Goal: Task Accomplishment & Management: Manage account settings

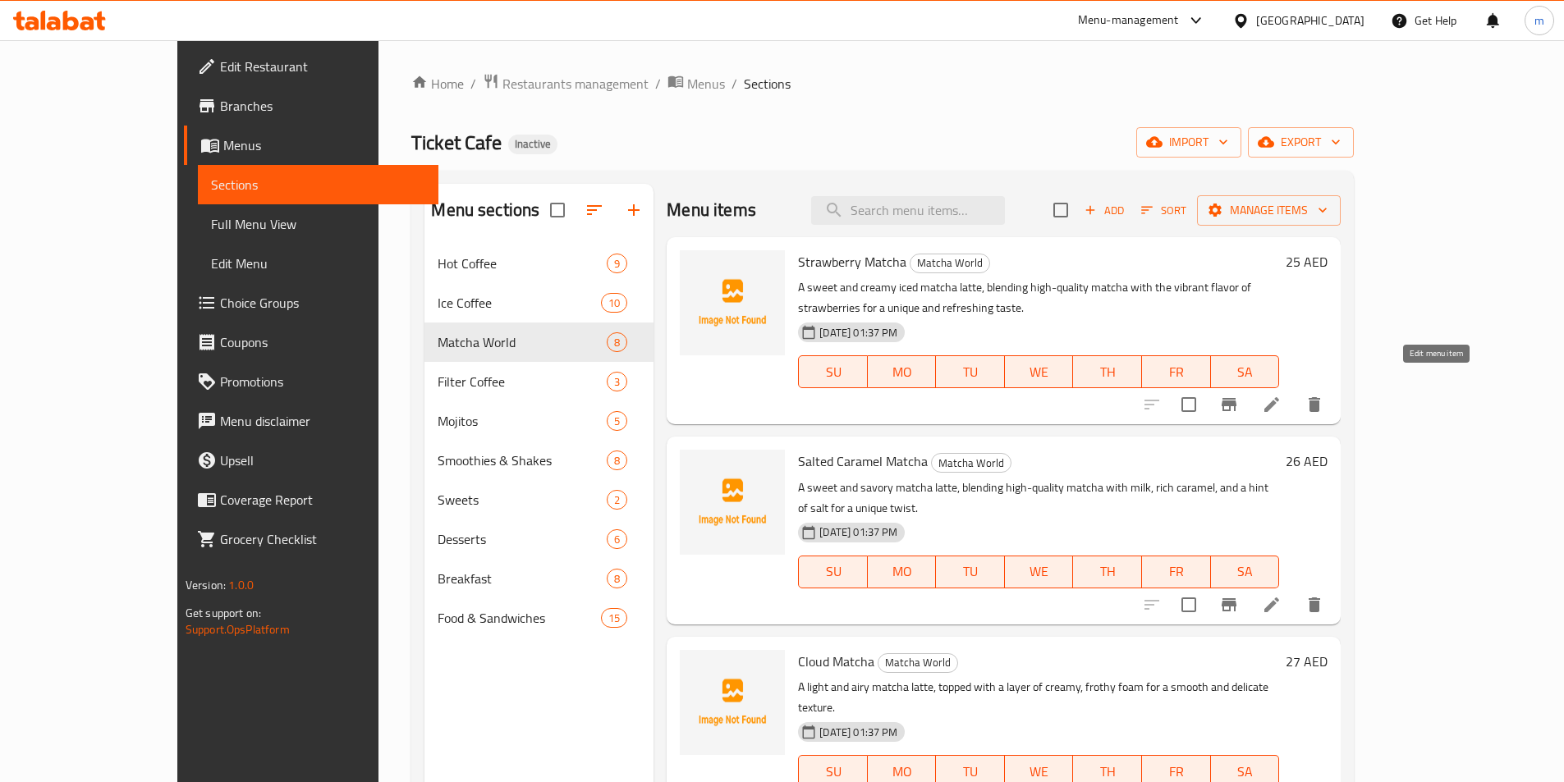
click at [1281, 395] on icon at bounding box center [1272, 405] width 20 height 20
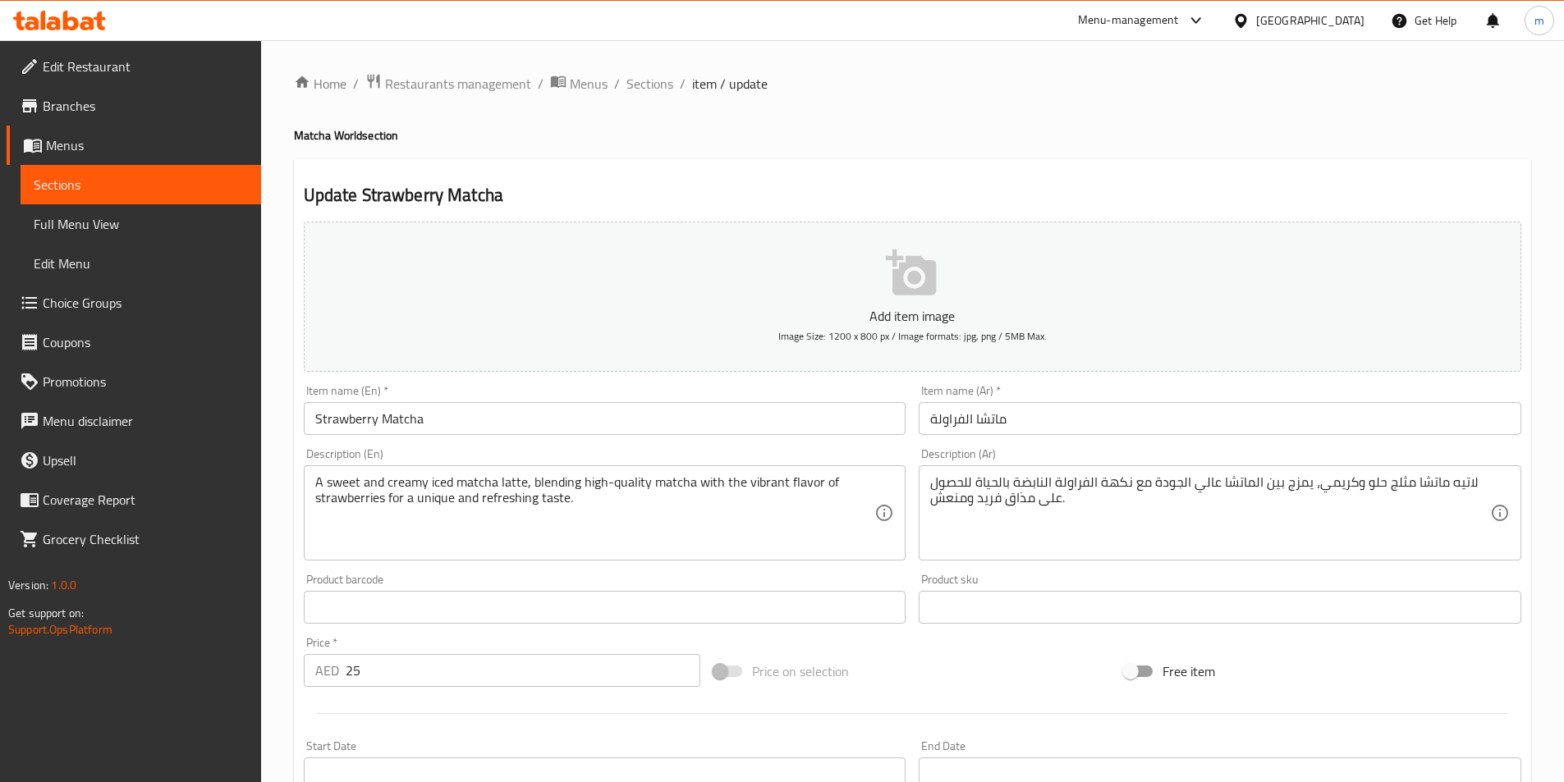
click at [669, 157] on div "Home / Restaurants management / Menus / Sections / item / update Matcha World s…" at bounding box center [912, 600] width 1237 height 1054
click at [1057, 420] on input "ماتشا الفراولة" at bounding box center [1219, 418] width 602 height 33
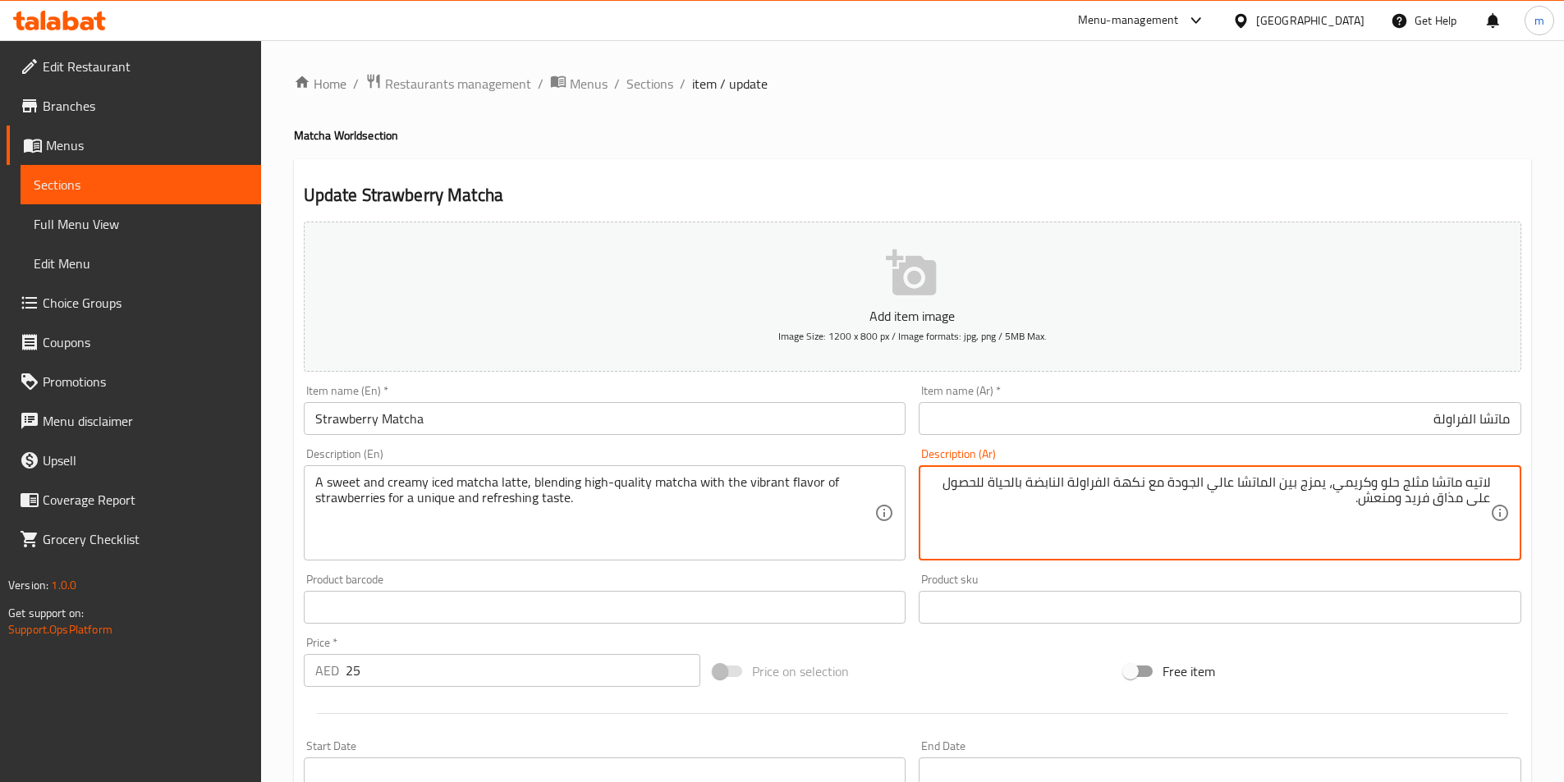
click at [1332, 496] on textarea "لاتيه ماتشا مثلج حلو وكريمي، يمزج بين الماتشا عالي الجودة مع نكهة الفراولة النا…" at bounding box center [1210, 513] width 560 height 78
click at [1284, 484] on textarea "لاتيه ماتشا مثلج حلو وكريمي، يمزج بين الماتشا عالي الجودة مع نكهة الفراولة النا…" at bounding box center [1210, 513] width 560 height 78
click at [1294, 483] on textarea "لاتيه ماتشا مثلج حلو وكريمي، يمزج بين الماتشا عالي الجودة مع نكهة الفراولة النا…" at bounding box center [1210, 513] width 560 height 78
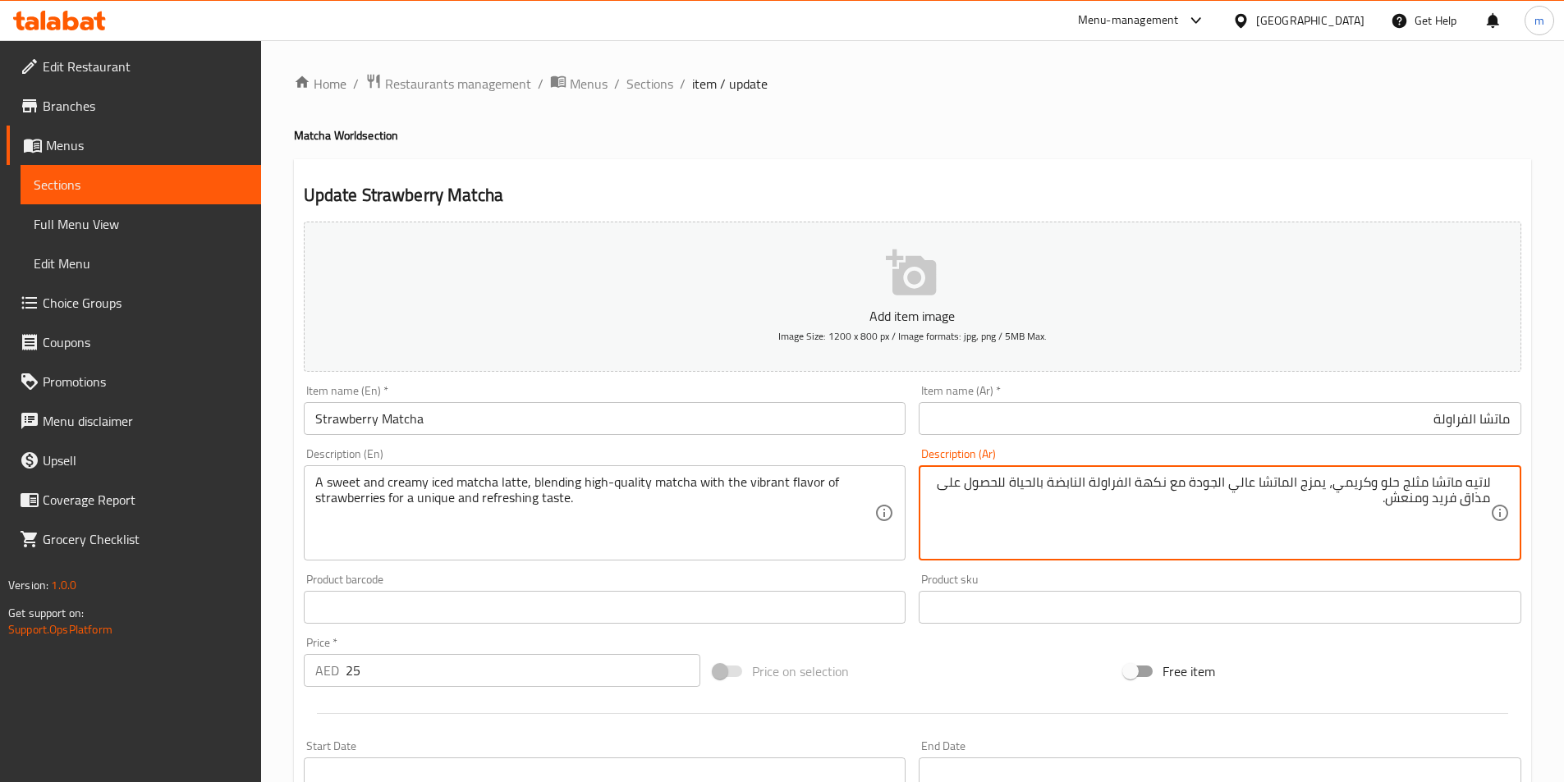
click at [1074, 485] on textarea "لاتيه ماتشا مثلج حلو وكريمي، يمزج الماتشا عالي الجودة مع نكهة الفراولة النابضة …" at bounding box center [1210, 513] width 560 height 78
click at [1032, 482] on textarea "لاتيه ماتشا مثلج حلو وكريمي، يمزج الماتشا عالي الجودة مع نكهة الفراولة الفيبران…" at bounding box center [1210, 513] width 560 height 78
drag, startPoint x: 966, startPoint y: 492, endPoint x: 1037, endPoint y: 489, distance: 70.6
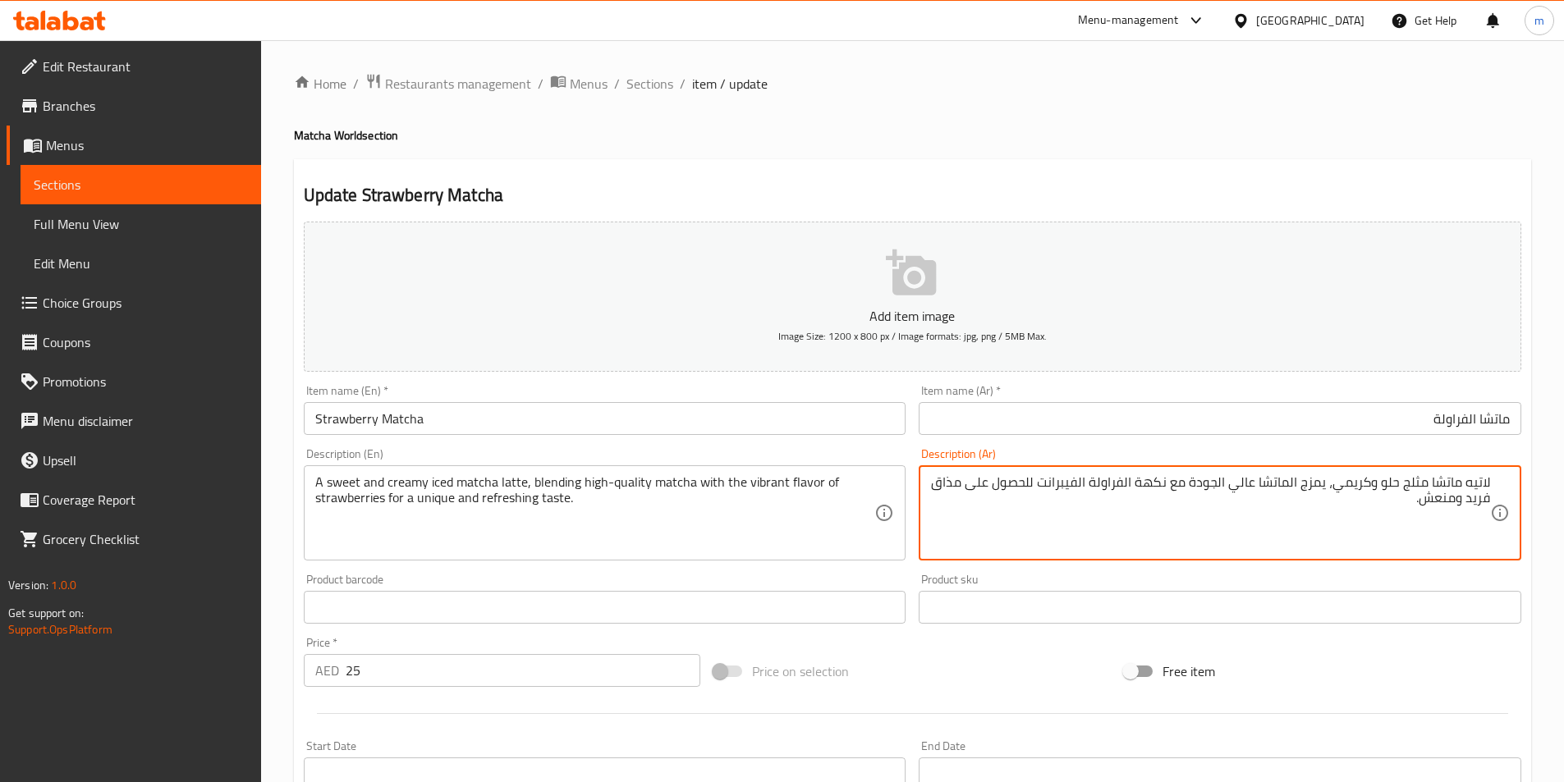
click at [1037, 489] on textarea "لاتيه ماتشا مثلج حلو وكريمي، يمزج الماتشا عالي الجودة مع نكهة الفراولة الفيبران…" at bounding box center [1210, 513] width 560 height 78
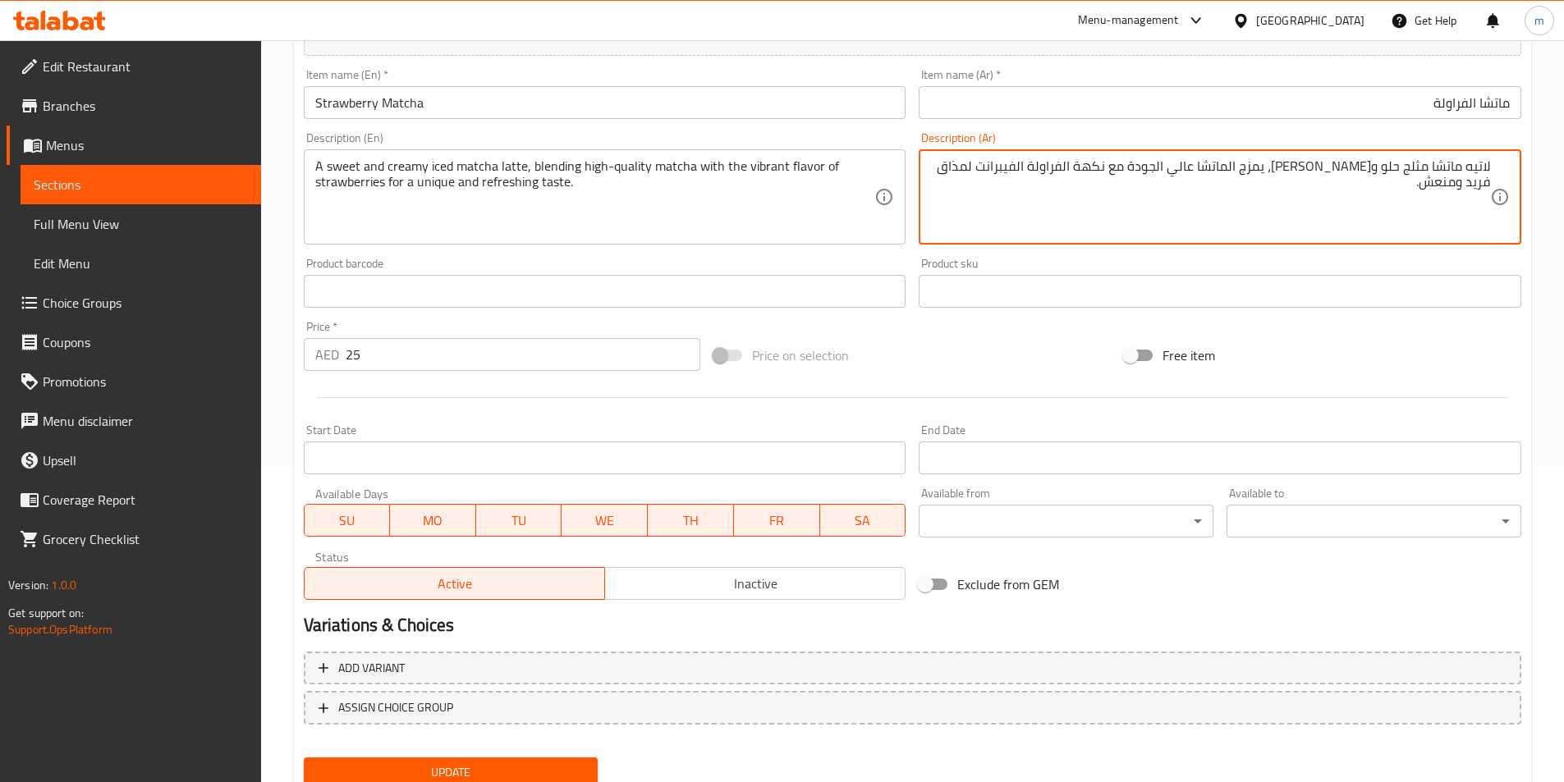
scroll to position [378, 0]
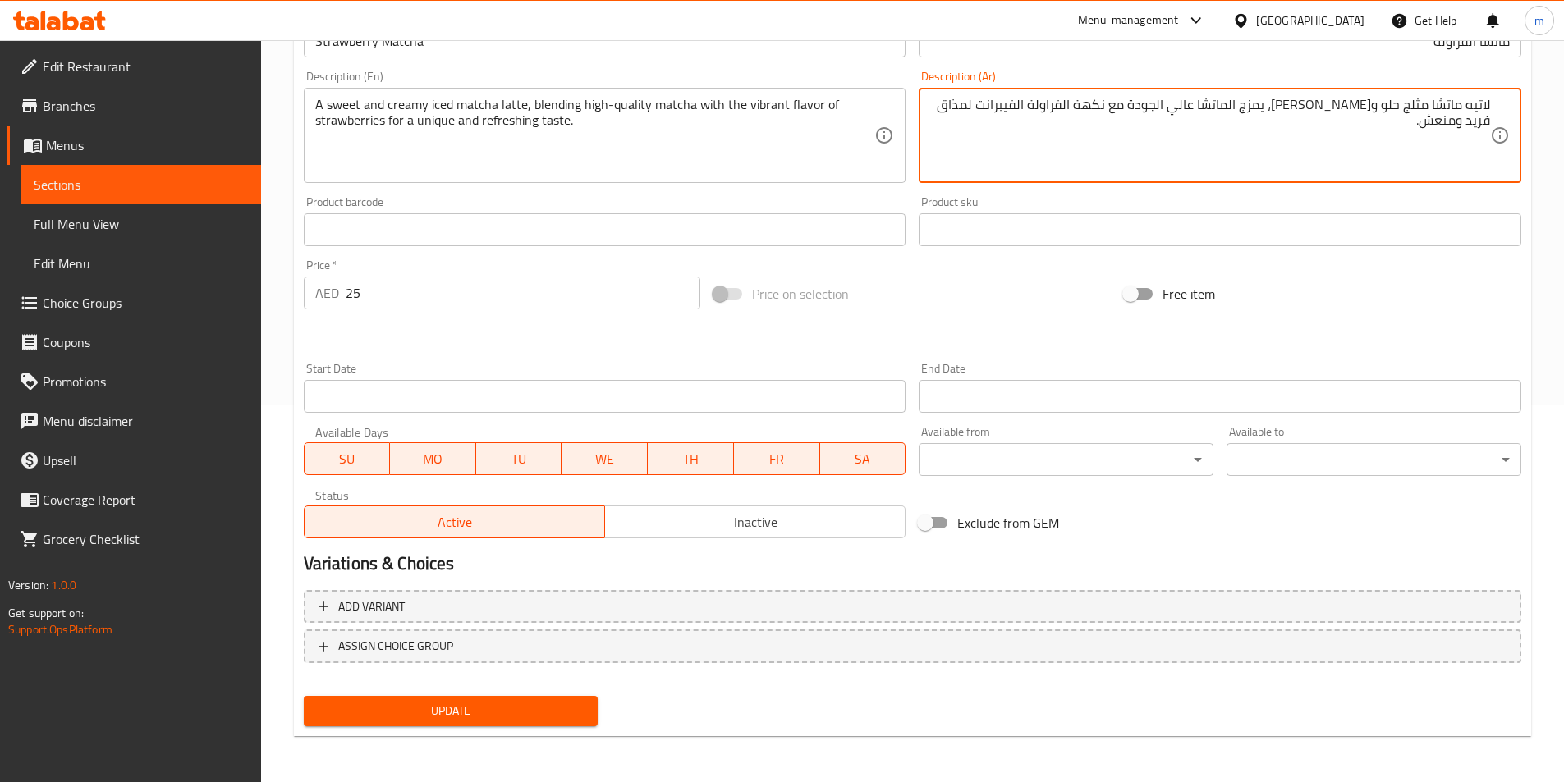
type textarea "لاتيه ماتشا مثلج حلو و[PERSON_NAME]، يمزج الماتشا عالي الجودة مع نكهة الفراولة …"
click at [568, 708] on span "Update" at bounding box center [451, 711] width 268 height 21
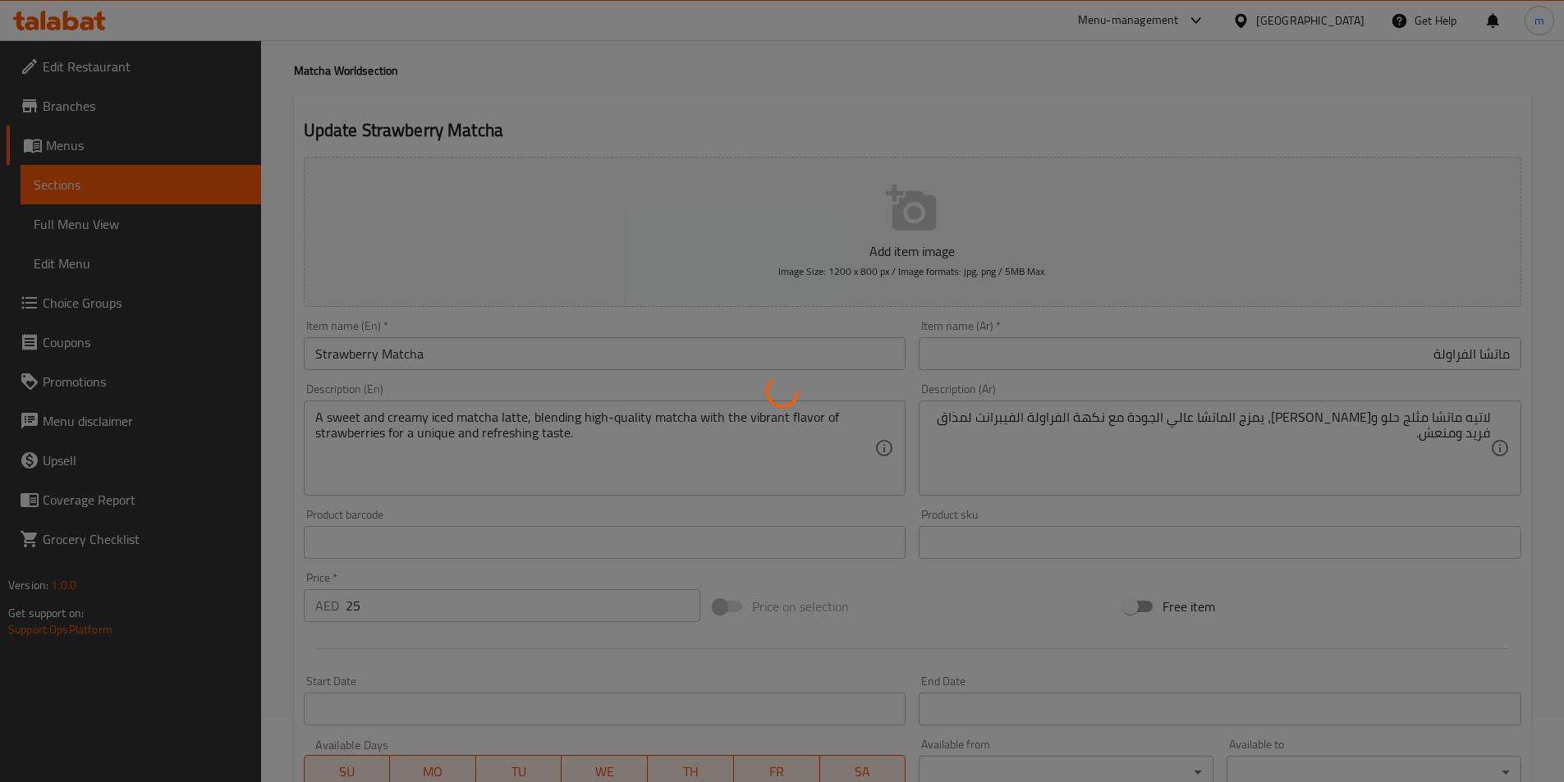
scroll to position [0, 0]
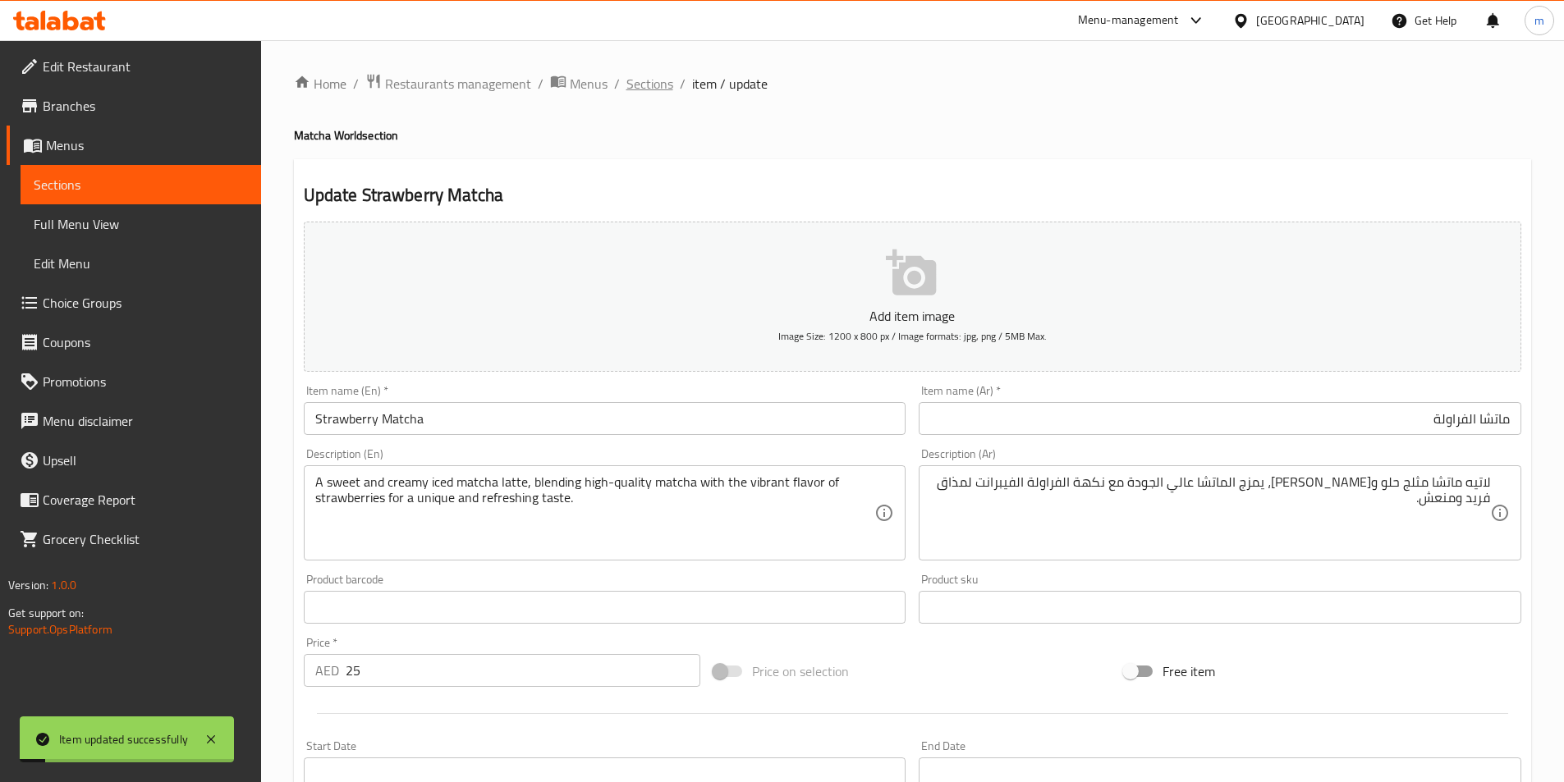
click at [656, 87] on span "Sections" at bounding box center [649, 84] width 47 height 20
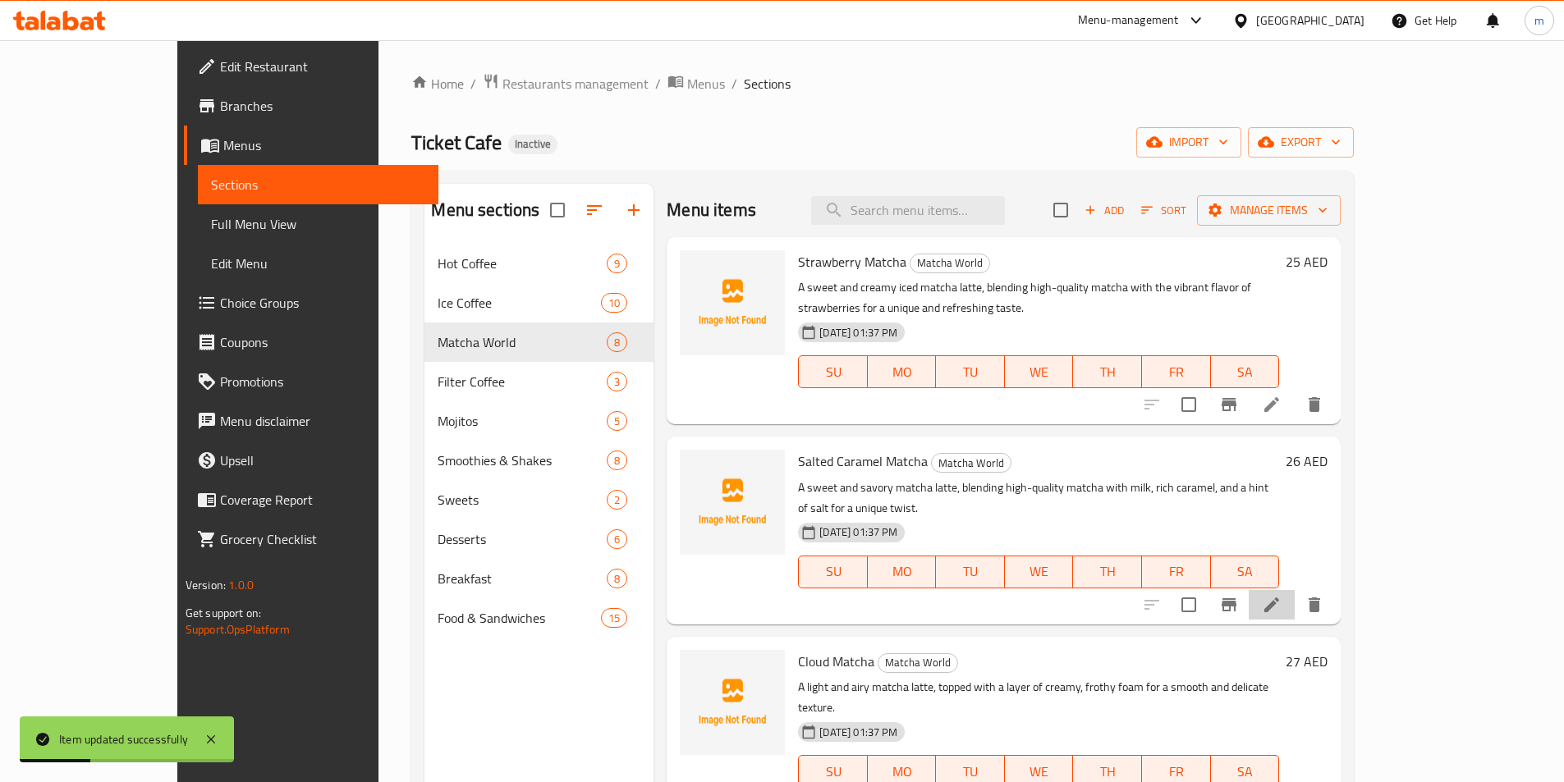
click at [1281, 595] on icon at bounding box center [1272, 605] width 20 height 20
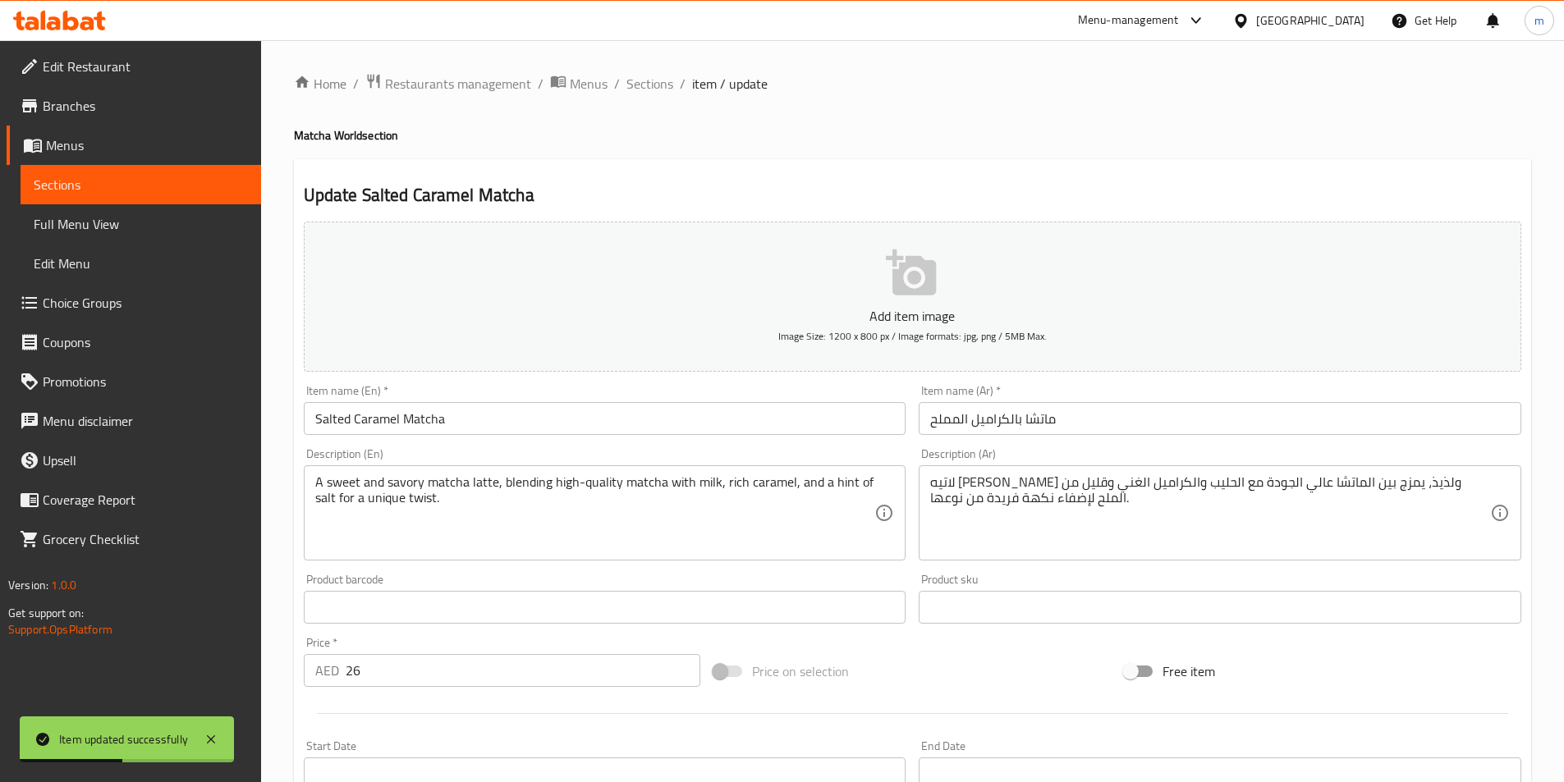
click at [1064, 420] on input "ماتشا بالكراميل المملح" at bounding box center [1219, 418] width 602 height 33
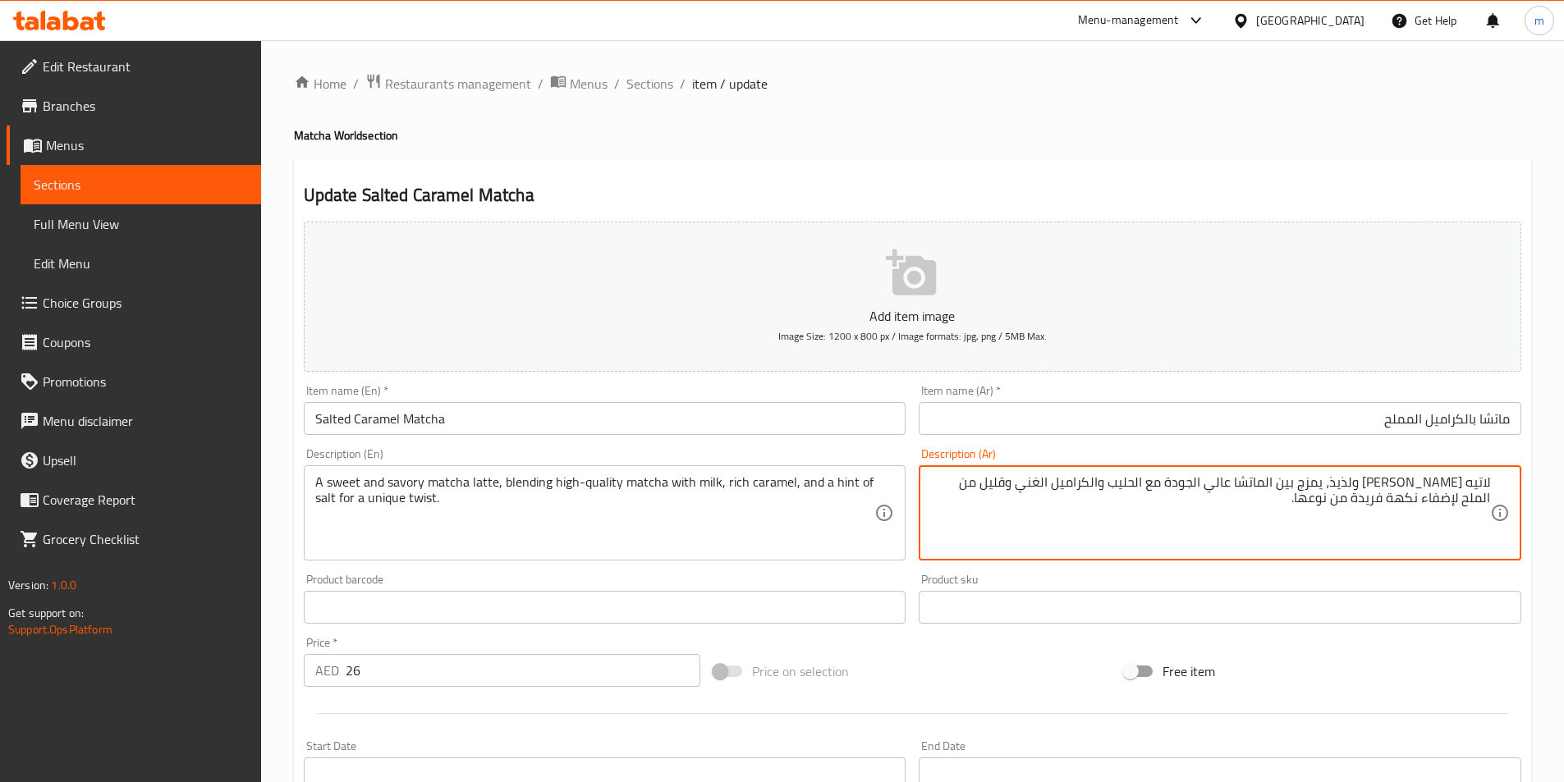
click at [1392, 485] on textarea "لاتيه ماتشا حلو ولذيذ، يمزج بين الماتشا عالي الجودة مع الحليب والكراميل الغني و…" at bounding box center [1210, 513] width 560 height 78
click at [1333, 488] on textarea "لاتيه ماتشا حلو ومالح، يمزج بين الماتشا عالي الجودة مع الحليب والكراميل الغني و…" at bounding box center [1210, 513] width 560 height 78
click at [1064, 486] on textarea "لاتيه ماتشا حلو ومالح، يمزج الماتشا عالي الجودة مع الحليب والكراميل الغني وقليل…" at bounding box center [1210, 513] width 560 height 78
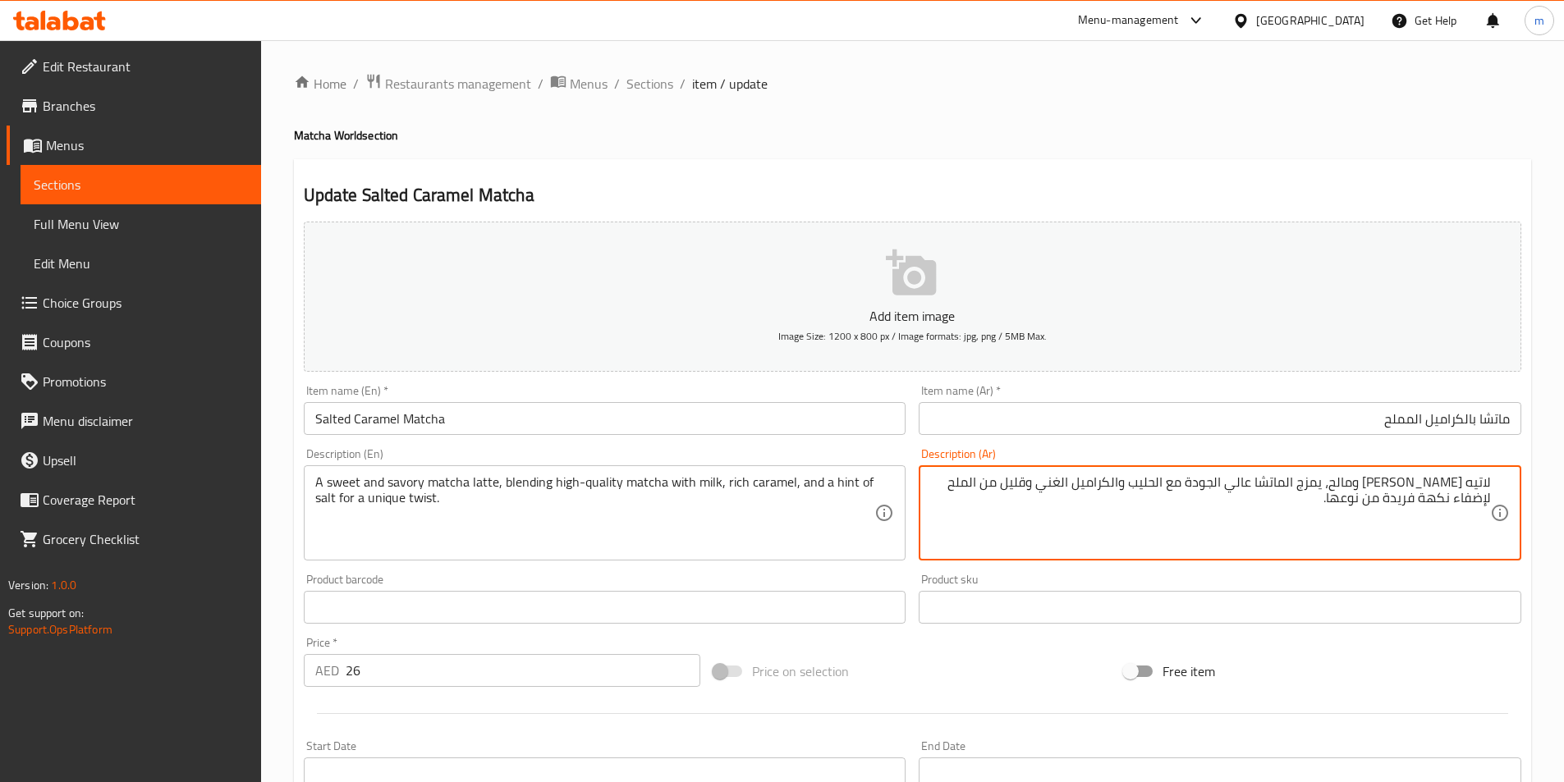
click at [1064, 486] on textarea "لاتيه ماتشا حلو ومالح، يمزج الماتشا عالي الجودة مع الحليب والكراميل الغني وقليل…" at bounding box center [1210, 513] width 560 height 78
click at [977, 484] on textarea "لاتيه ماتشا حلو ومالح، يمزج الماتشا عالي الجودة مع الحليب والكراميل الغني ولمسة…" at bounding box center [1210, 513] width 560 height 78
click at [981, 492] on textarea "لاتيه ماتشا حلو ومالح، يمزج الماتشا عالي الجودة مع الحليب والكراميل الغني ولمسة…" at bounding box center [1210, 513] width 560 height 78
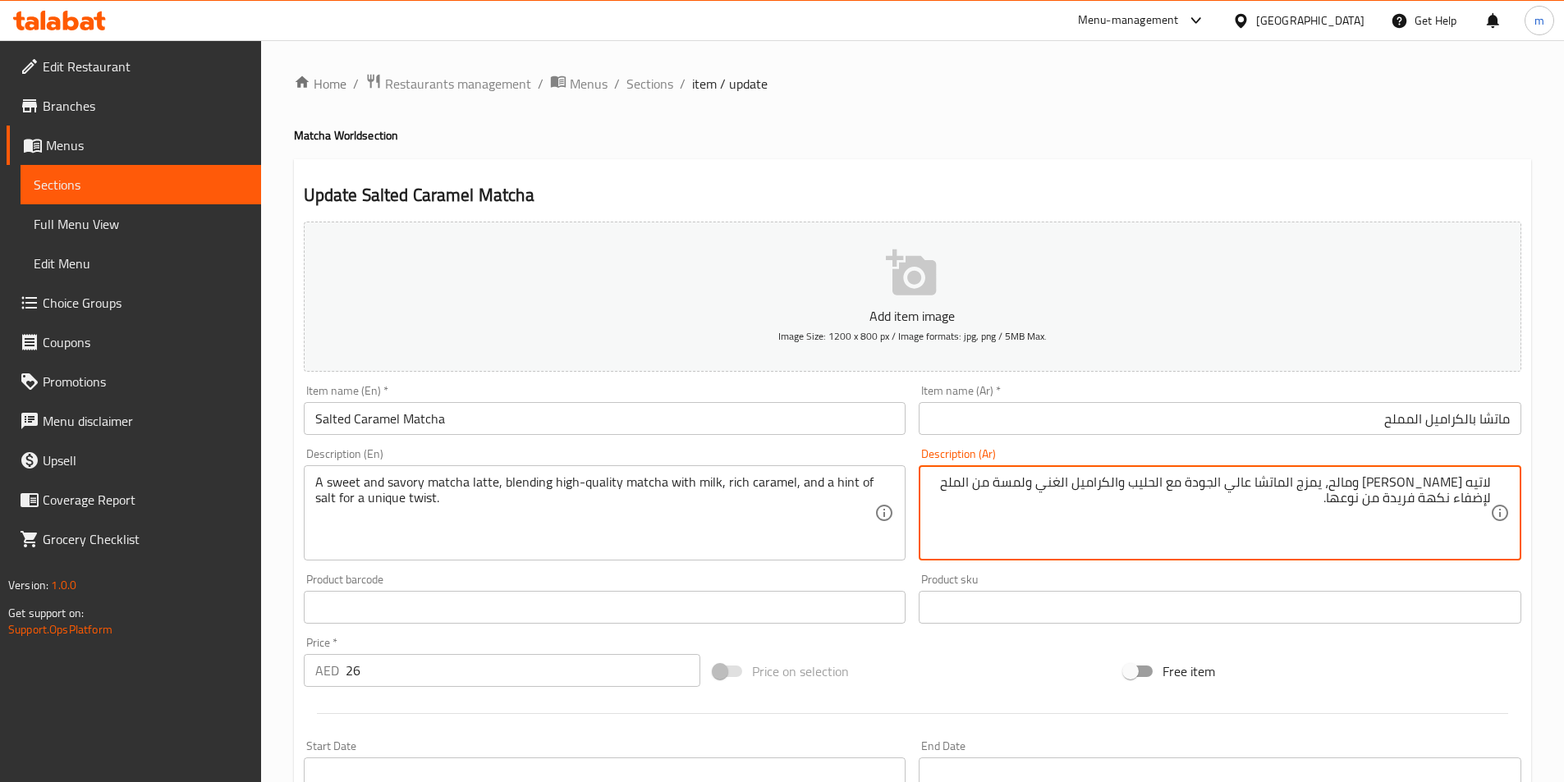
click at [960, 493] on textarea "لاتيه ماتشا حلو ومالح، يمزج الماتشا عالي الجودة مع الحليب والكراميل الغني ولمسة…" at bounding box center [1210, 513] width 560 height 78
click at [1424, 509] on textarea "لاتيه ماتشا حلو ومالح، يمزج الماتشا عالي الجودة مع الحليب والكراميل الغني ولمسة…" at bounding box center [1210, 513] width 560 height 78
click at [1448, 511] on textarea "لاتيه ماتشا حلو ومالح، يمزج الماتشا عالي الجودة مع الحليب والكراميل الغني ولمسة…" at bounding box center [1210, 513] width 560 height 78
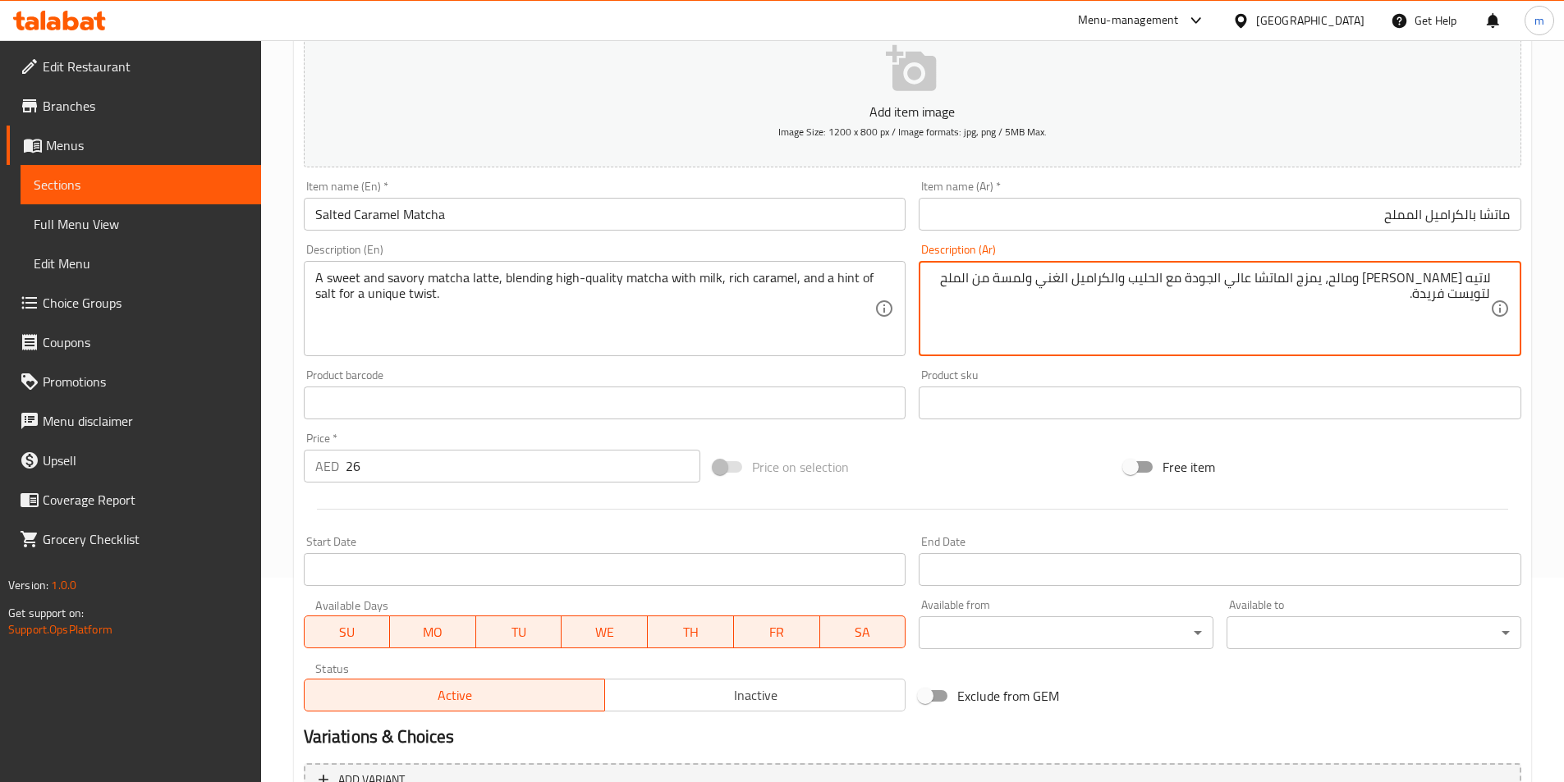
scroll to position [378, 0]
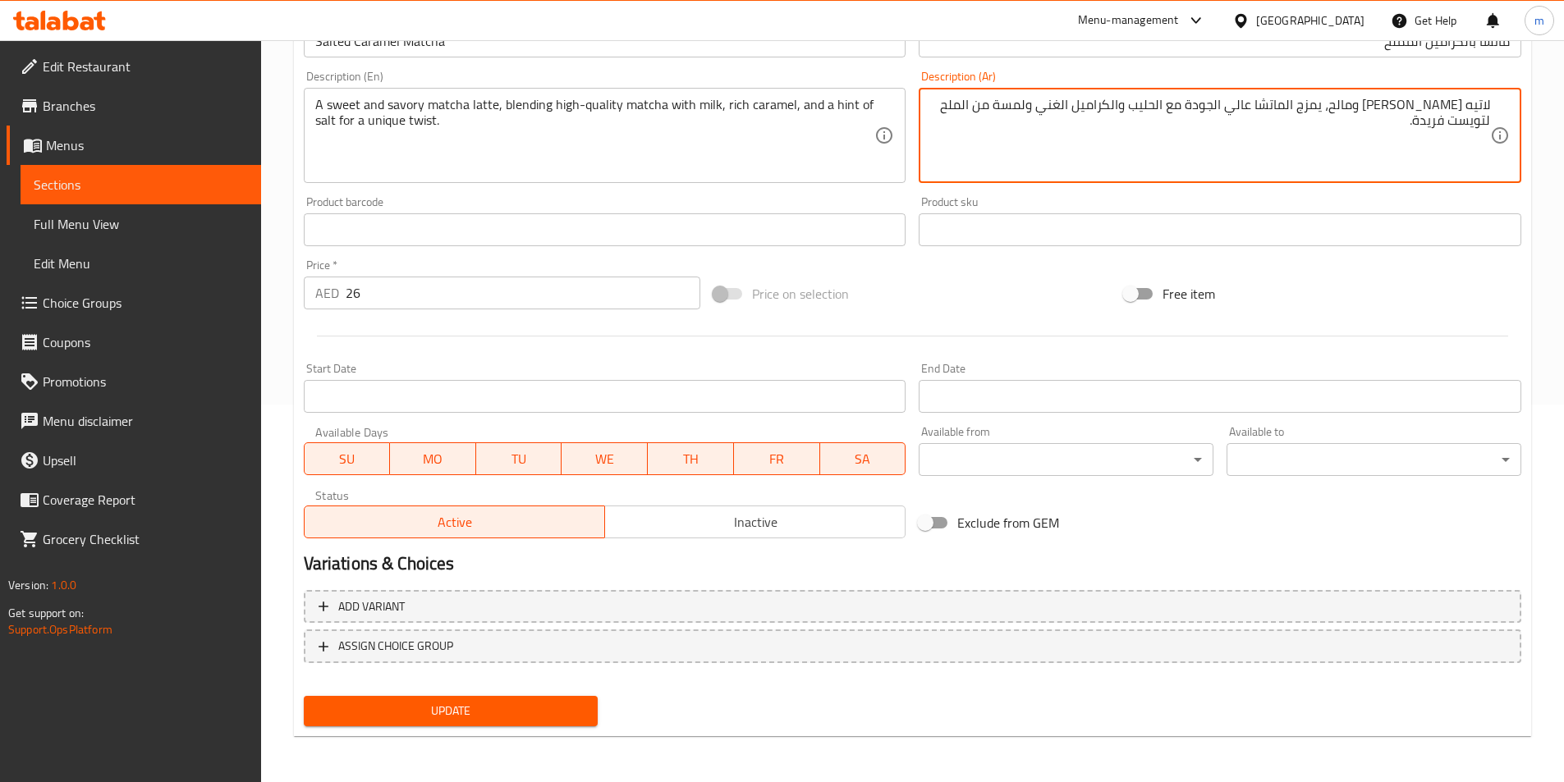
type textarea "لاتيه [PERSON_NAME] ومالح، يمزج الماتشا عالي الجودة مع الحليب والكراميل الغني و…"
click at [491, 711] on span "Update" at bounding box center [451, 711] width 268 height 21
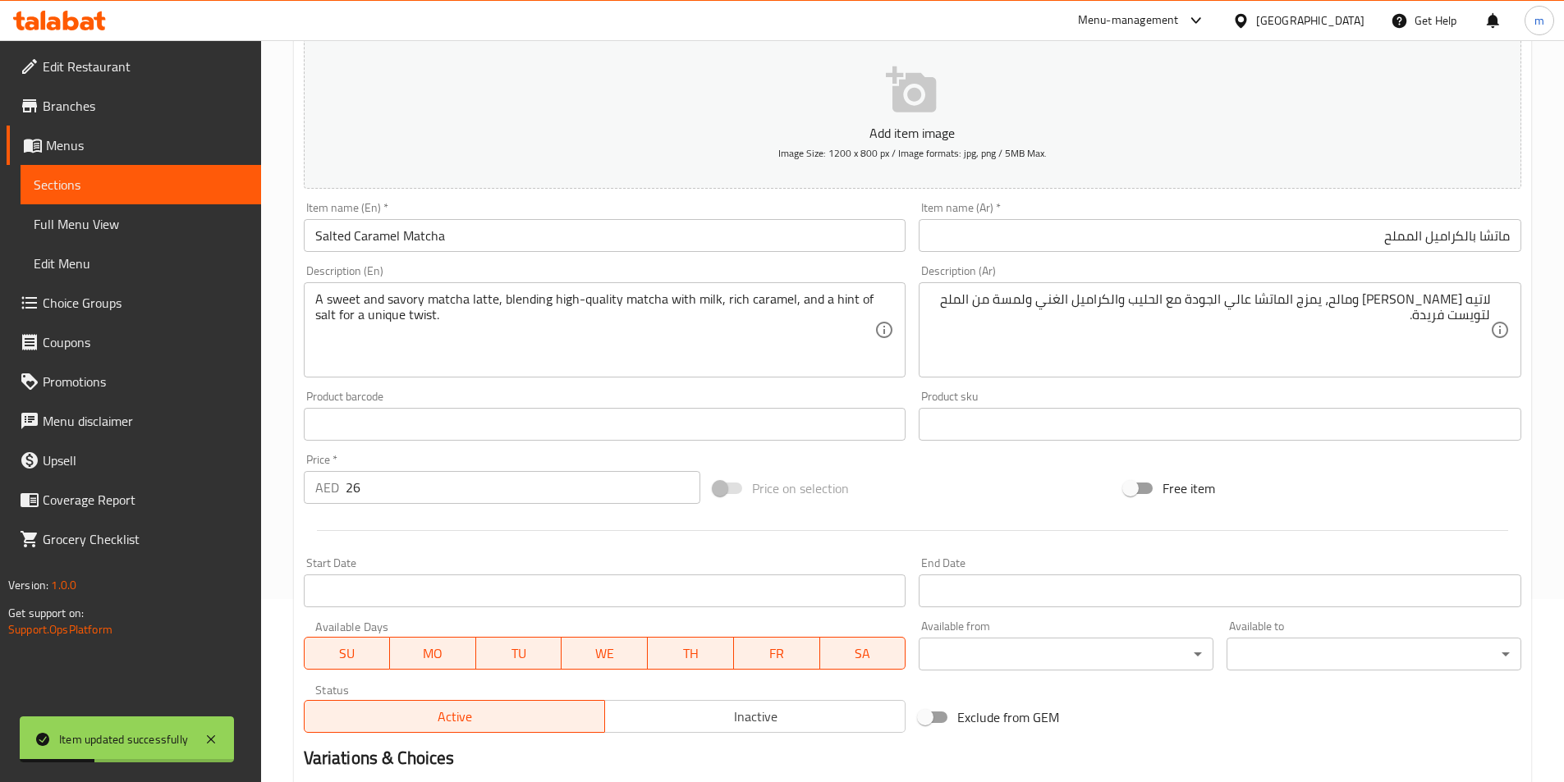
scroll to position [0, 0]
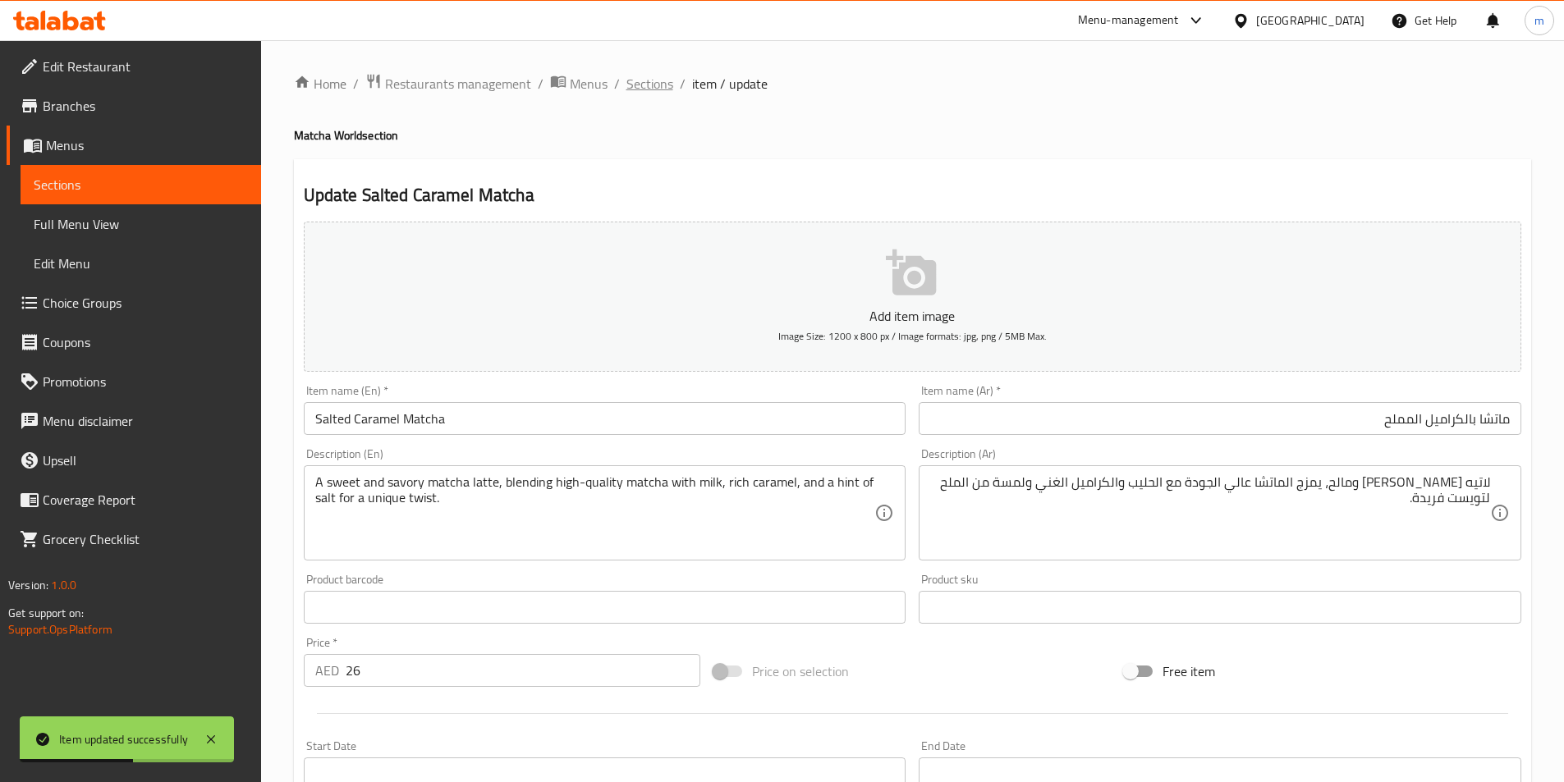
click at [648, 89] on span "Sections" at bounding box center [649, 84] width 47 height 20
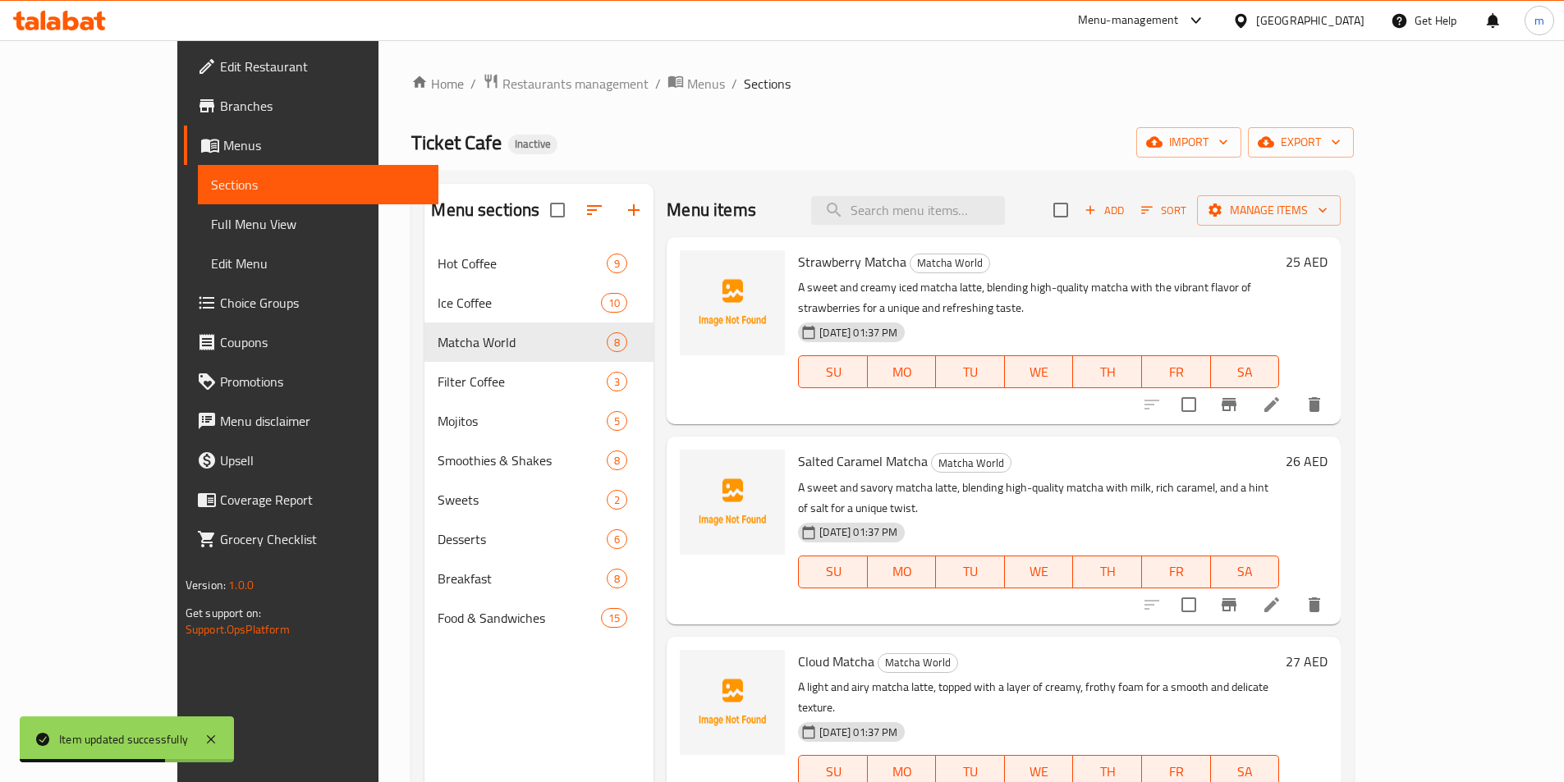
scroll to position [164, 0]
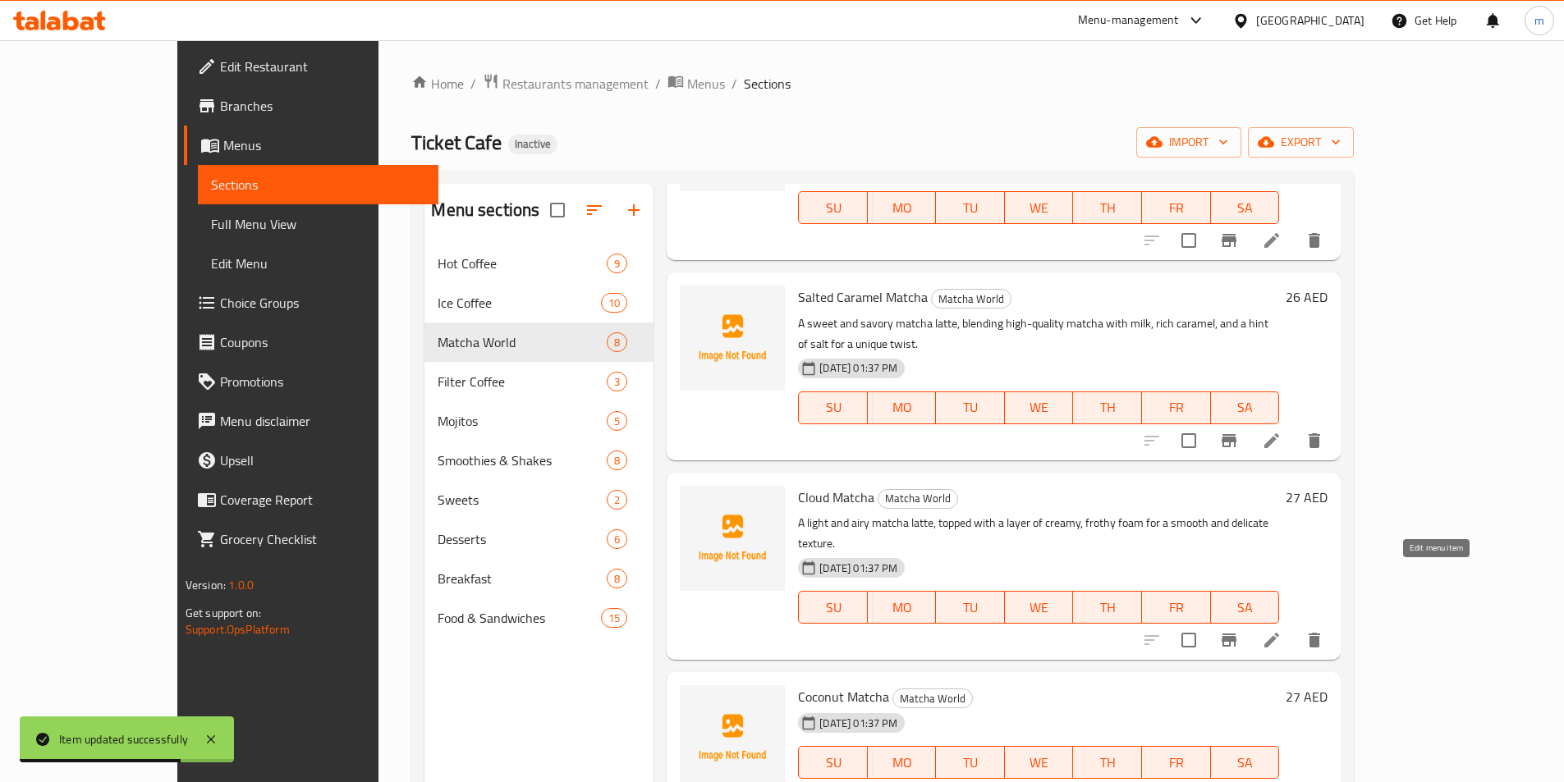
click at [1281, 630] on icon at bounding box center [1272, 640] width 20 height 20
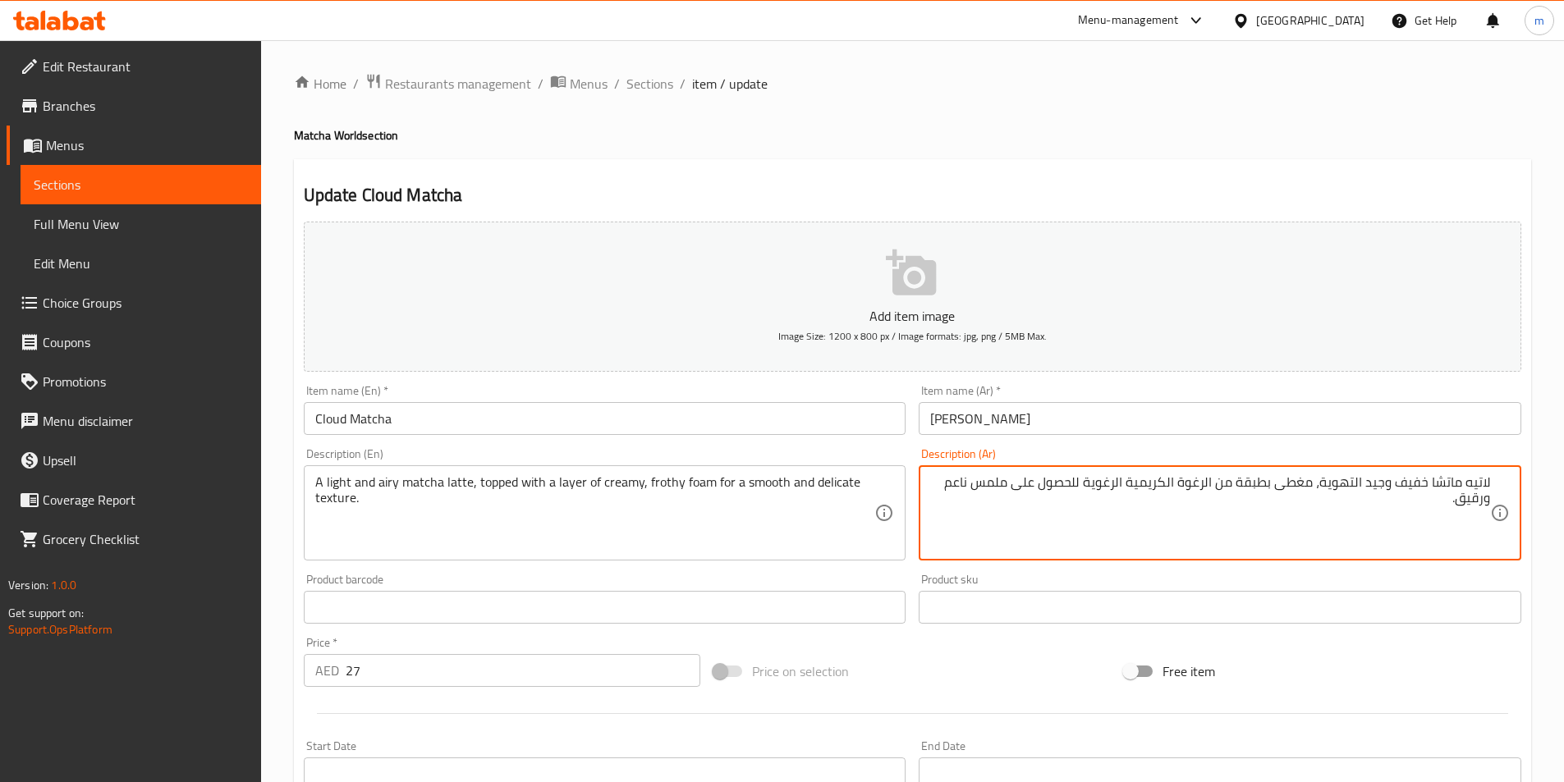
click at [1188, 417] on input "[PERSON_NAME]" at bounding box center [1219, 418] width 602 height 33
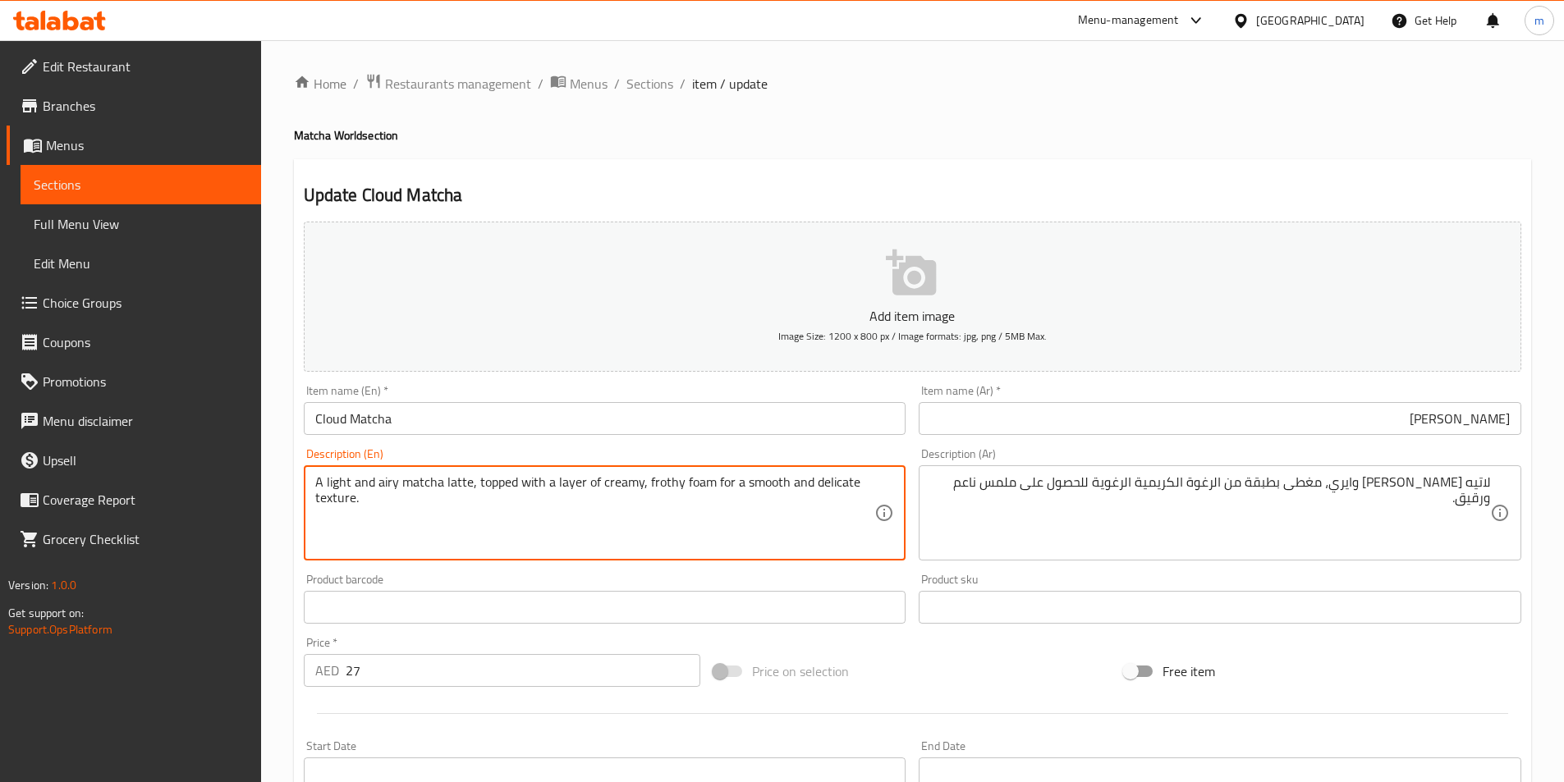
drag, startPoint x: 471, startPoint y: 474, endPoint x: 710, endPoint y: 492, distance: 239.5
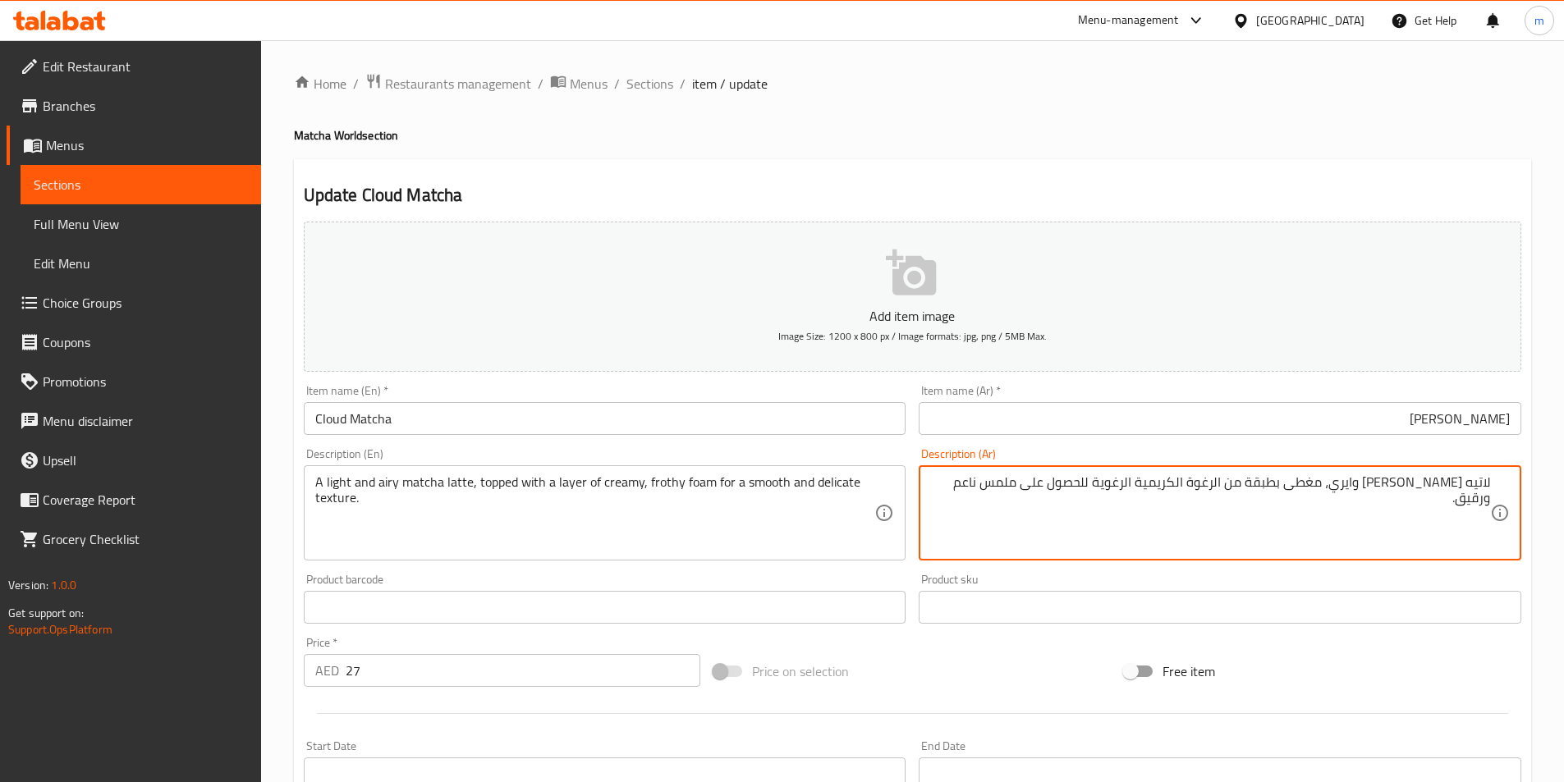
click at [1005, 490] on textarea "لاتيه ماتشا خفيف وايري، مغطى بطبقة من الرغوة الكريمية الرغوية للحصول على ملمس ن…" at bounding box center [1210, 513] width 560 height 78
drag, startPoint x: 1056, startPoint y: 491, endPoint x: 1094, endPoint y: 501, distance: 39.0
click at [1094, 501] on textarea "لاتيه ماتشا خفيف وايري، مغطى بطبقة من الرغوة الكريمية الرغوية للحصول على ملمس س…" at bounding box center [1210, 513] width 560 height 78
type textarea "لاتيه [PERSON_NAME] وايري، مغطى بطبقة من الرغوة الكريمية الرغوية لملمس سموذ ورق…"
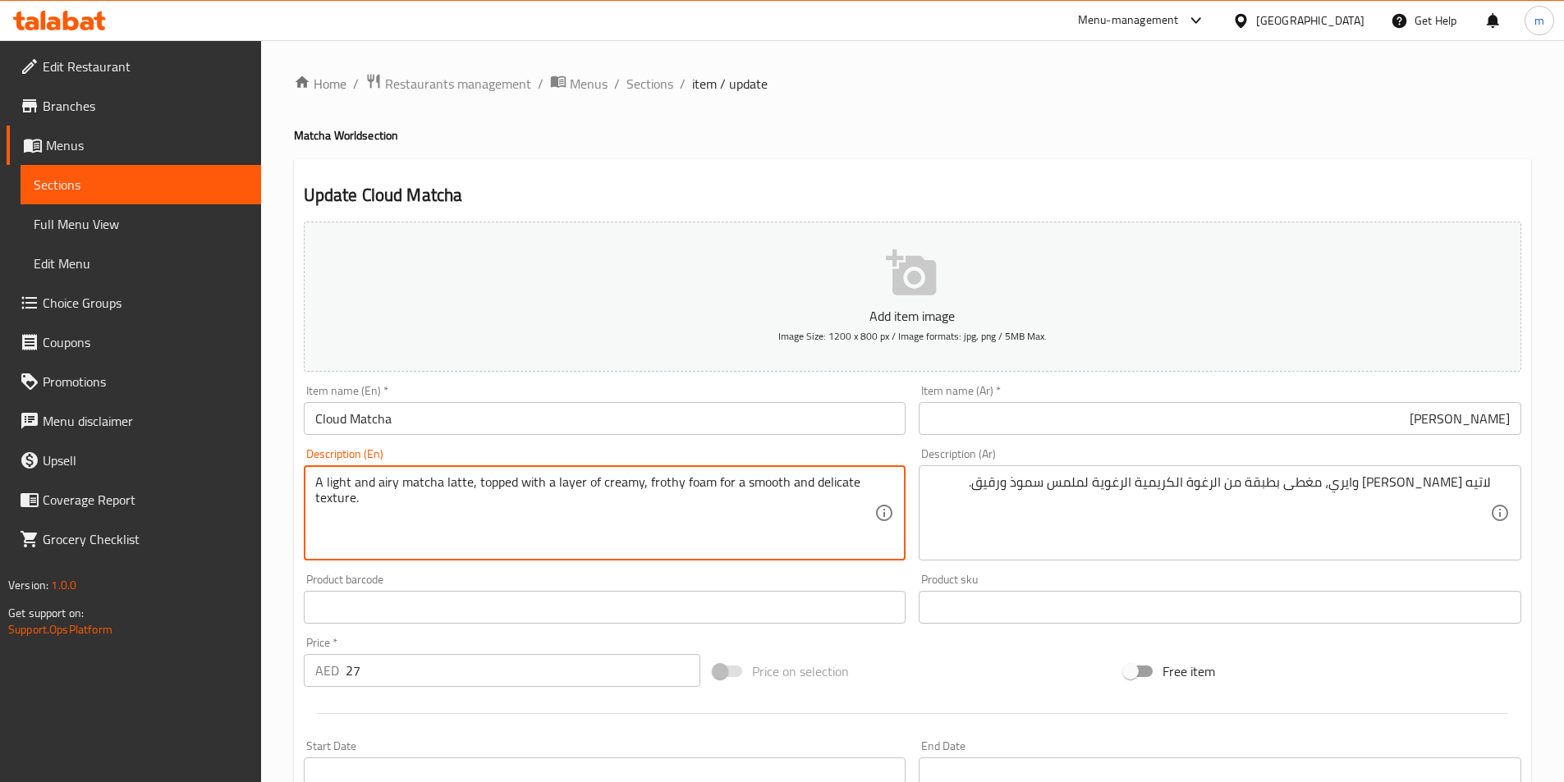
click at [337, 504] on textarea "A light and airy matcha latte, topped with a layer of creamy, frothy foam for a…" at bounding box center [595, 513] width 560 height 78
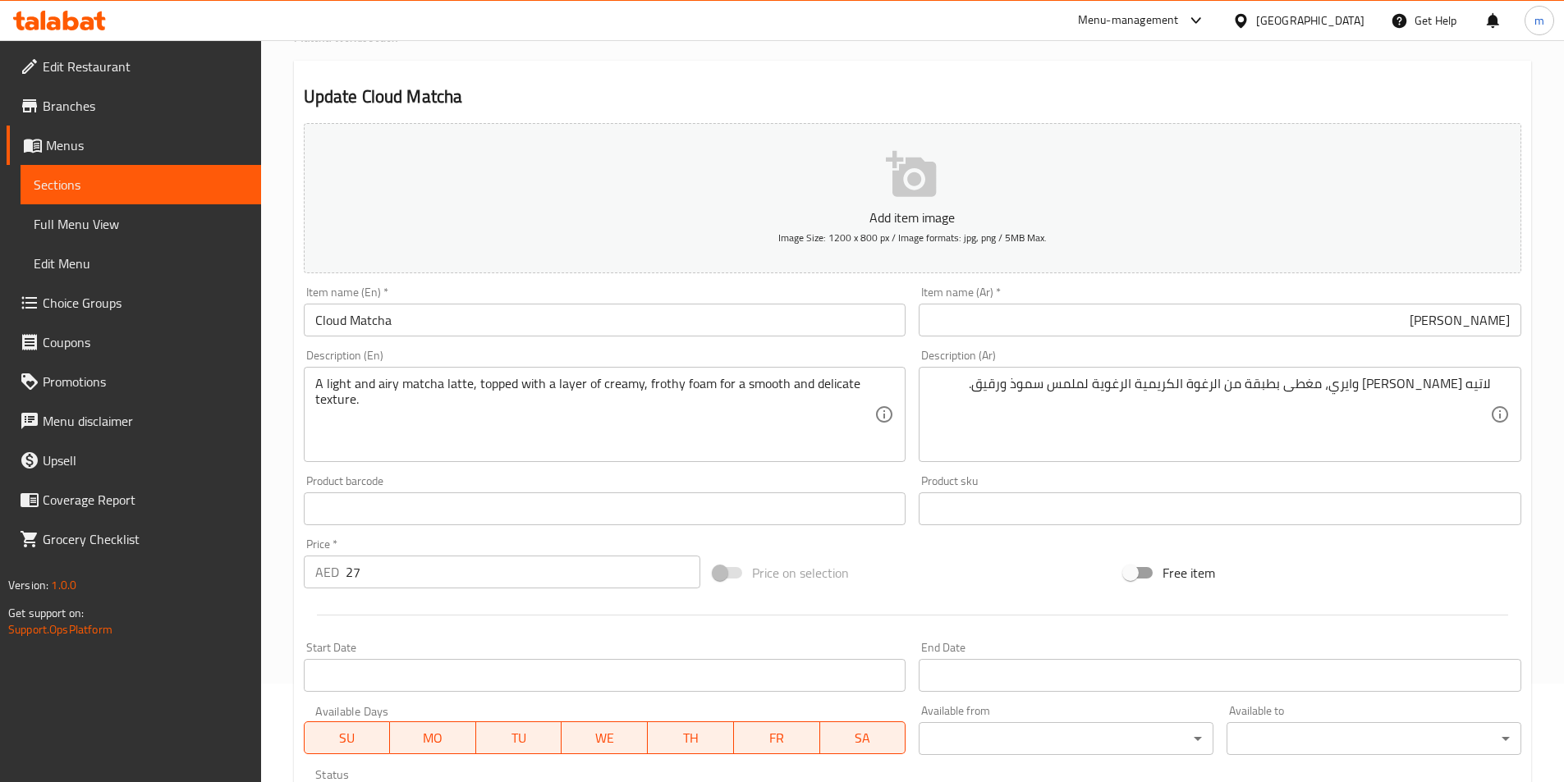
scroll to position [246, 0]
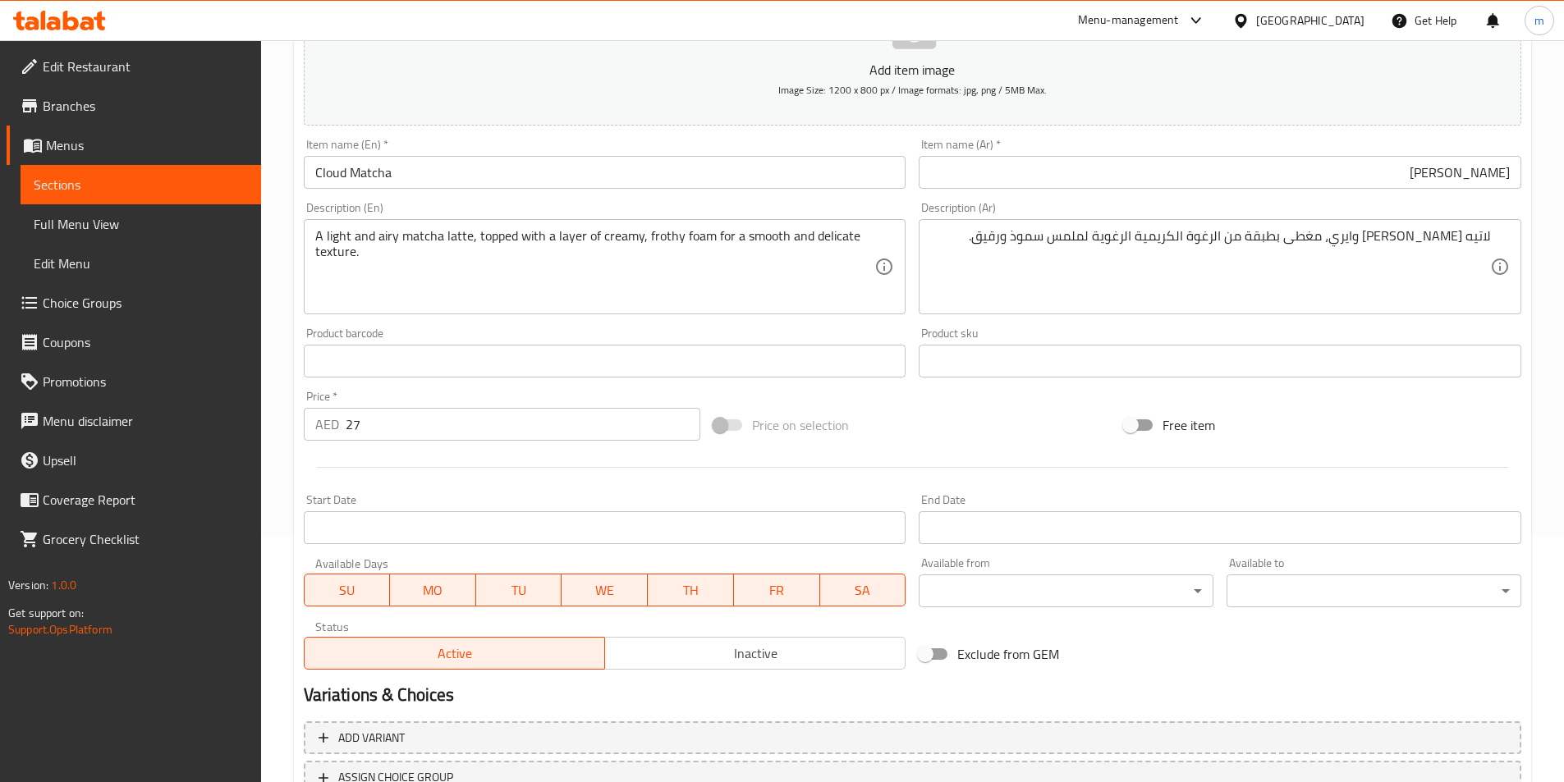
click at [929, 404] on div "Price on selection" at bounding box center [912, 425] width 410 height 44
drag, startPoint x: 930, startPoint y: 408, endPoint x: 940, endPoint y: 364, distance: 44.6
click at [922, 394] on div "Add item image Image Size: 1200 x 800 px / Image formats: jpg, png / 5MB Max. I…" at bounding box center [912, 323] width 1230 height 708
click at [897, 433] on div "Price on selection" at bounding box center [912, 425] width 410 height 44
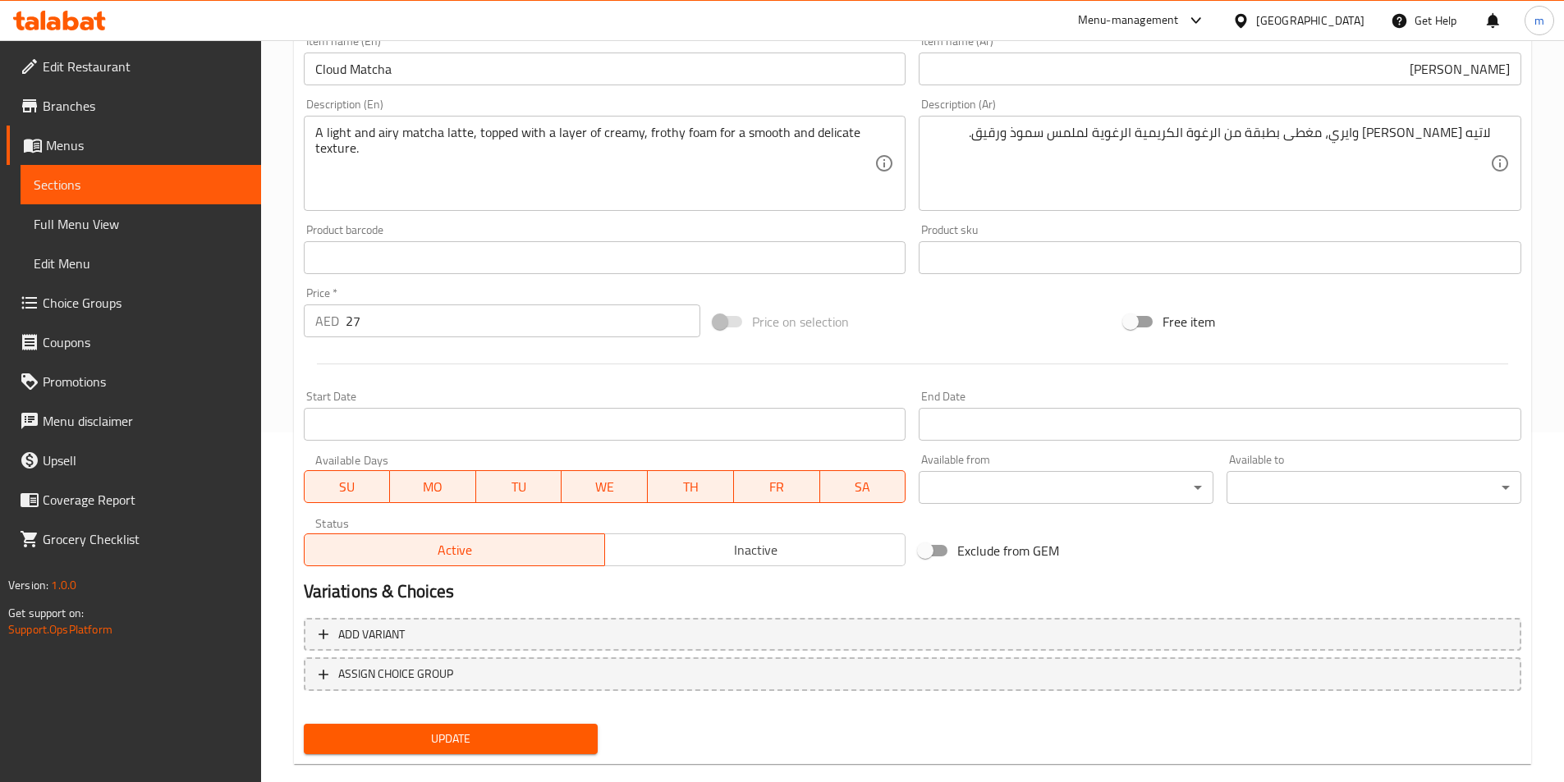
scroll to position [378, 0]
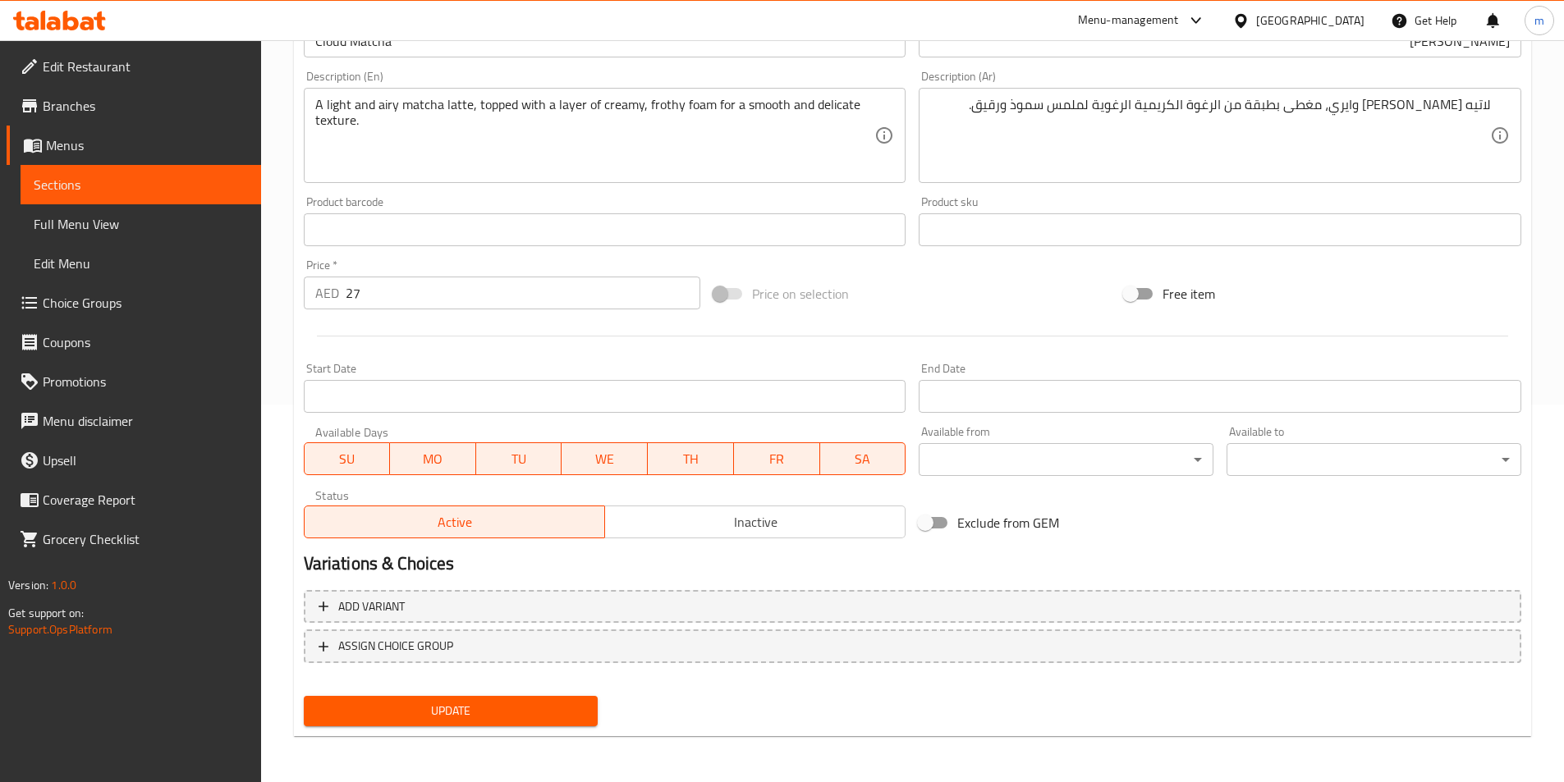
click at [449, 722] on button "Update" at bounding box center [451, 711] width 295 height 30
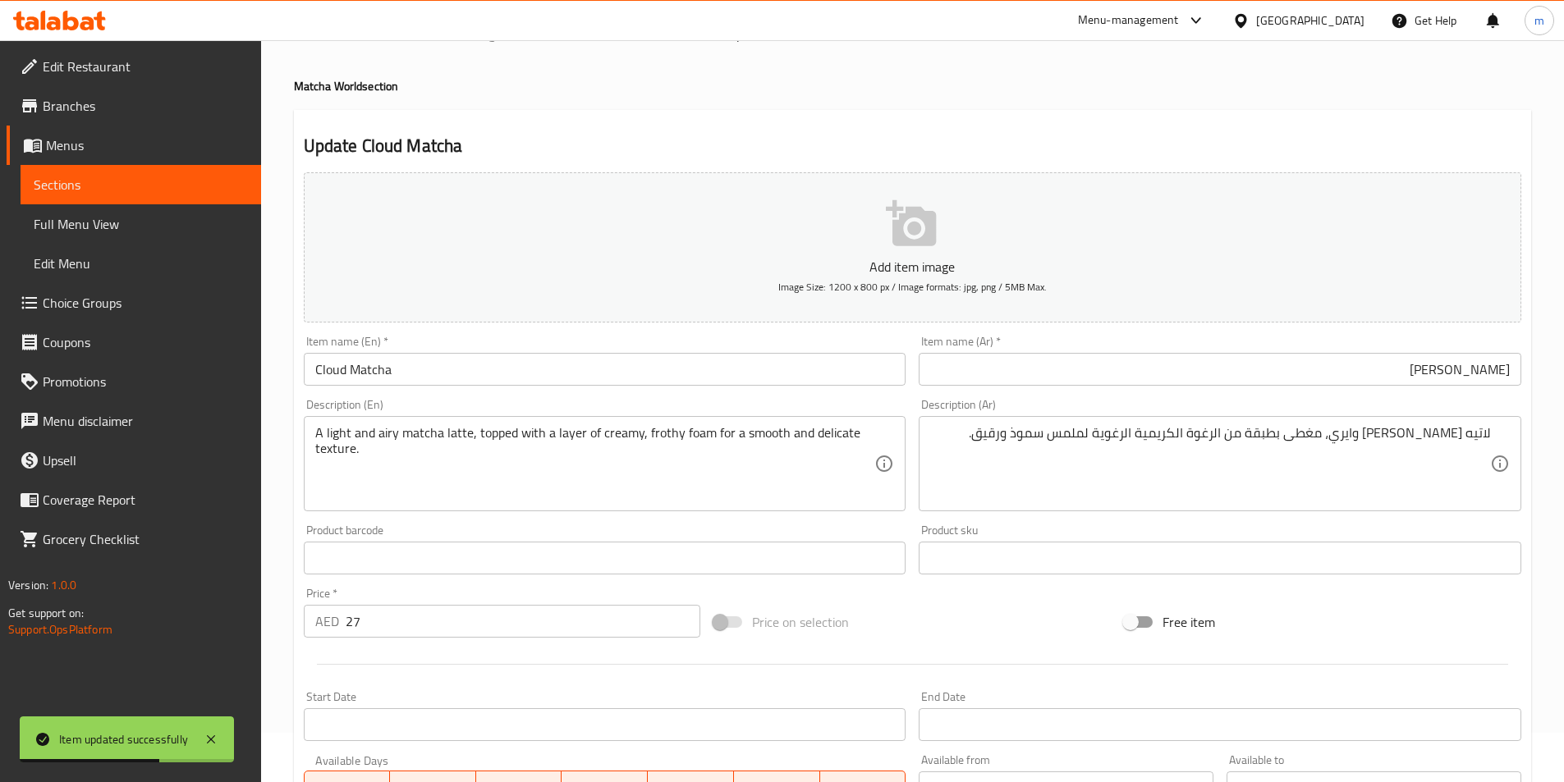
scroll to position [0, 0]
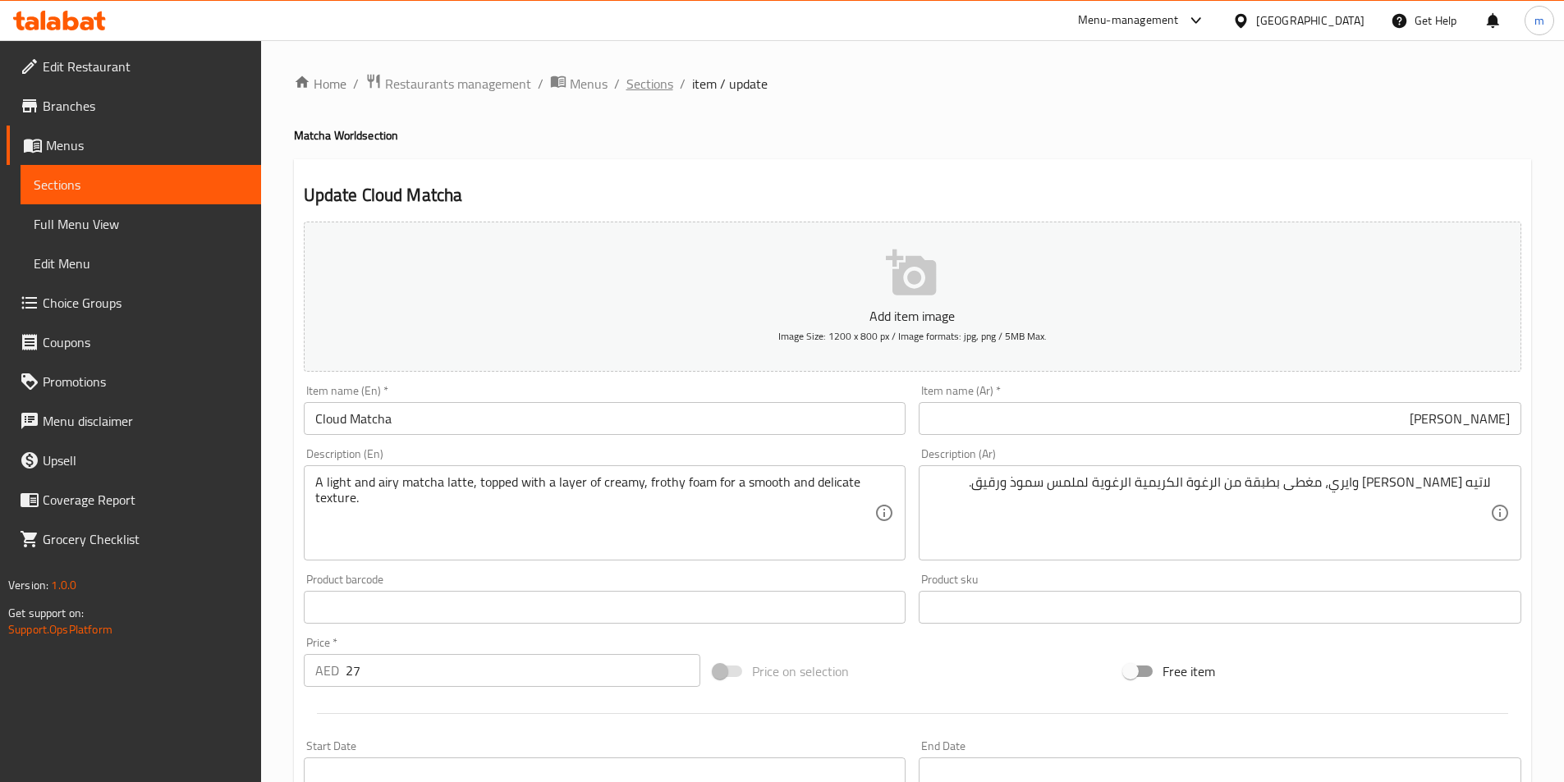
click at [634, 83] on span "Sections" at bounding box center [649, 84] width 47 height 20
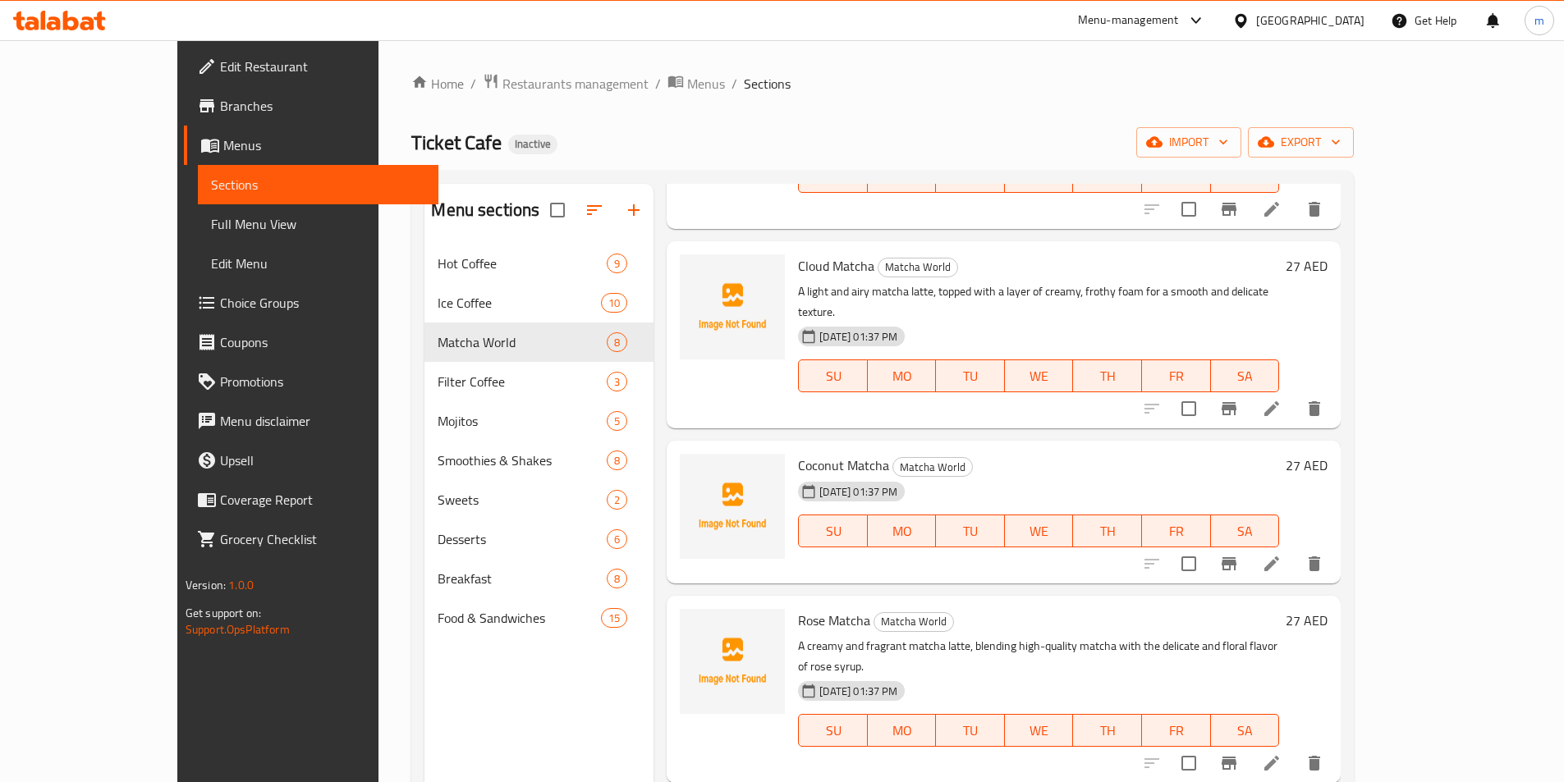
scroll to position [410, 0]
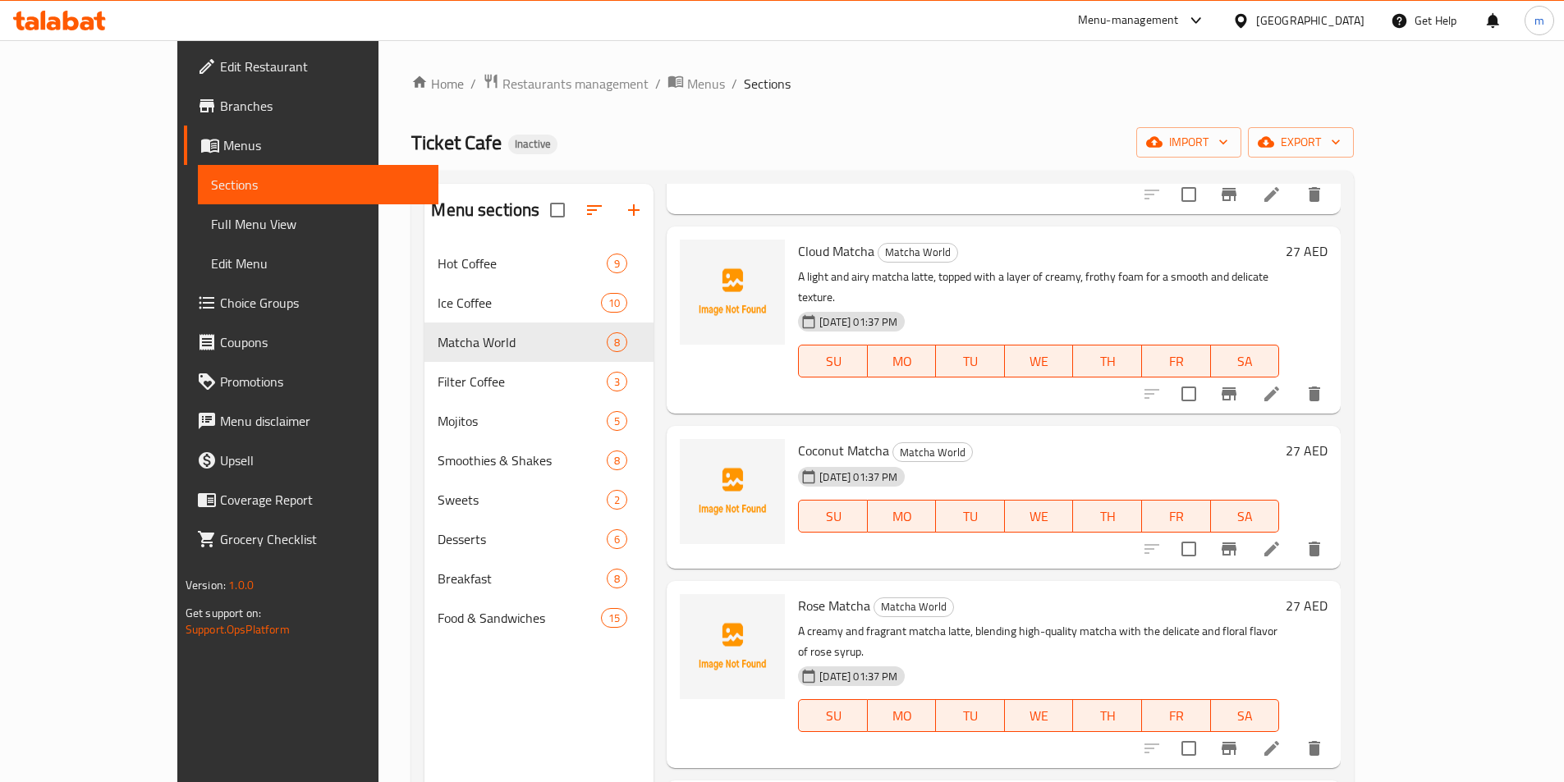
click at [1279, 542] on icon at bounding box center [1271, 549] width 15 height 15
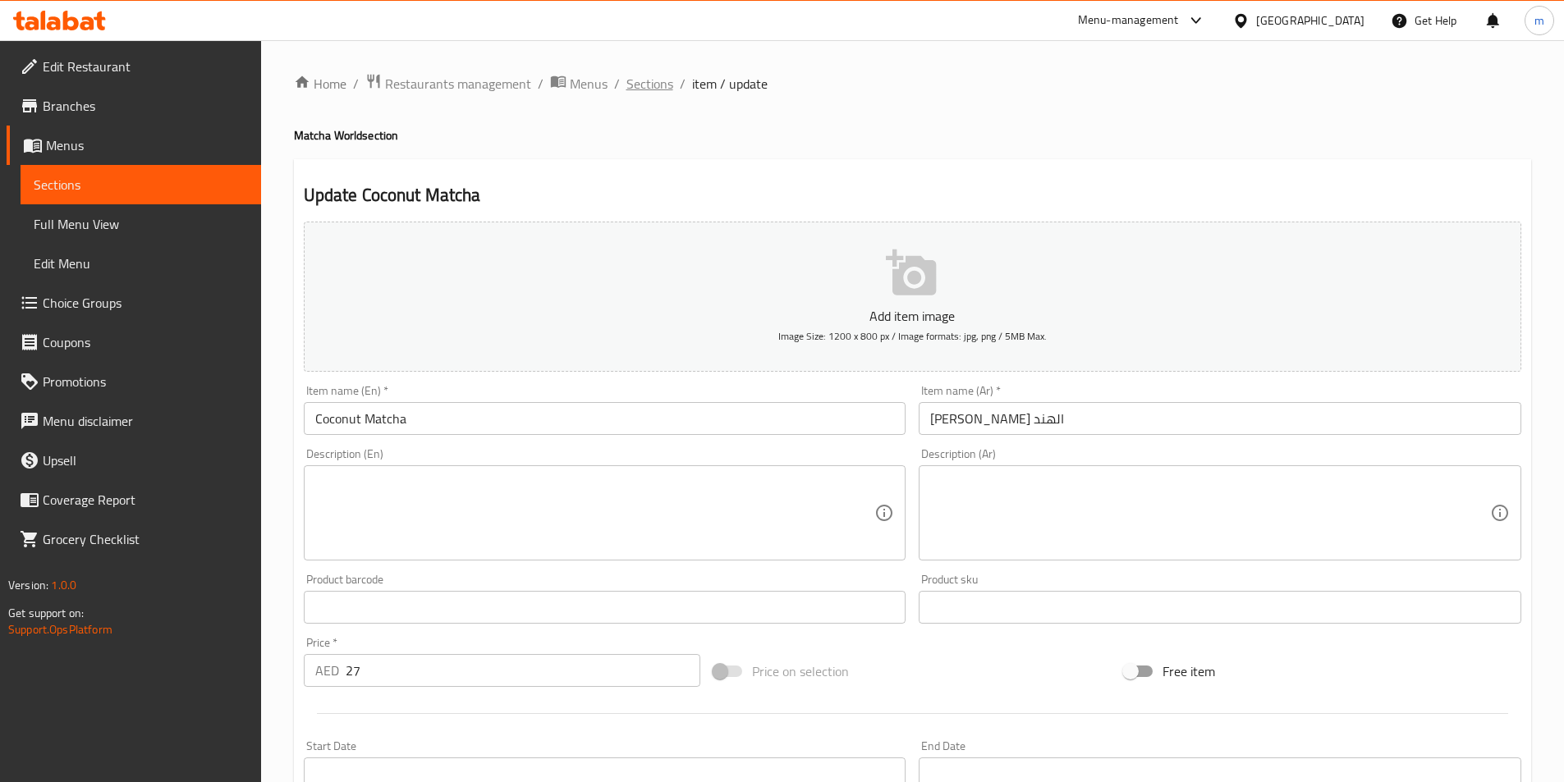
click at [657, 90] on span "Sections" at bounding box center [649, 84] width 47 height 20
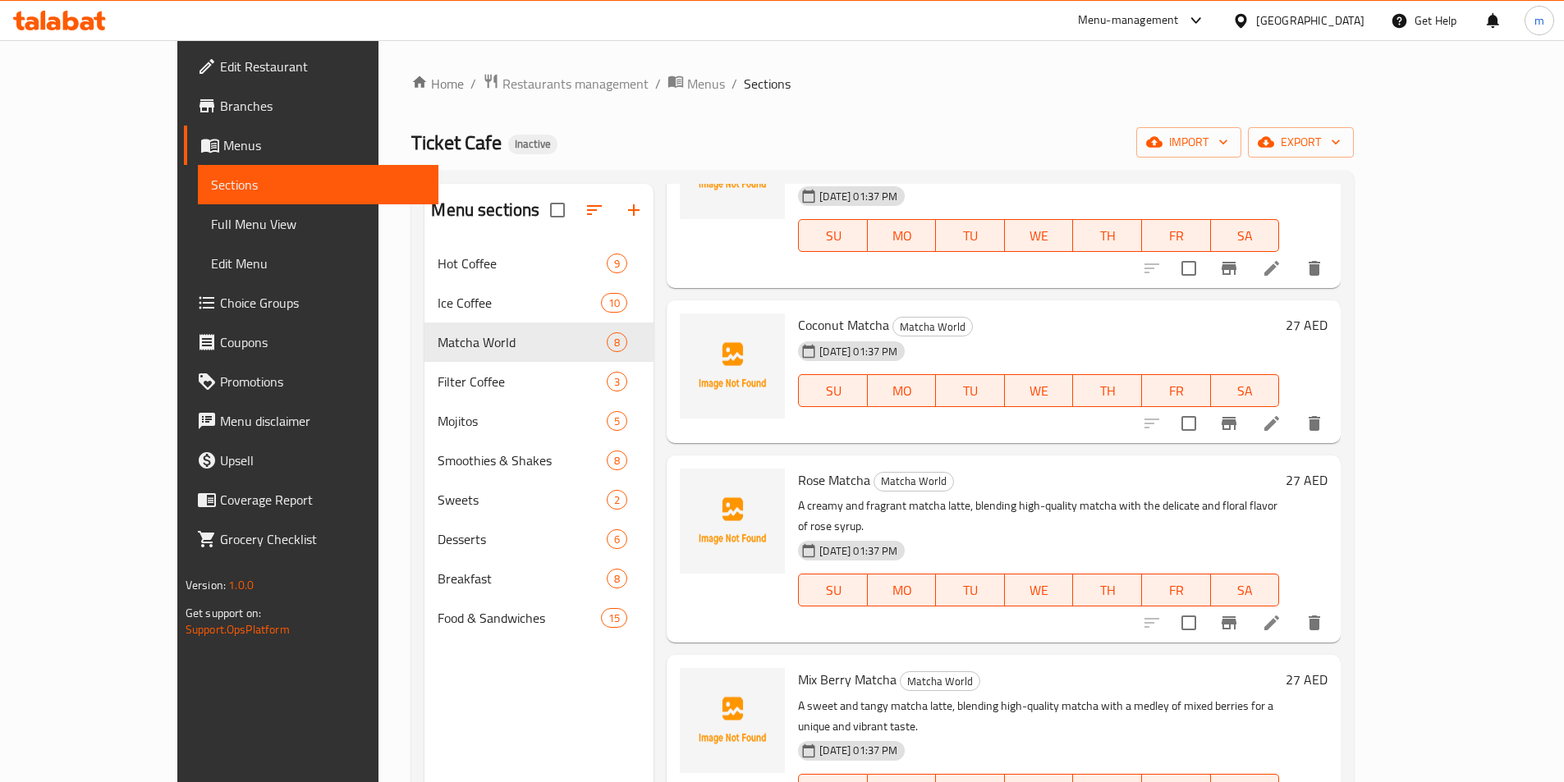
scroll to position [575, 0]
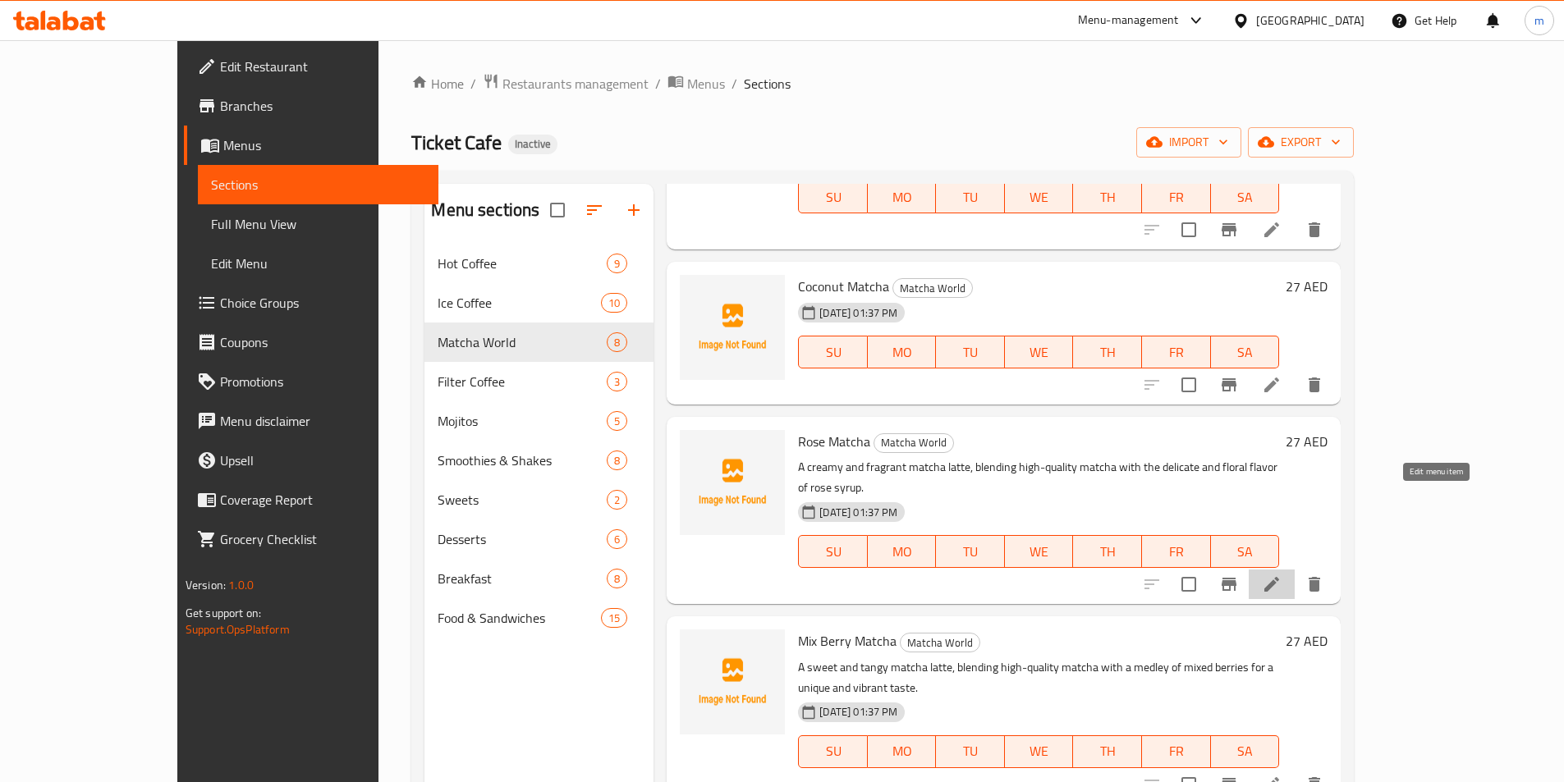
click at [1279, 577] on icon at bounding box center [1271, 584] width 15 height 15
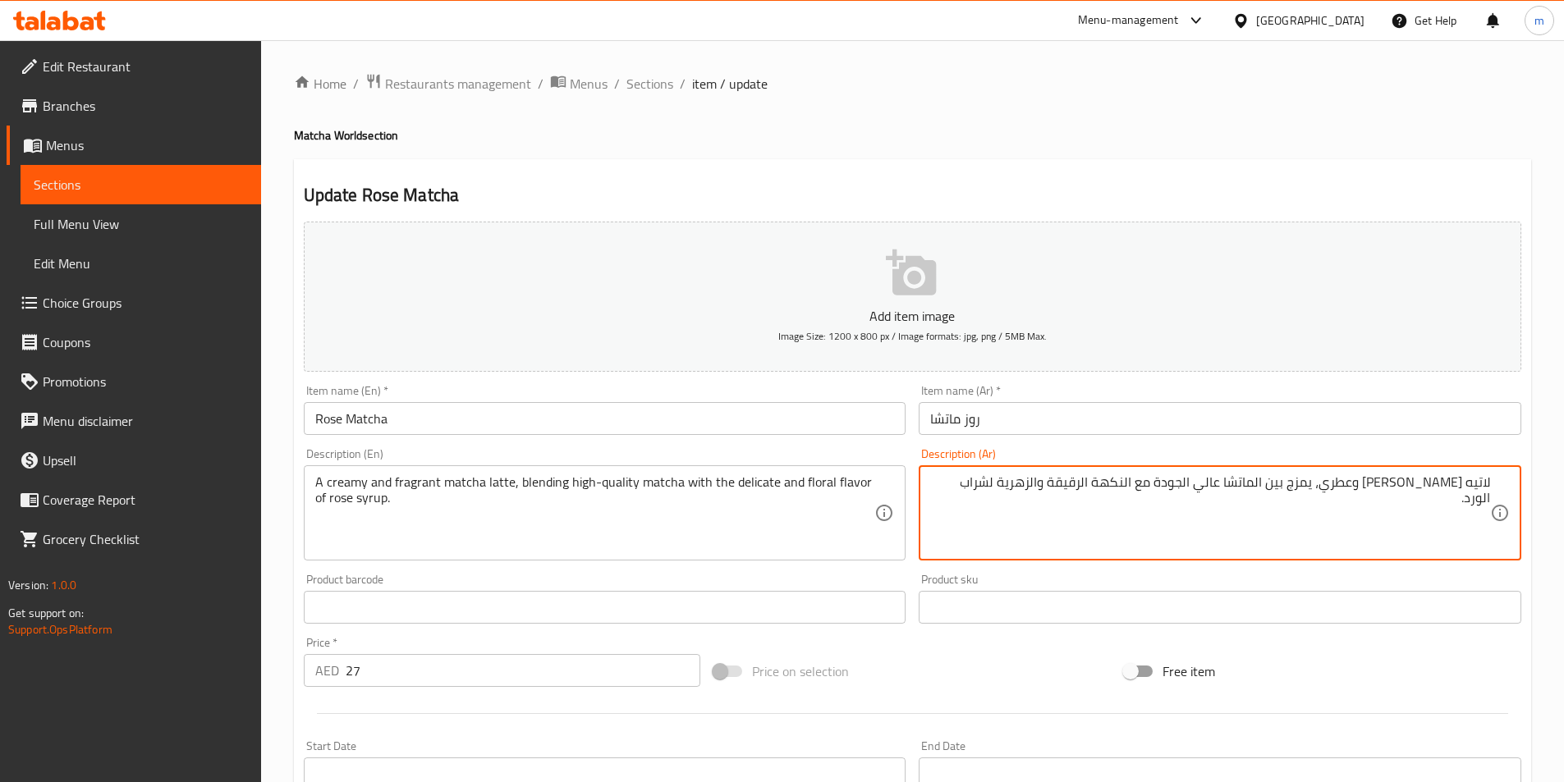
click at [943, 487] on textarea "لاتيه ماتشا كريمي وعطري، يمزج بين الماتشا عالي الجودة مع النكهة الرقيقة والزهري…" at bounding box center [1210, 513] width 560 height 78
click at [1306, 480] on textarea "لاتيه ماتشا كريمي وعطري، يمزج بين الماتشا عالي الجودة مع النكهة الرقيقة والزهري…" at bounding box center [1210, 513] width 560 height 78
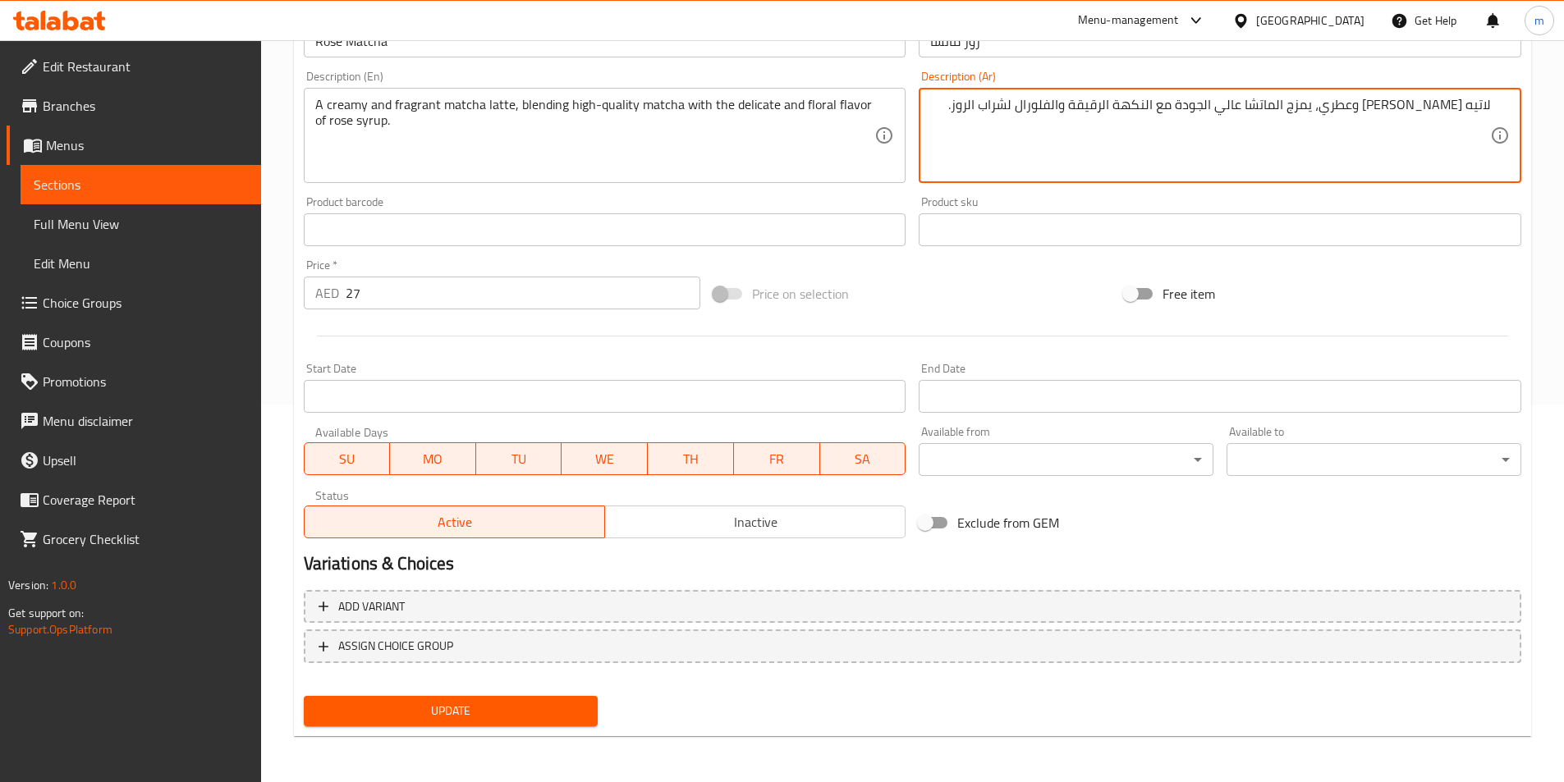
type textarea "لاتيه [PERSON_NAME] وعطري، يمزج الماتشا عالي الجودة مع النكهة الرقيقة والفلورال…"
drag, startPoint x: 534, startPoint y: 717, endPoint x: 552, endPoint y: 717, distance: 18.1
click at [535, 717] on span "Update" at bounding box center [451, 711] width 268 height 21
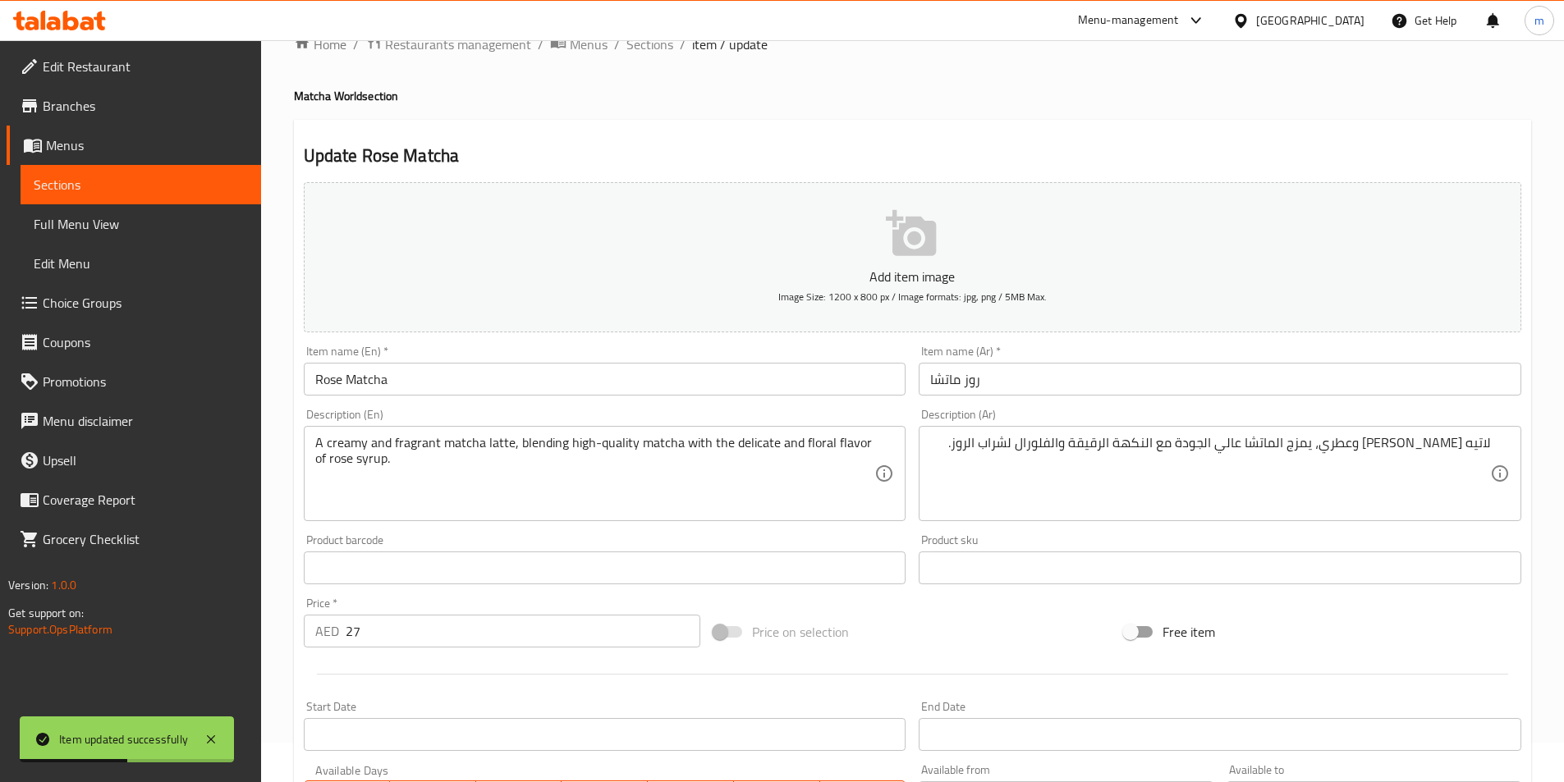
scroll to position [0, 0]
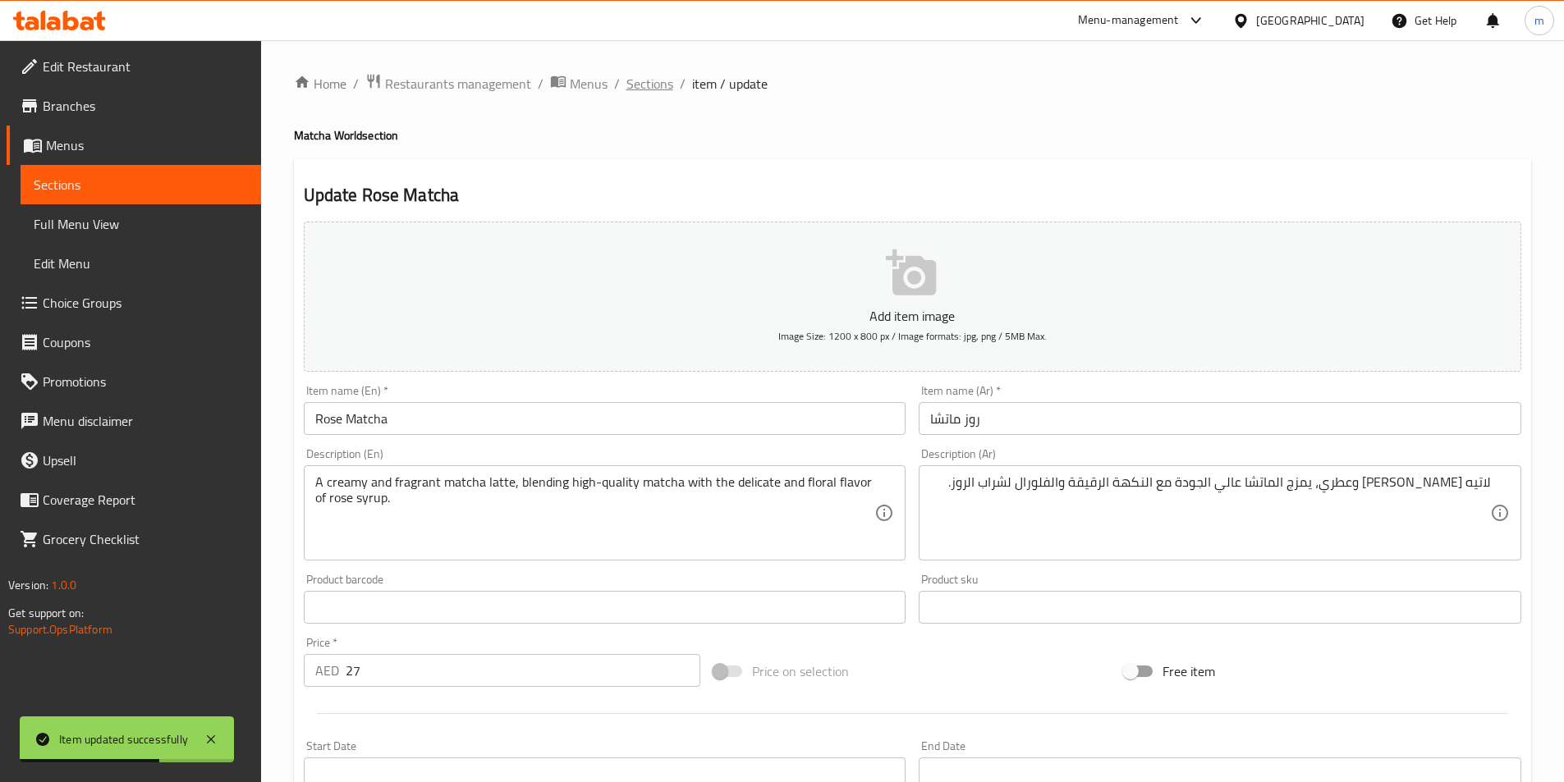
click at [652, 76] on span "Sections" at bounding box center [649, 84] width 47 height 20
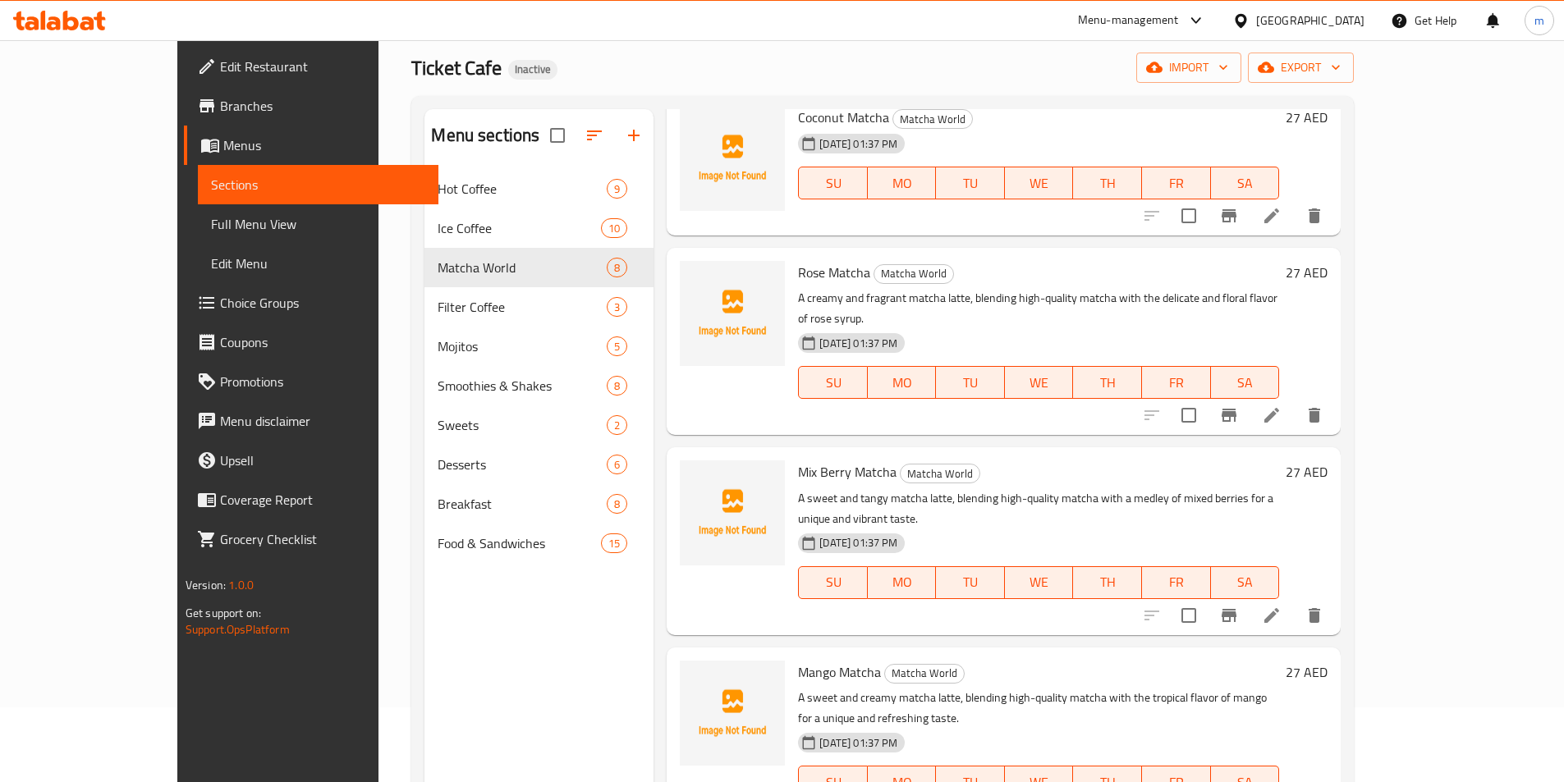
scroll to position [230, 0]
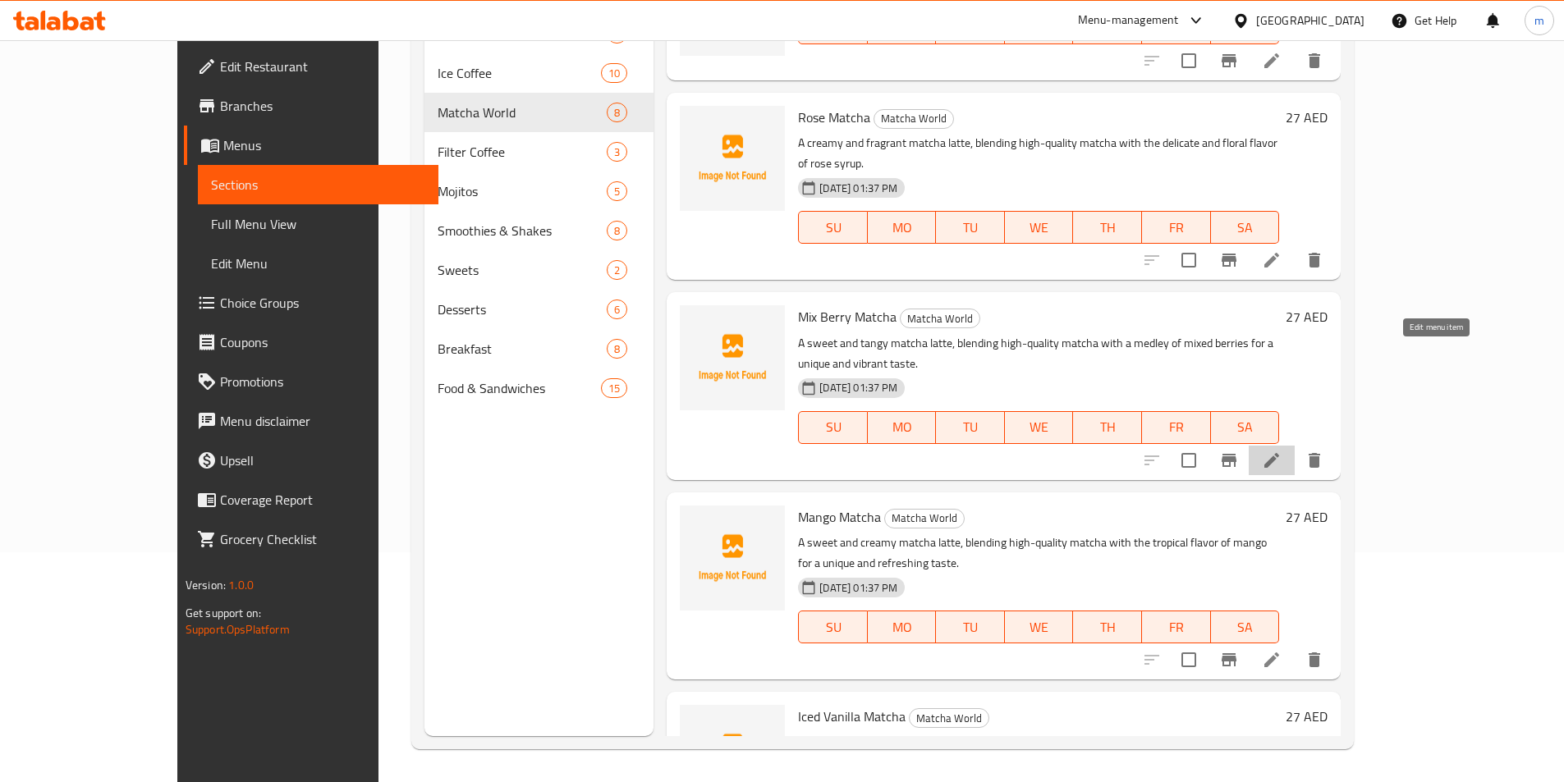
click at [1281, 451] on icon at bounding box center [1272, 461] width 20 height 20
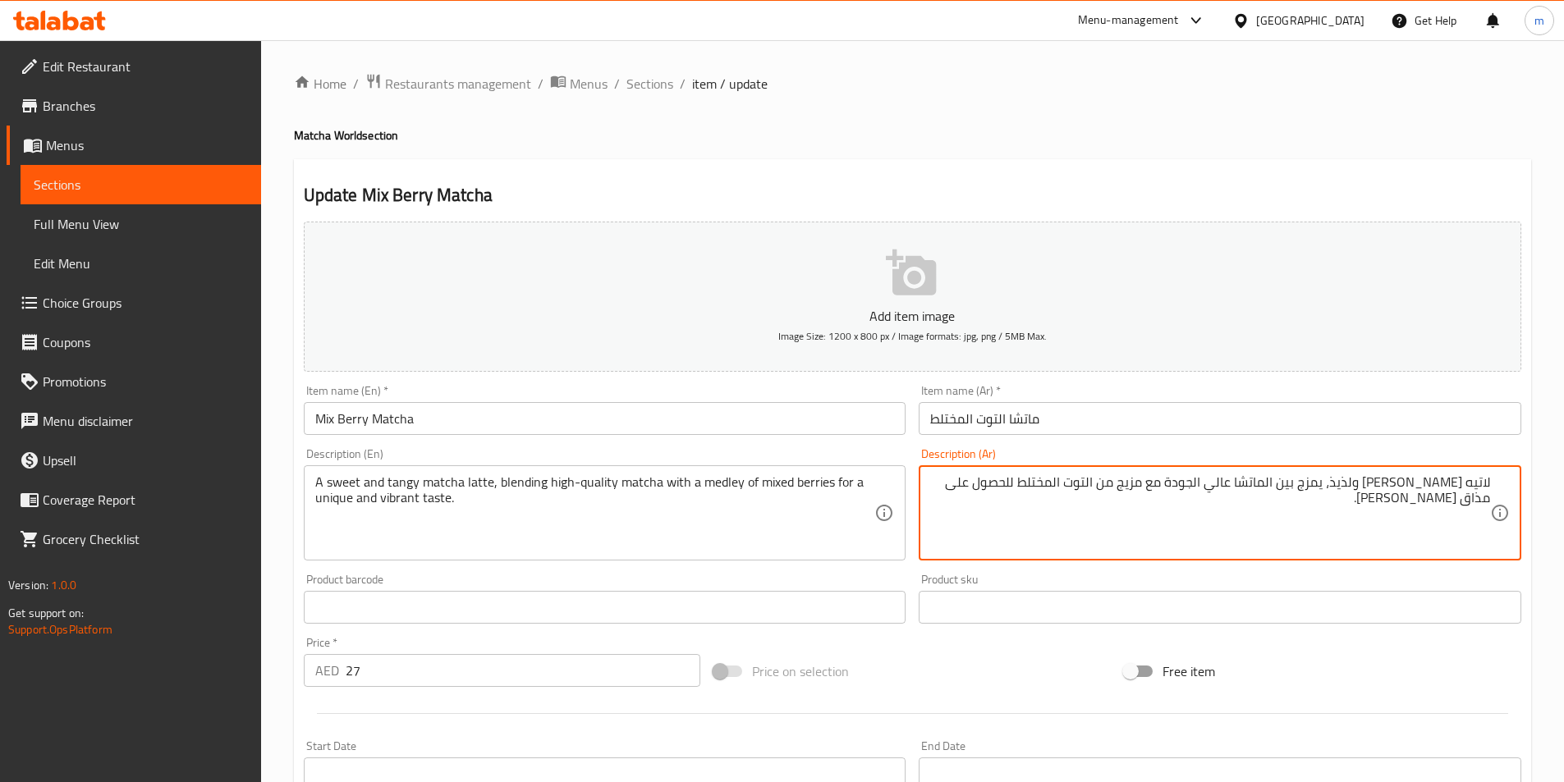
click at [1323, 483] on textarea "لاتيه ماتشا حلو ولذيذ، يمزج بين الماتشا عالي الجودة مع مزيج من التوت المختلط لل…" at bounding box center [1210, 513] width 560 height 78
click at [1395, 483] on textarea "لاتيه ماتشا حلو ولذيذ، يمزج بين الماتشا عالي الجودة مع مزيج من التوت المختلط لل…" at bounding box center [1210, 513] width 560 height 78
click at [1325, 479] on textarea "لاتيه ماتشا حلو وتانجي، يمزج بين الماتشا عالي الجودة مع مزيج من التوت المختلط ل…" at bounding box center [1210, 513] width 560 height 78
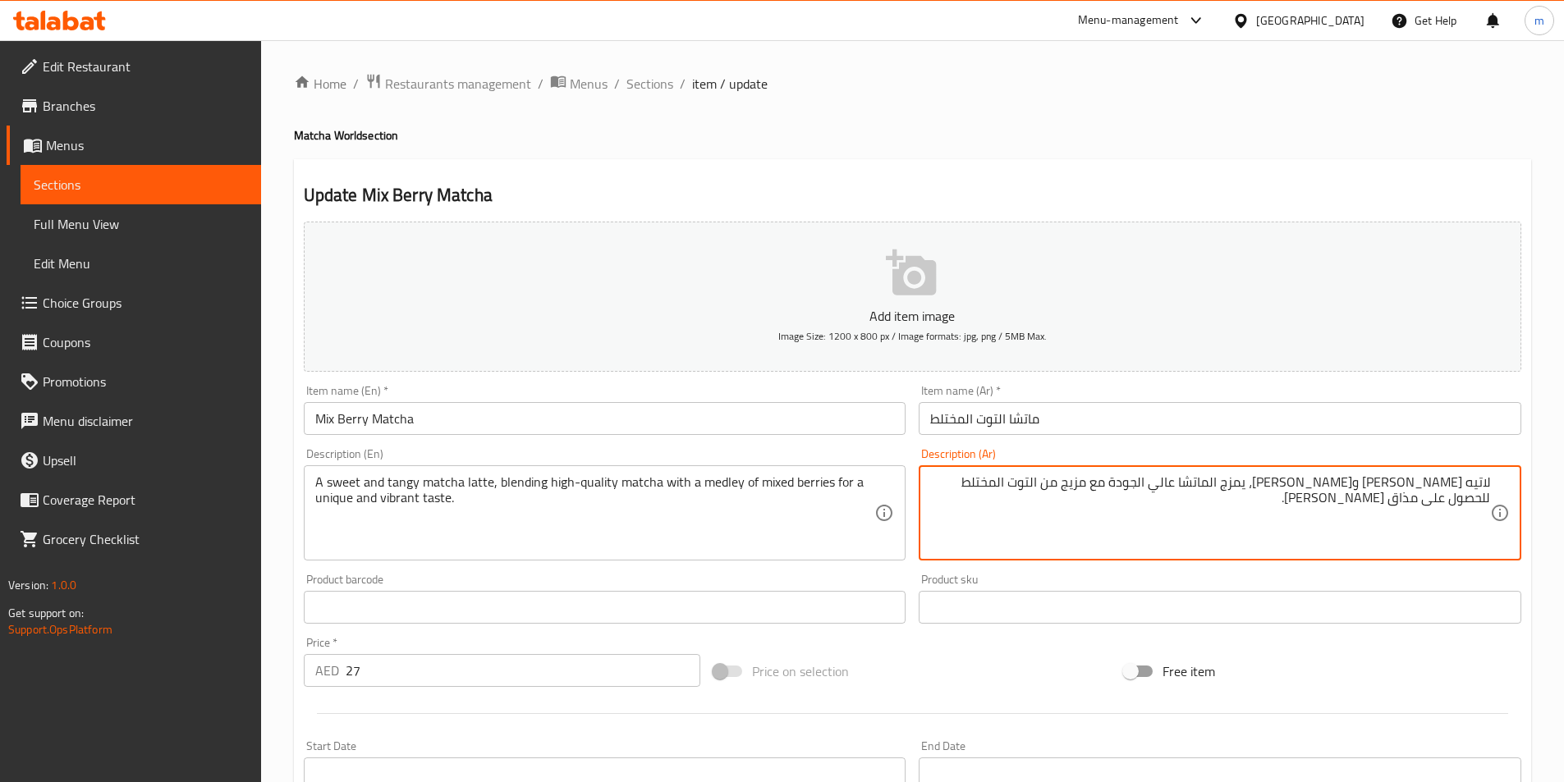
click at [1188, 485] on textarea "لاتيه ماتشا حلو وتانجي، يمزج الماتشا عالي الجودة مع مزيج من التوت المختلط للحصو…" at bounding box center [1210, 513] width 560 height 78
drag, startPoint x: 1188, startPoint y: 485, endPoint x: 1243, endPoint y: 543, distance: 80.1
click at [1190, 485] on textarea "لاتيه ماتشا حلو وتانجي، يمزج الماتشا عالي الجودة مع مزيج من التوت المختلط للحصو…" at bounding box center [1210, 513] width 560 height 78
click at [1083, 492] on textarea "لاتيه ماتشا حلو وتانجي، يمزج الماتشا عالي الجودة مع ميدلي من التوت المختلط للحص…" at bounding box center [1210, 513] width 560 height 78
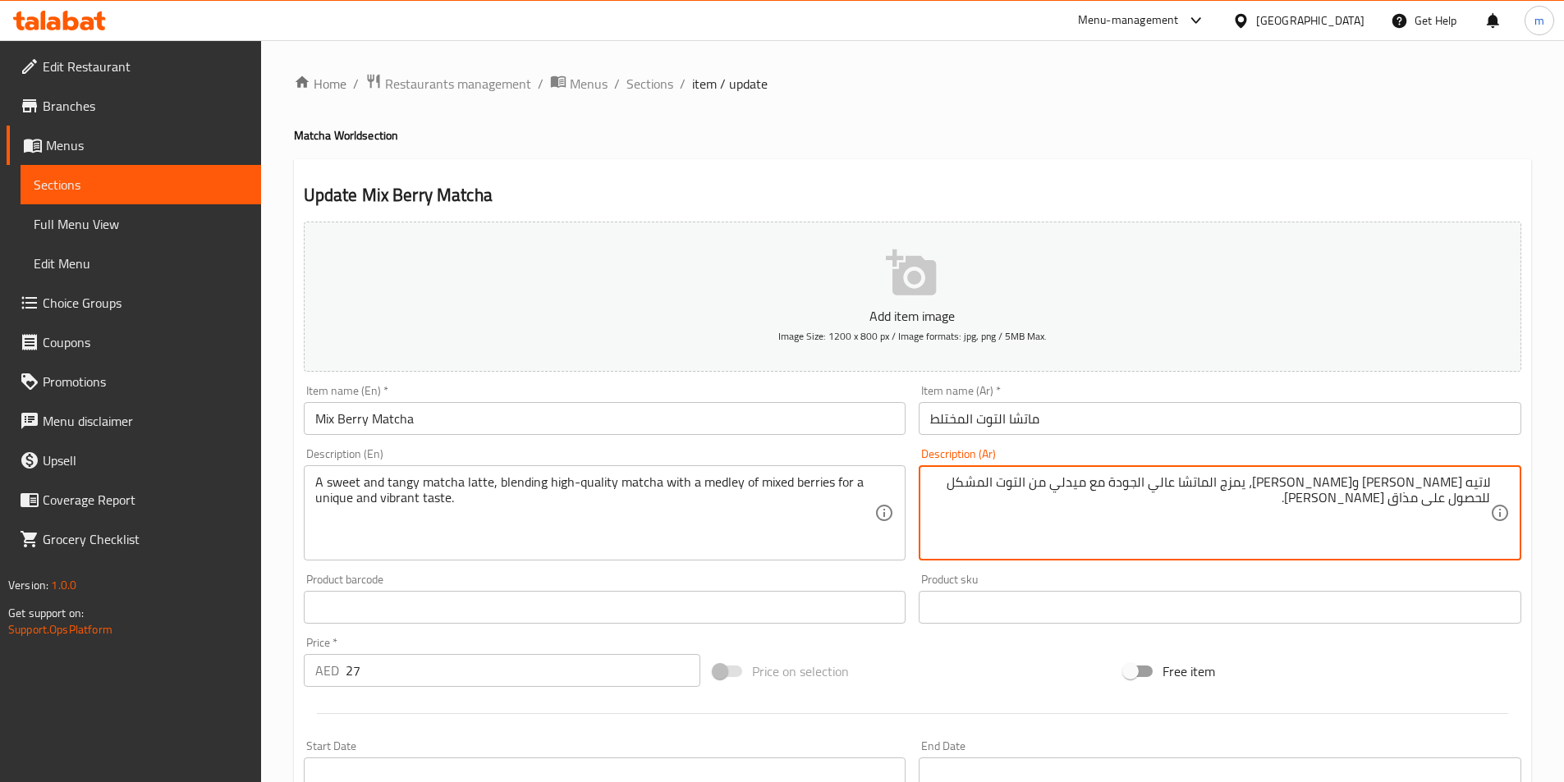
drag, startPoint x: 1001, startPoint y: 486, endPoint x: 1058, endPoint y: 493, distance: 57.9
click at [1058, 493] on textarea "لاتيه ماتشا حلو وتانجي، يمزج الماتشا عالي الجودة مع ميدلي من التوت المشكل للحصو…" at bounding box center [1210, 513] width 560 height 78
click at [982, 486] on textarea "لاتيه ماتشا حلو وتانجي، يمزج الماتشا عالي الجودة مع ميدلي من التوت المشكل لمذاق…" at bounding box center [1210, 513] width 560 height 78
click at [984, 497] on textarea "لاتيه ماتشا حلو وتانجي، يمزج الماتشا عالي الجودة مع ميدلي من التوت المشكل لمذاق…" at bounding box center [1210, 513] width 560 height 78
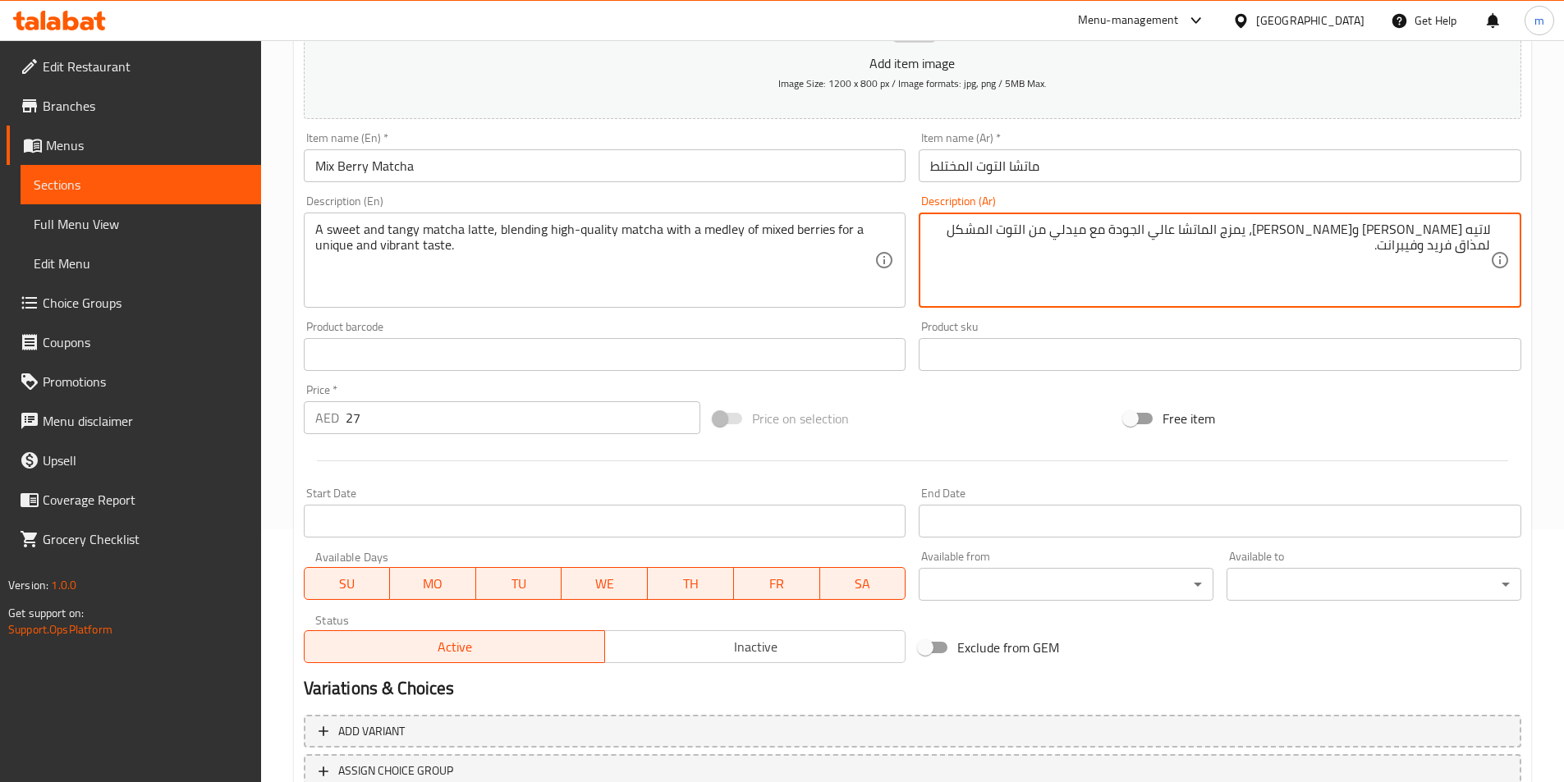
scroll to position [378, 0]
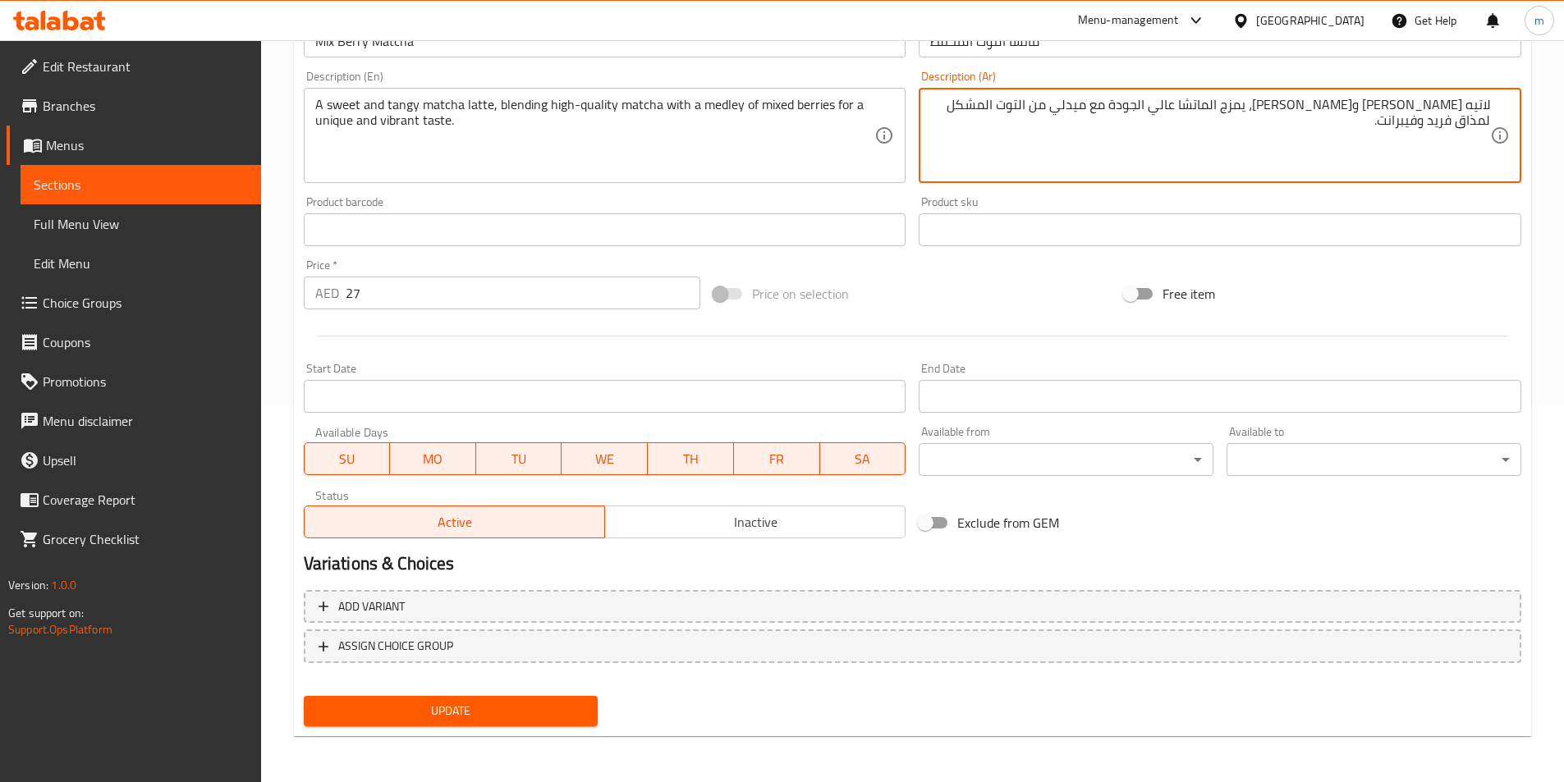
type textarea "لاتيه [PERSON_NAME] و[PERSON_NAME]، يمزج الماتشا عالي الجودة مع ميدلي من التوت …"
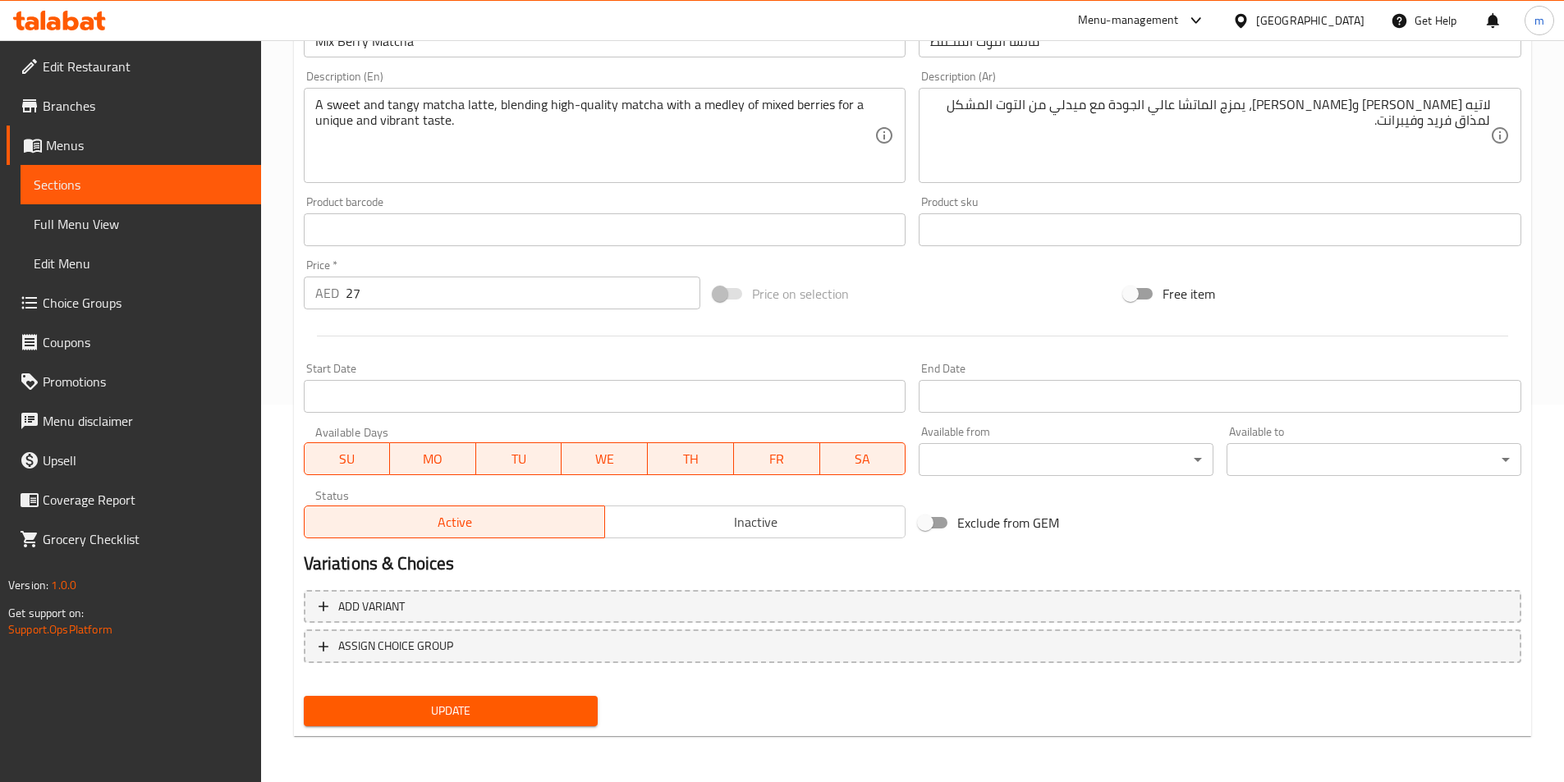
click at [524, 737] on div "Home / Restaurants management / Menus / Sections / item / update Matcha World s…" at bounding box center [912, 222] width 1237 height 1054
click at [520, 711] on span "Update" at bounding box center [451, 711] width 268 height 21
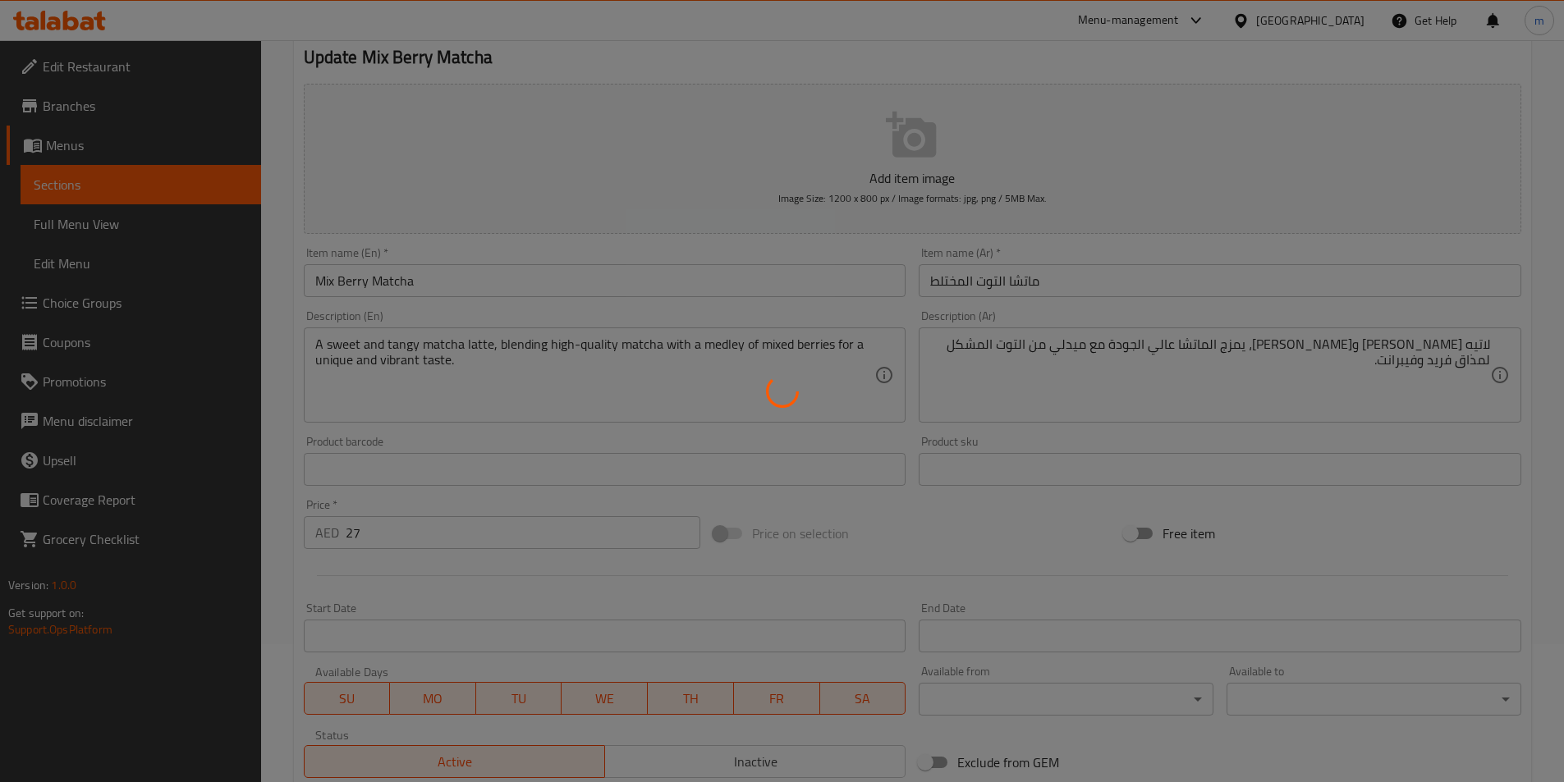
scroll to position [0, 0]
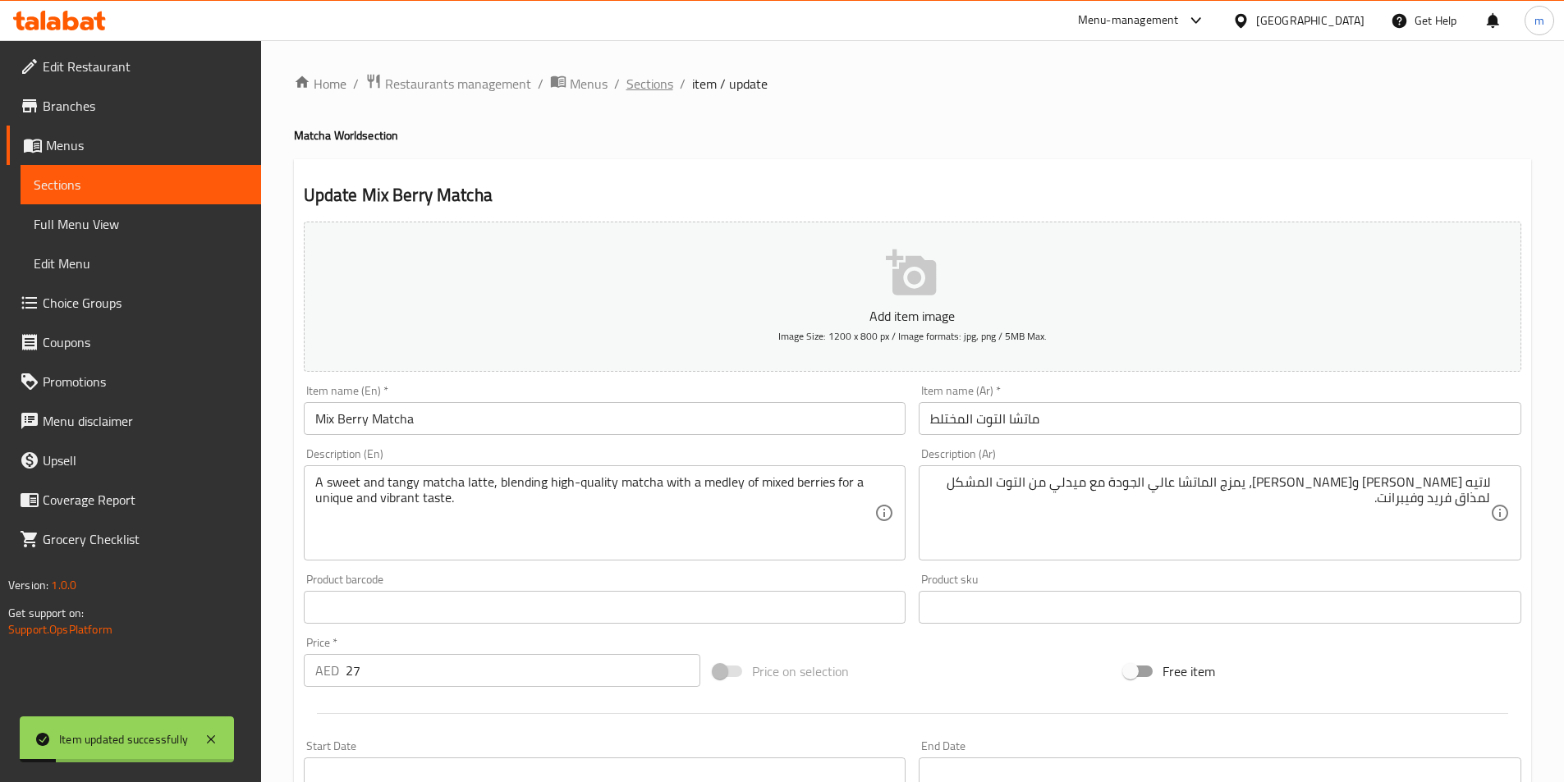
click at [643, 85] on span "Sections" at bounding box center [649, 84] width 47 height 20
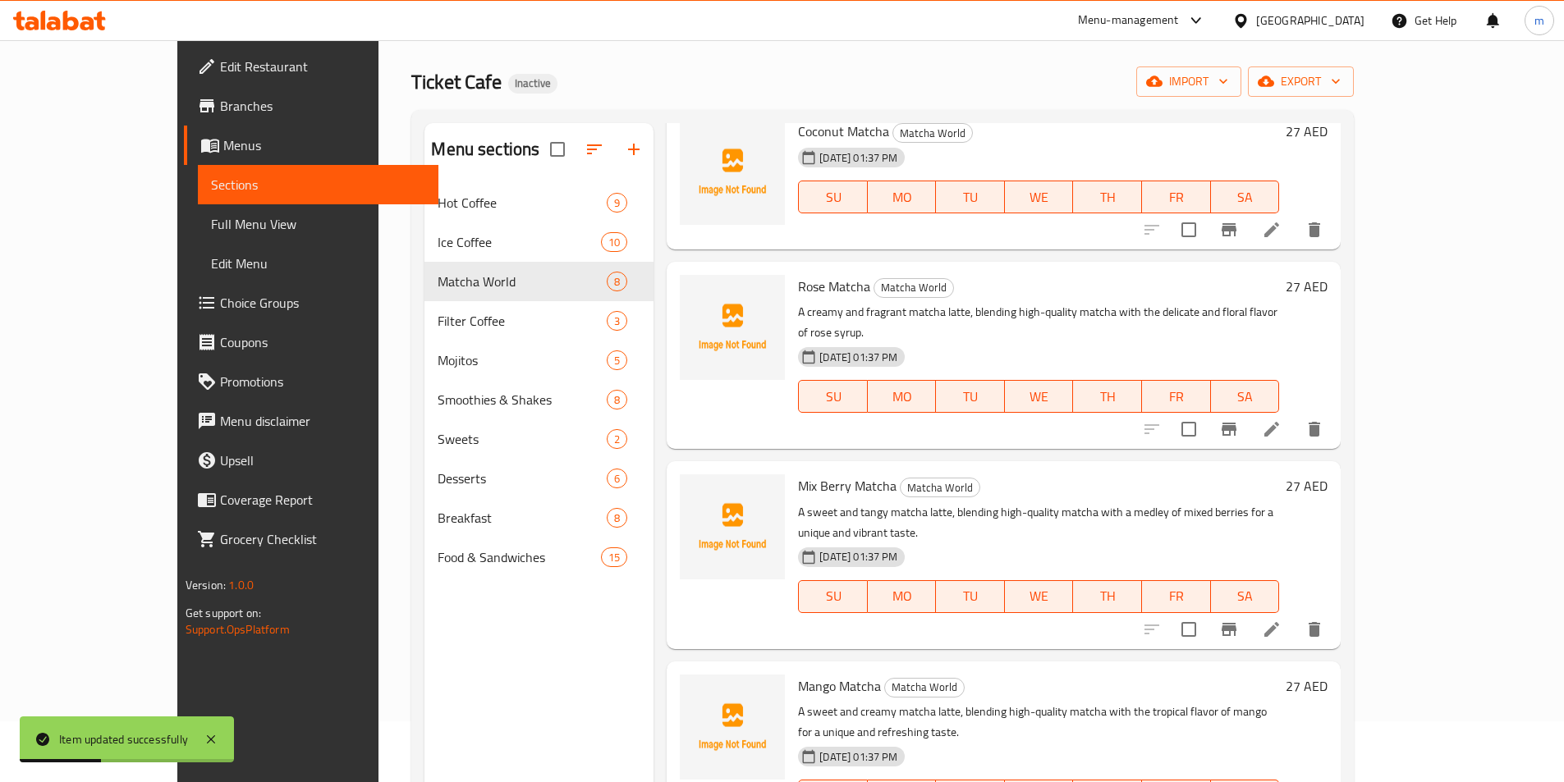
scroll to position [230, 0]
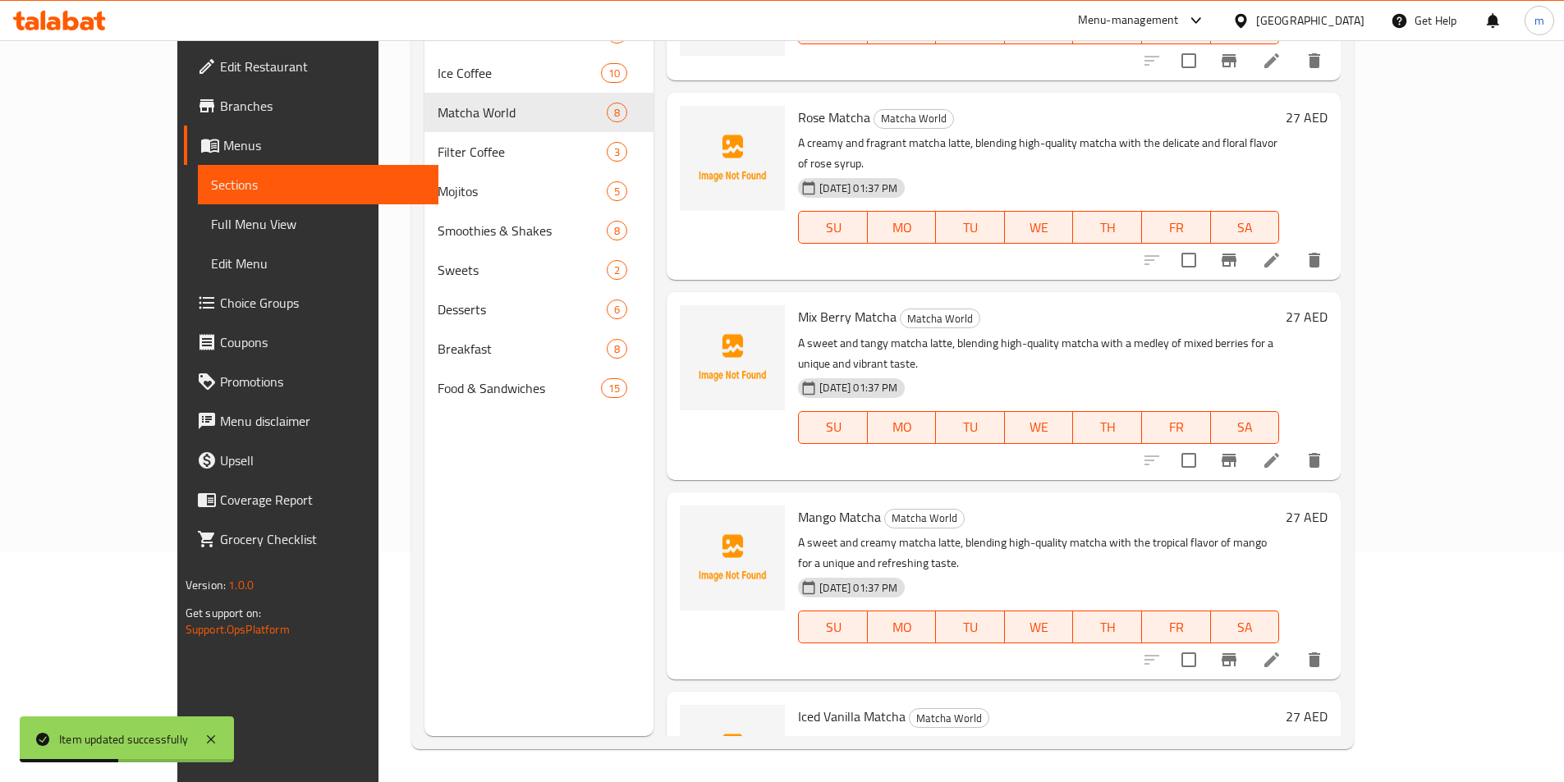
click at [1281, 650] on icon at bounding box center [1272, 660] width 20 height 20
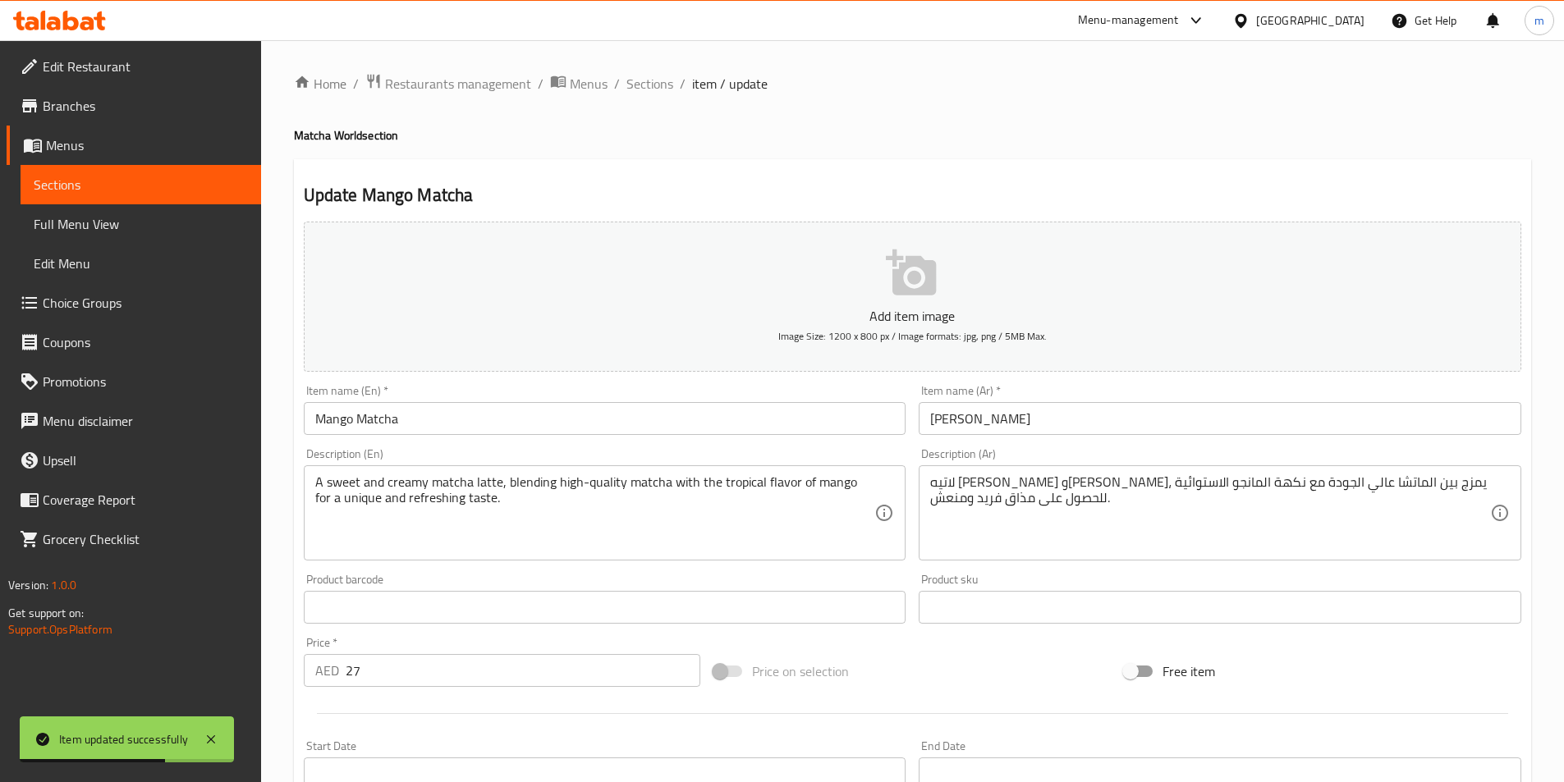
click at [1093, 420] on input "[PERSON_NAME]" at bounding box center [1219, 418] width 602 height 33
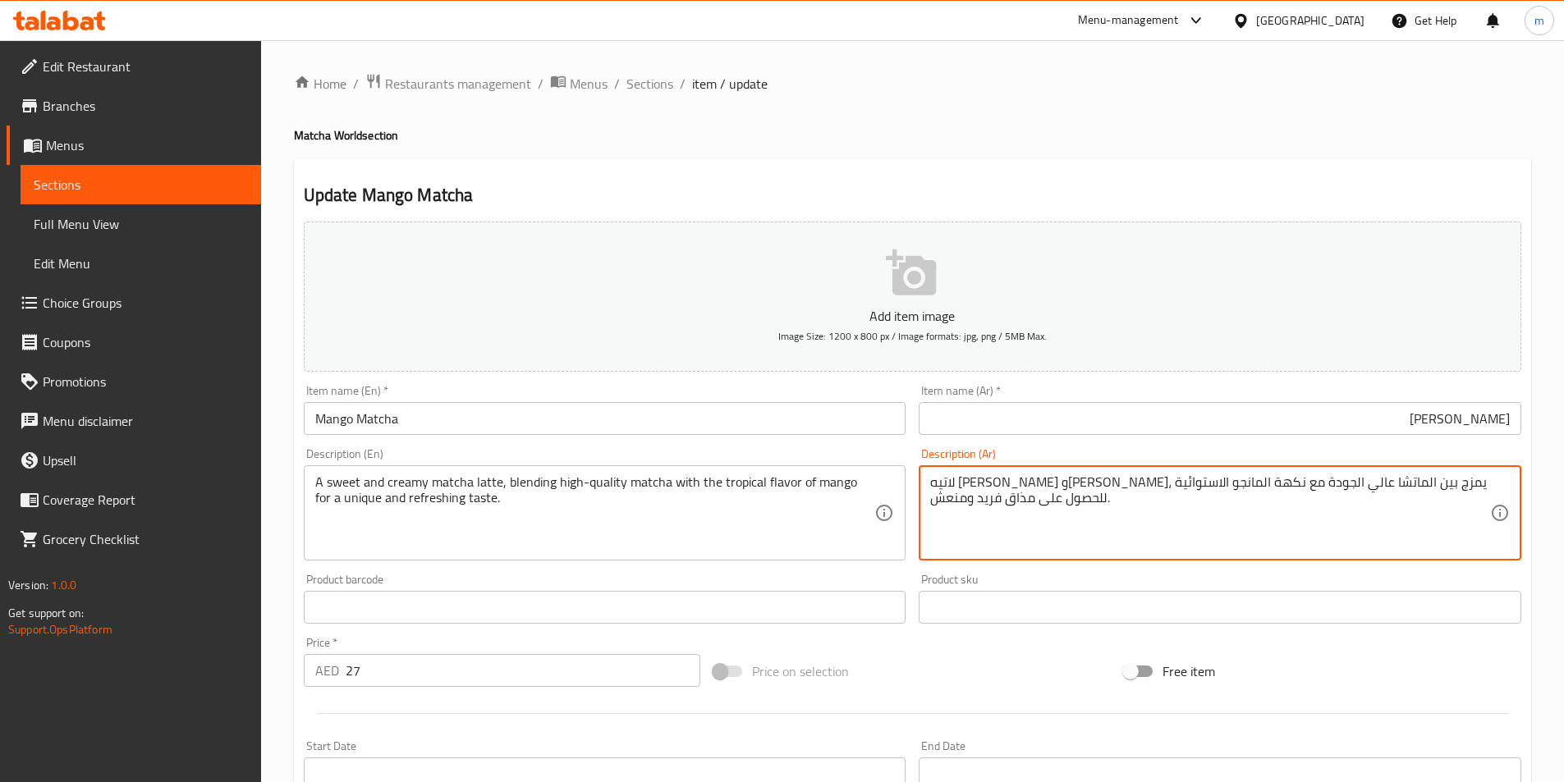
drag, startPoint x: 1337, startPoint y: 510, endPoint x: 1317, endPoint y: 510, distance: 20.5
click at [1348, 503] on textarea "لاتيه ماتشا حلو وكريمي، يمزج بين الماتشا عالي الجودة مع نكهة المانجو الاستوائية…" at bounding box center [1210, 513] width 560 height 78
click at [1351, 496] on textarea "لاتيه ماتشا حلو وكريمي، يمزج بين الماتشا عالي الجودة مع نكهة المانجو الاستوائية…" at bounding box center [1210, 513] width 560 height 78
click at [1349, 485] on textarea "لاتيه ماتشا حلو وكريمي، يمزج بين الماتشا عالي الجودة مع نكهة المانجو الاستوائية…" at bounding box center [1210, 513] width 560 height 78
type textarea "لاتيه [PERSON_NAME] و[PERSON_NAME]، يمزج الماتشا عالي الجودة مع نكهة المانجو ال…"
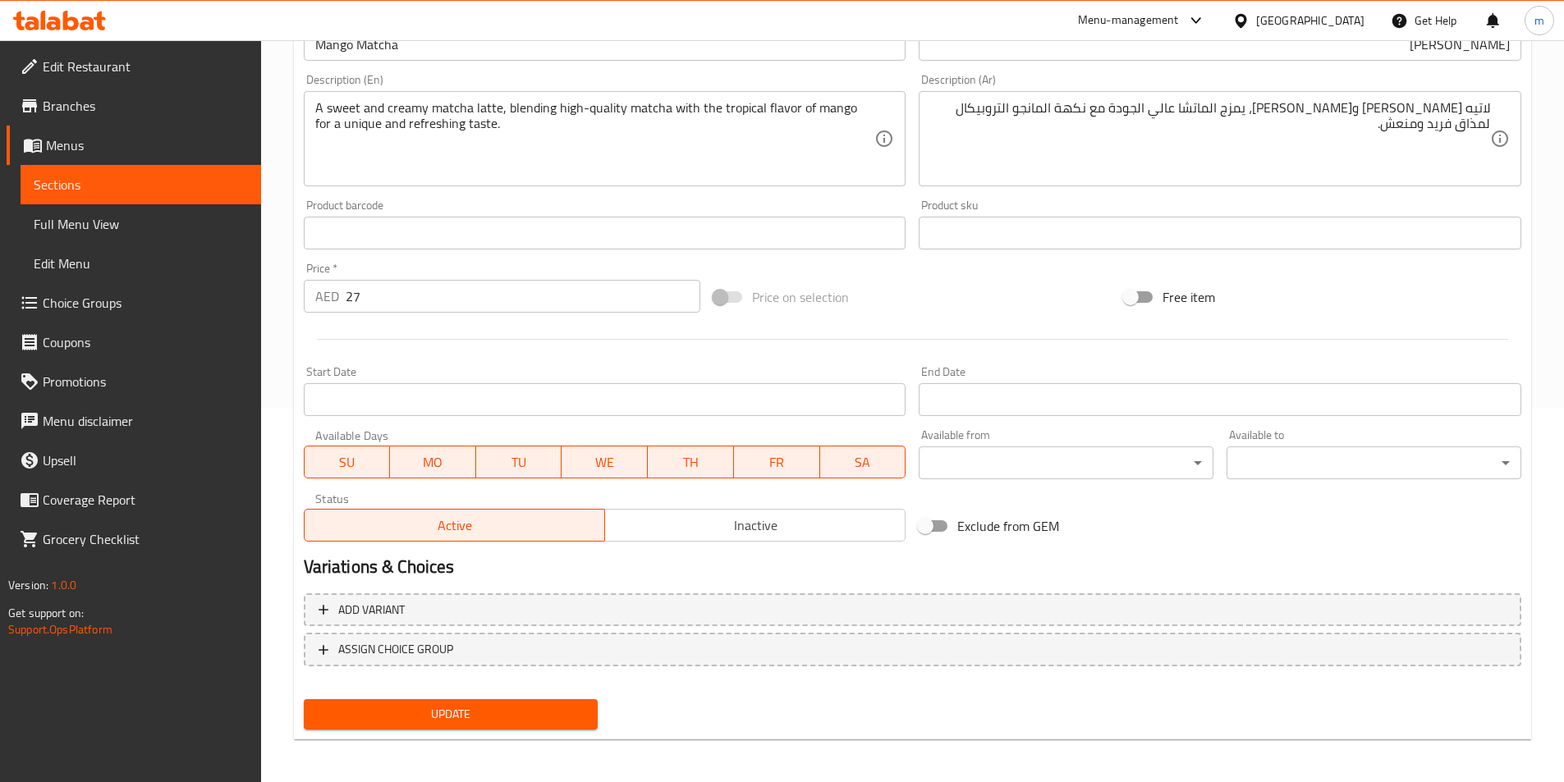
scroll to position [378, 0]
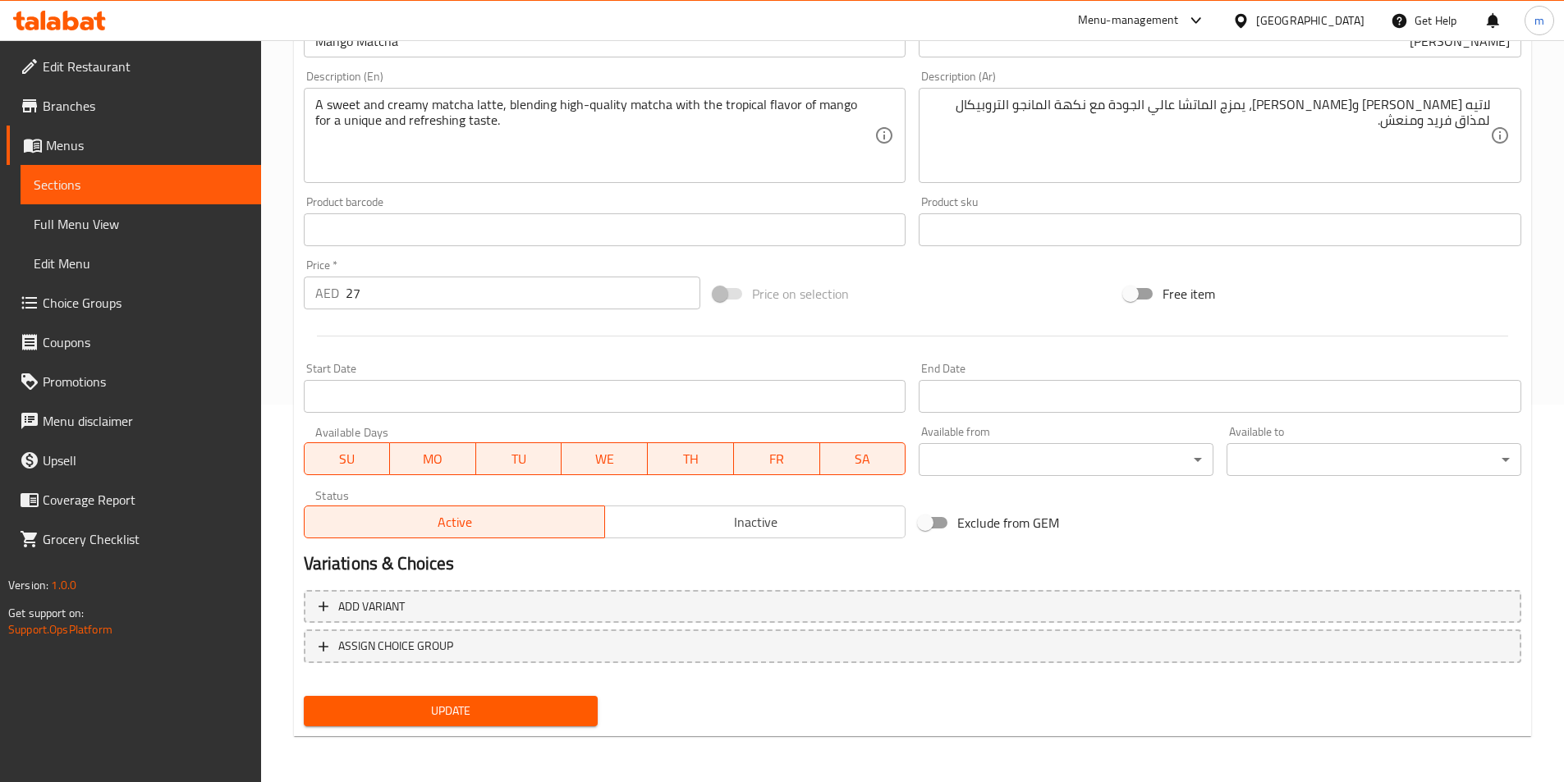
drag, startPoint x: 976, startPoint y: 716, endPoint x: 950, endPoint y: 712, distance: 26.6
drag, startPoint x: 950, startPoint y: 712, endPoint x: 476, endPoint y: 698, distance: 473.8
click at [476, 698] on button "Update" at bounding box center [451, 711] width 295 height 30
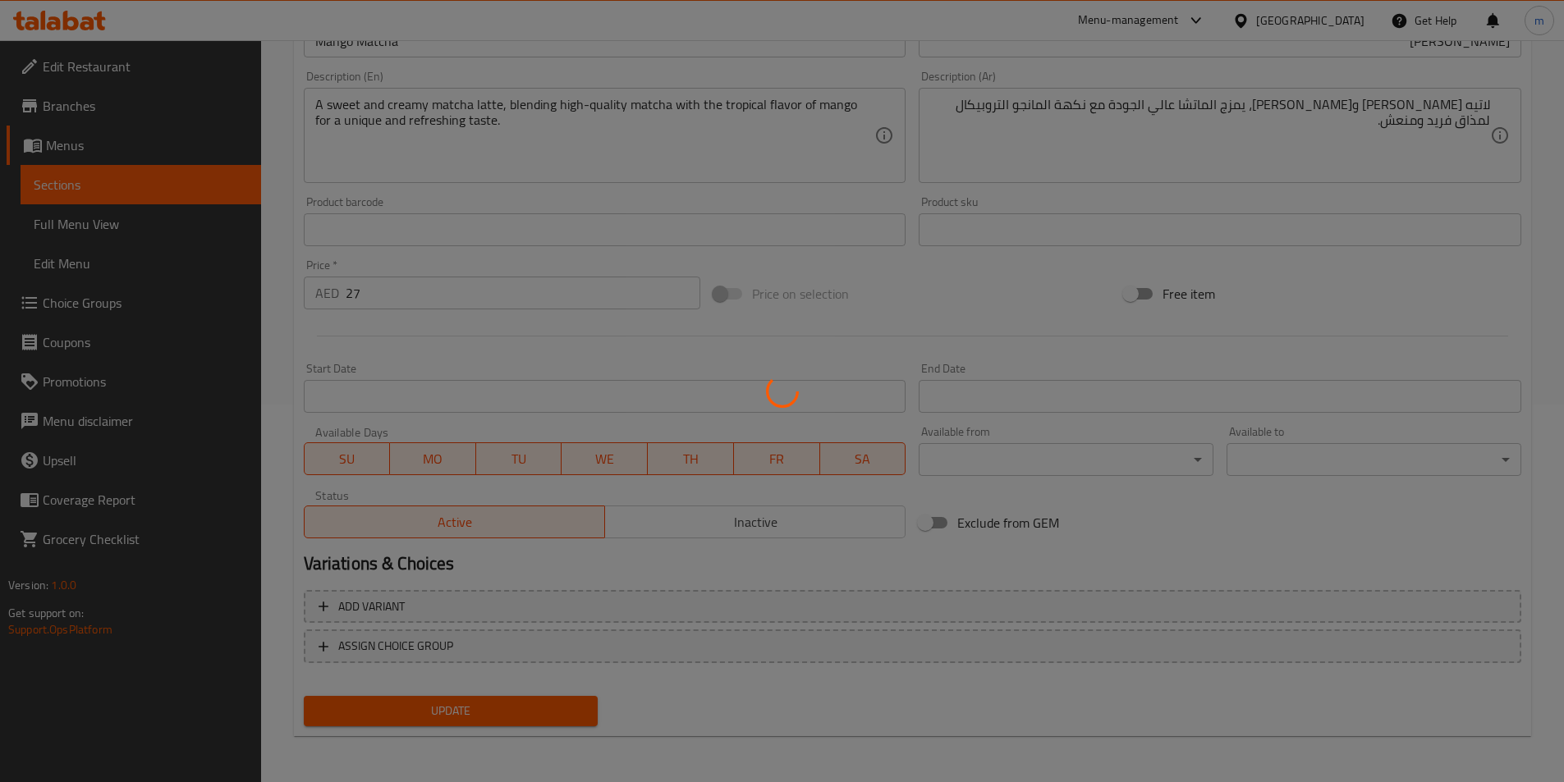
click at [477, 701] on div at bounding box center [782, 391] width 1564 height 782
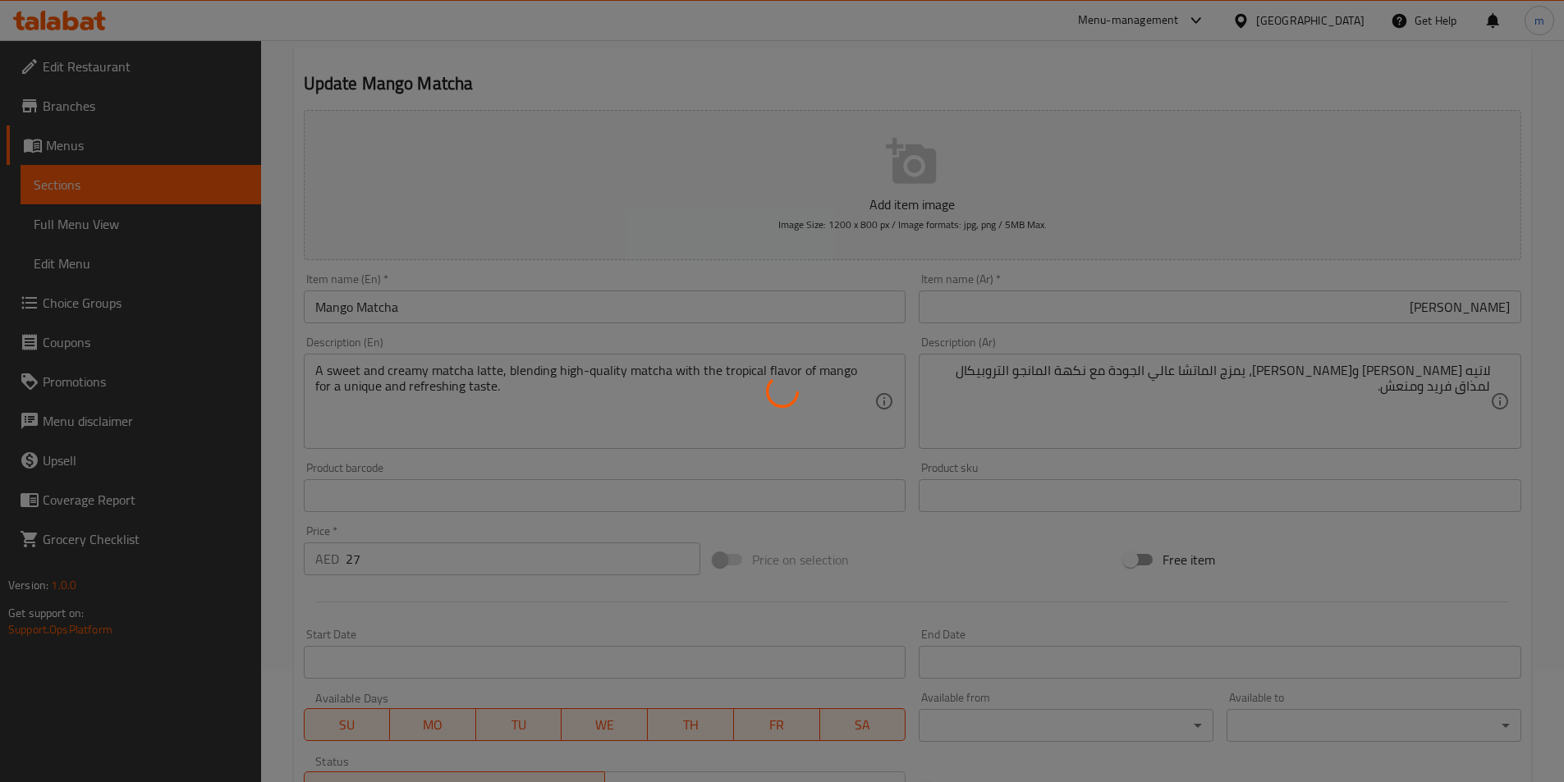
scroll to position [0, 0]
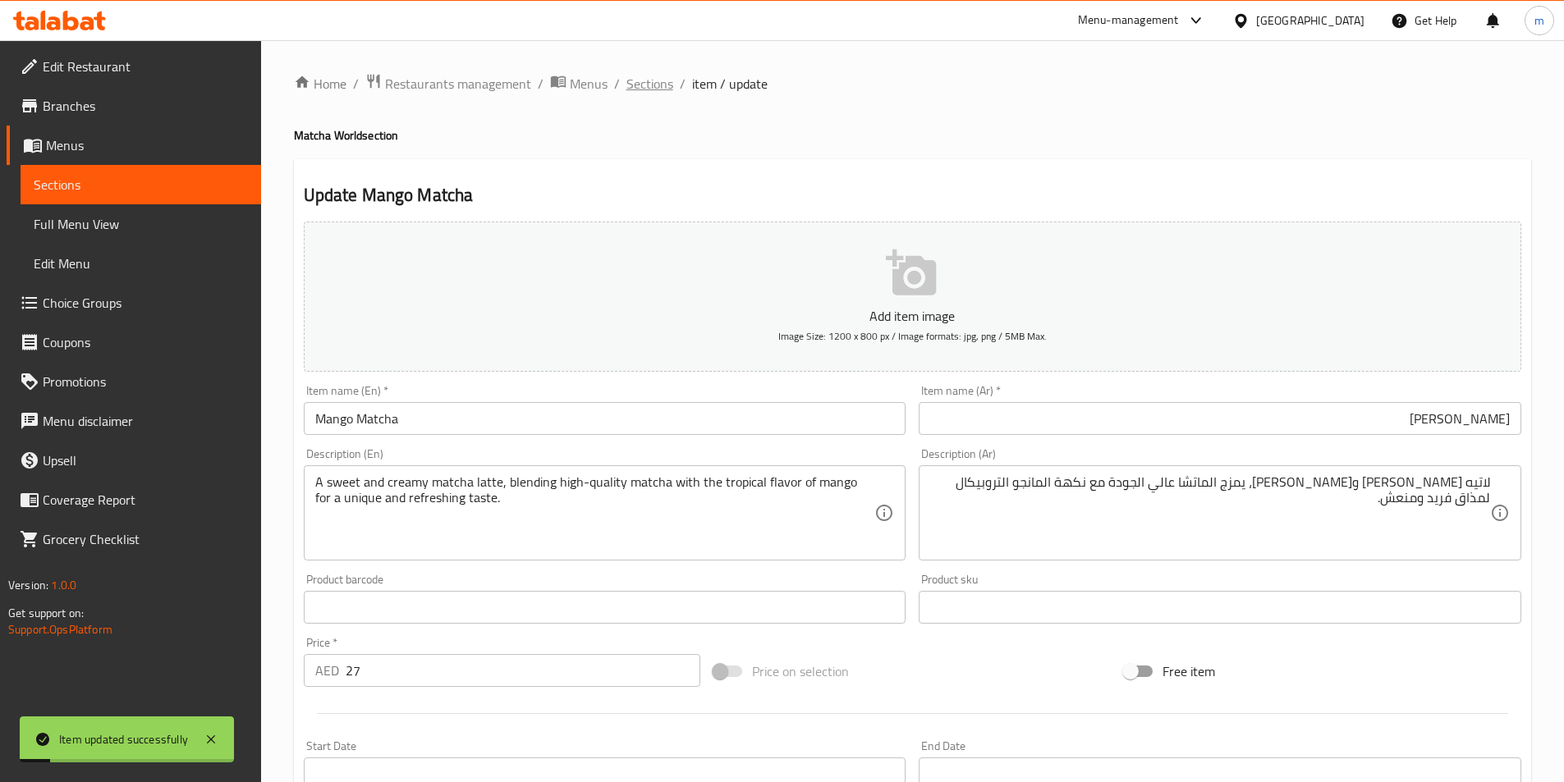
click at [662, 85] on span "Sections" at bounding box center [649, 84] width 47 height 20
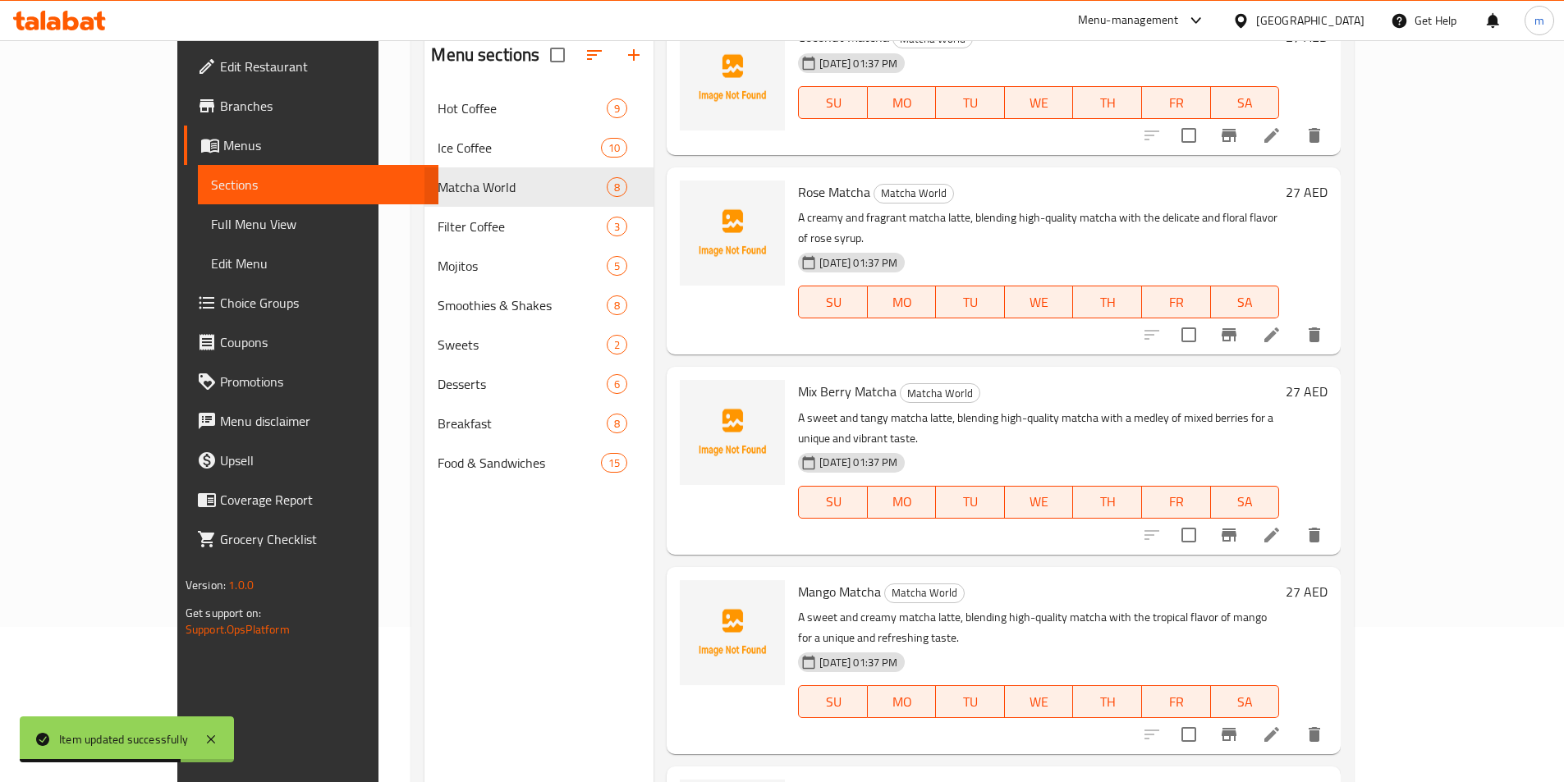
scroll to position [230, 0]
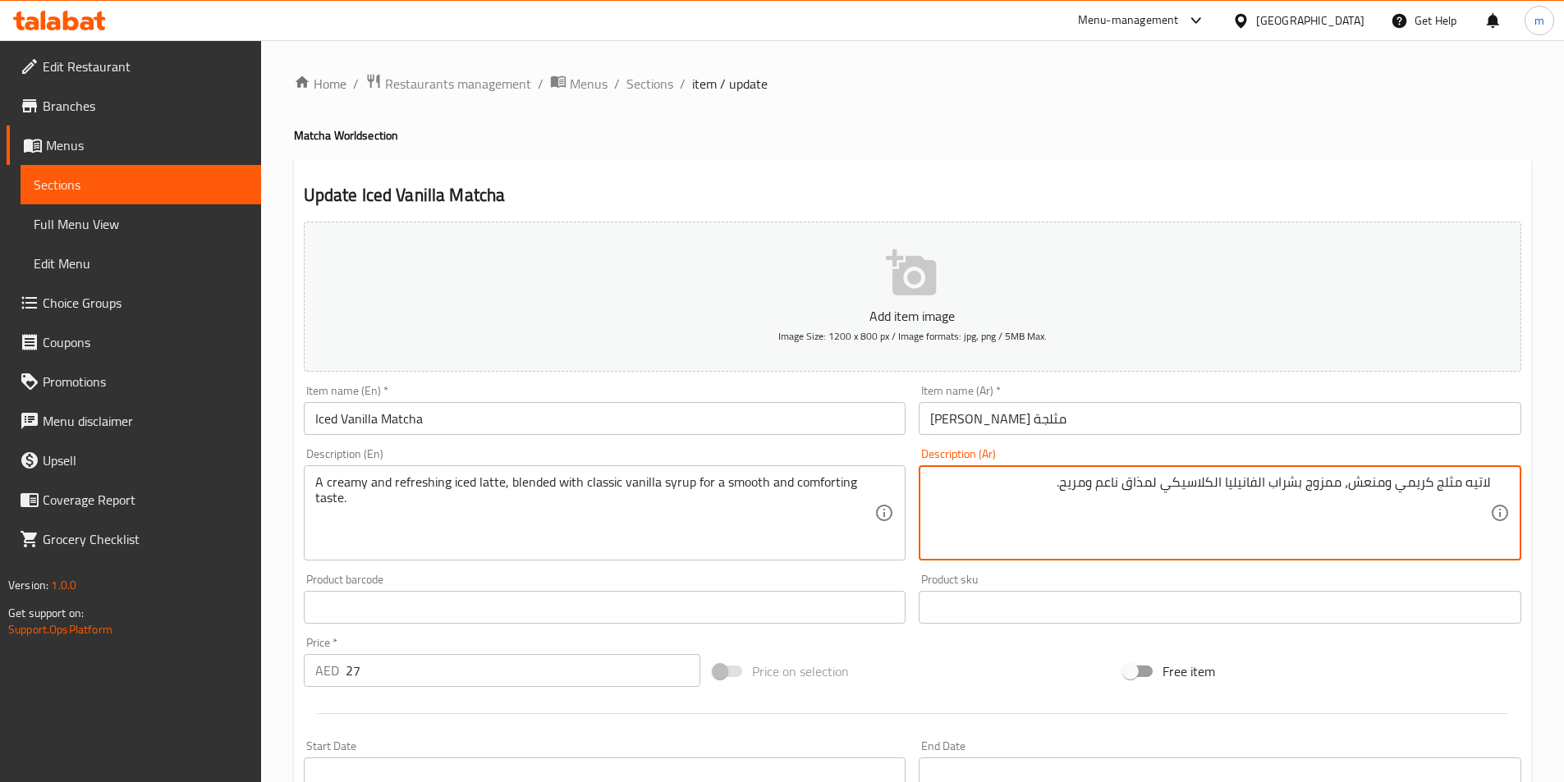
click at [1107, 483] on textarea "لاتيه مثلج كريمي ومنعش، ممزوج بشراب الفانيليا الكلاسيكي لمذاق ناعم ومريح." at bounding box center [1210, 513] width 560 height 78
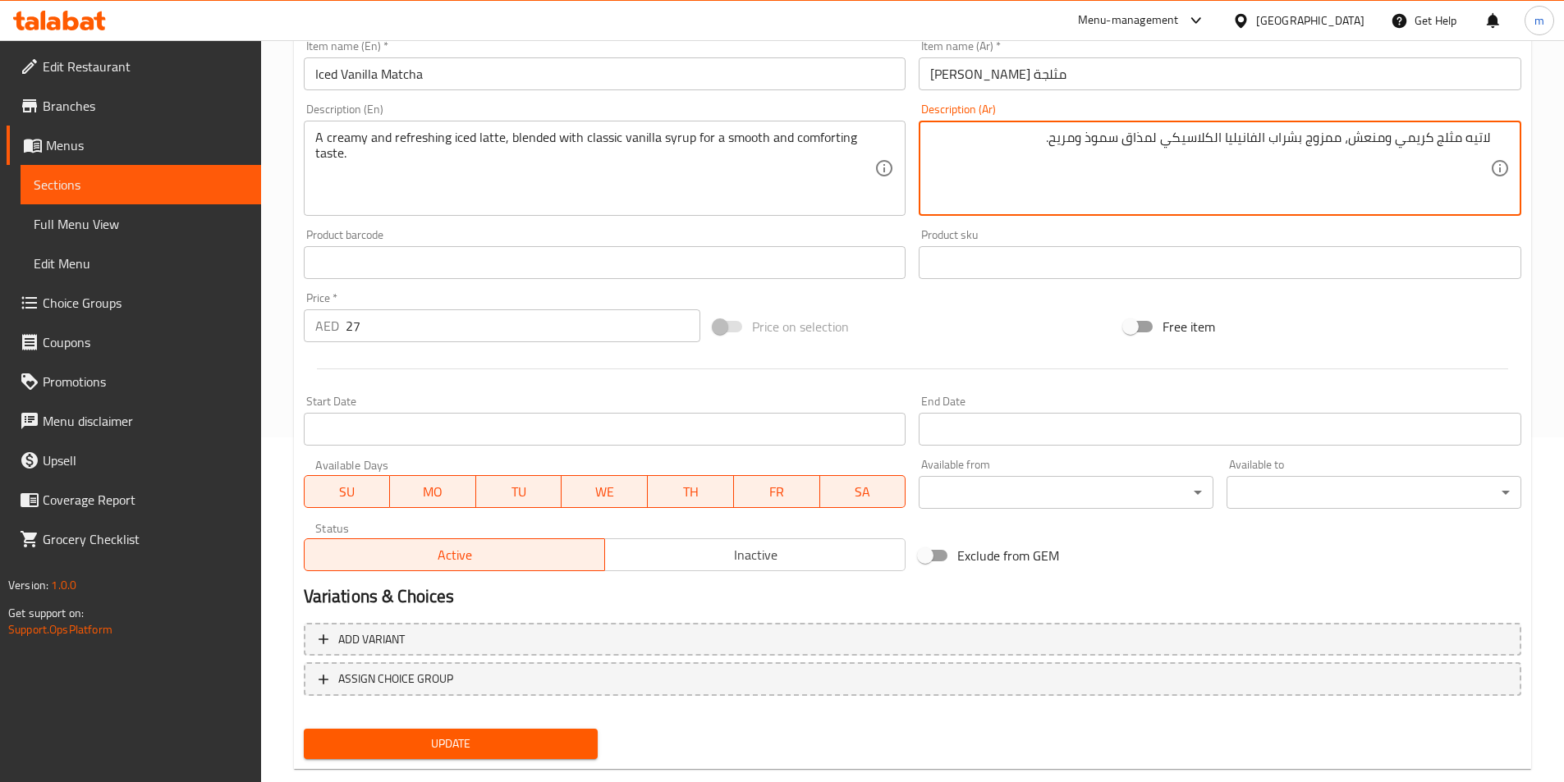
scroll to position [378, 0]
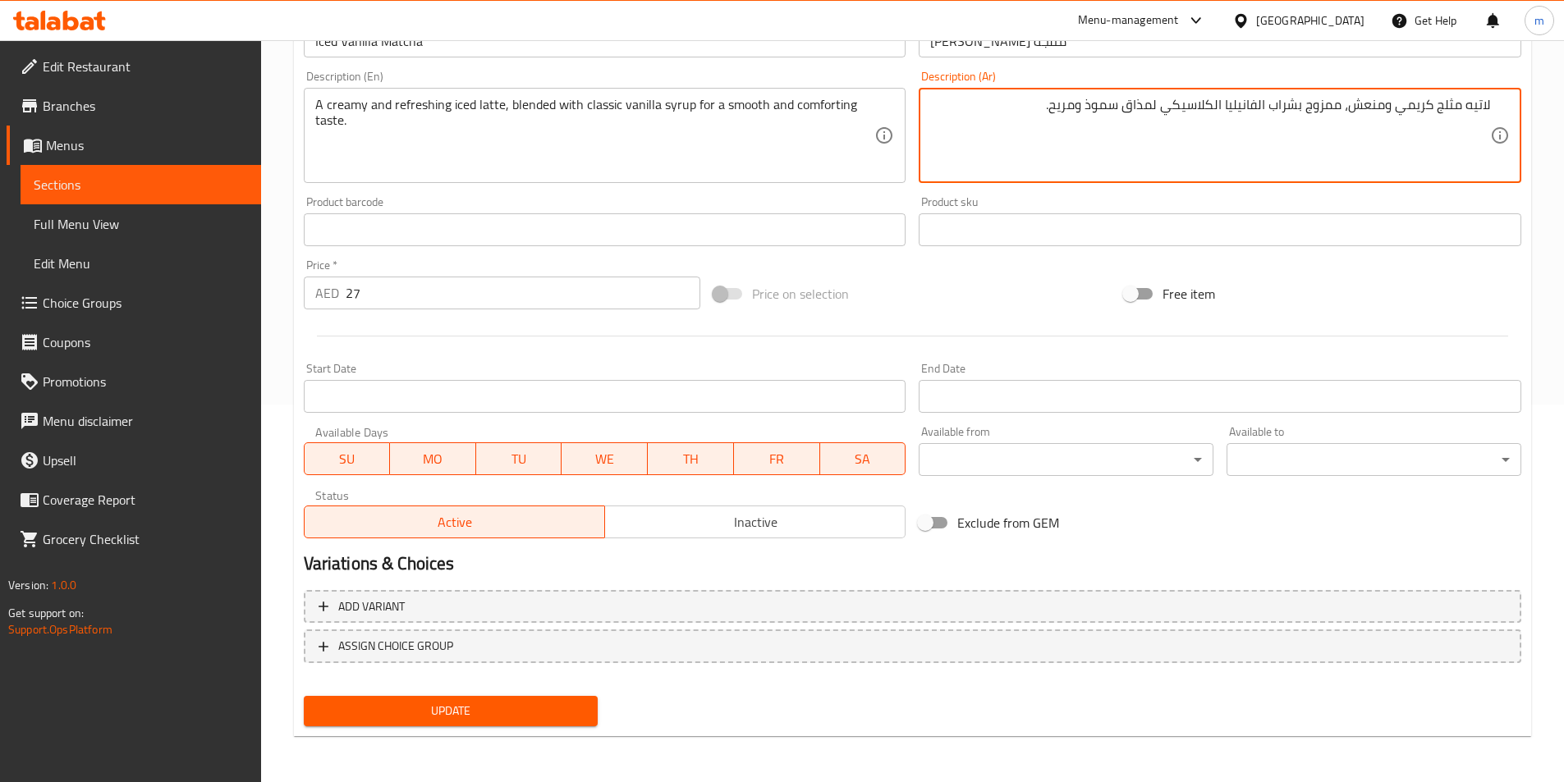
type textarea "لاتيه مثلج كريمي ومنعش، ممزوج بشراب الفانيليا الكلاسيكي لمذاق سموذ ومريح."
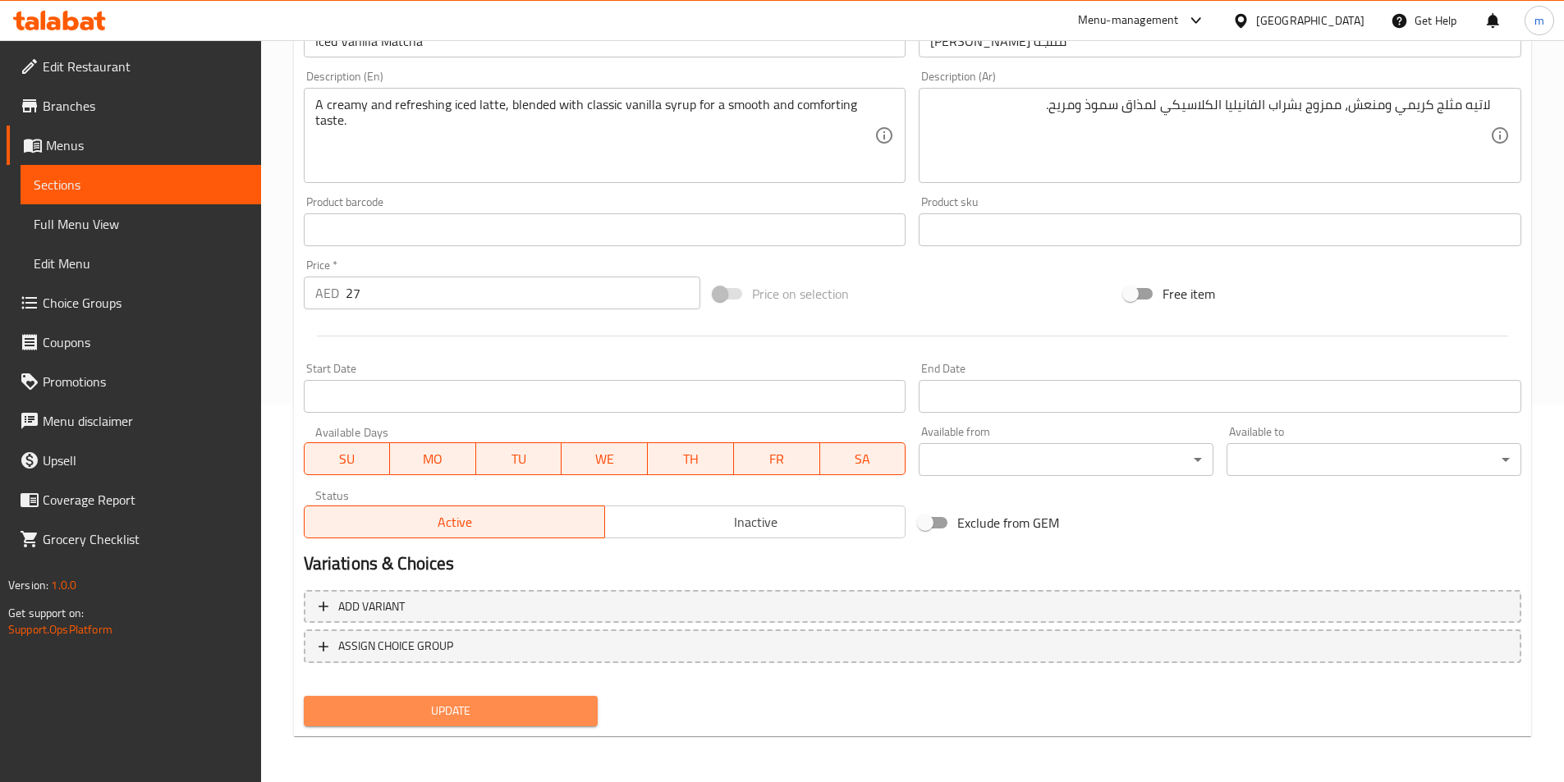
click at [529, 706] on span "Update" at bounding box center [451, 711] width 268 height 21
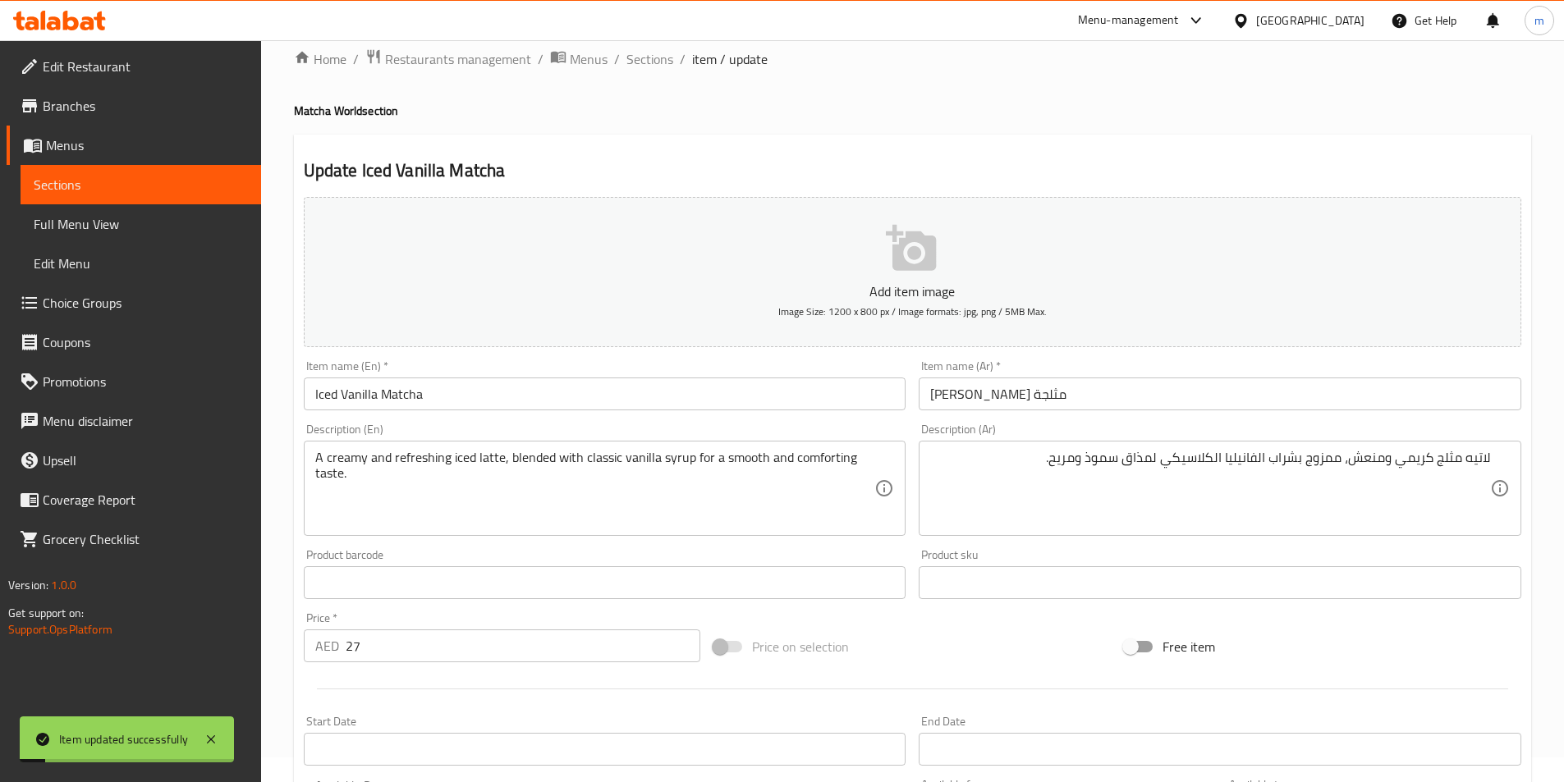
scroll to position [0, 0]
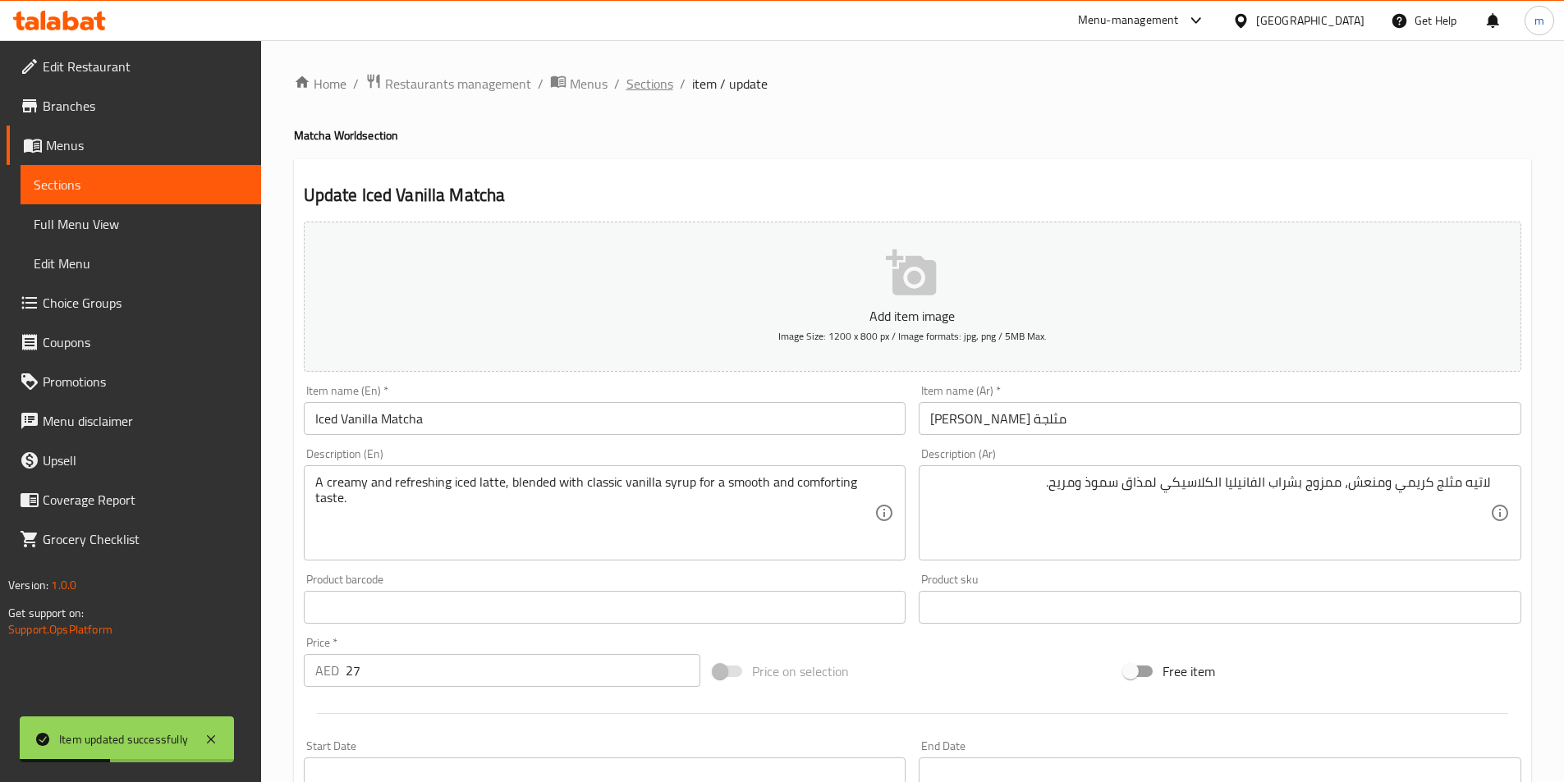
click at [632, 86] on span "Sections" at bounding box center [649, 84] width 47 height 20
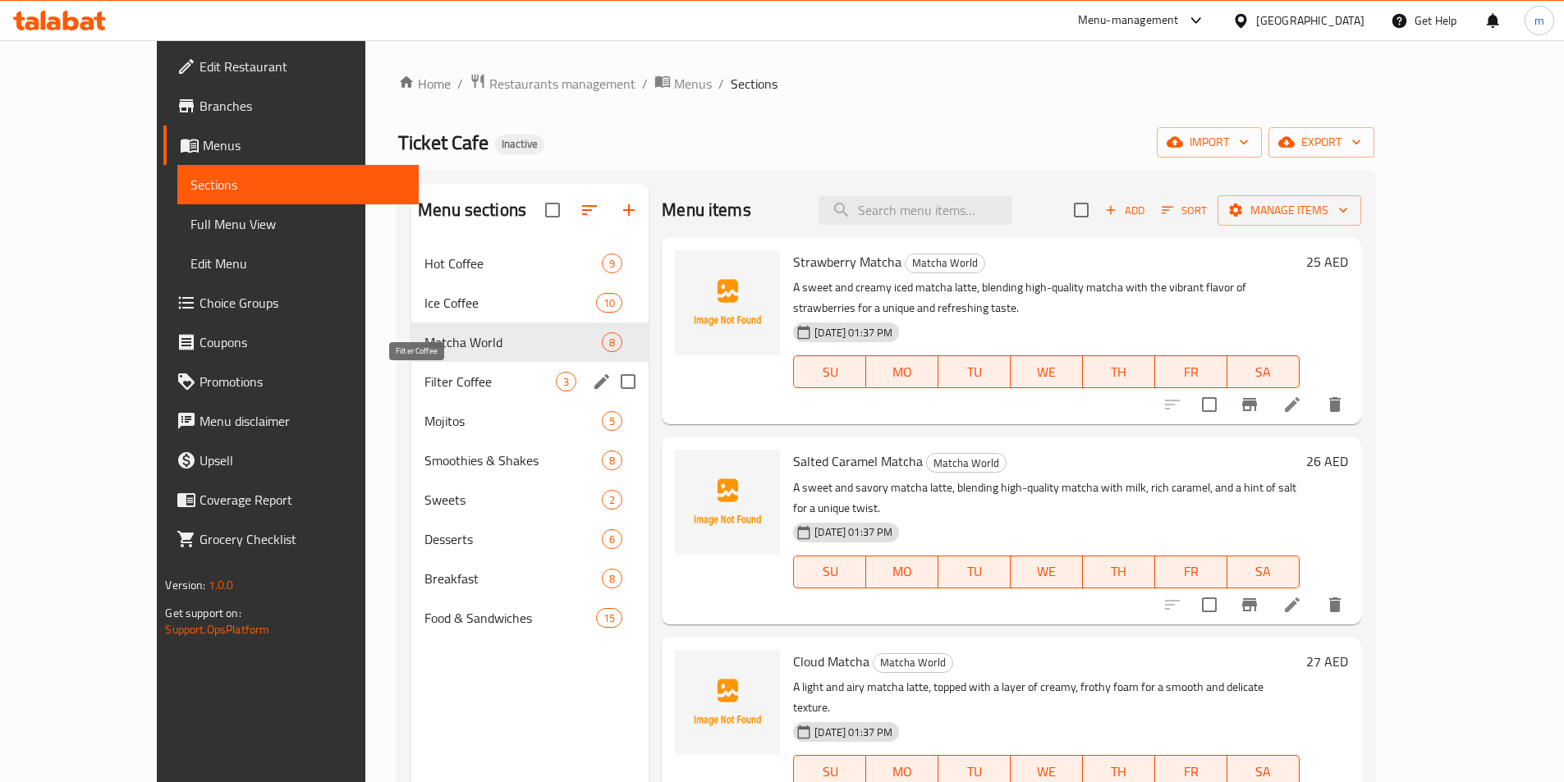
click at [424, 374] on span "Filter Coffee" at bounding box center [489, 382] width 131 height 20
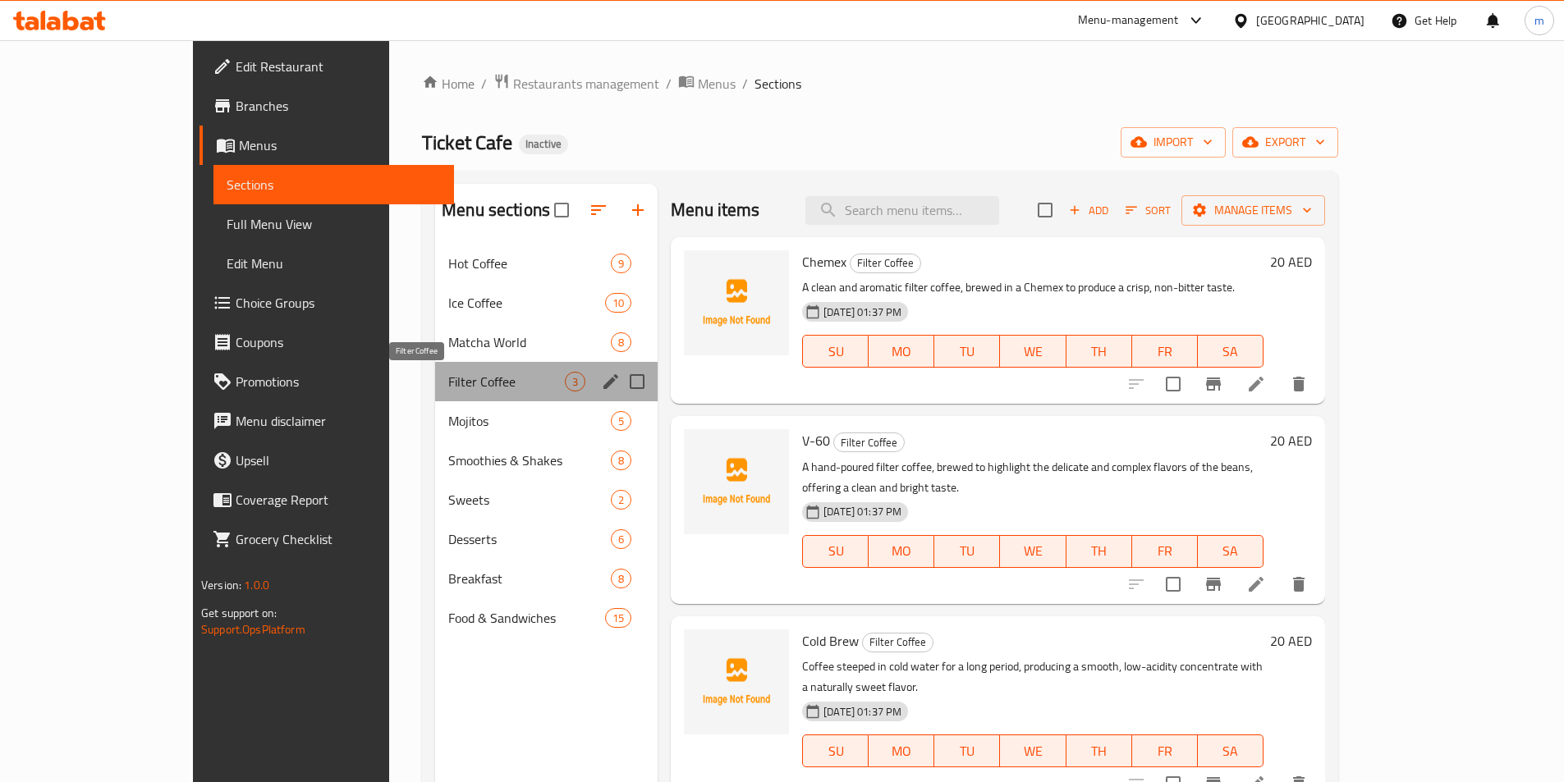
click at [448, 377] on span "Filter Coffee" at bounding box center [506, 382] width 117 height 20
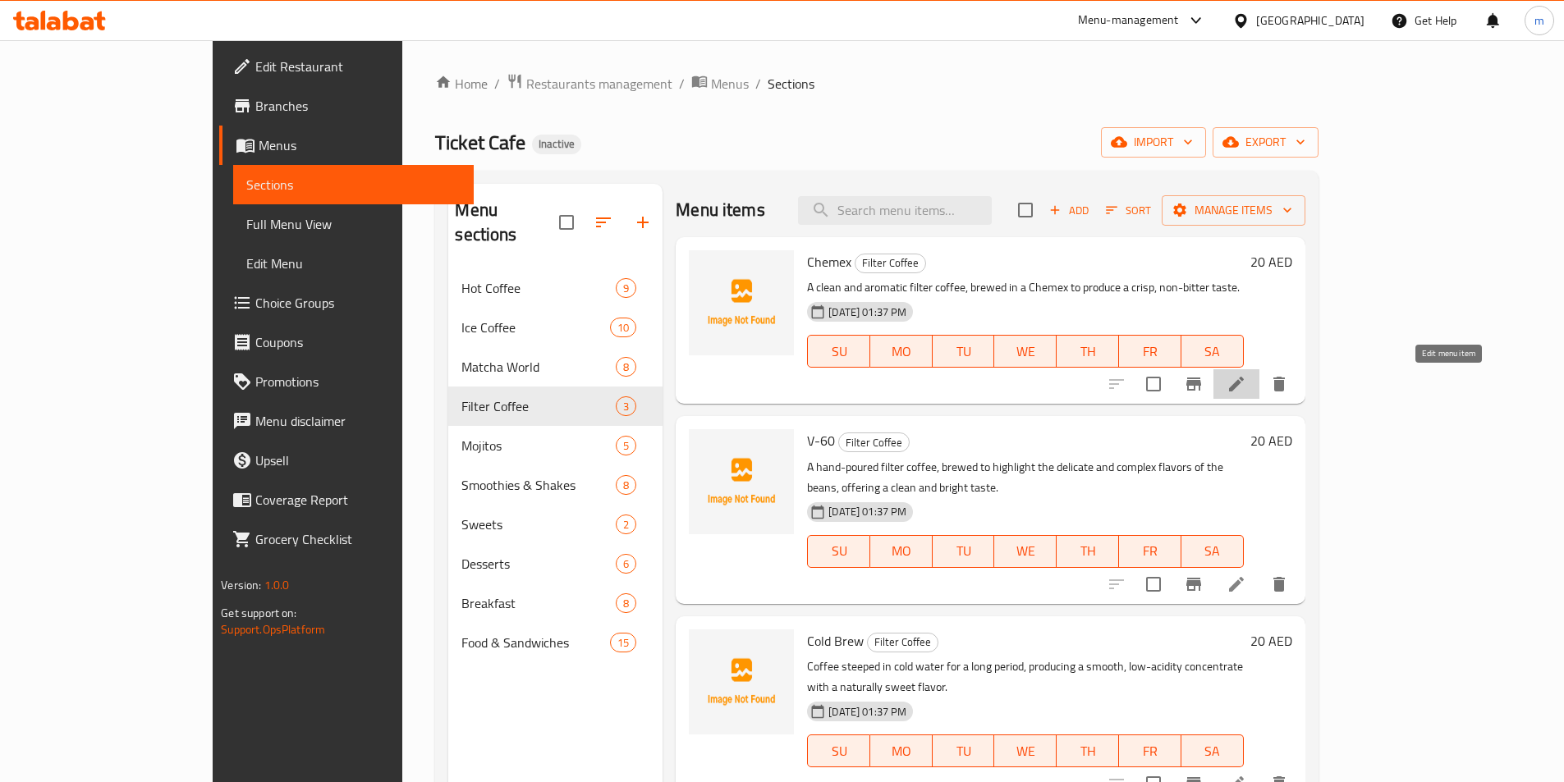
click at [1246, 390] on icon at bounding box center [1236, 384] width 20 height 20
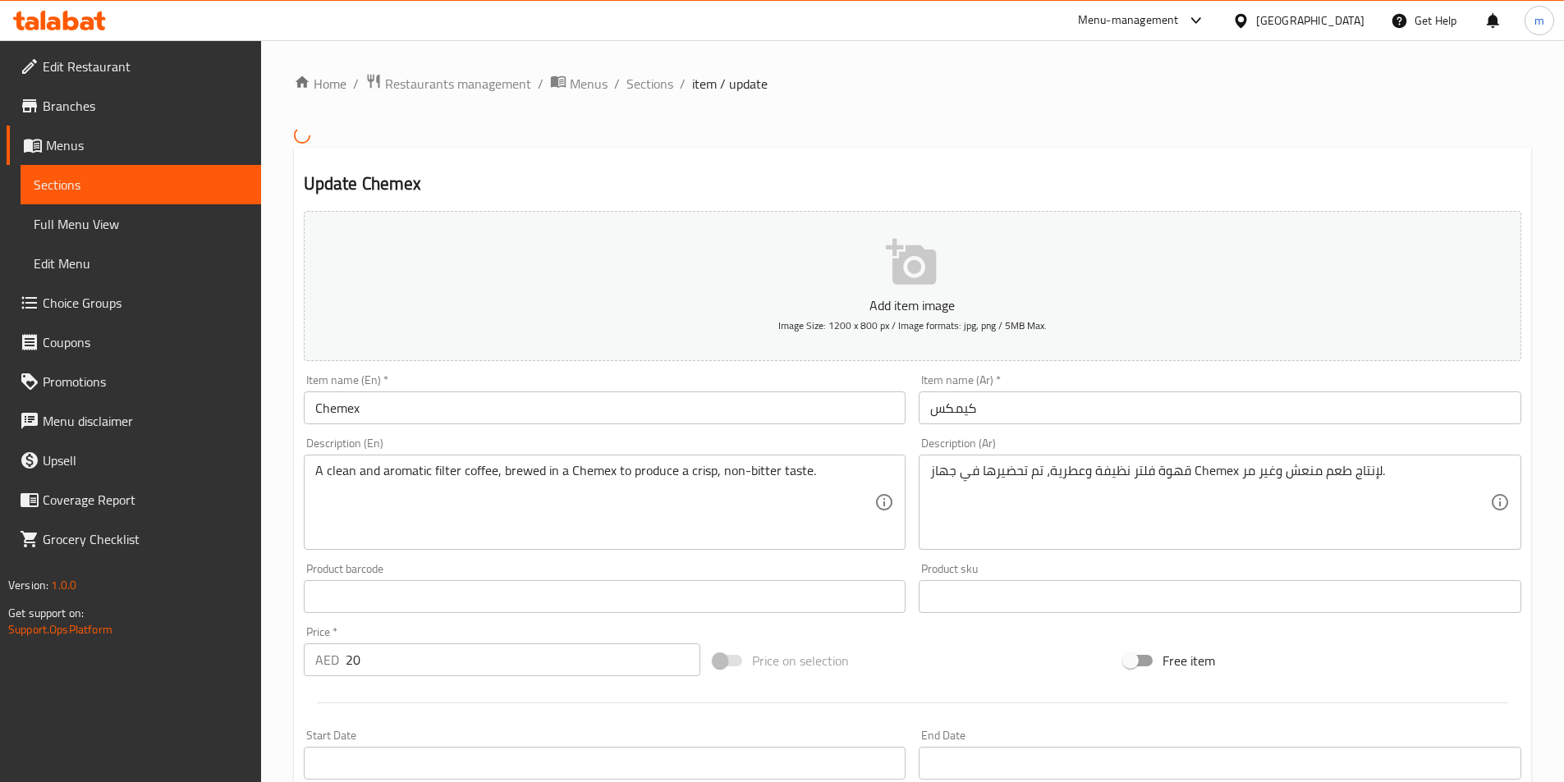
click at [993, 412] on input "كيمكس" at bounding box center [1219, 408] width 602 height 33
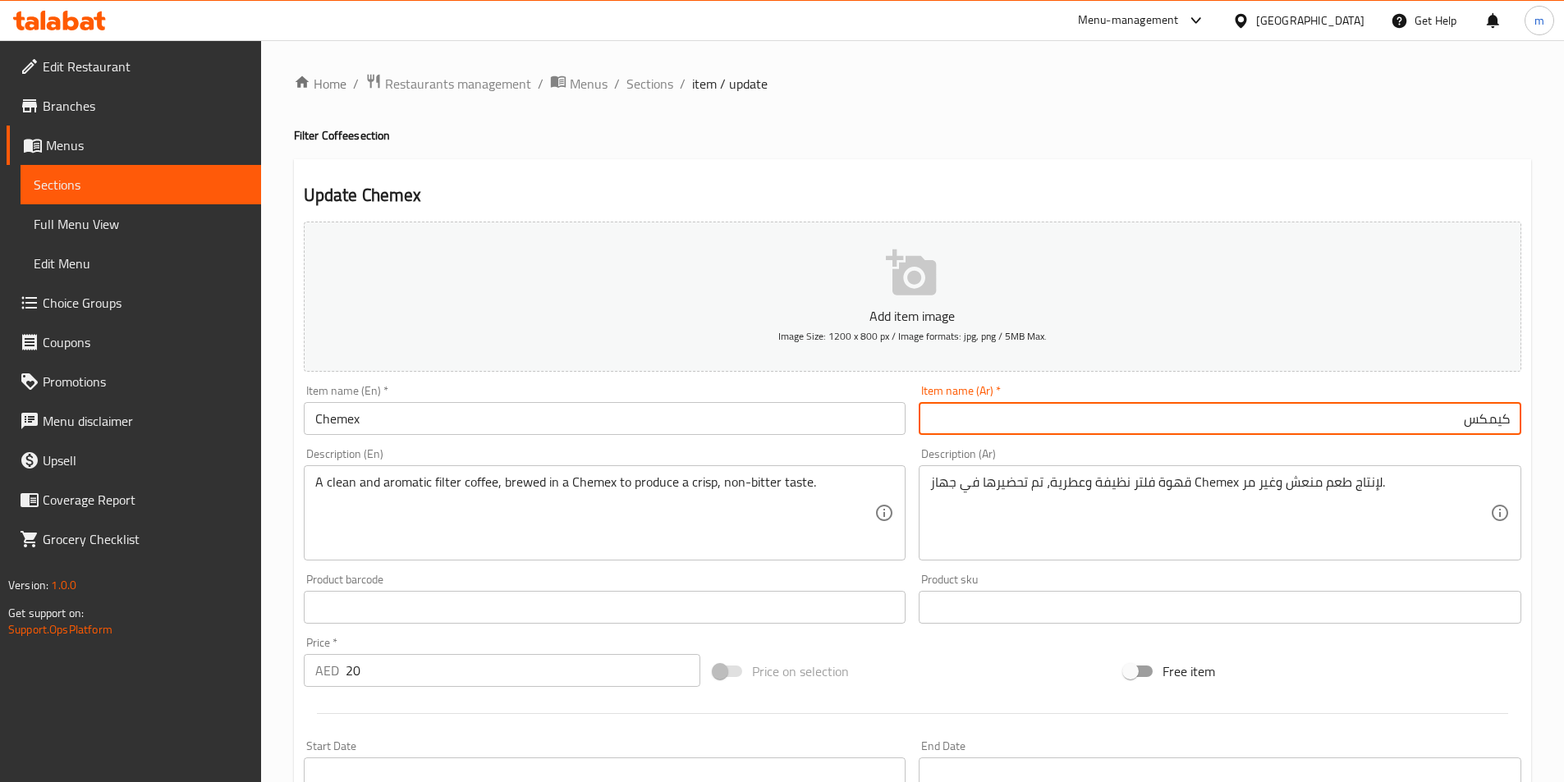
click at [1485, 428] on input "كيمكس" at bounding box center [1219, 418] width 602 height 33
click at [1224, 487] on textarea "قهوة فلتر نظيفة وعطرية، تم تحضيرها في جهاز Chemex لإنتاج طعم منعش وغير مر." at bounding box center [1210, 513] width 560 height 78
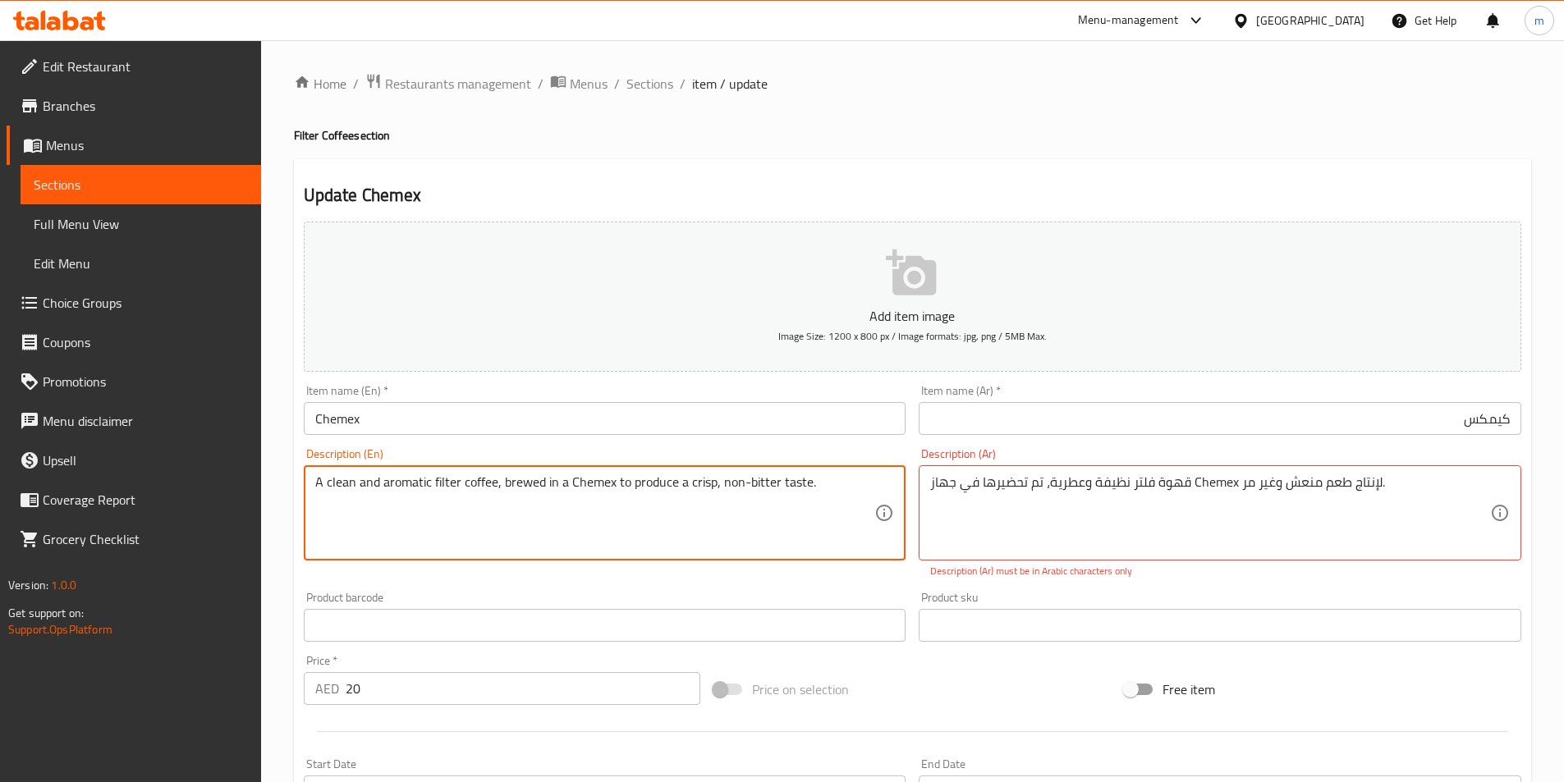
click at [577, 499] on textarea "A clean and aromatic filter coffee, brewed in a Chemex to produce a crisp, non-…" at bounding box center [595, 513] width 560 height 78
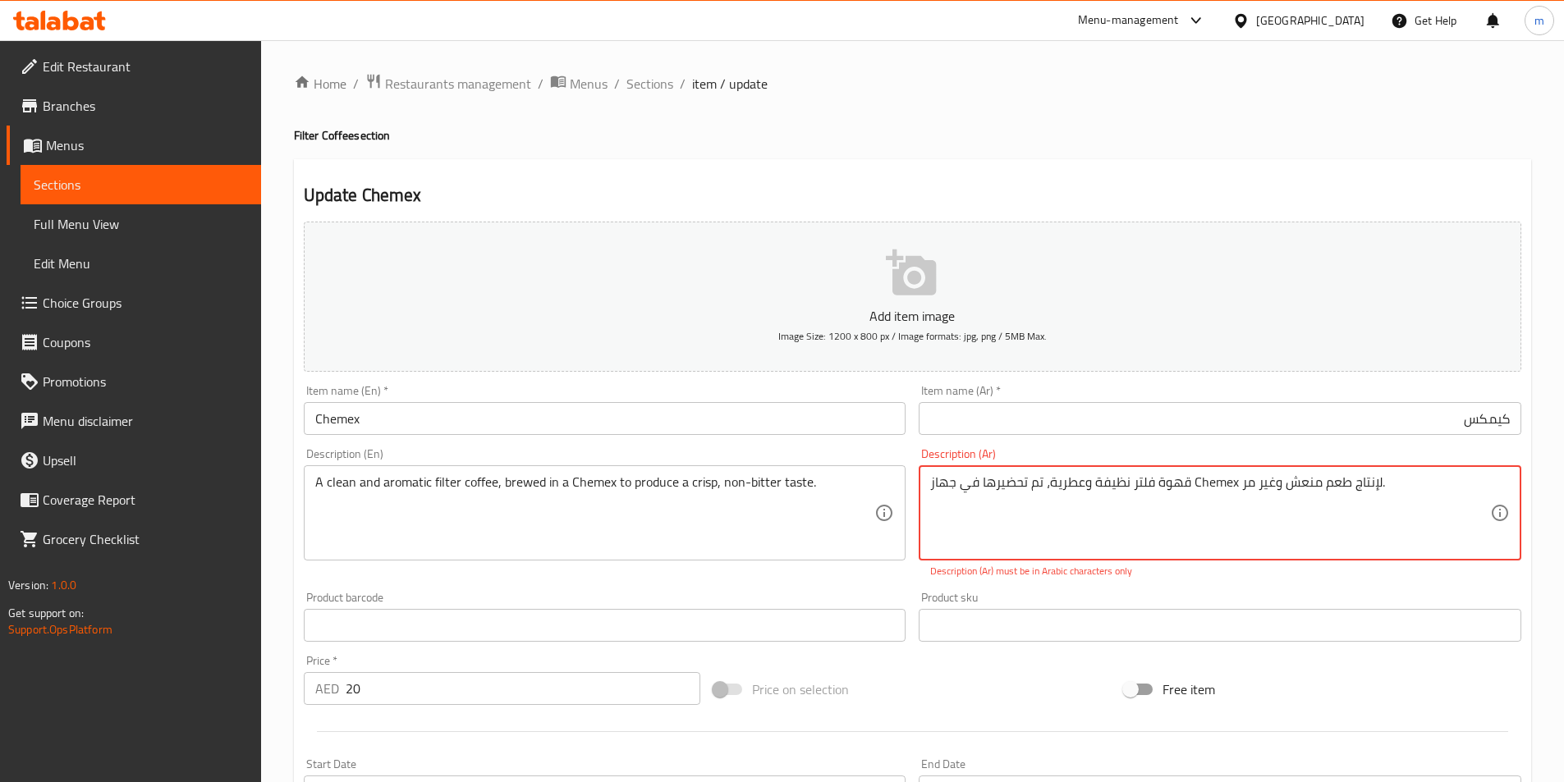
click at [1198, 509] on textarea "قهوة فلتر نظيفة وعطرية، تم تحضيرها في جهاز Chemex لإنتاج طعم منعش وغير مر." at bounding box center [1210, 513] width 560 height 78
click at [1422, 488] on textarea "قهوة فلتر نظيفة وعطرية، تم تحضيرها في جهاز Chemex لإنتاج طعم منعش وغير مر." at bounding box center [1210, 513] width 560 height 78
click at [1317, 493] on textarea "قهوة فلتر كلين وعطرية، تم تحضيرها في جهاز Chemex لإنتاج طعم منعش وغير مر." at bounding box center [1210, 513] width 560 height 78
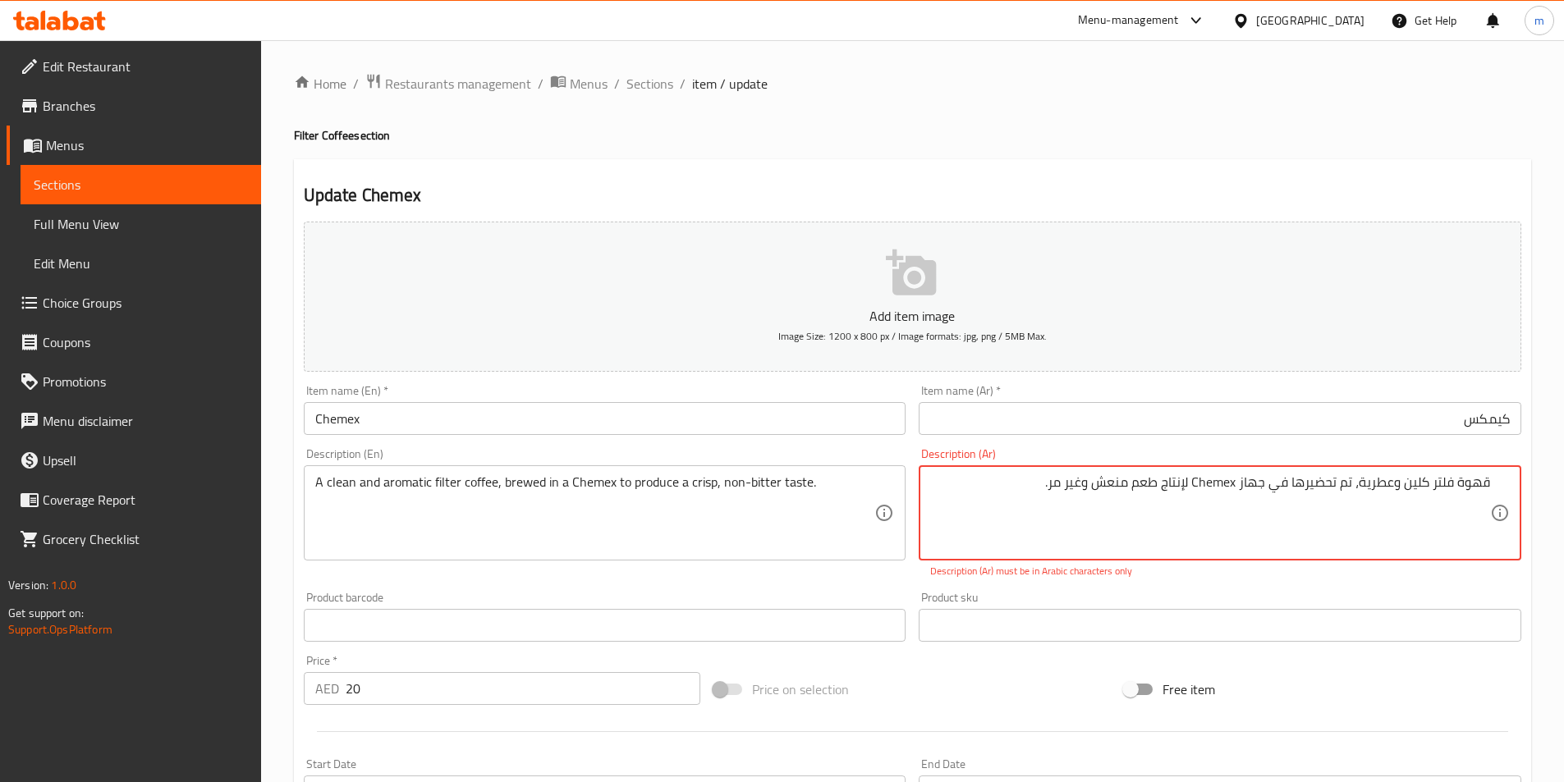
click at [1317, 493] on textarea "قهوة فلتر كلين وعطرية، تم تحضيرها في جهاز Chemex لإنتاج طعم منعش وغير مر." at bounding box center [1210, 513] width 560 height 78
click at [1483, 425] on input "كيمكس" at bounding box center [1219, 418] width 602 height 33
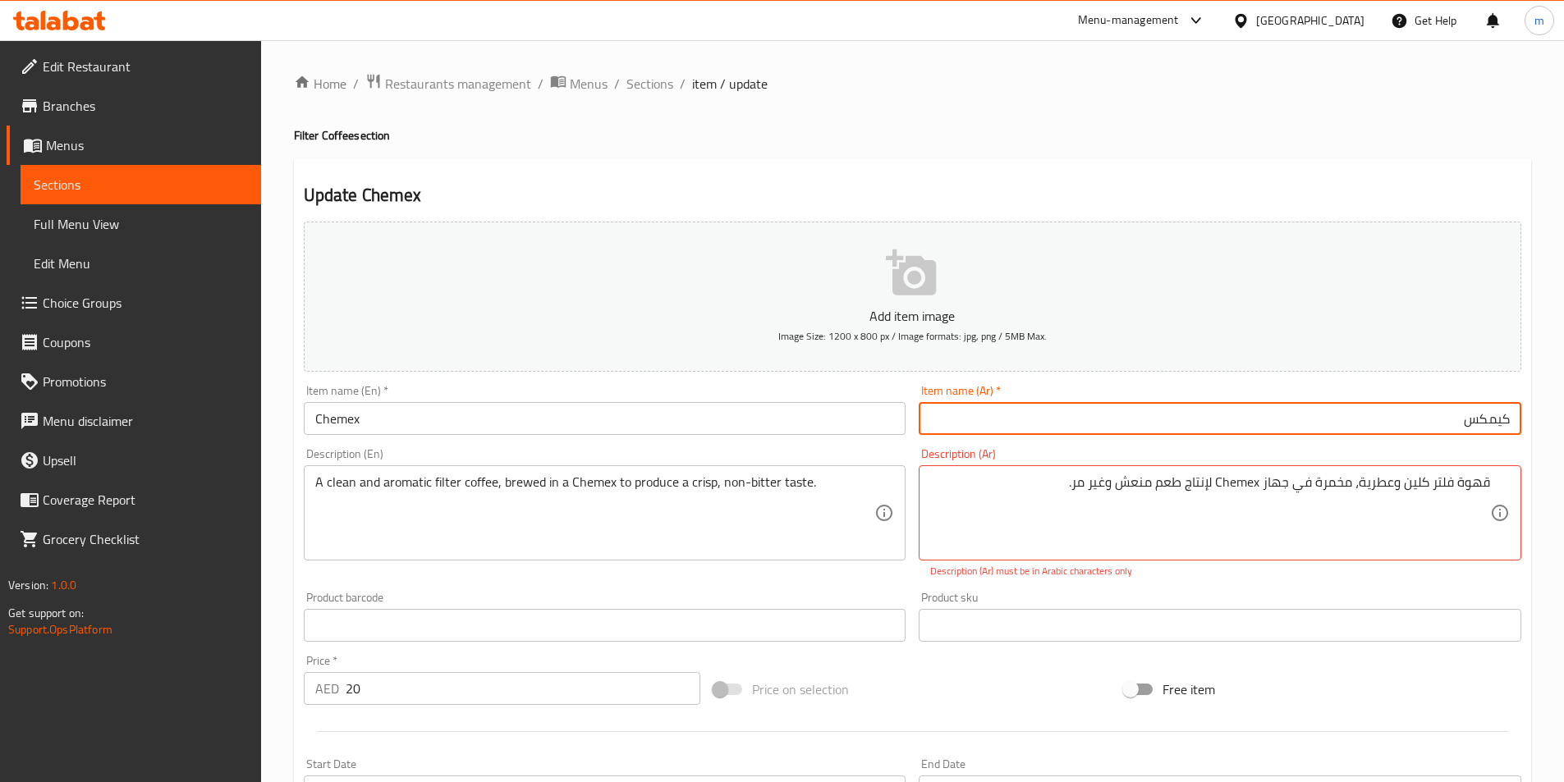
click at [1483, 425] on input "كيمكس" at bounding box center [1219, 418] width 602 height 33
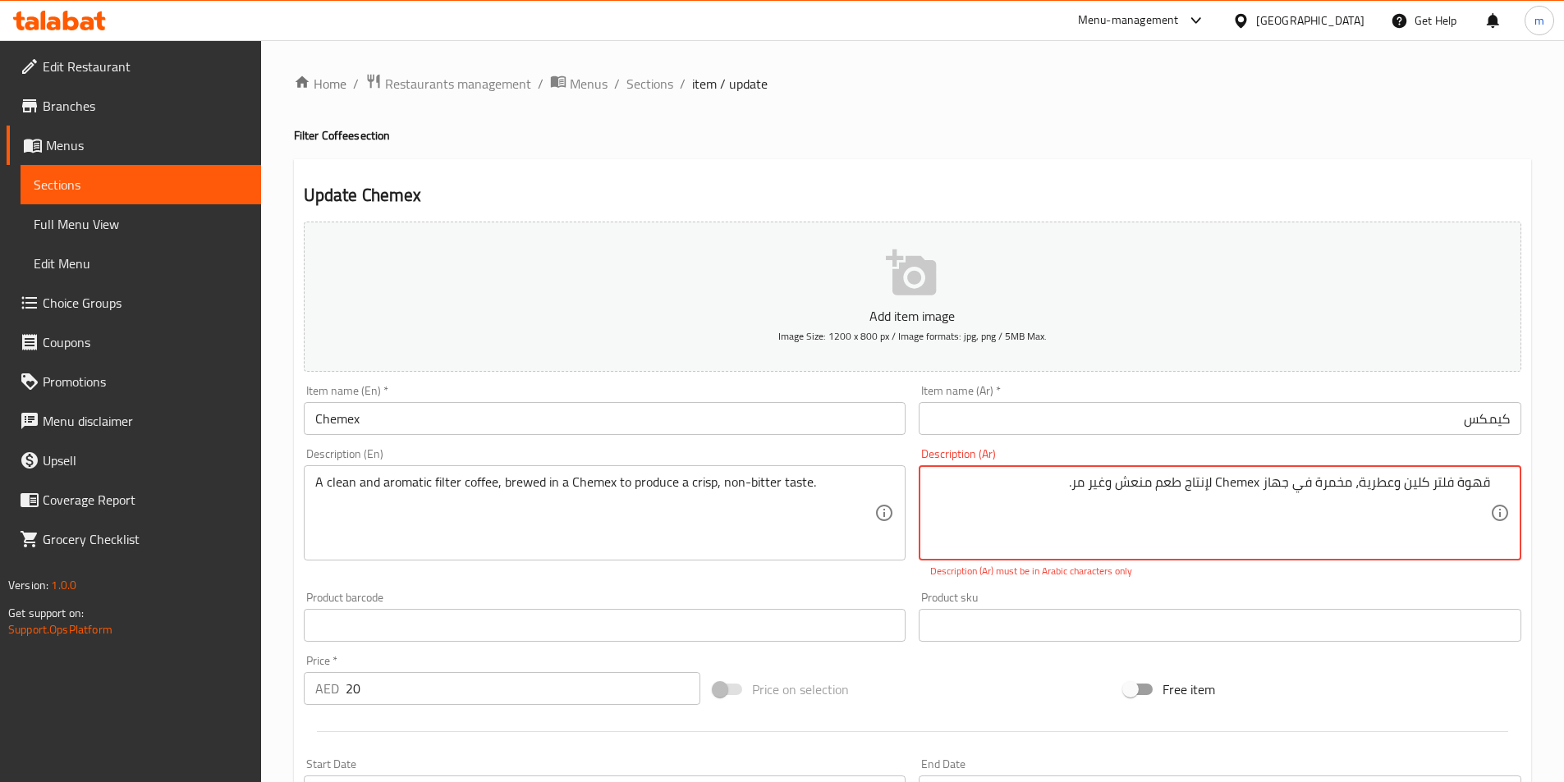
click at [1230, 488] on textarea "قهوة فلتر كلين وعطرية، مخمرة في جهاز Chemex لإنتاج طعم منعش وغير مر." at bounding box center [1210, 513] width 560 height 78
paste textarea "كيمكس"
click at [1273, 489] on textarea "قهوة فلتر كلين وعطرية، مخمرة في جهاز كيمكس لإنتاج طعم منعش وغير مر." at bounding box center [1210, 513] width 560 height 78
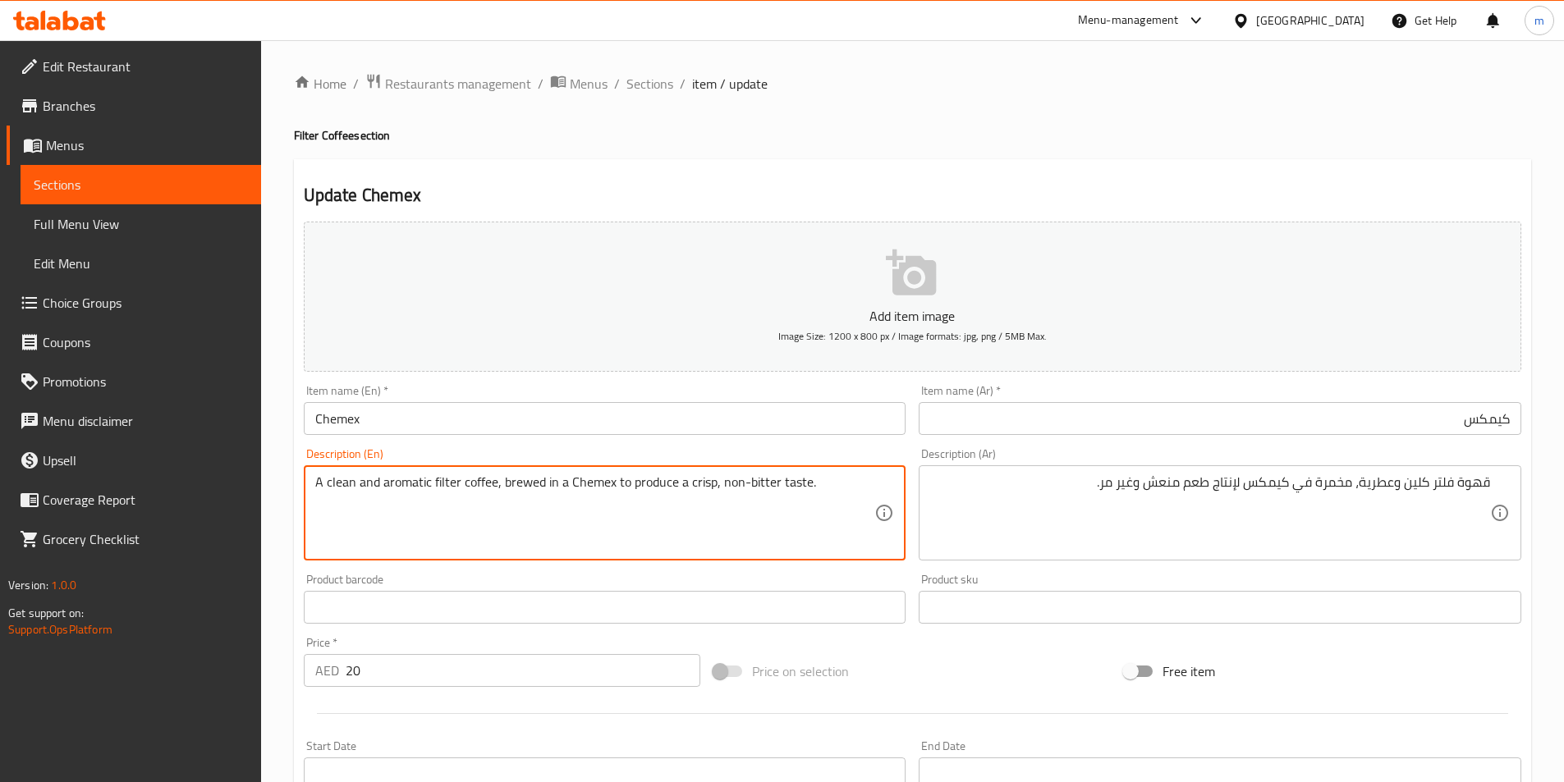
drag, startPoint x: 720, startPoint y: 492, endPoint x: 775, endPoint y: 502, distance: 55.9
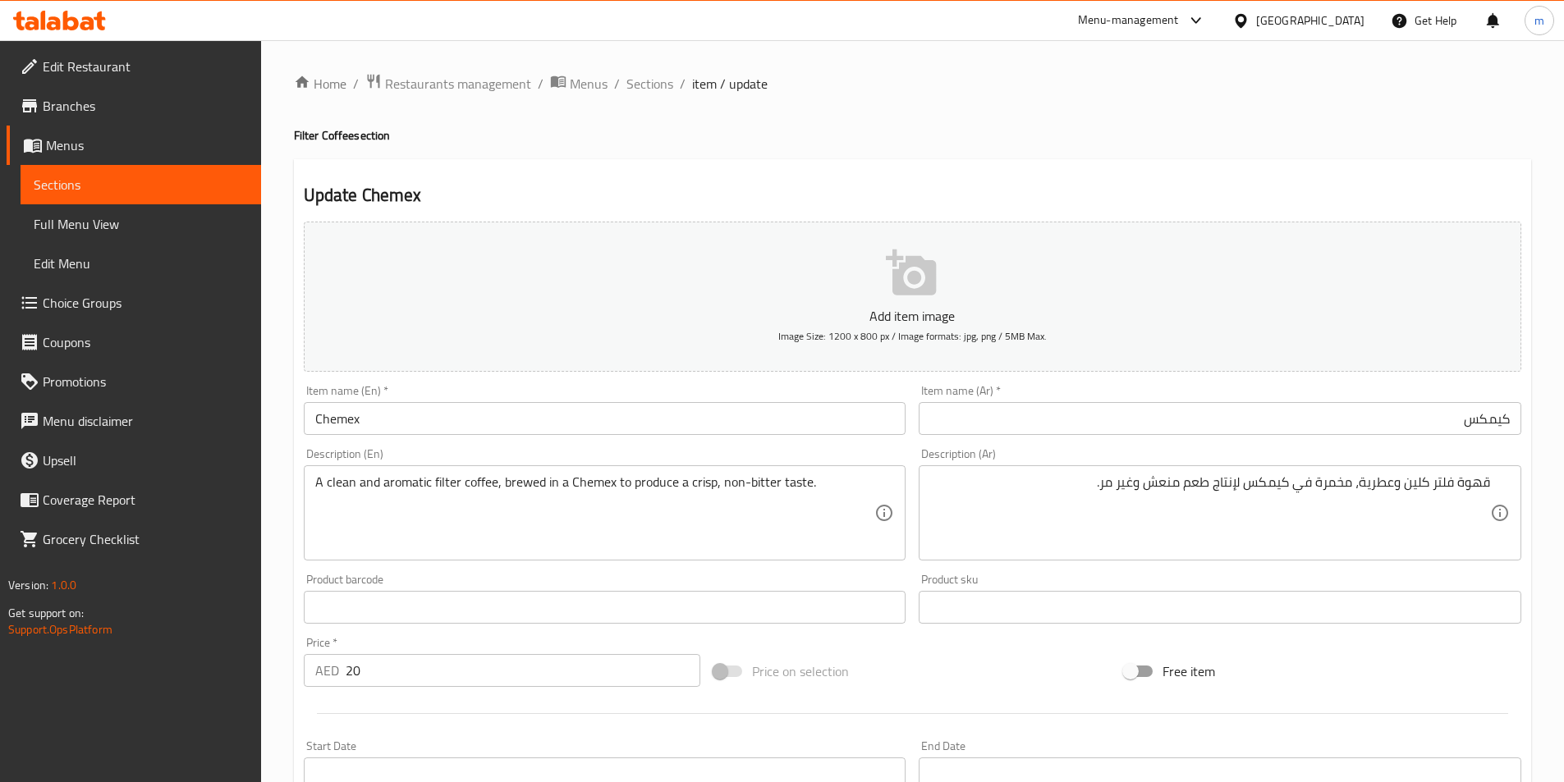
click at [700, 485] on textarea "A clean and aromatic filter coffee, brewed in a Chemex to produce a crisp, non-…" at bounding box center [595, 513] width 560 height 78
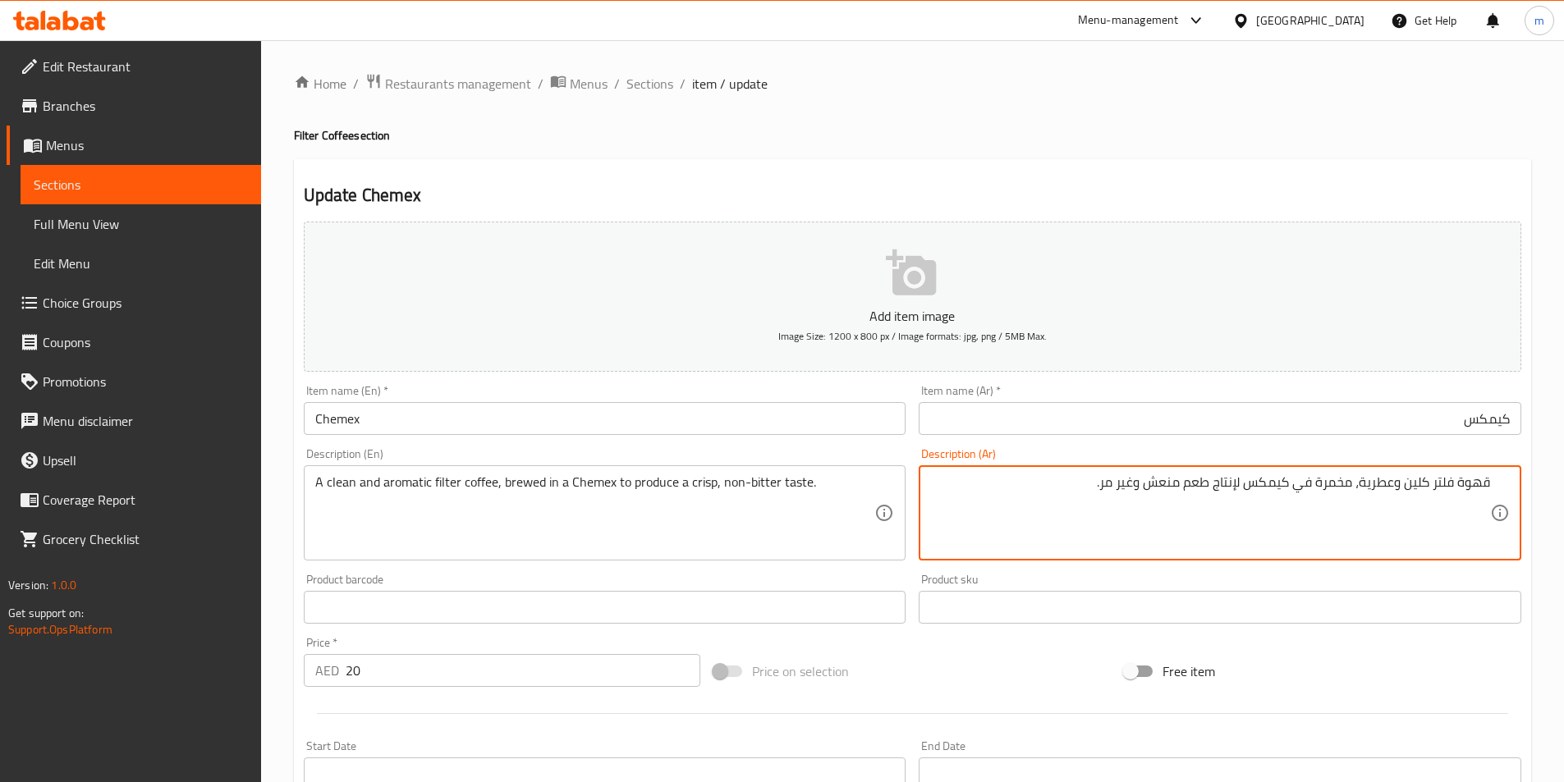
click at [1166, 489] on textarea "قهوة فلتر كلين وعطرية، مخمرة في كيمكس لإنتاج طعم منعش وغير مر." at bounding box center [1210, 513] width 560 height 78
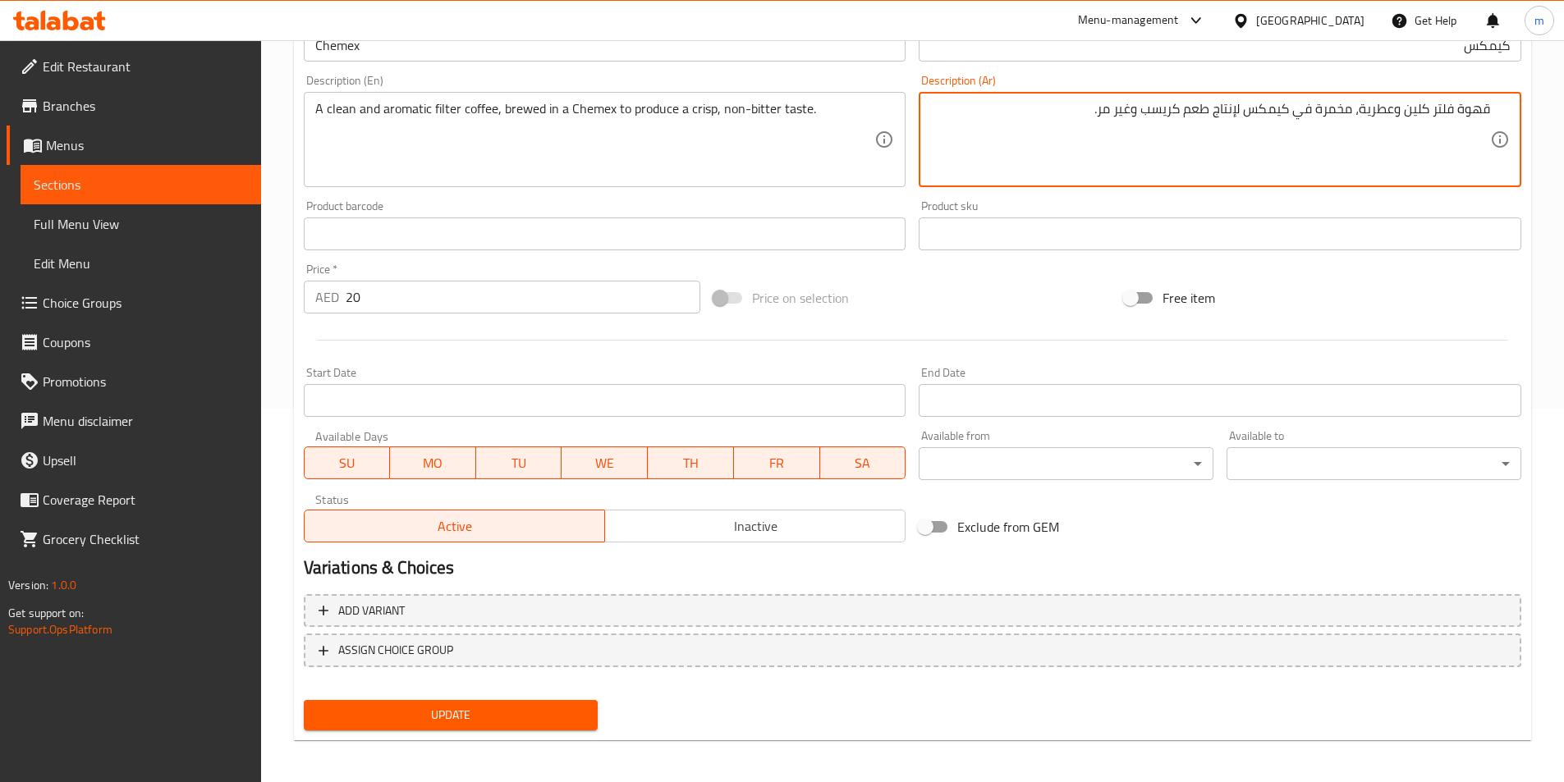
scroll to position [378, 0]
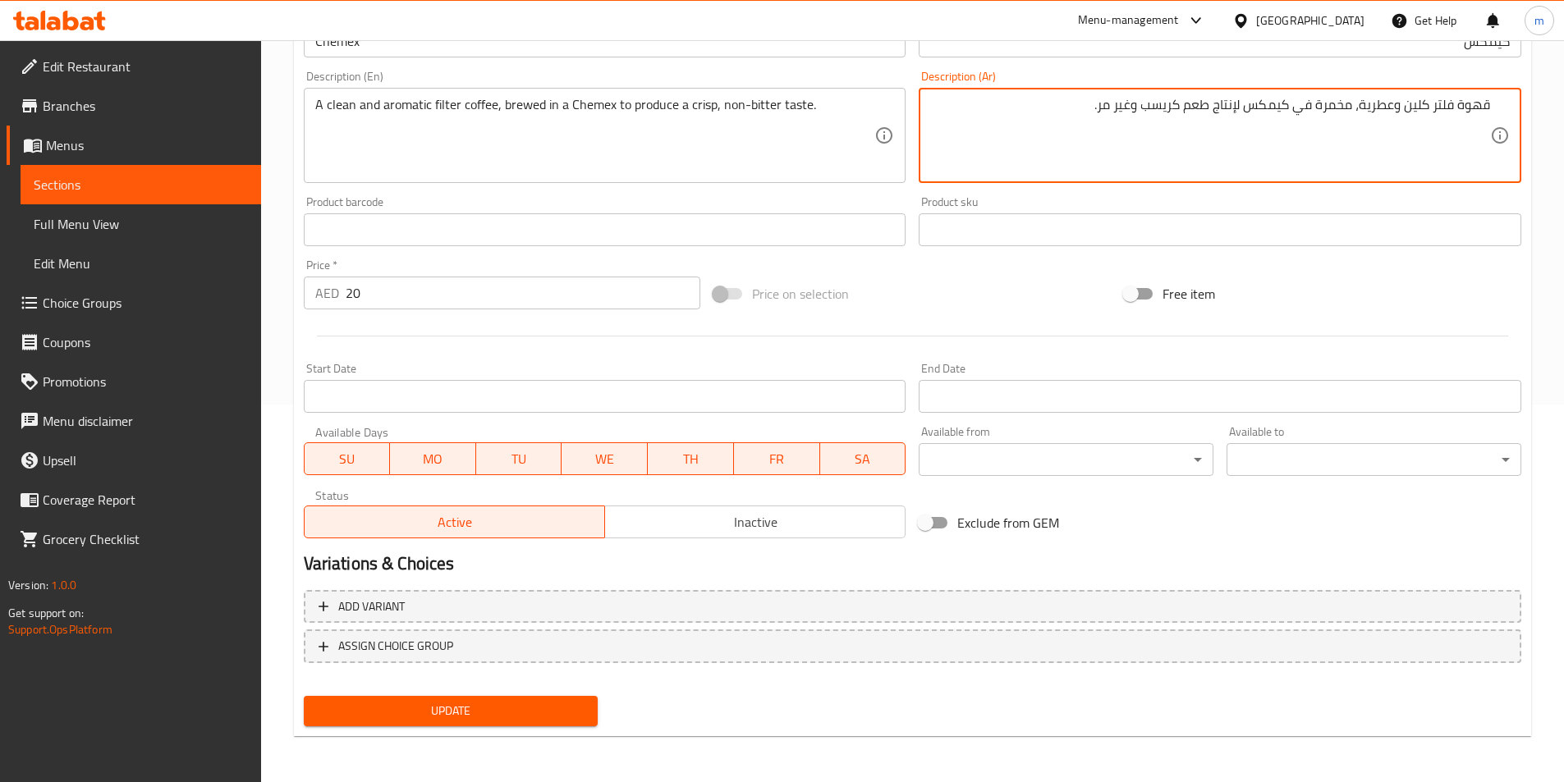
type textarea "قهوة فلتر كلين وعطرية، مخمرة في كيمكس لإنتاج طعم كريسب وغير مر."
click at [547, 704] on span "Update" at bounding box center [451, 711] width 268 height 21
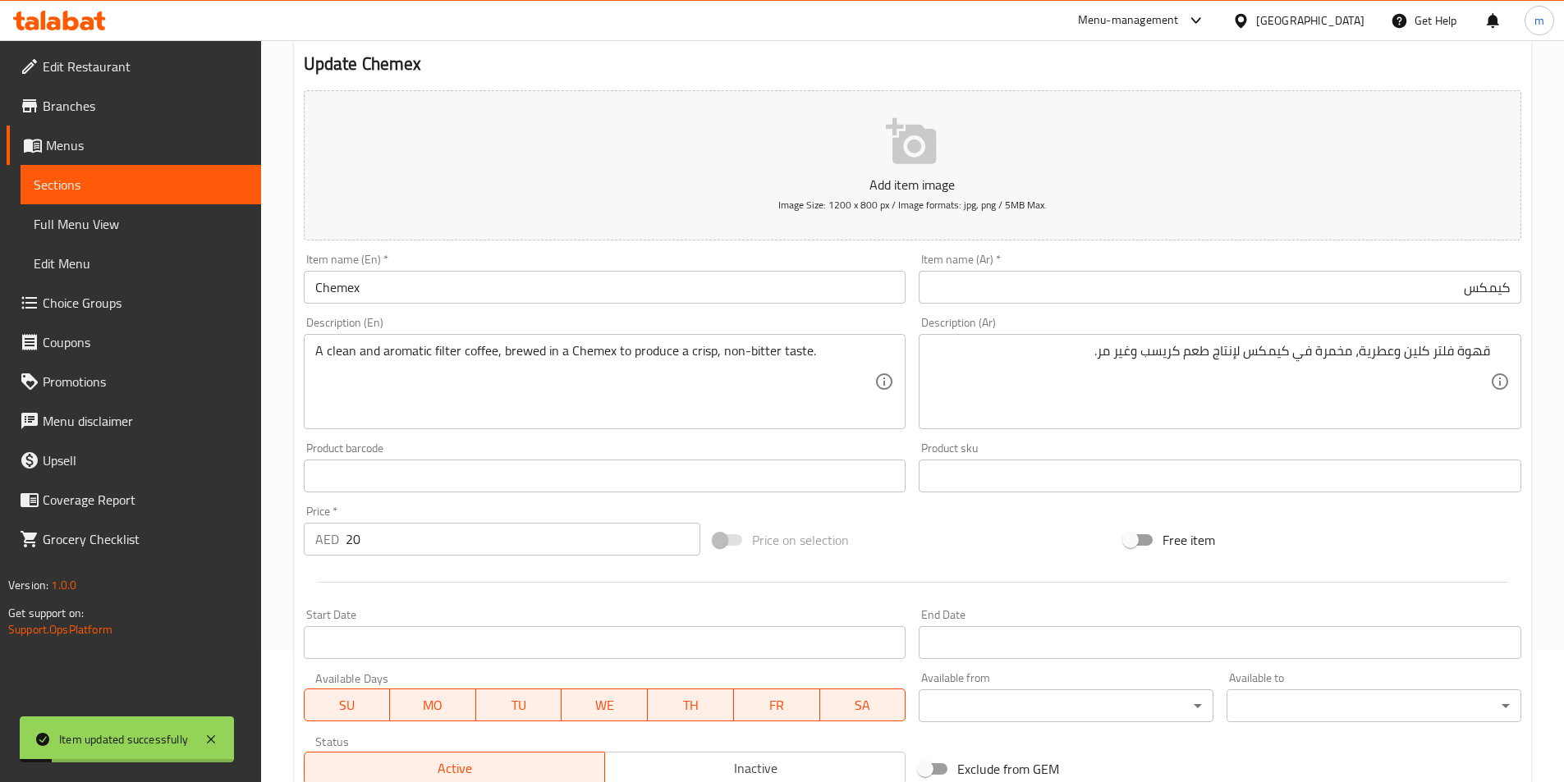
scroll to position [0, 0]
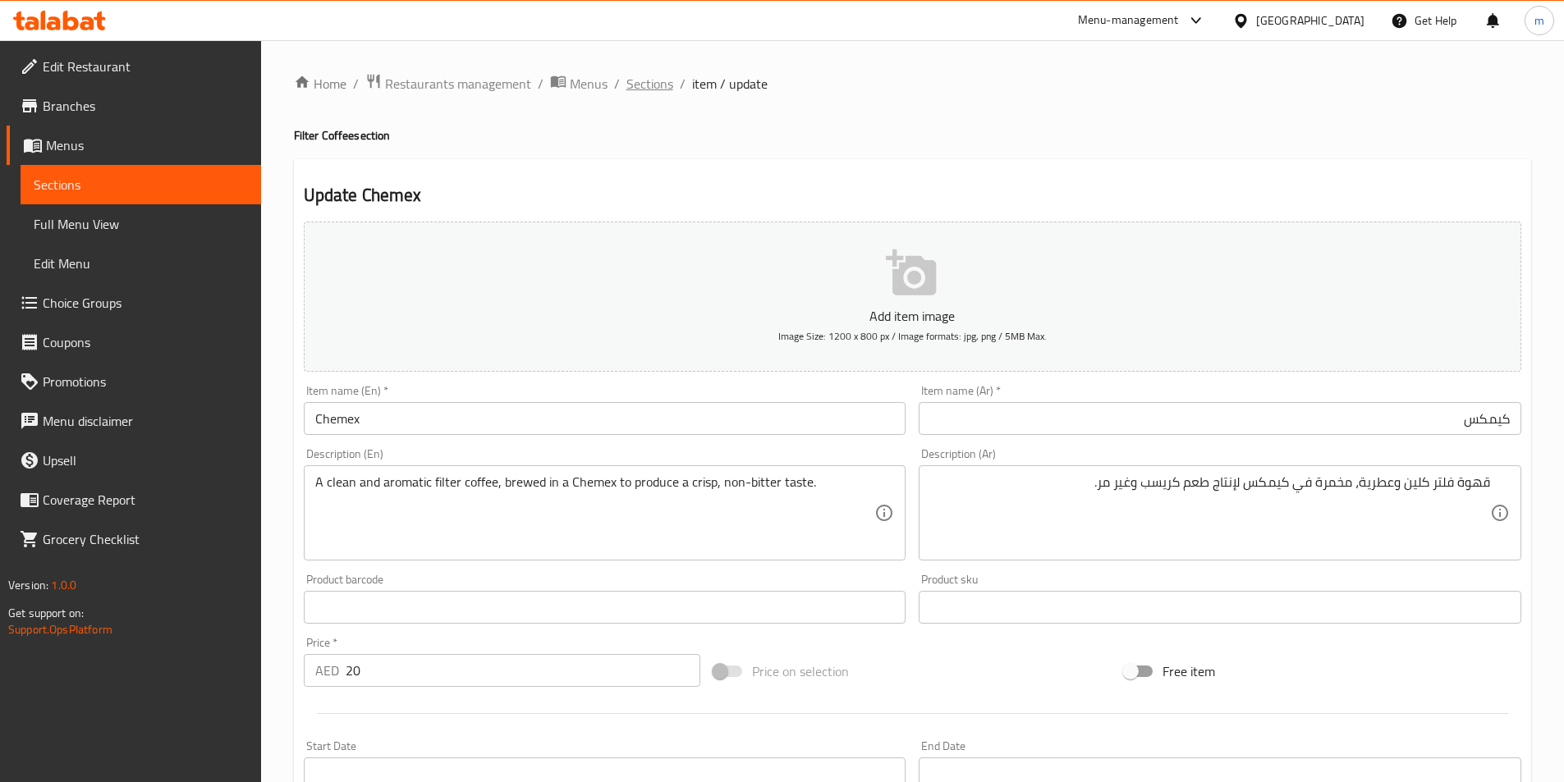
click at [649, 85] on span "Sections" at bounding box center [649, 84] width 47 height 20
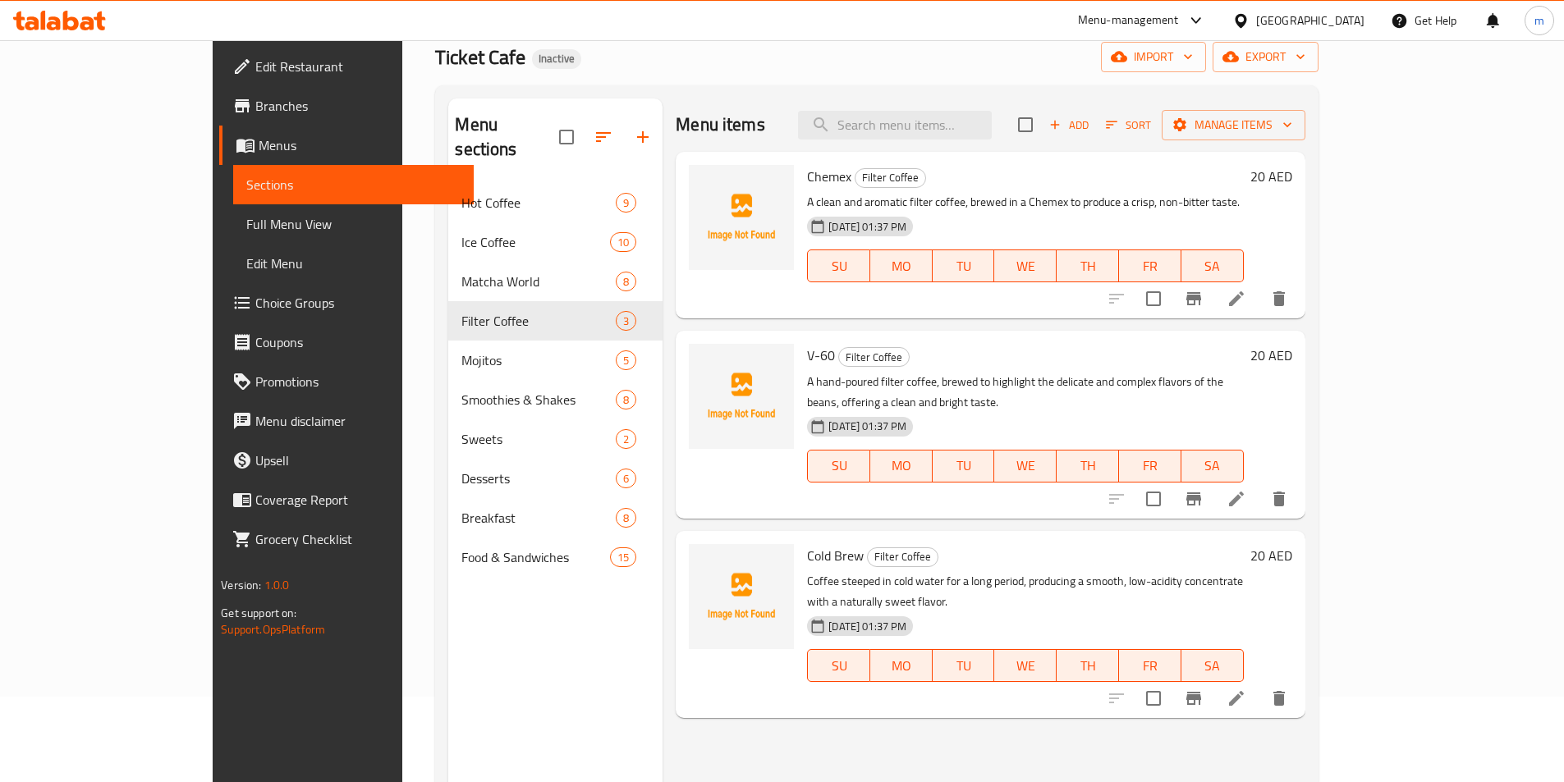
scroll to position [164, 0]
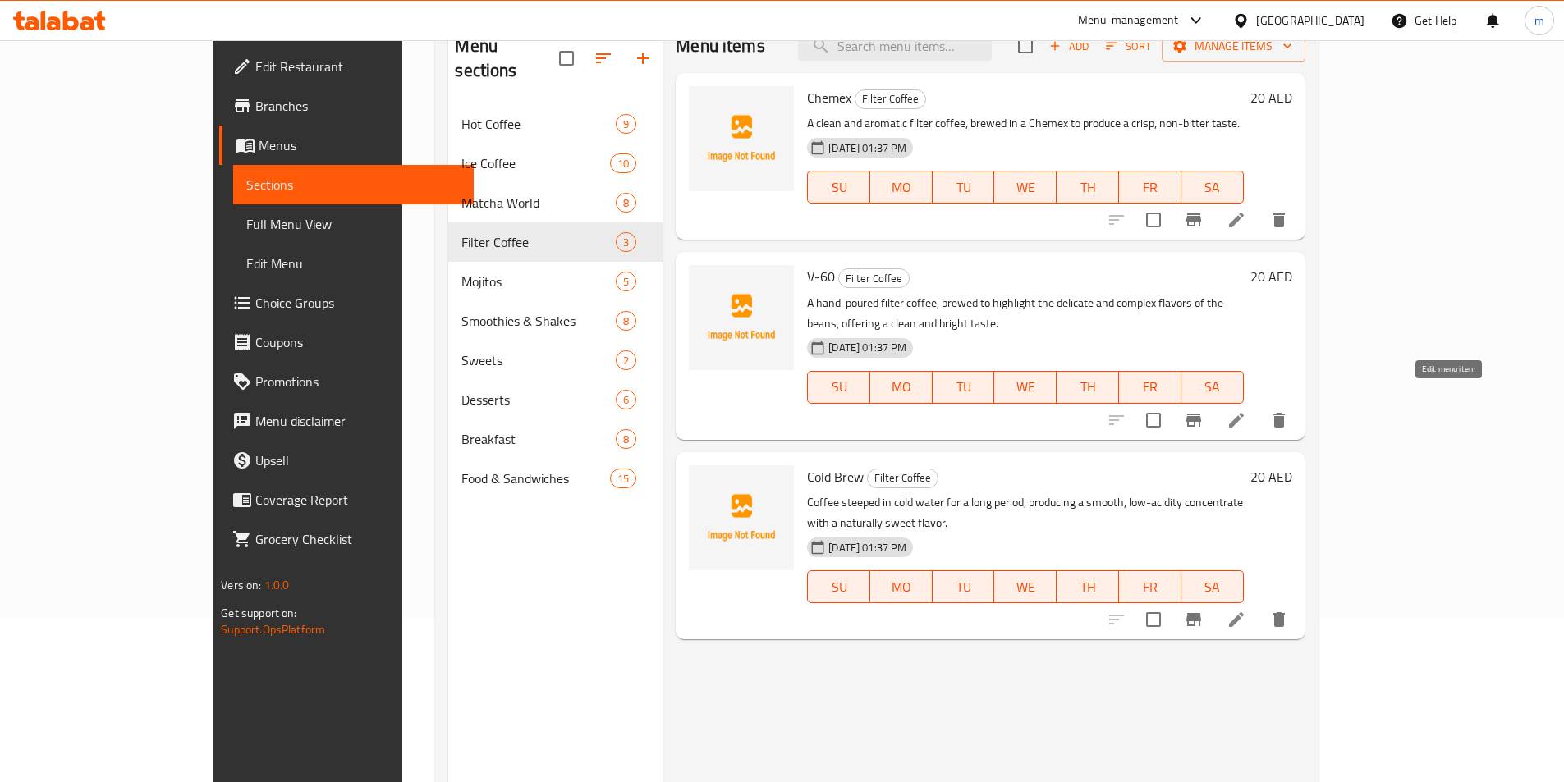
click at [1246, 410] on icon at bounding box center [1236, 420] width 20 height 20
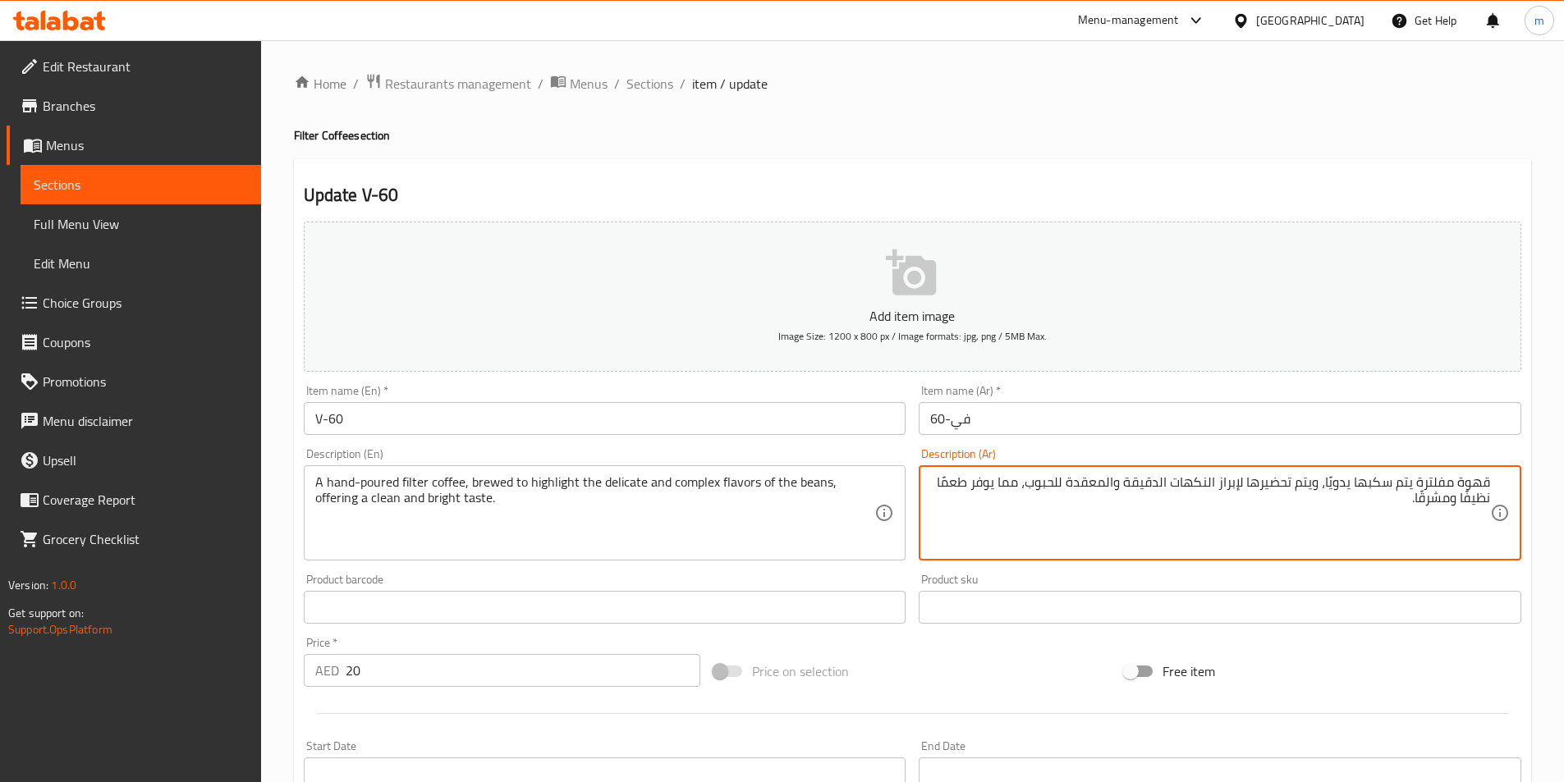
click at [1372, 477] on textarea "قهوة مفلترة يتم سكبها يدويًا، ويتم تحضيرها لإبراز النكهات الدقيقة والمعقدة للحب…" at bounding box center [1210, 513] width 560 height 78
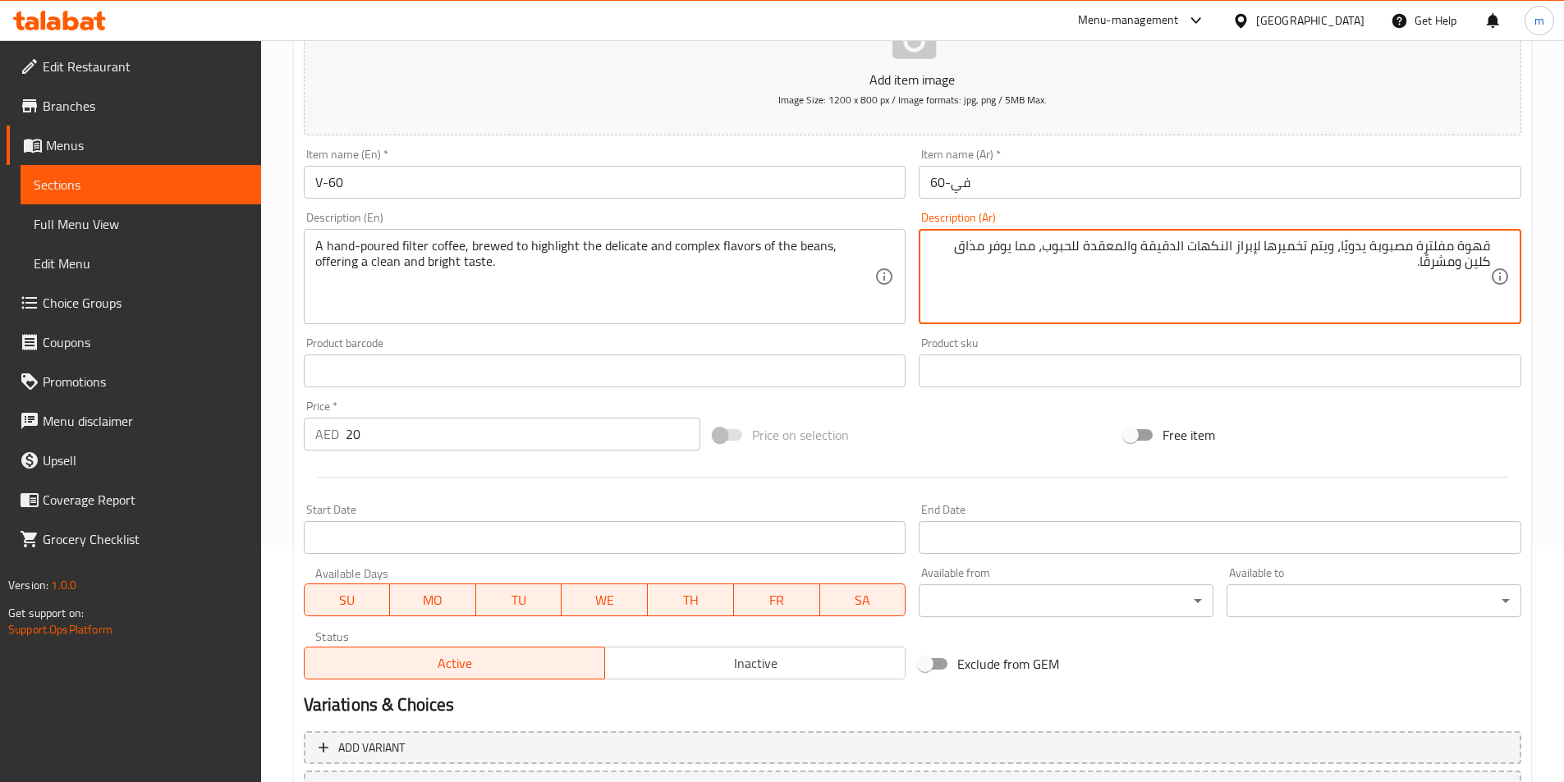
scroll to position [378, 0]
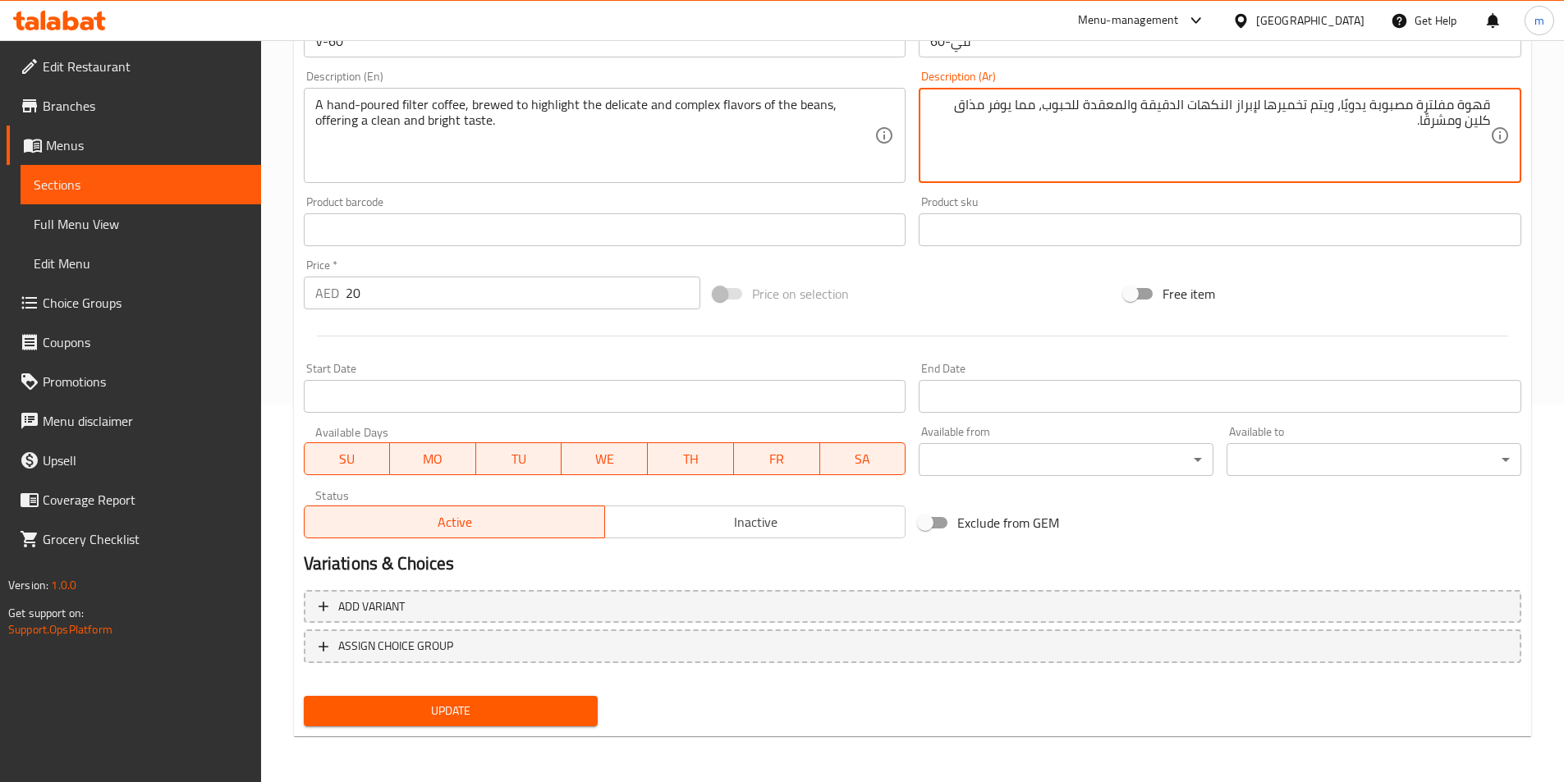
type textarea "قهوة مفلترة مصبوبة يدويًا، ويتم تخميرها لإبراز النكهات الدقيقة والمعقدة للحبوب،…"
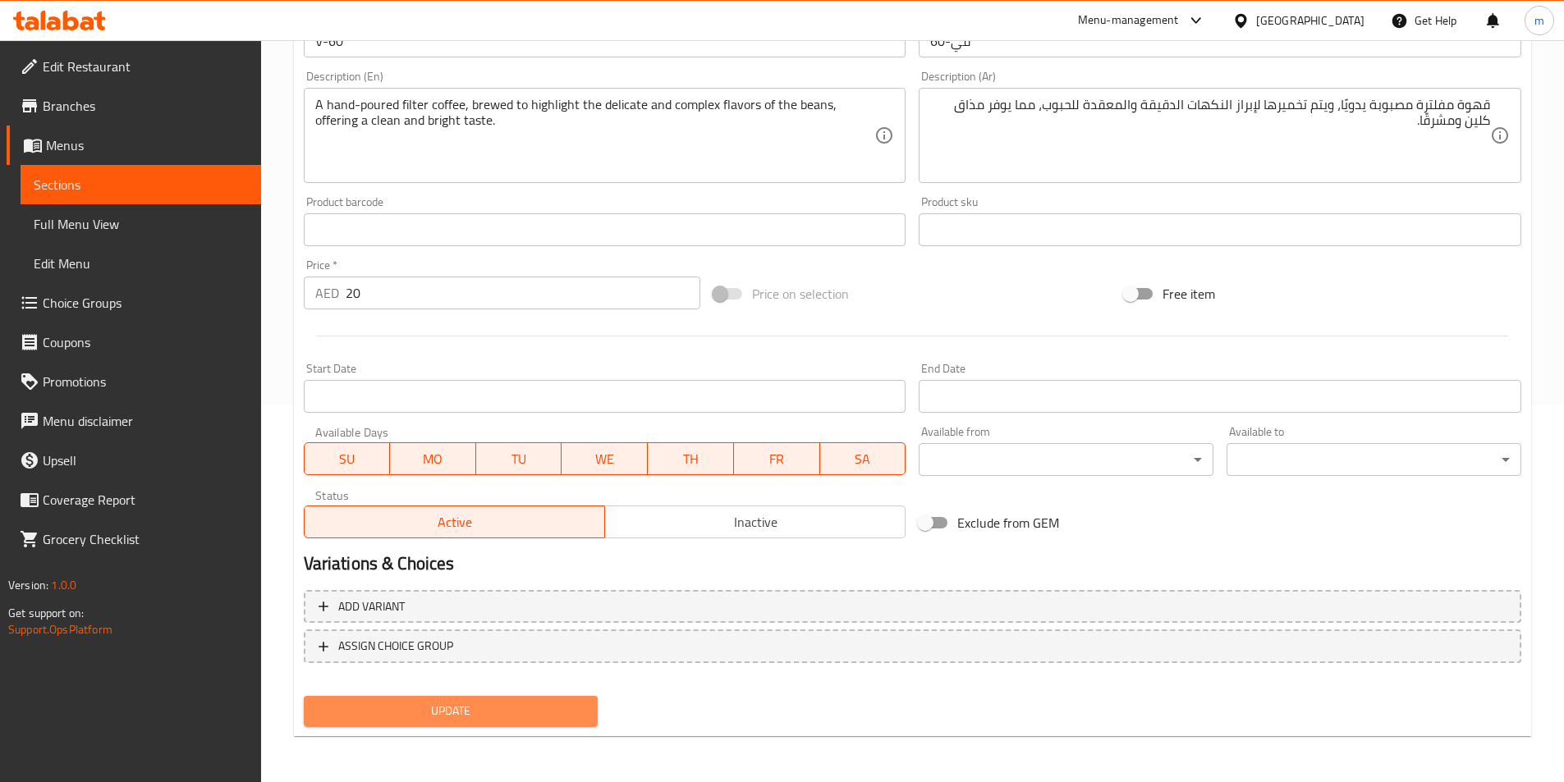
click at [503, 713] on span "Update" at bounding box center [451, 711] width 268 height 21
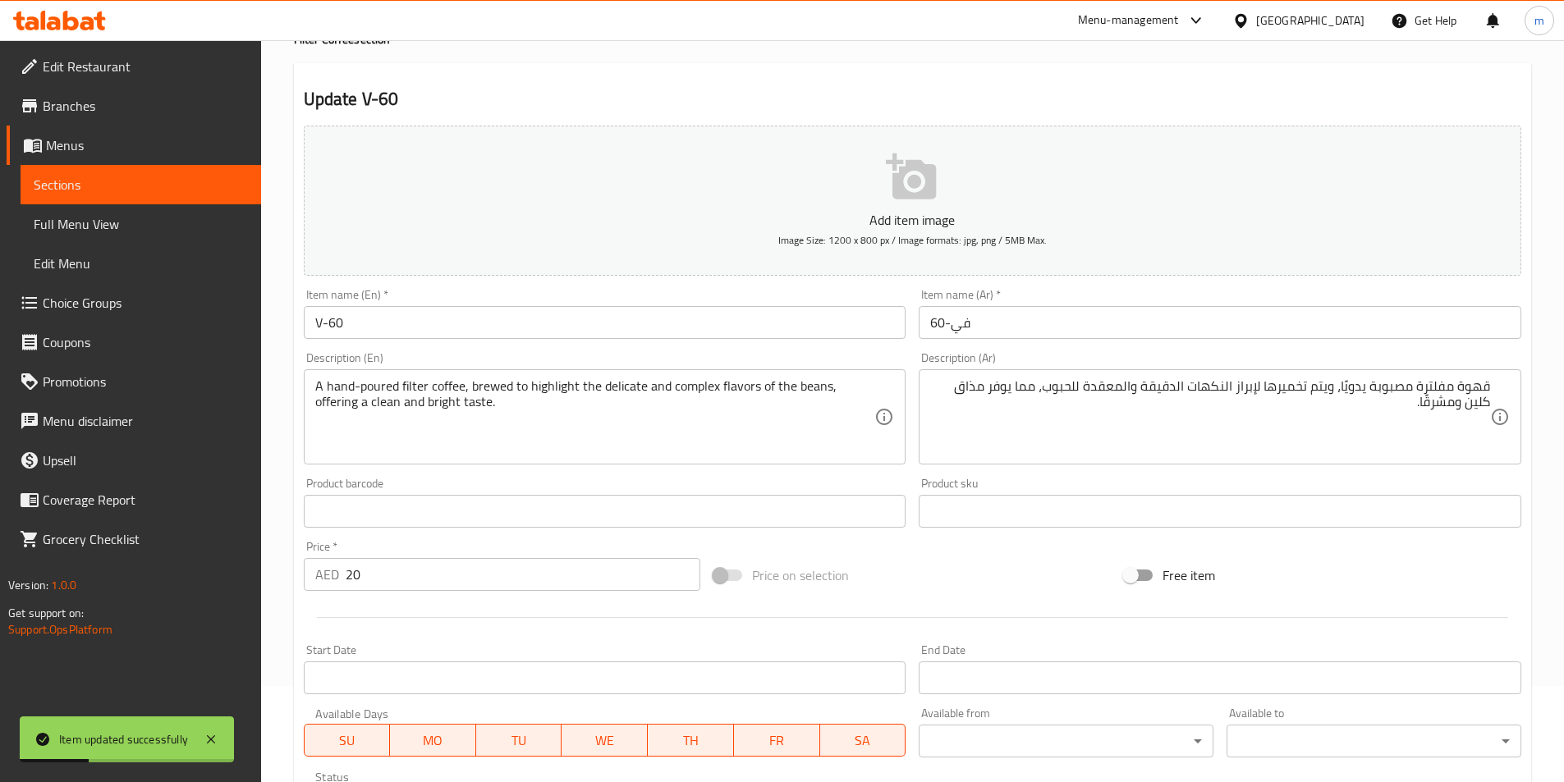
scroll to position [0, 0]
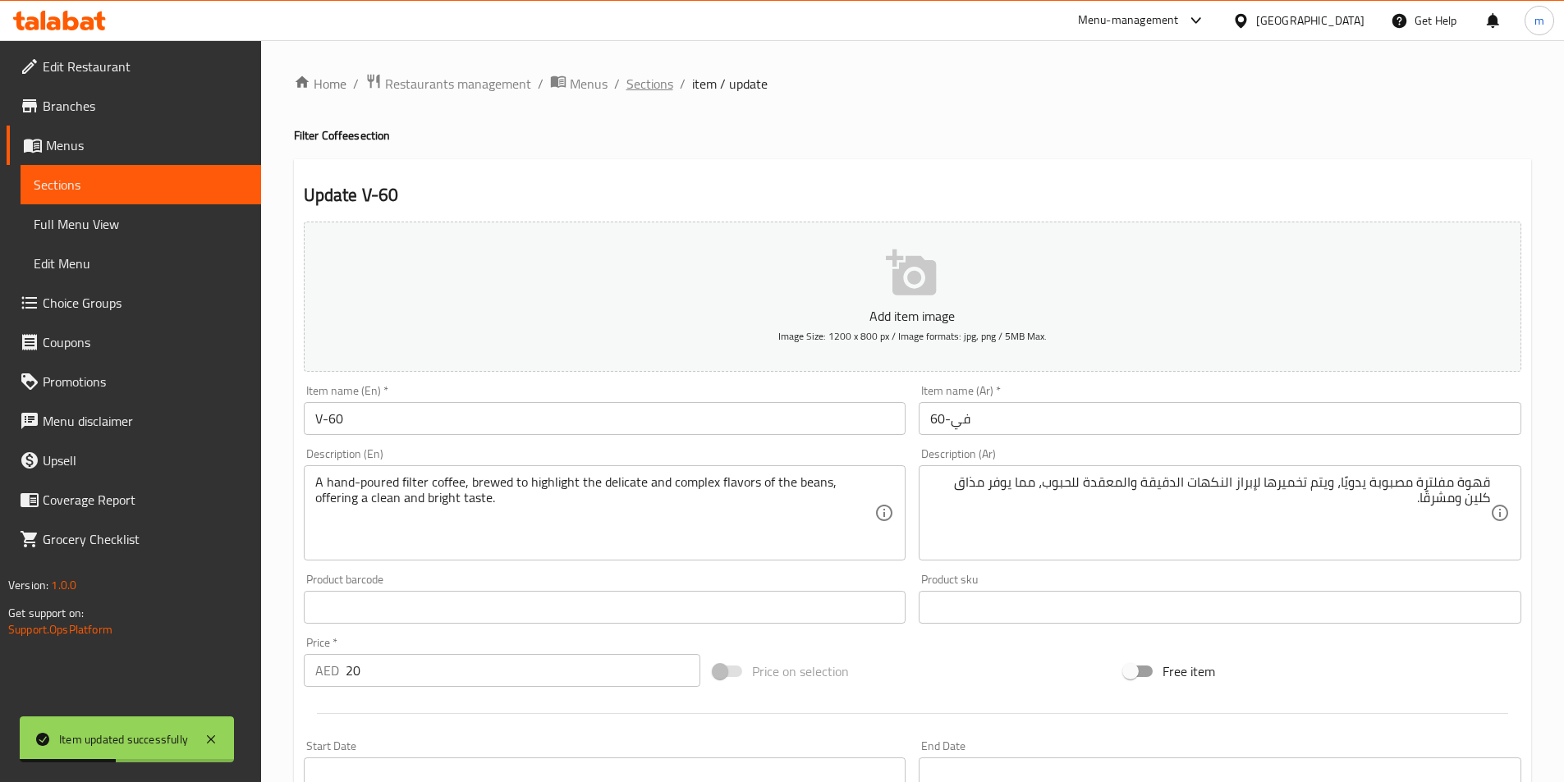
click at [636, 76] on span "Sections" at bounding box center [649, 84] width 47 height 20
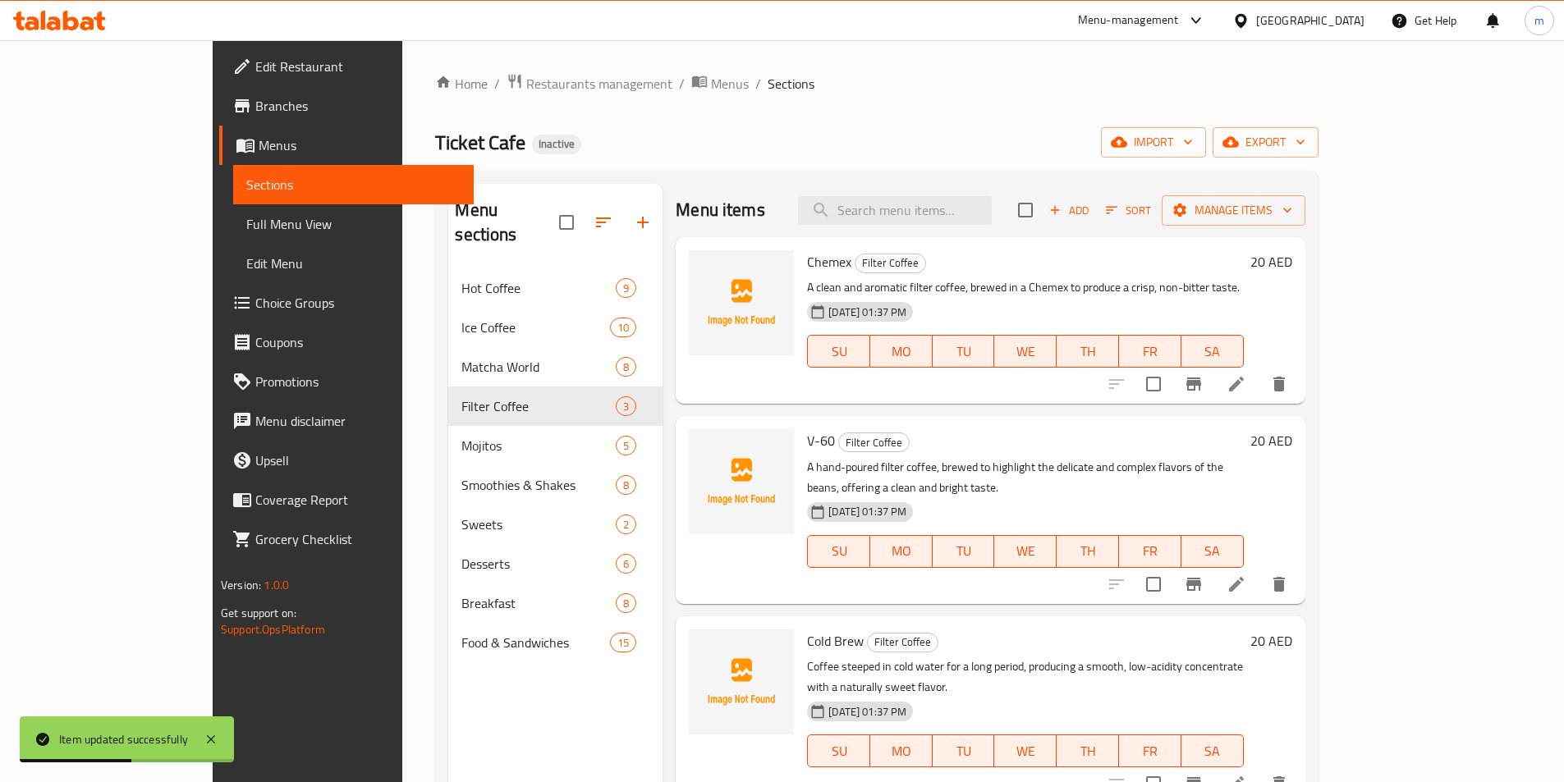
scroll to position [230, 0]
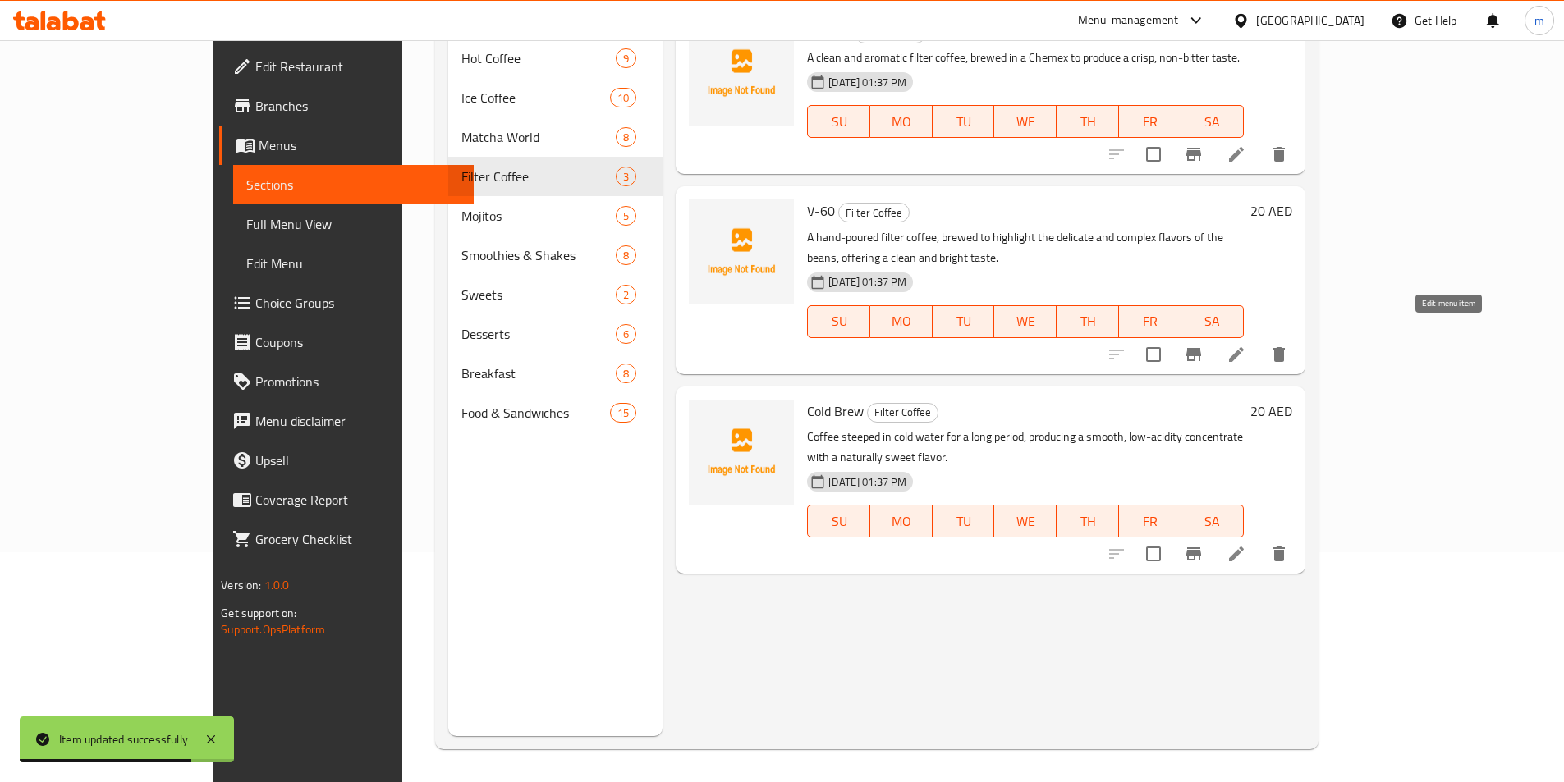
click at [1246, 345] on icon at bounding box center [1236, 355] width 20 height 20
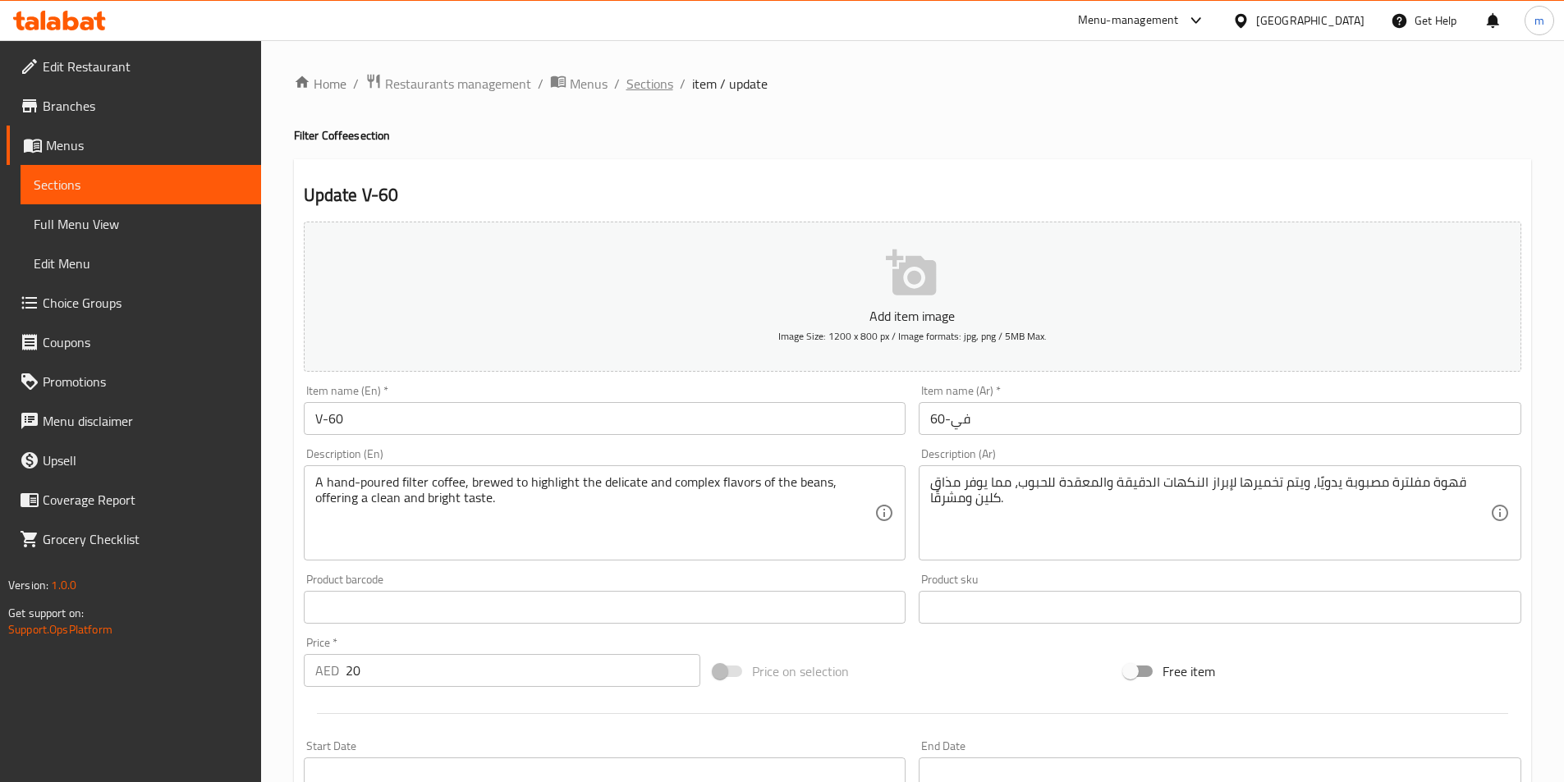
click at [650, 81] on span "Sections" at bounding box center [649, 84] width 47 height 20
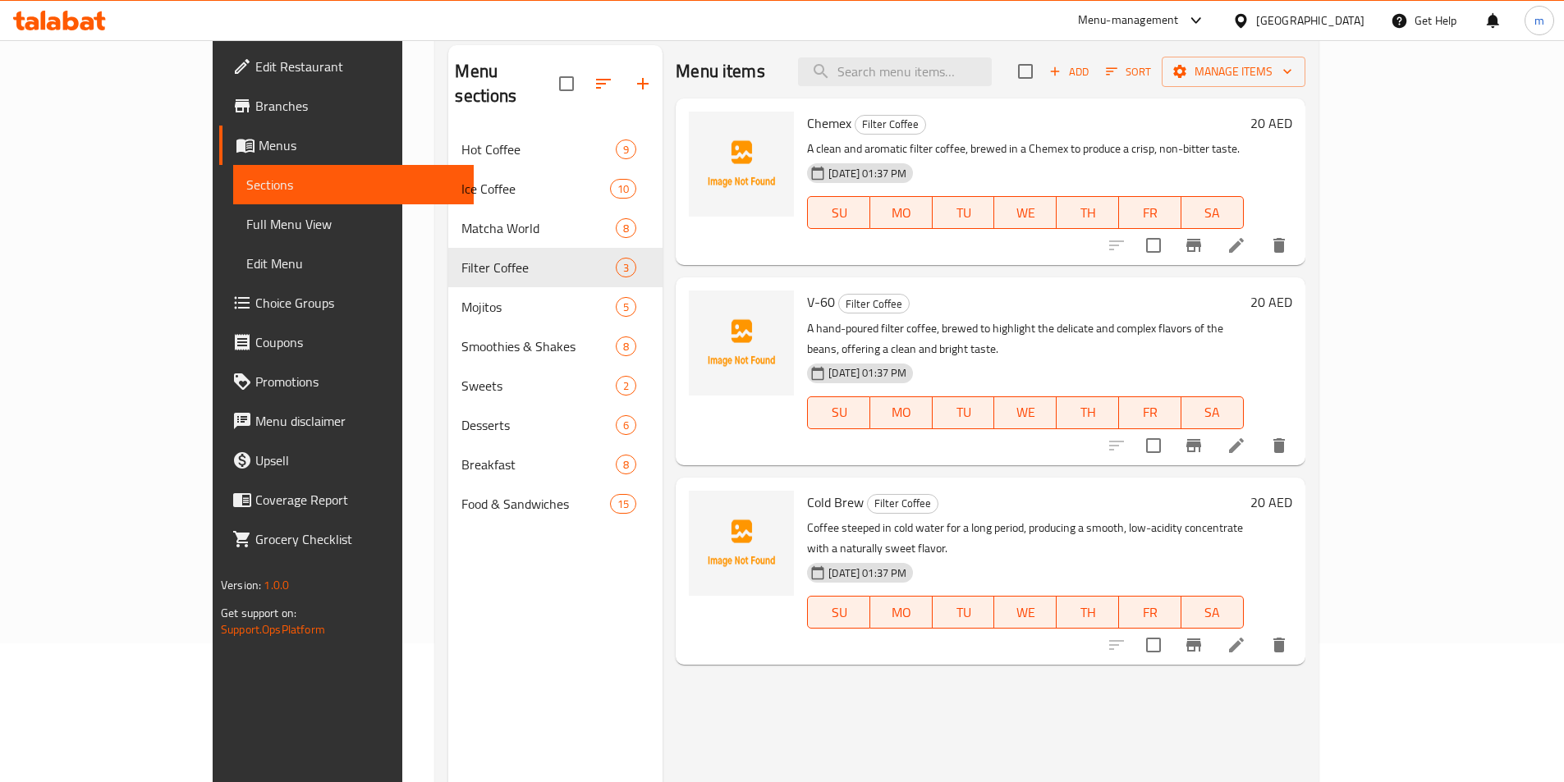
scroll to position [230, 0]
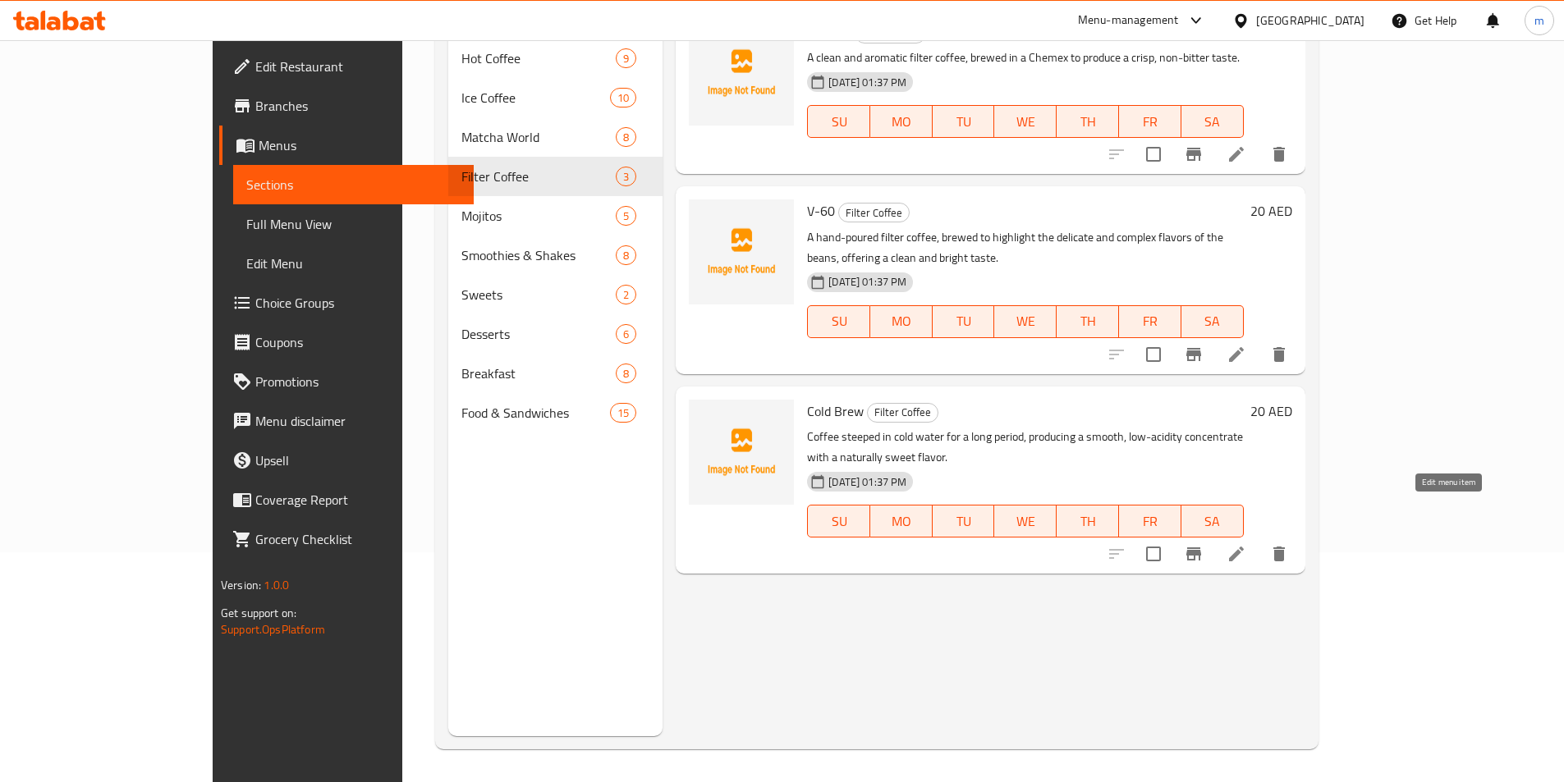
click at [1243, 547] on icon at bounding box center [1236, 554] width 15 height 15
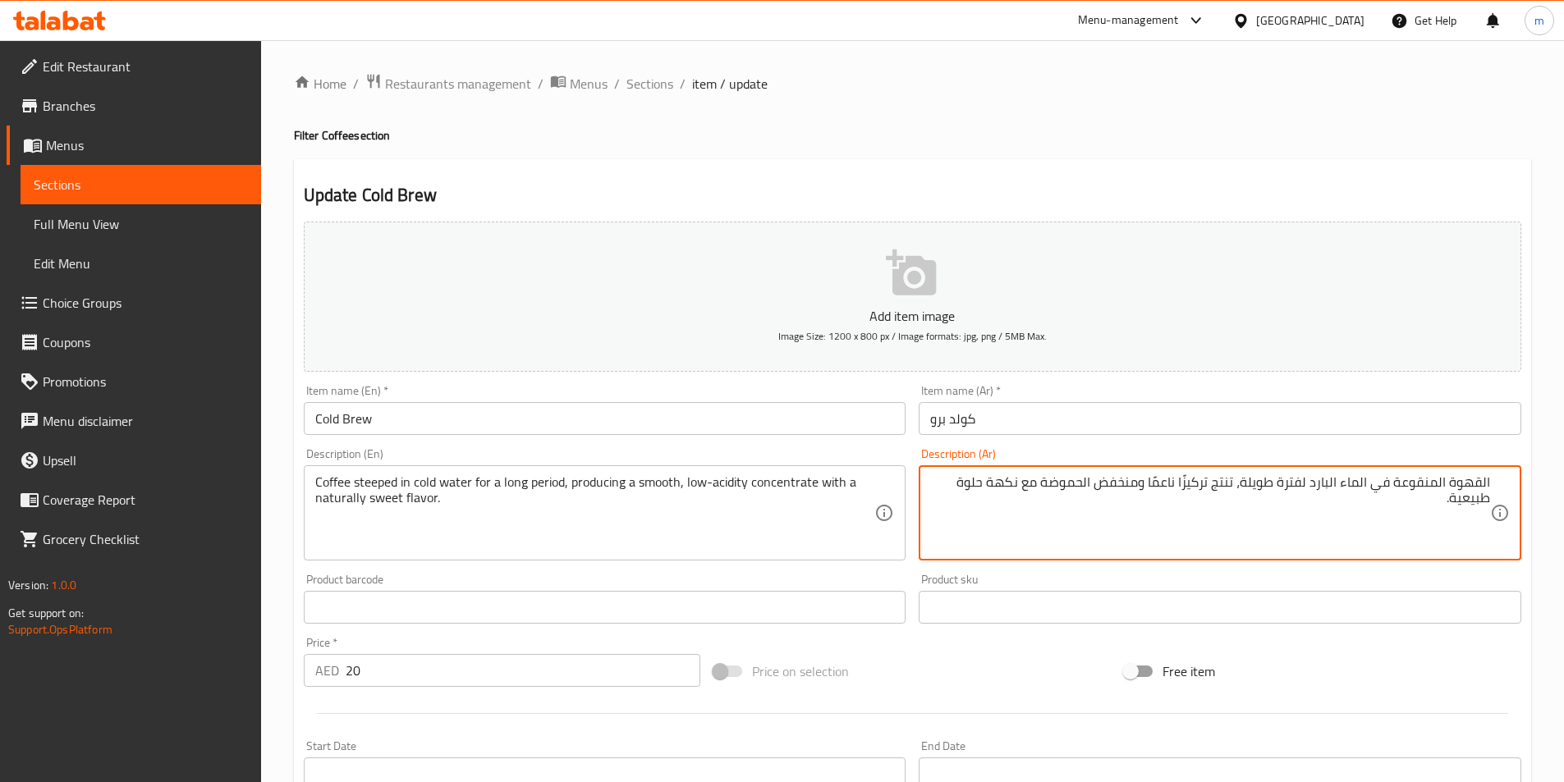
click at [392, 480] on textarea "Coffee steeped in cold water for a long period, producing a smooth, low-acidity…" at bounding box center [595, 513] width 560 height 78
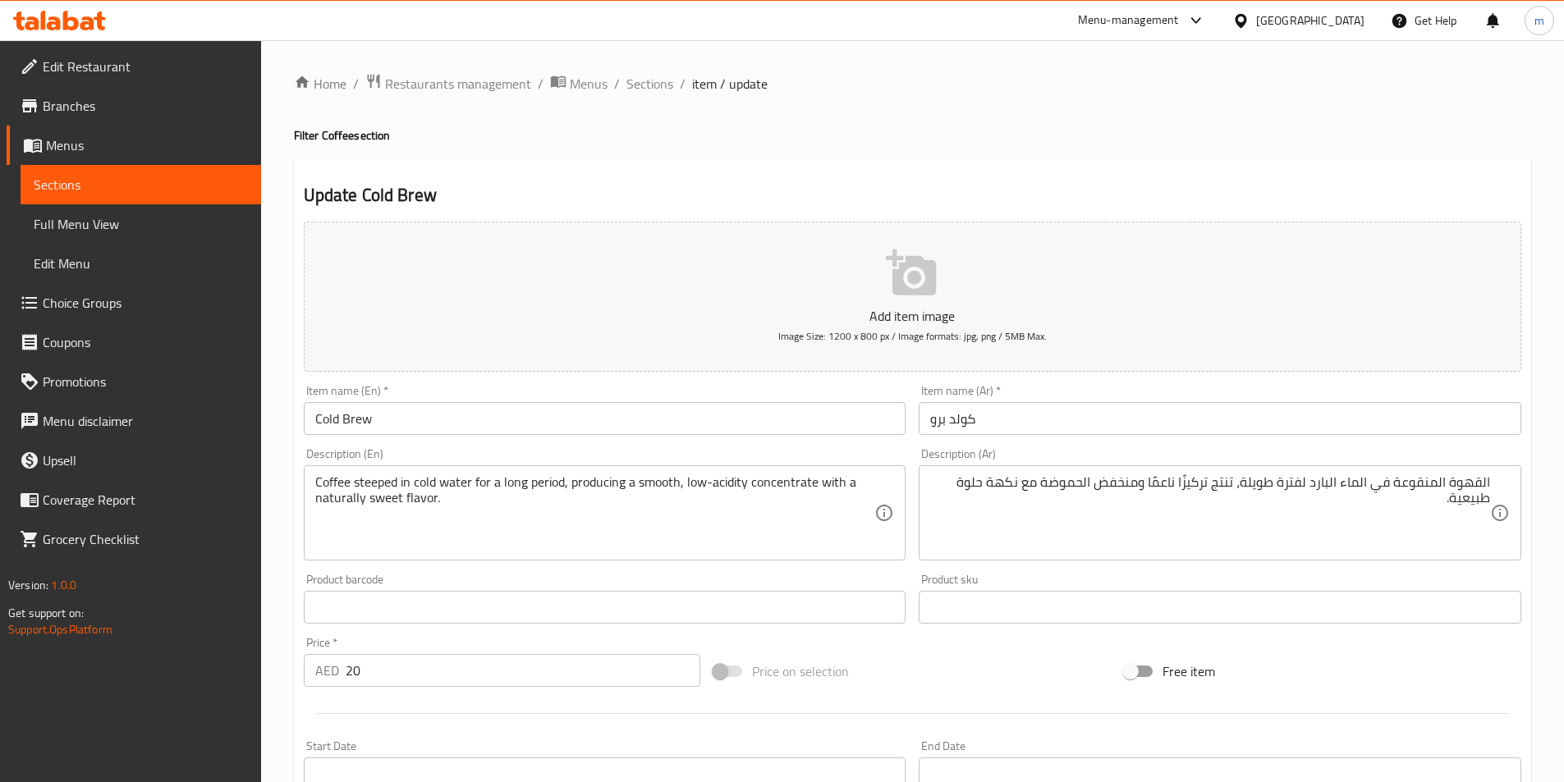
drag, startPoint x: 363, startPoint y: 499, endPoint x: 380, endPoint y: 487, distance: 21.2
click at [363, 499] on textarea "Coffee steeped in cold water for a long period, producing a smooth, low-acidity…" at bounding box center [595, 513] width 560 height 78
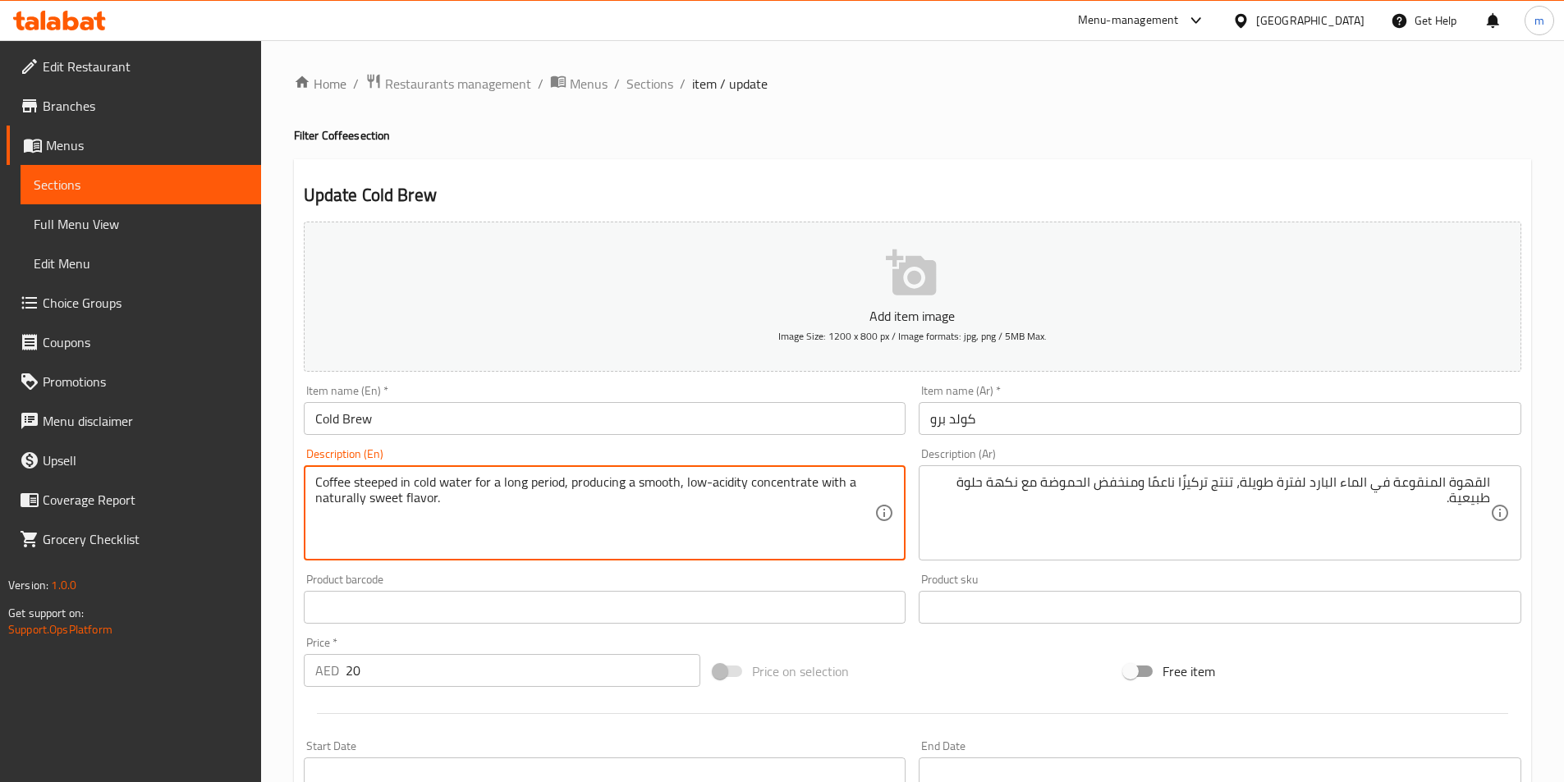
click at [383, 482] on textarea "Coffee steeped in cold water for a long period, producing a smooth, low-acidity…" at bounding box center [595, 513] width 560 height 78
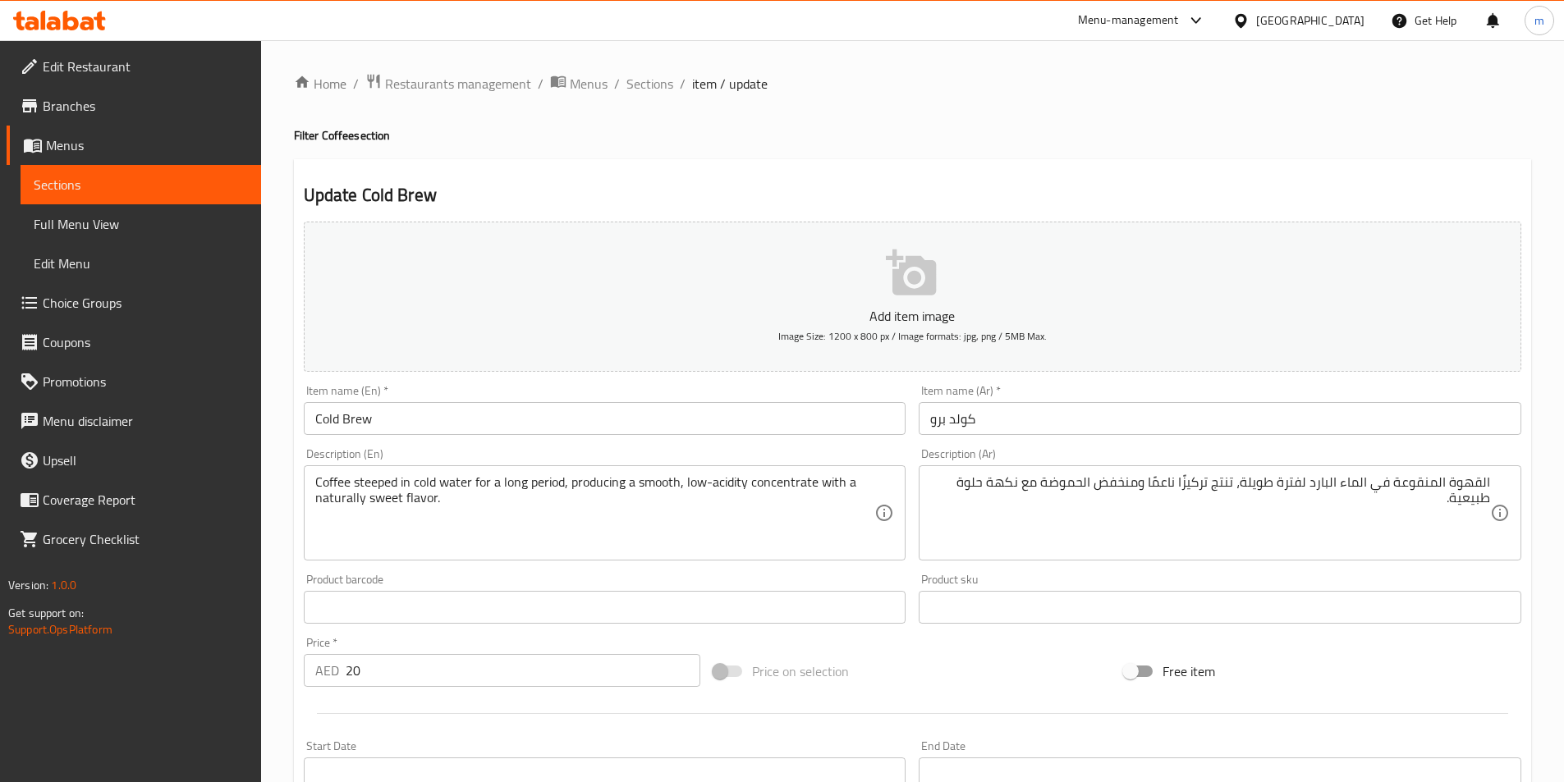
drag, startPoint x: 309, startPoint y: 476, endPoint x: 424, endPoint y: 474, distance: 114.1
click at [424, 474] on div "Coffee steeped in cold water for a long period, producing a smooth, low-acidity…" at bounding box center [605, 512] width 602 height 95
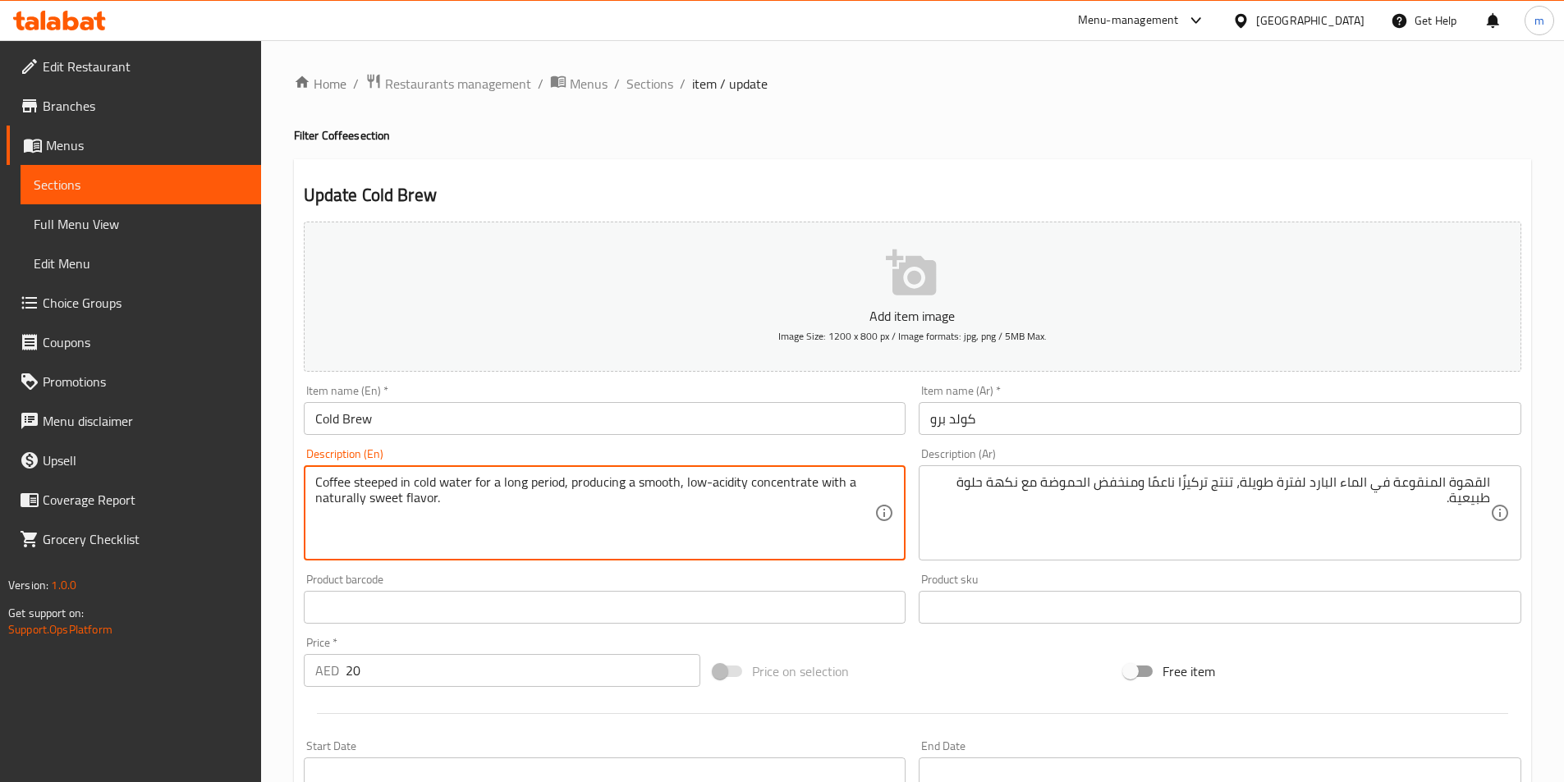
click at [312, 474] on div "Coffee steeped in cold water for a long period, producing a smooth, low-acidity…" at bounding box center [605, 512] width 602 height 95
click at [354, 483] on textarea "Coffee steeped in cold water for a long period, producing a smooth, low-acidity…" at bounding box center [595, 513] width 560 height 78
click at [342, 483] on textarea "Coffee steeped in cold water for a long period, producing a smooth, low-acidity…" at bounding box center [595, 513] width 560 height 78
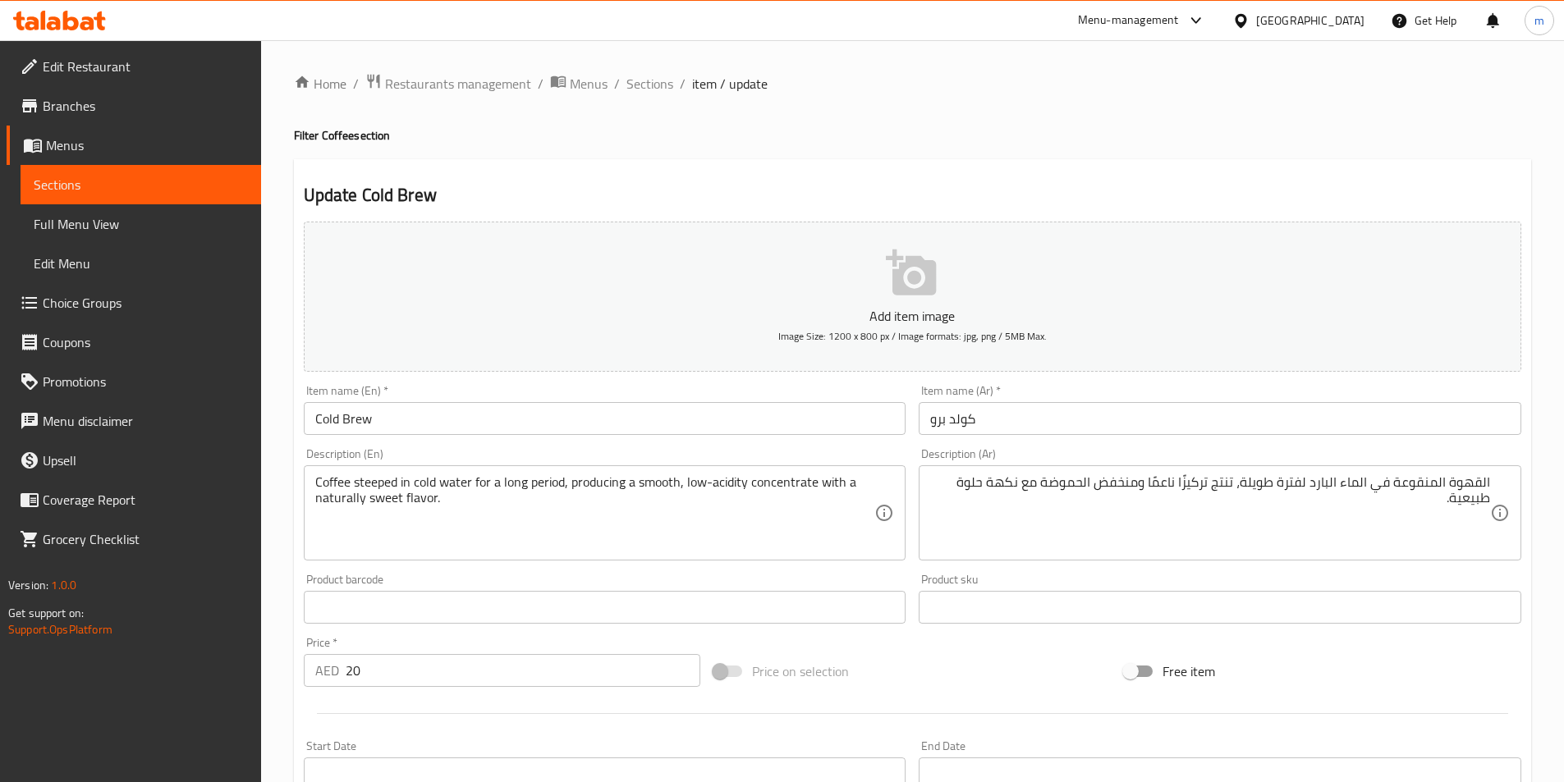
drag, startPoint x: 1280, startPoint y: 492, endPoint x: 1280, endPoint y: 506, distance: 14.8
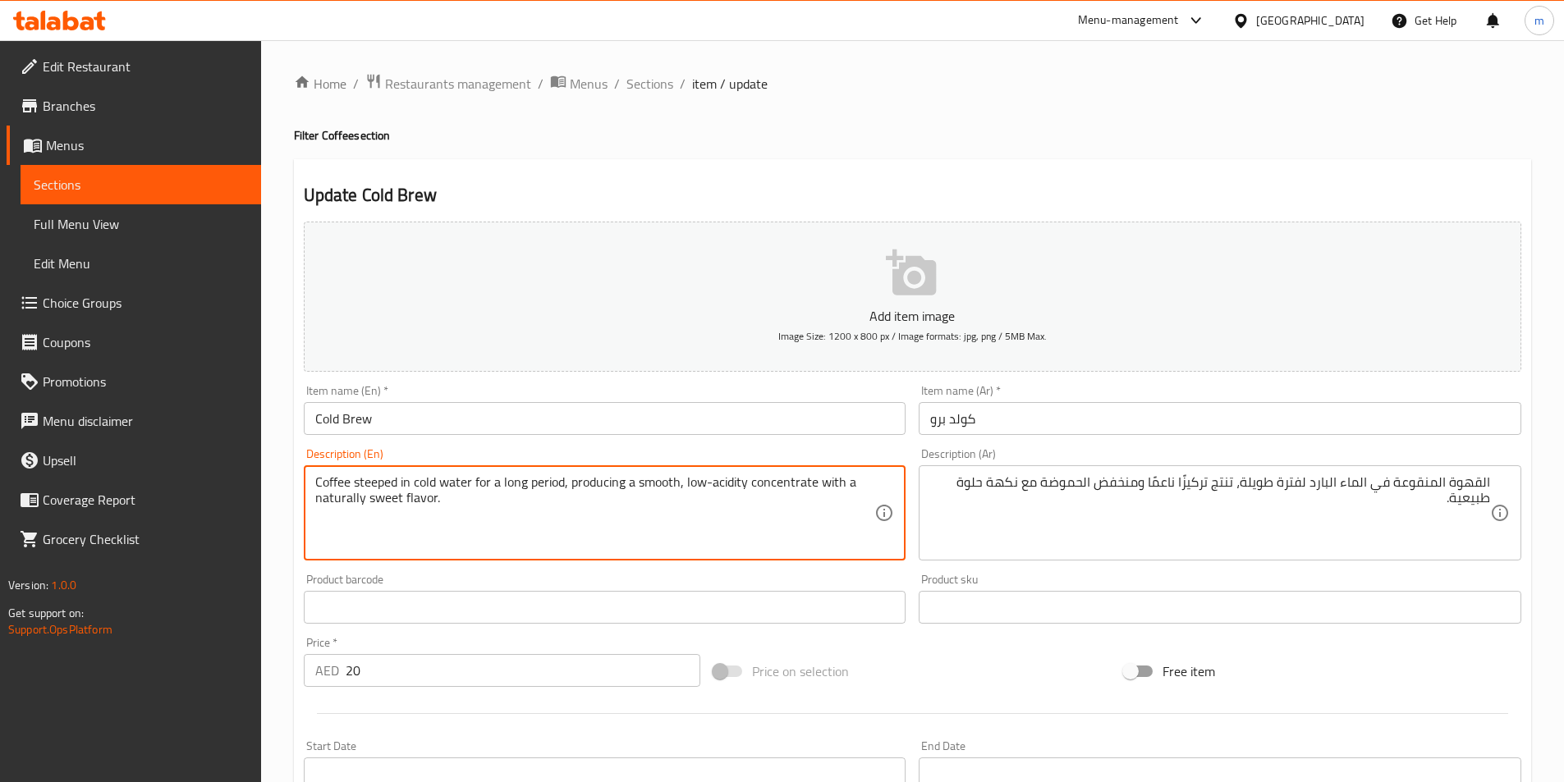
drag, startPoint x: 499, startPoint y: 480, endPoint x: 626, endPoint y: 533, distance: 137.6
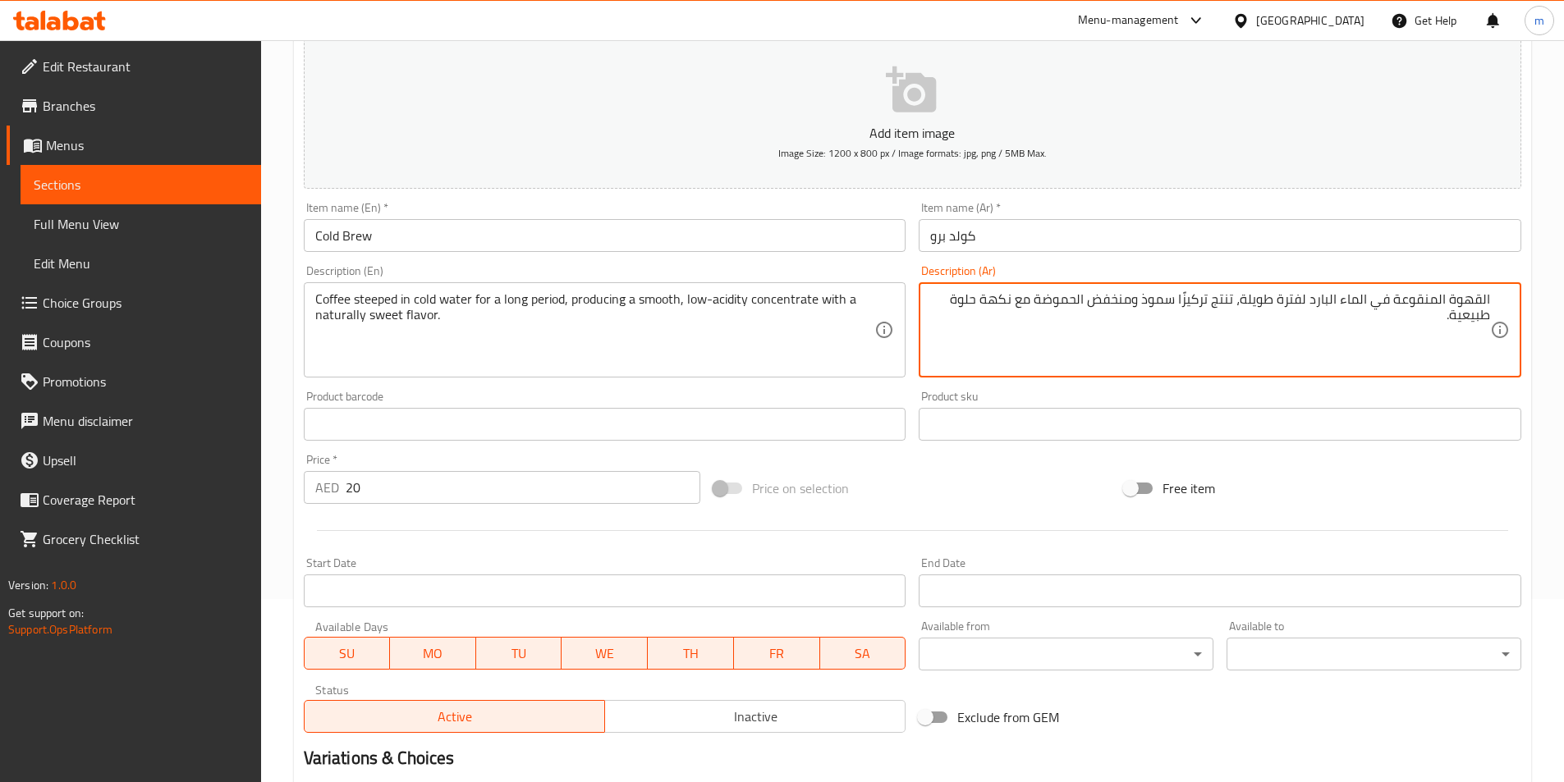
scroll to position [378, 0]
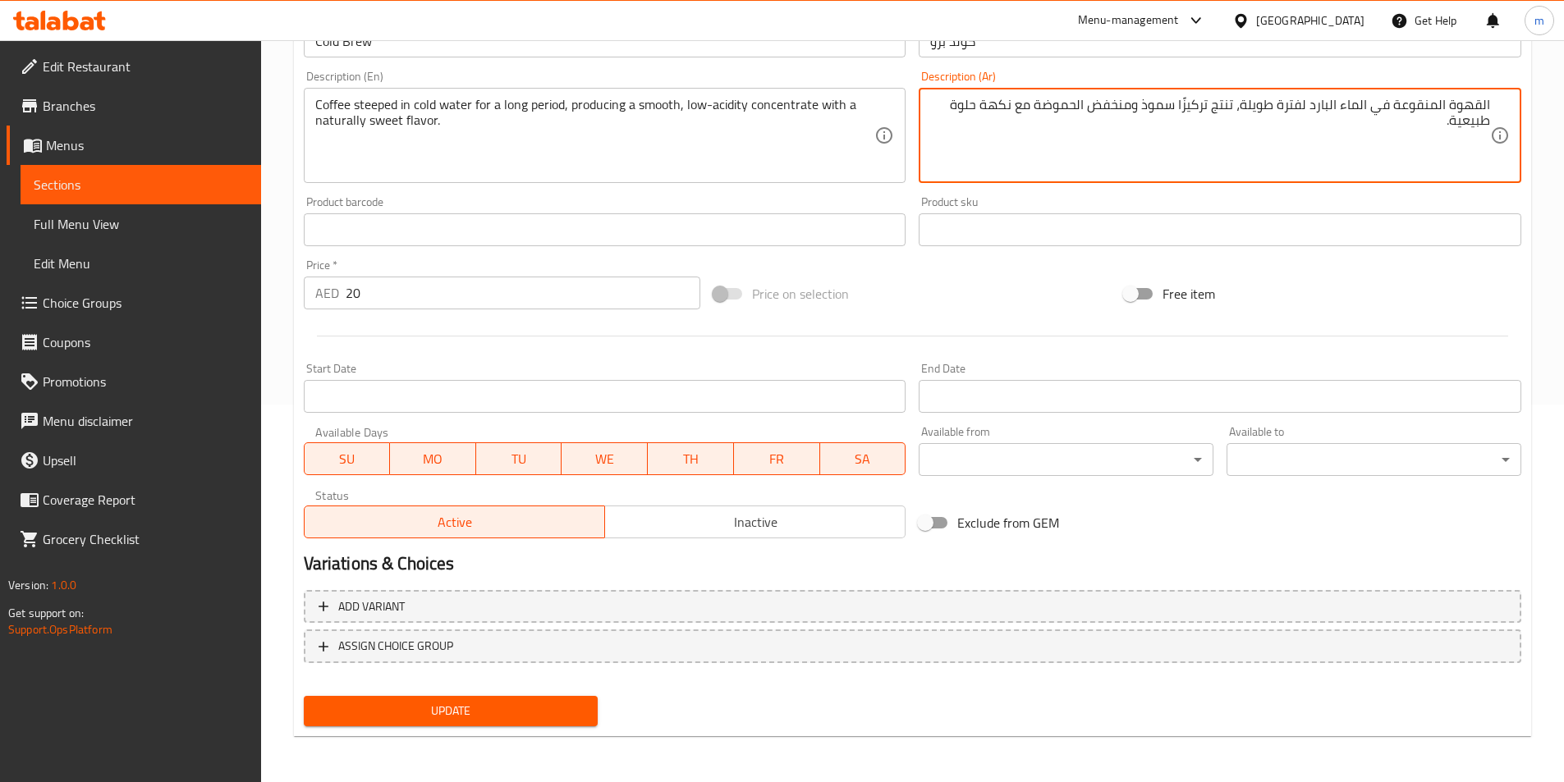
type textarea "القهوة المنقوعة في الماء البارد لفترة طويلة، تنتج تركيزًا سموذ ومنخفض الحموضة م…"
click at [531, 702] on span "Update" at bounding box center [451, 711] width 268 height 21
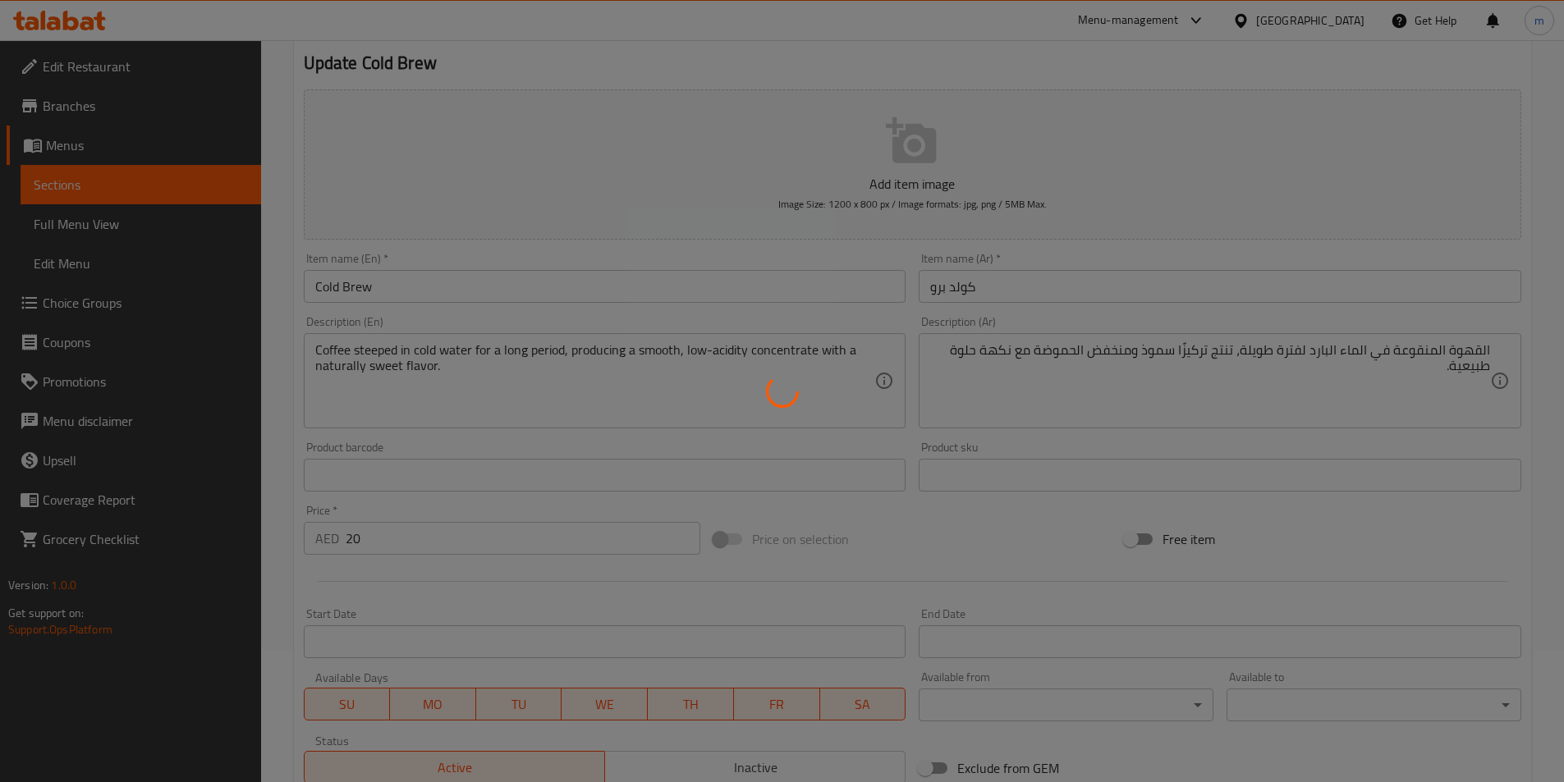
scroll to position [0, 0]
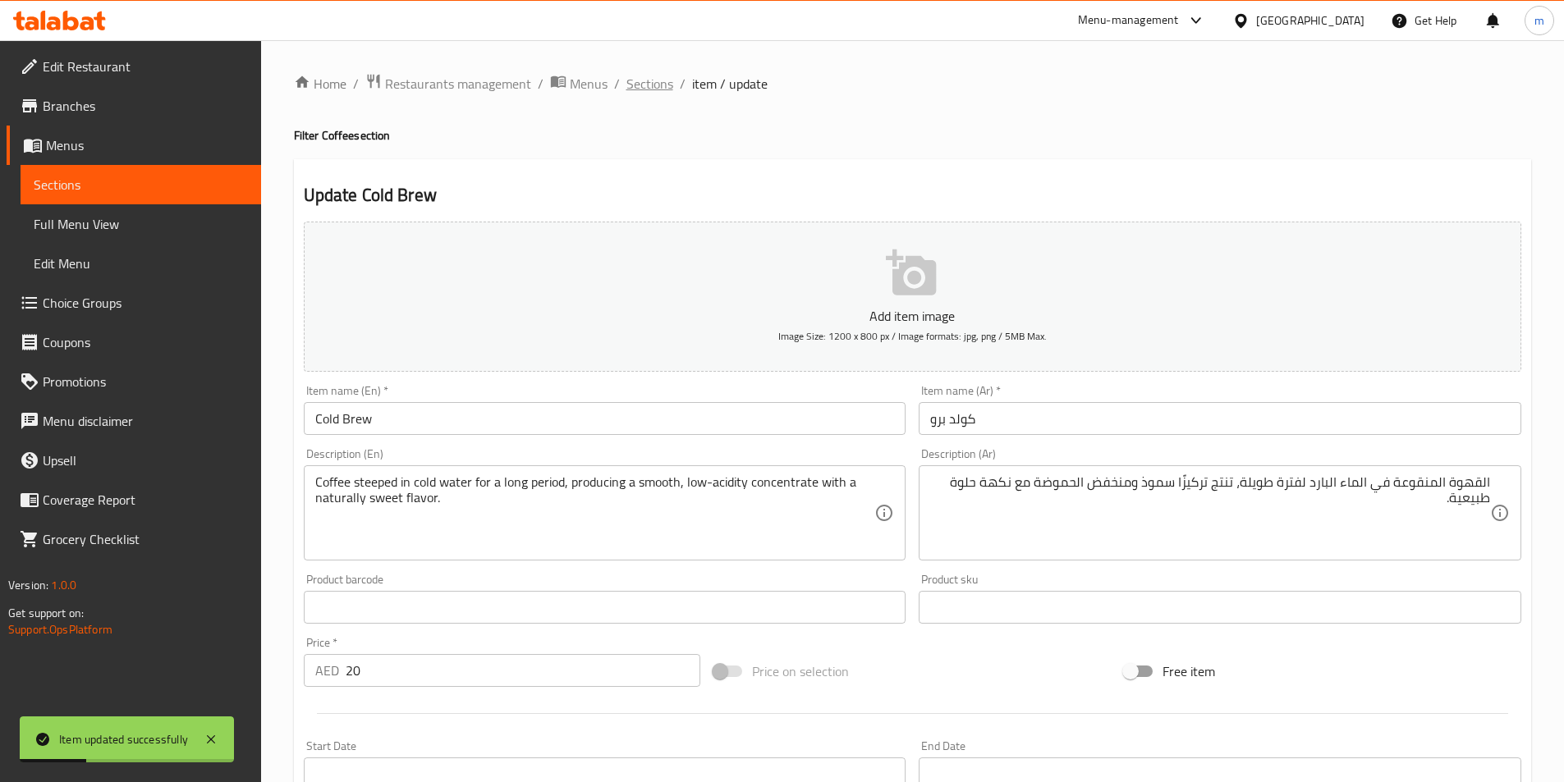
click at [652, 85] on span "Sections" at bounding box center [649, 84] width 47 height 20
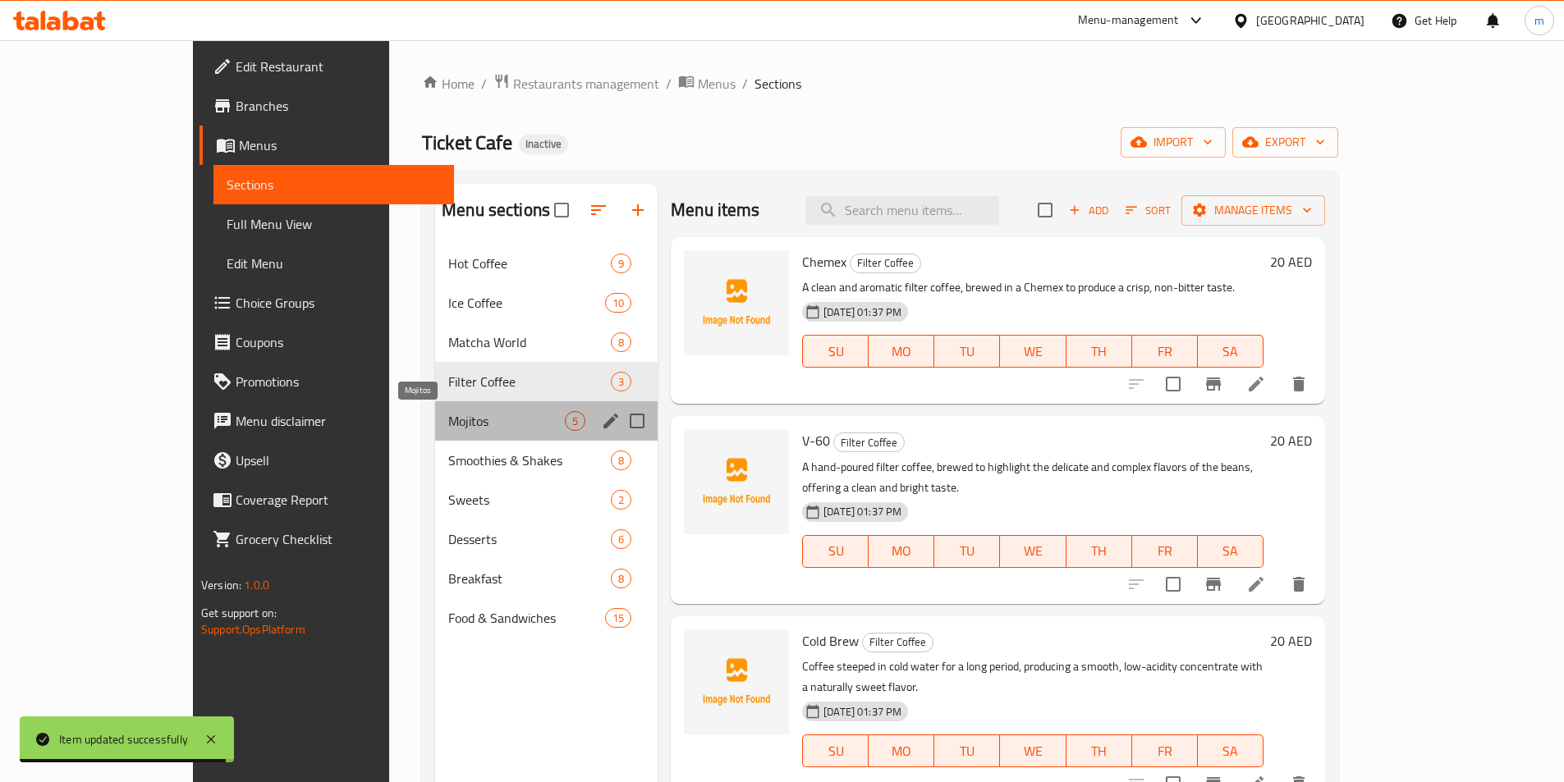
click at [448, 421] on span "Mojitos" at bounding box center [506, 421] width 117 height 20
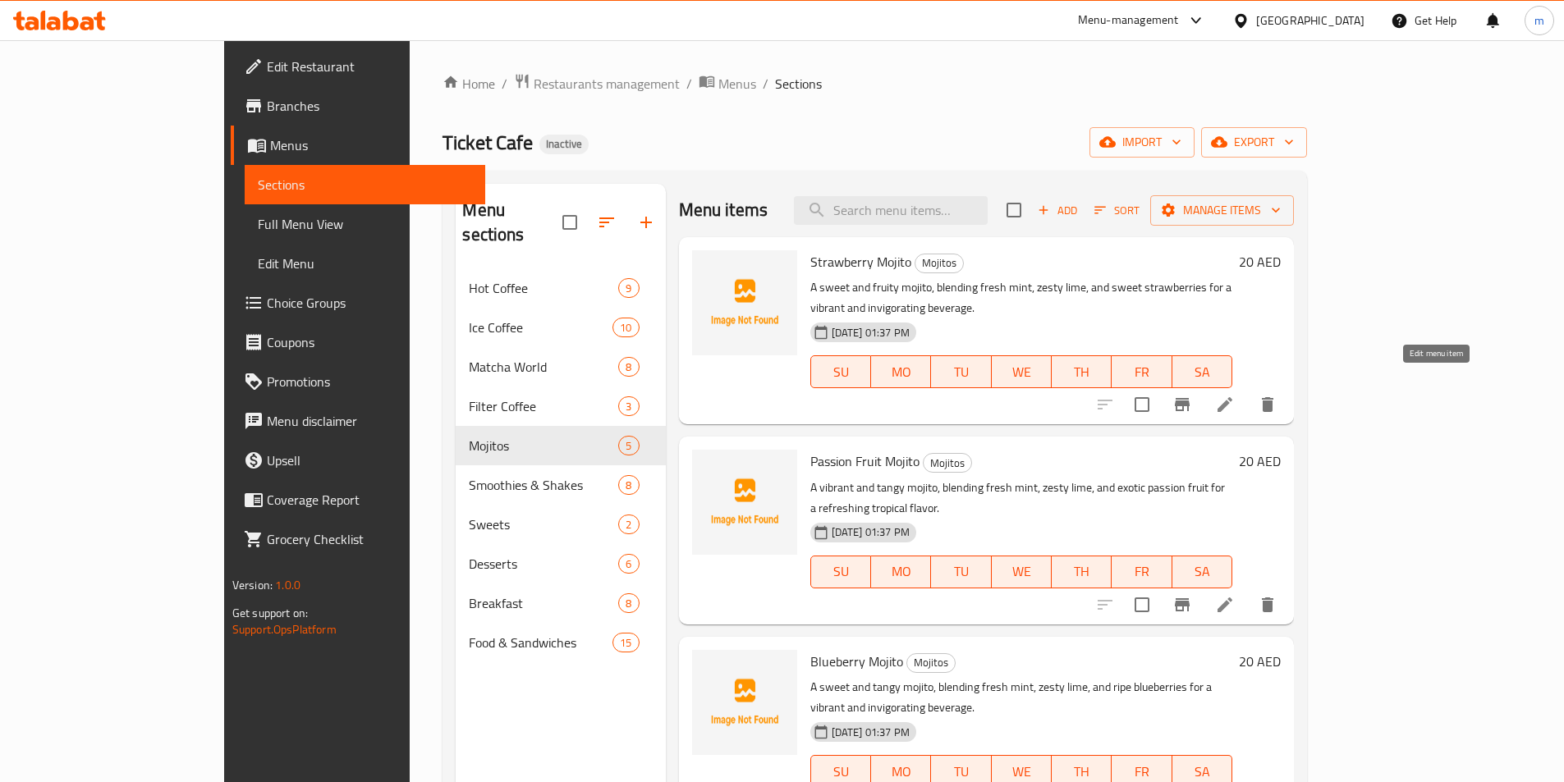
click at [1234, 395] on icon at bounding box center [1225, 405] width 20 height 20
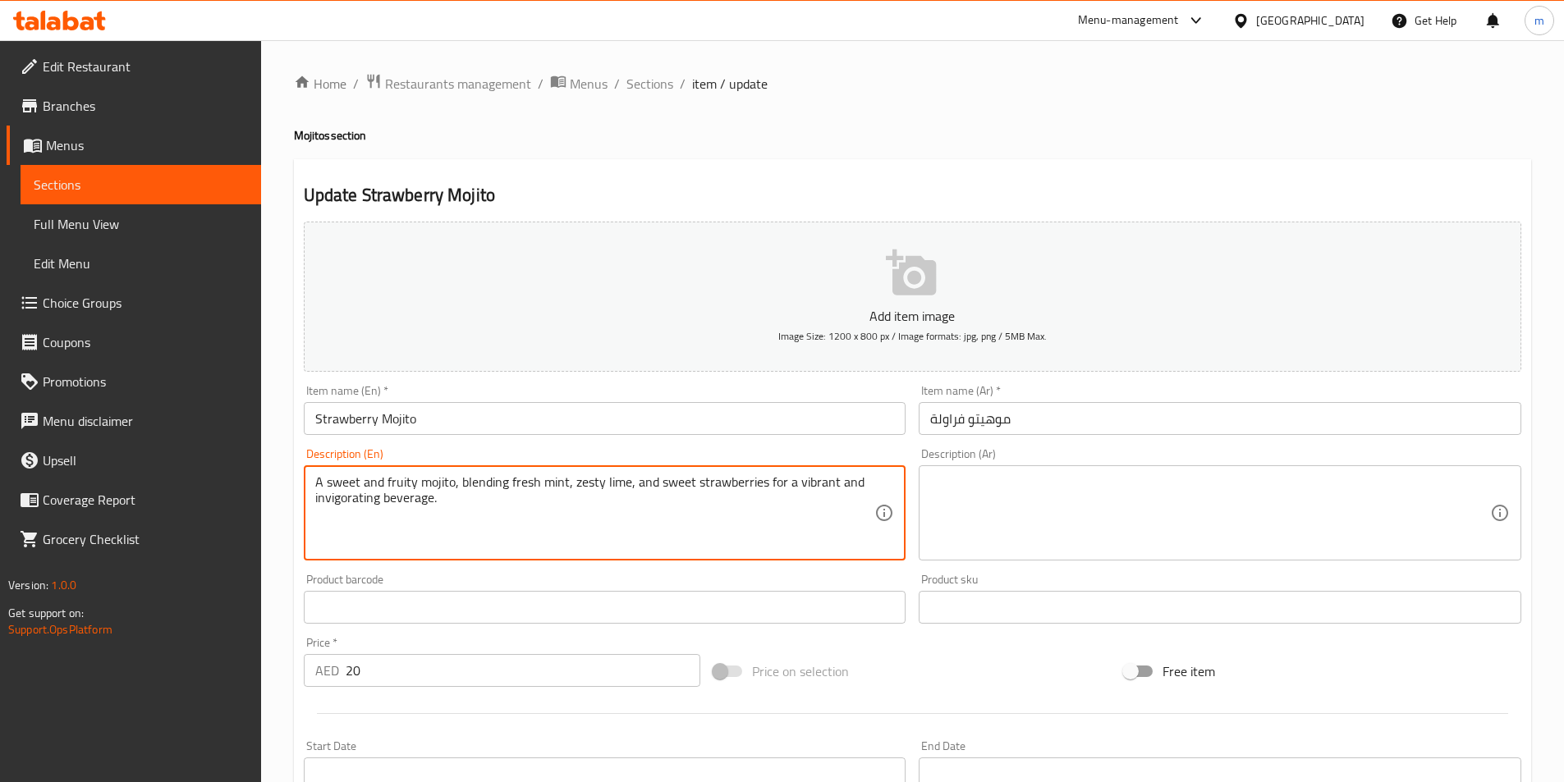
click at [805, 497] on textarea "A sweet and fruity mojito, blending fresh mint, zesty lime, and sweet strawberr…" at bounding box center [595, 513] width 560 height 78
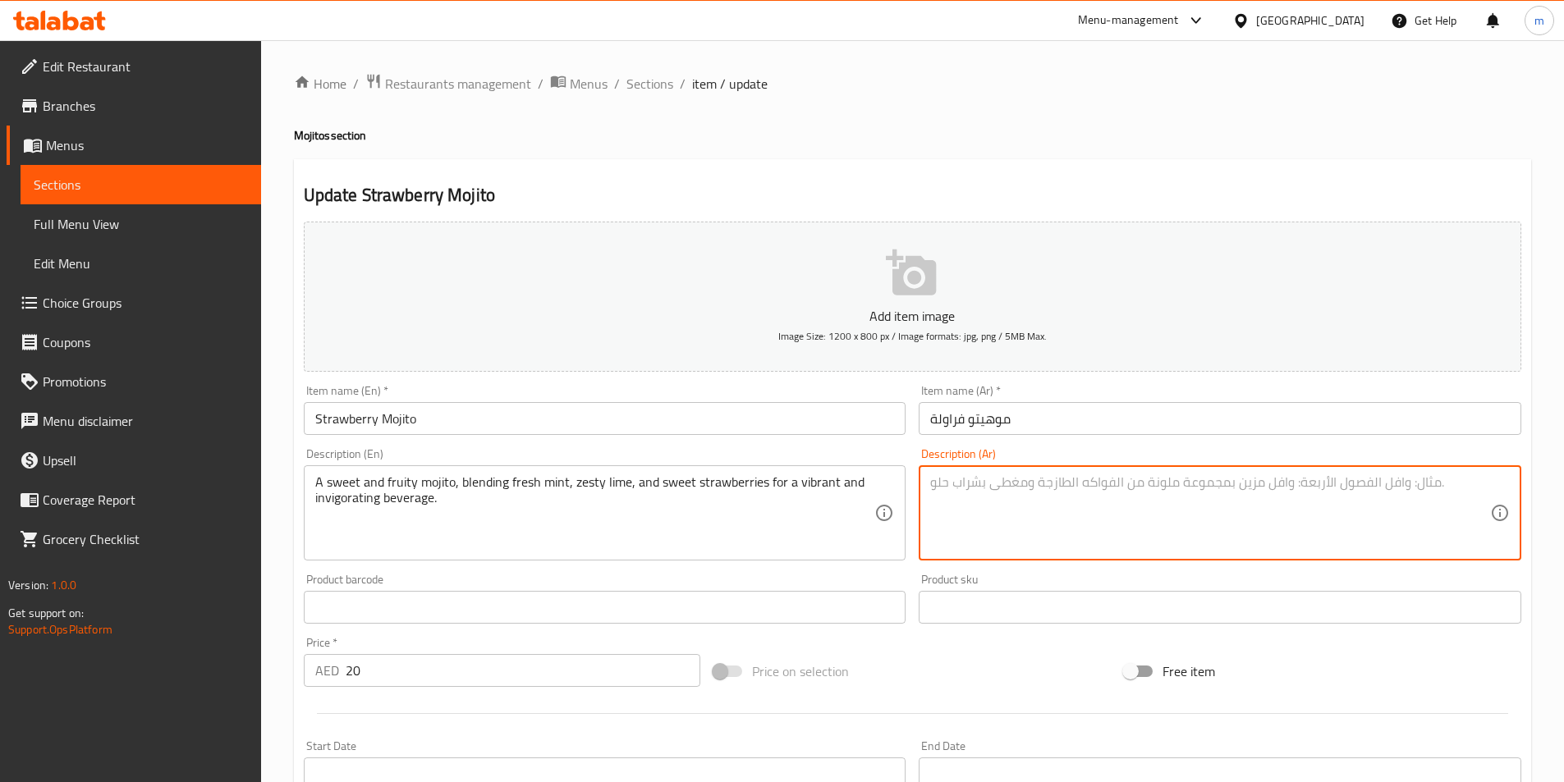
click at [1280, 498] on textarea at bounding box center [1210, 513] width 560 height 78
paste textarea "موخيتو حلو وفاكهي، يمزج بين النعناع الطازج والليمون الحامض والفراولة الحلوة للح…"
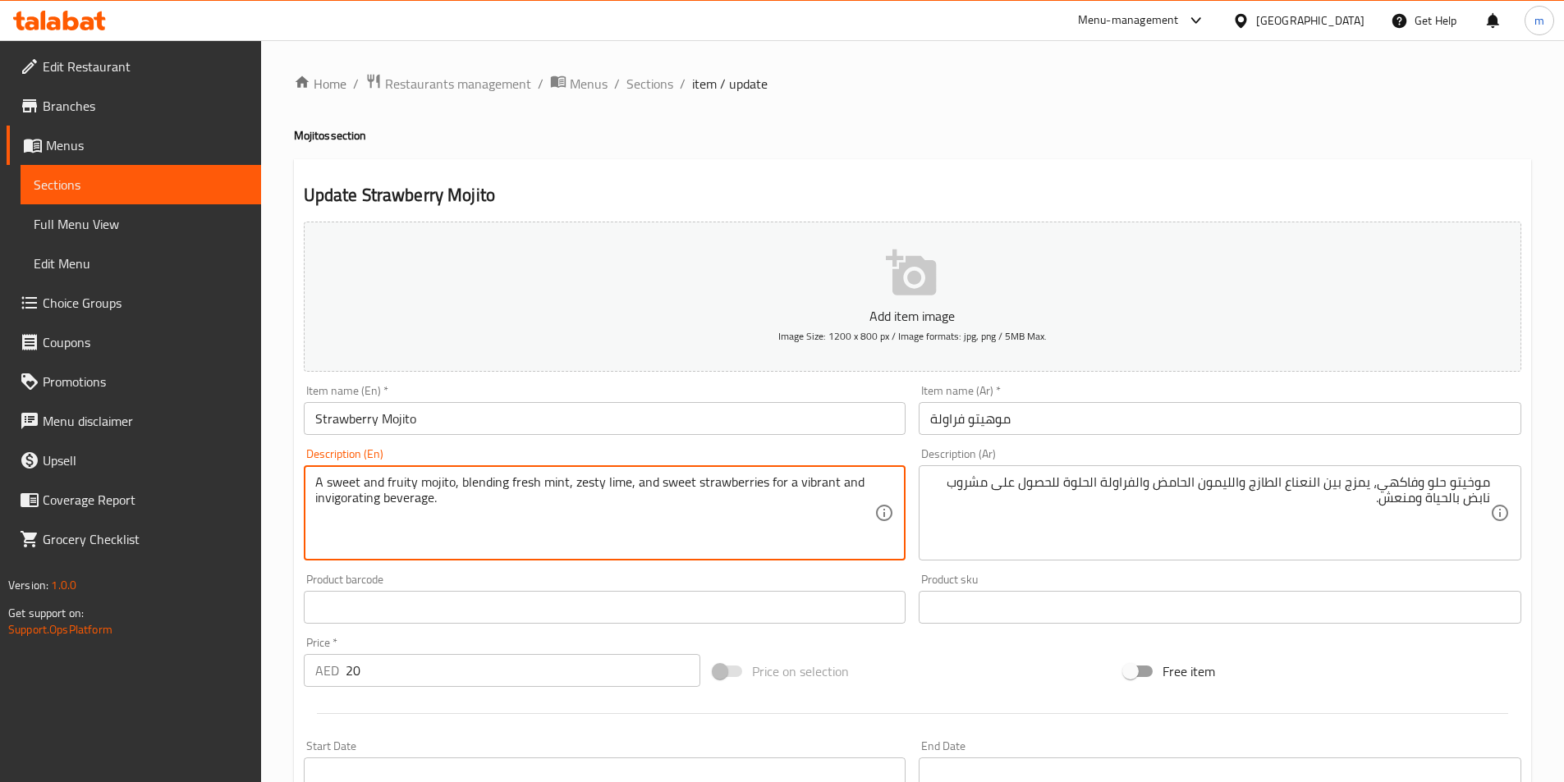
drag, startPoint x: 433, startPoint y: 479, endPoint x: 441, endPoint y: 478, distance: 8.4
click at [434, 479] on textarea "A sweet and fruity mojito, blending fresh mint, zesty lime, and sweet strawberr…" at bounding box center [595, 513] width 560 height 78
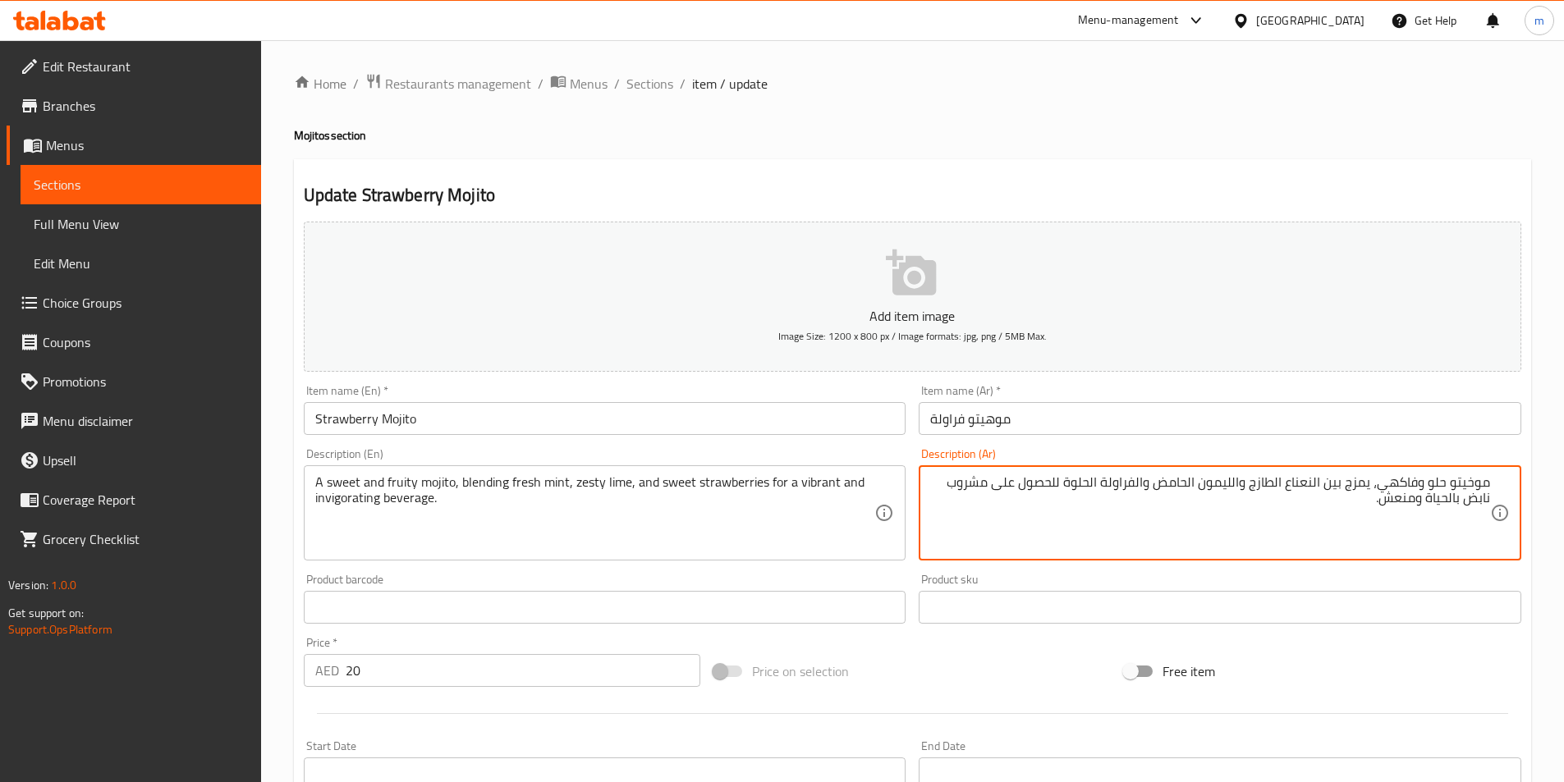
click at [1477, 481] on textarea "موخيتو حلو وفاكهي، يمزج بين النعناع الطازج والليمون الحامض والفراولة الحلوة للح…" at bounding box center [1210, 513] width 560 height 78
paste textarea "شروب"
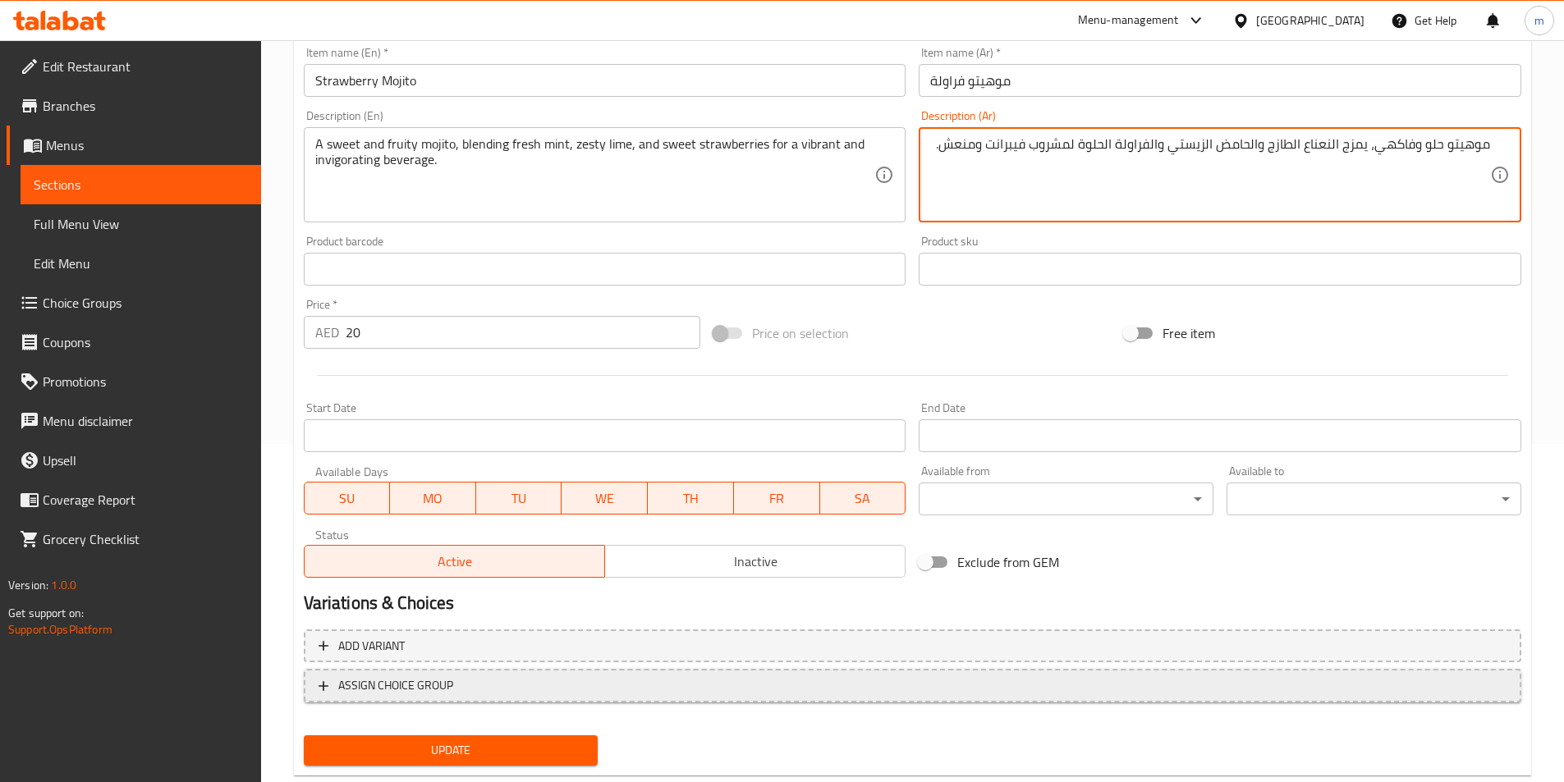
scroll to position [378, 0]
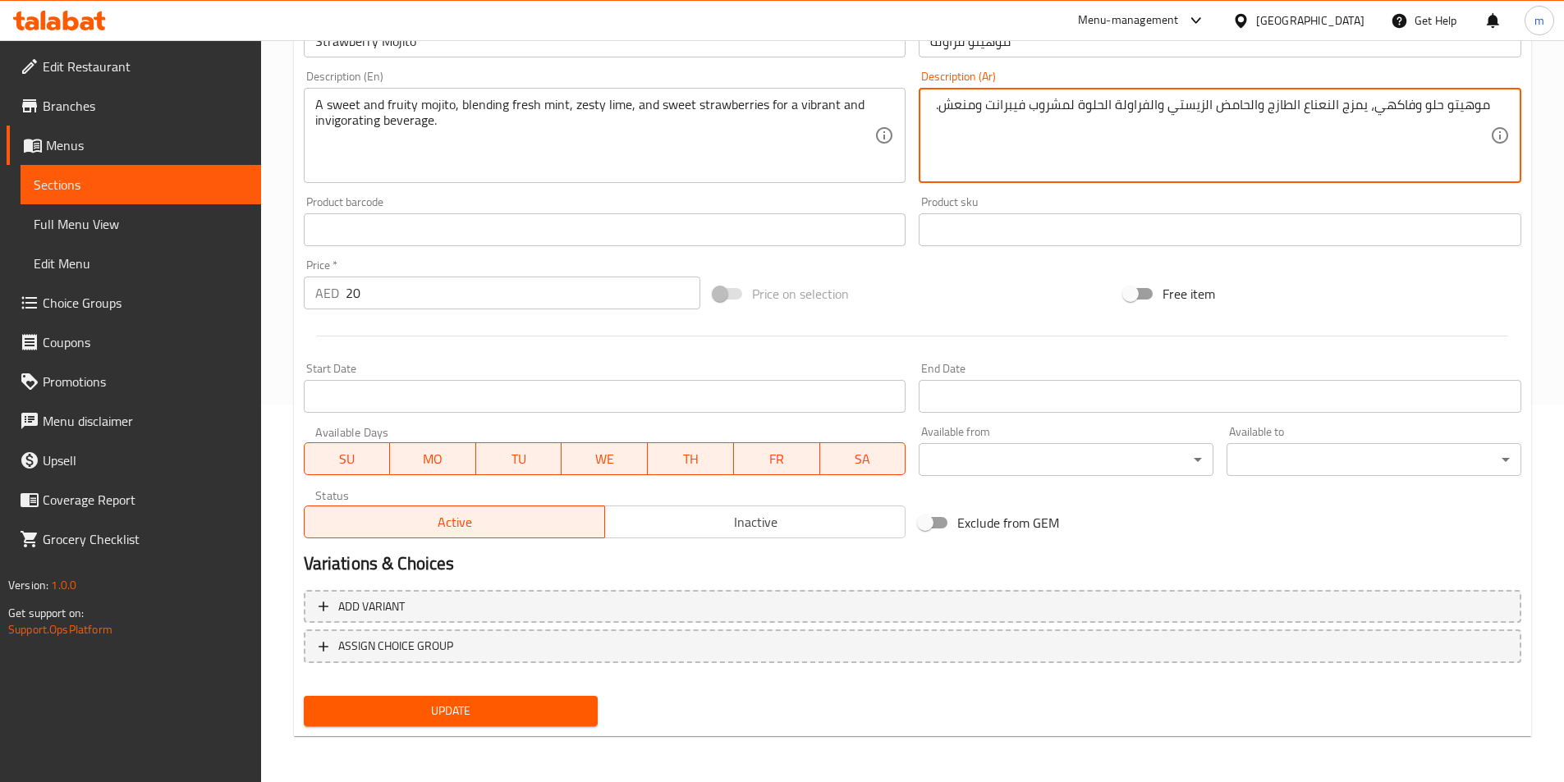
type textarea "موهيتو حلو وفاكهي، يمزج النعناع الطازج والحامض الزيستي والفراولة الحلوة لمشروب …"
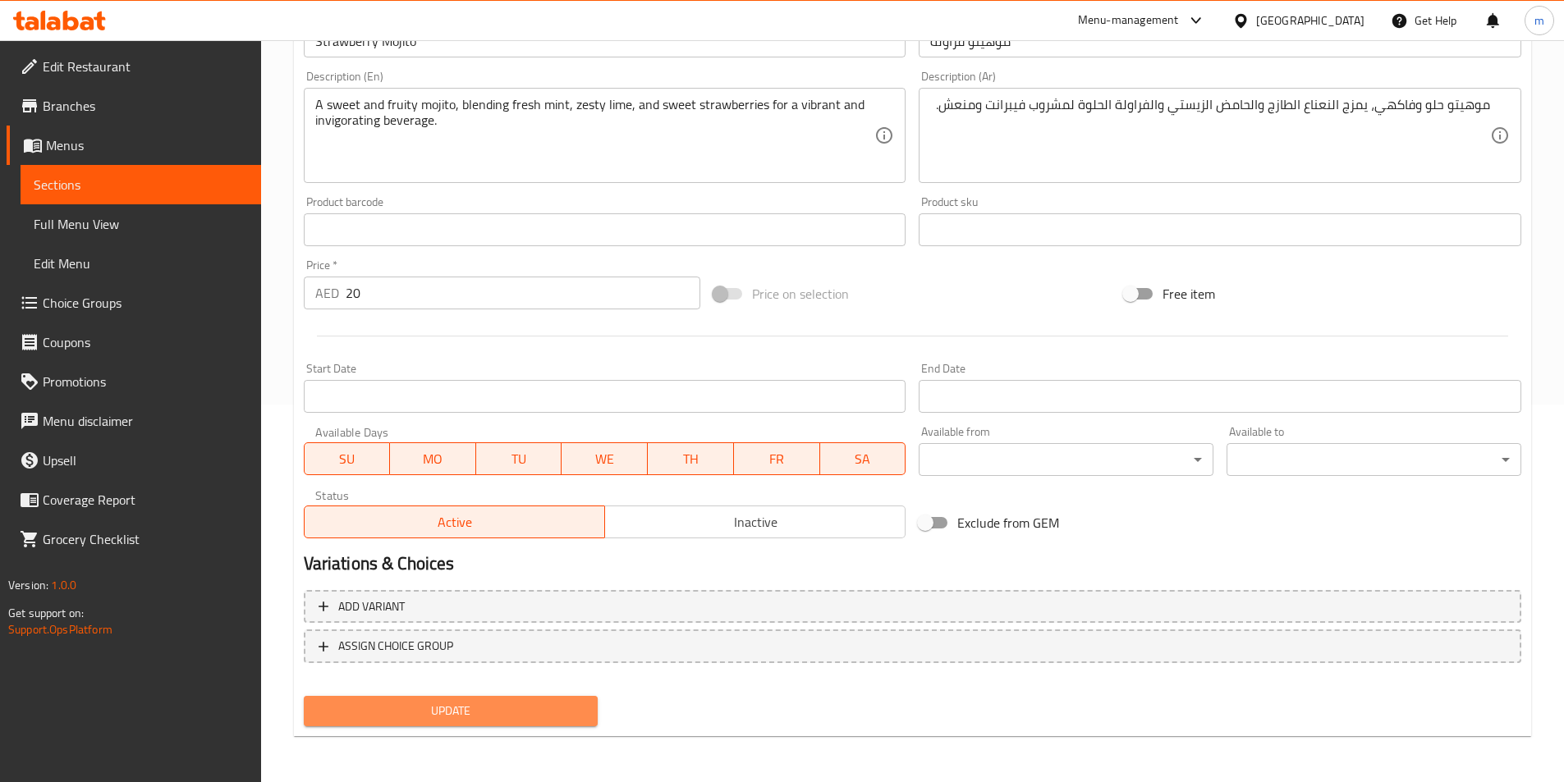
click at [424, 709] on span "Update" at bounding box center [451, 711] width 268 height 21
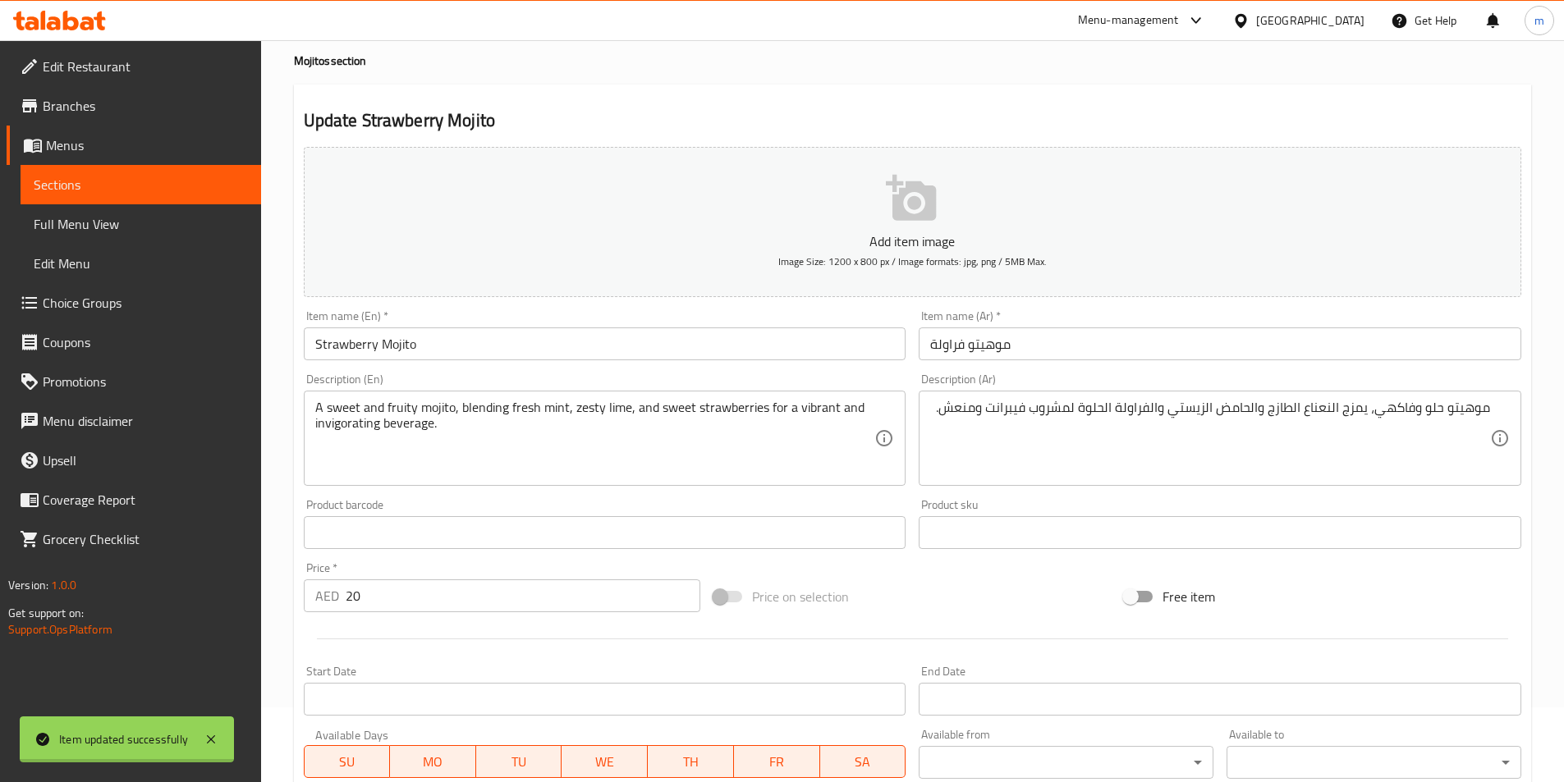
scroll to position [0, 0]
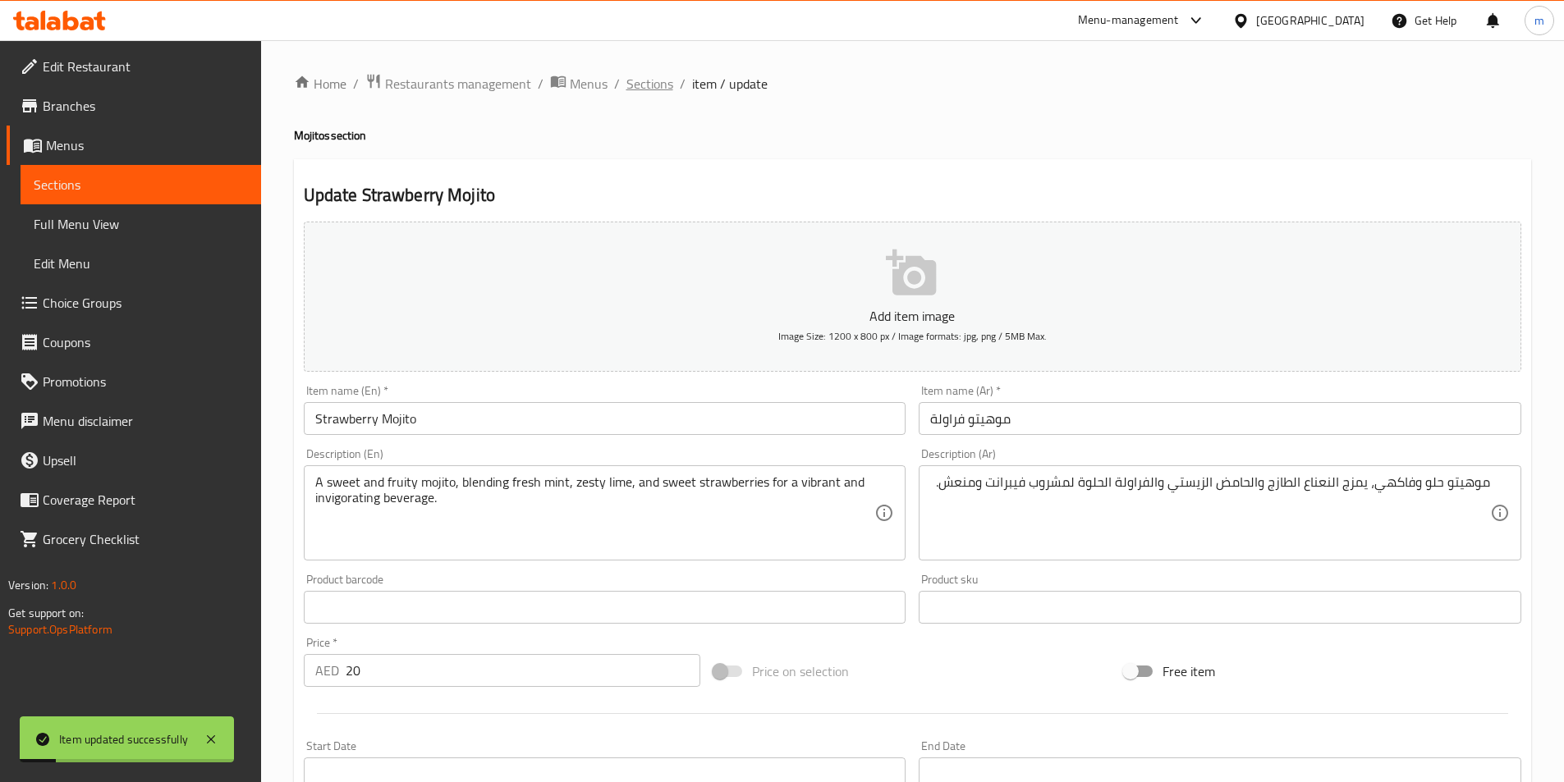
click at [648, 83] on span "Sections" at bounding box center [649, 84] width 47 height 20
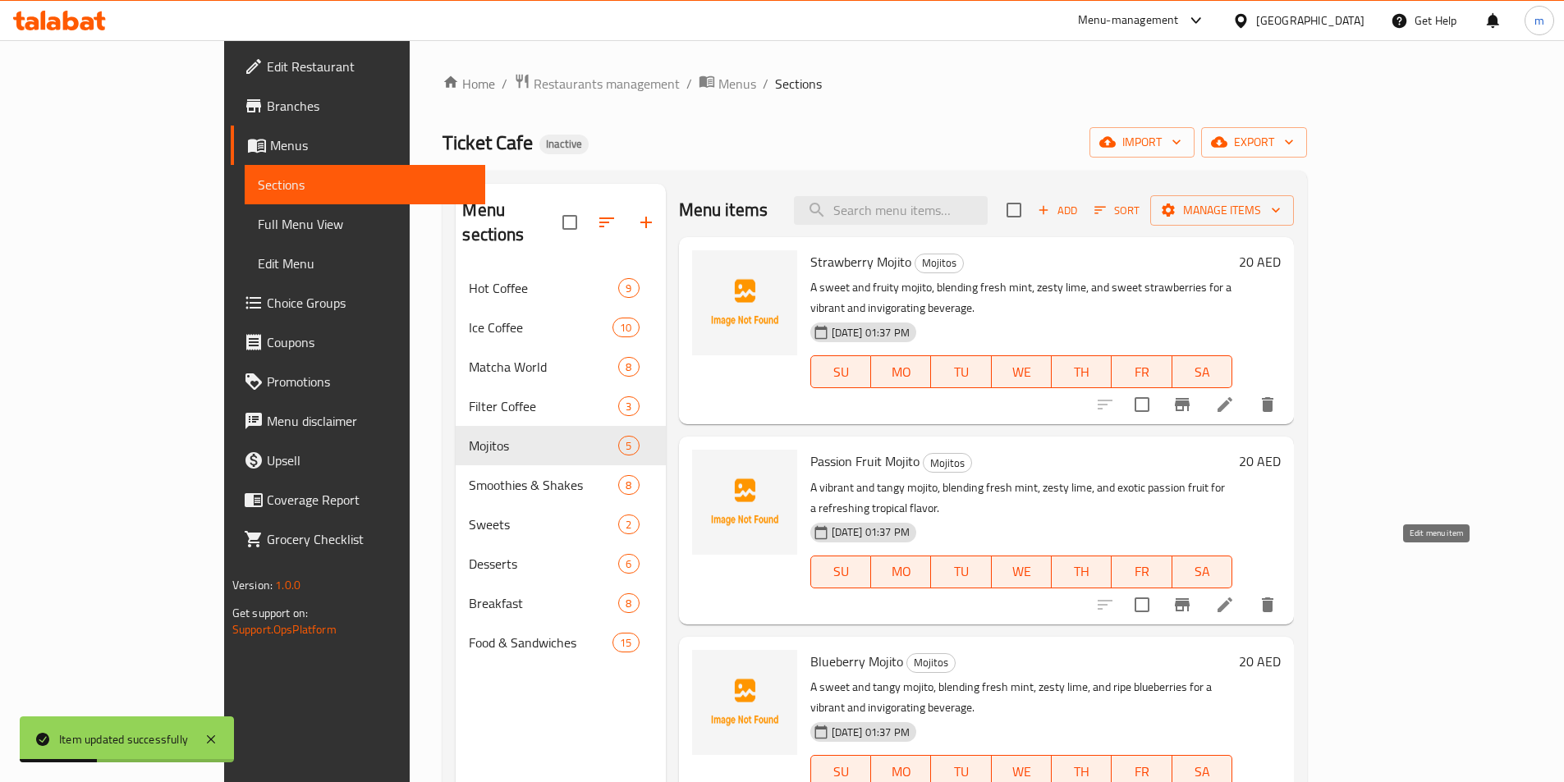
click at [1234, 595] on icon at bounding box center [1225, 605] width 20 height 20
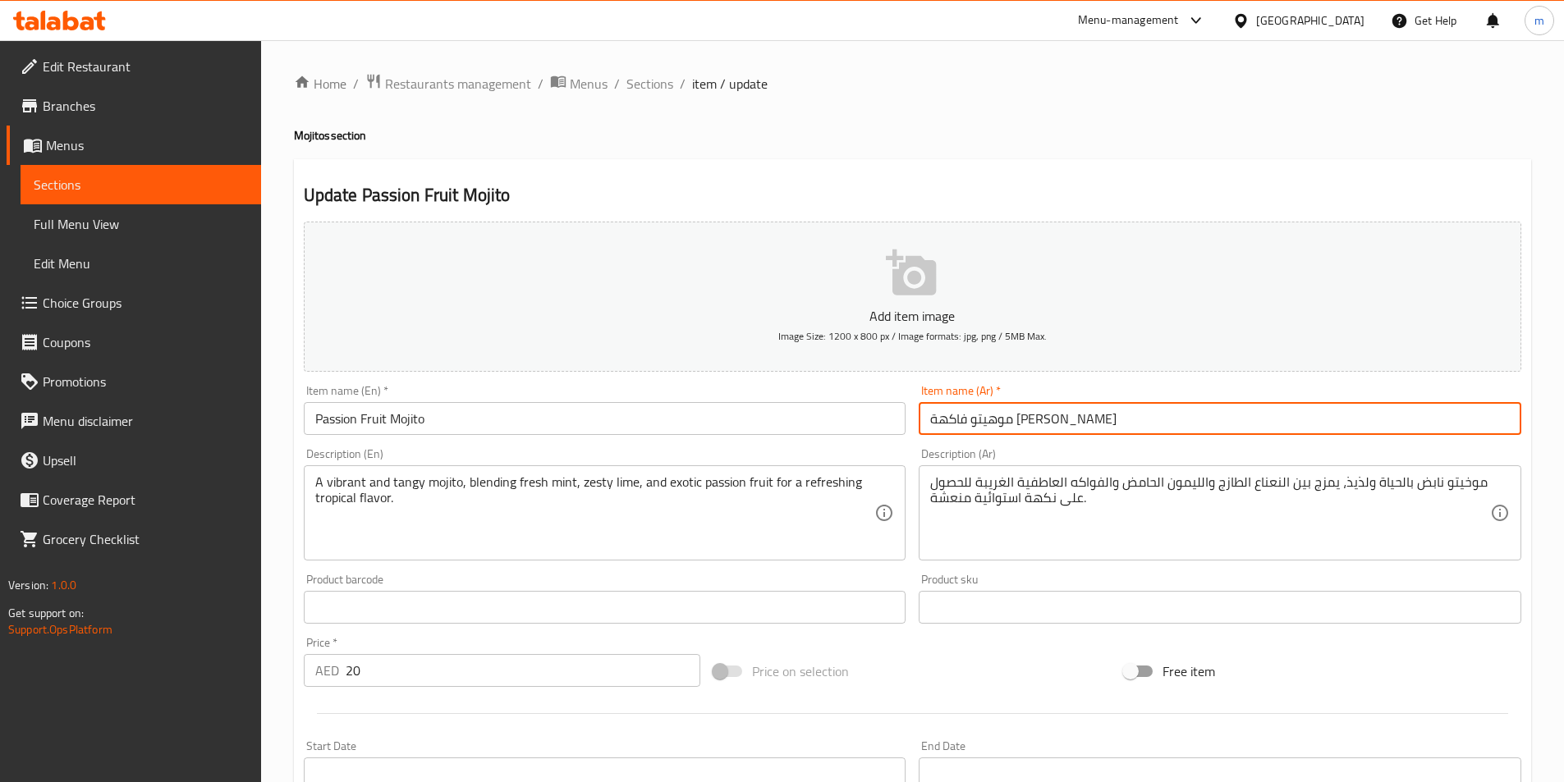
drag, startPoint x: 996, startPoint y: 418, endPoint x: 879, endPoint y: 418, distance: 117.4
click at [881, 418] on div "Add item image Image Size: 1200 x 800 px / Image formats: jpg, png / 5MB Max. I…" at bounding box center [912, 569] width 1230 height 708
paste input "باشون فروت"
click at [1014, 428] on input "موهيتو باشون فروت" at bounding box center [1219, 418] width 602 height 33
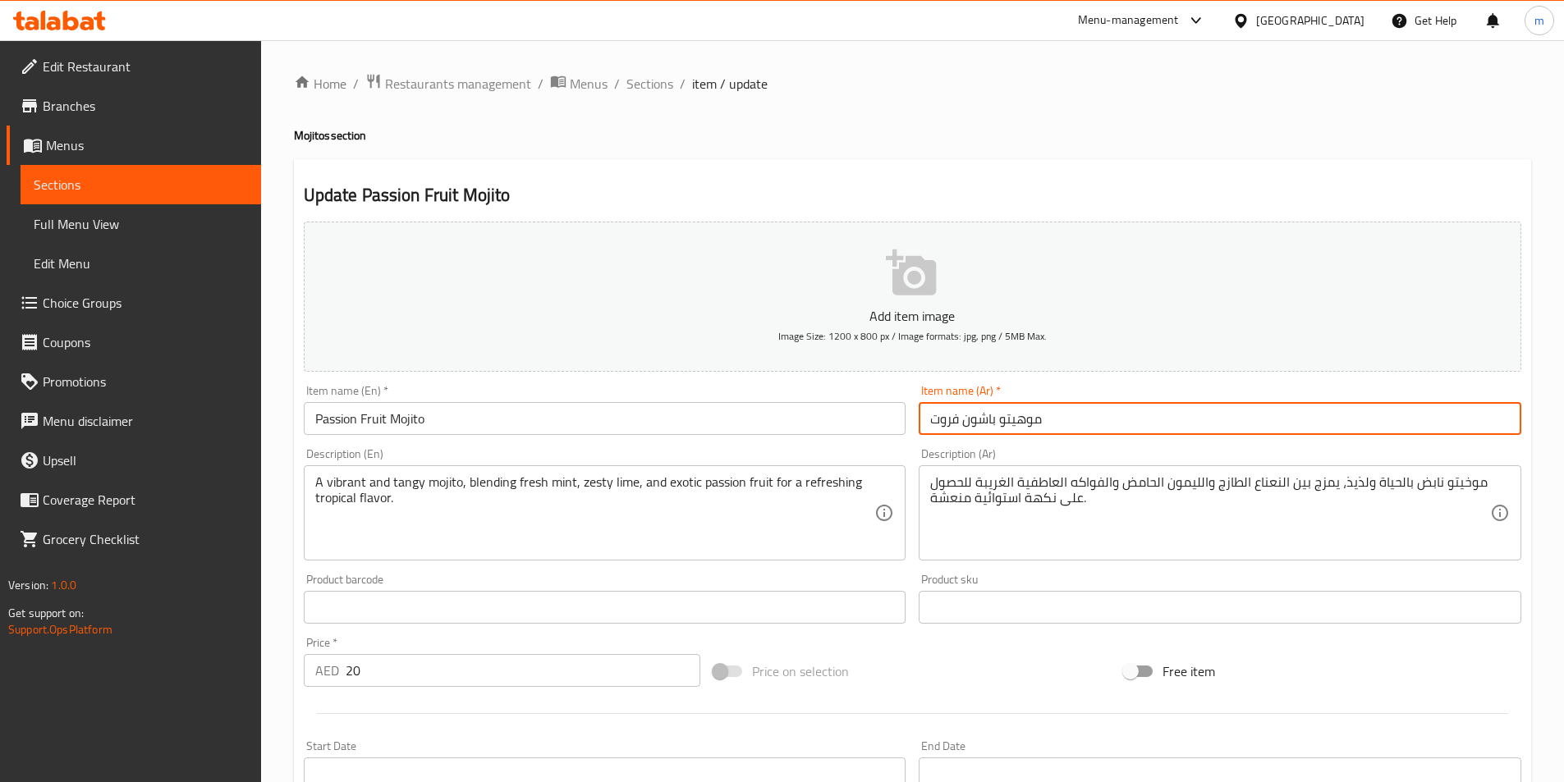
type input "موهيتو باشون فروت"
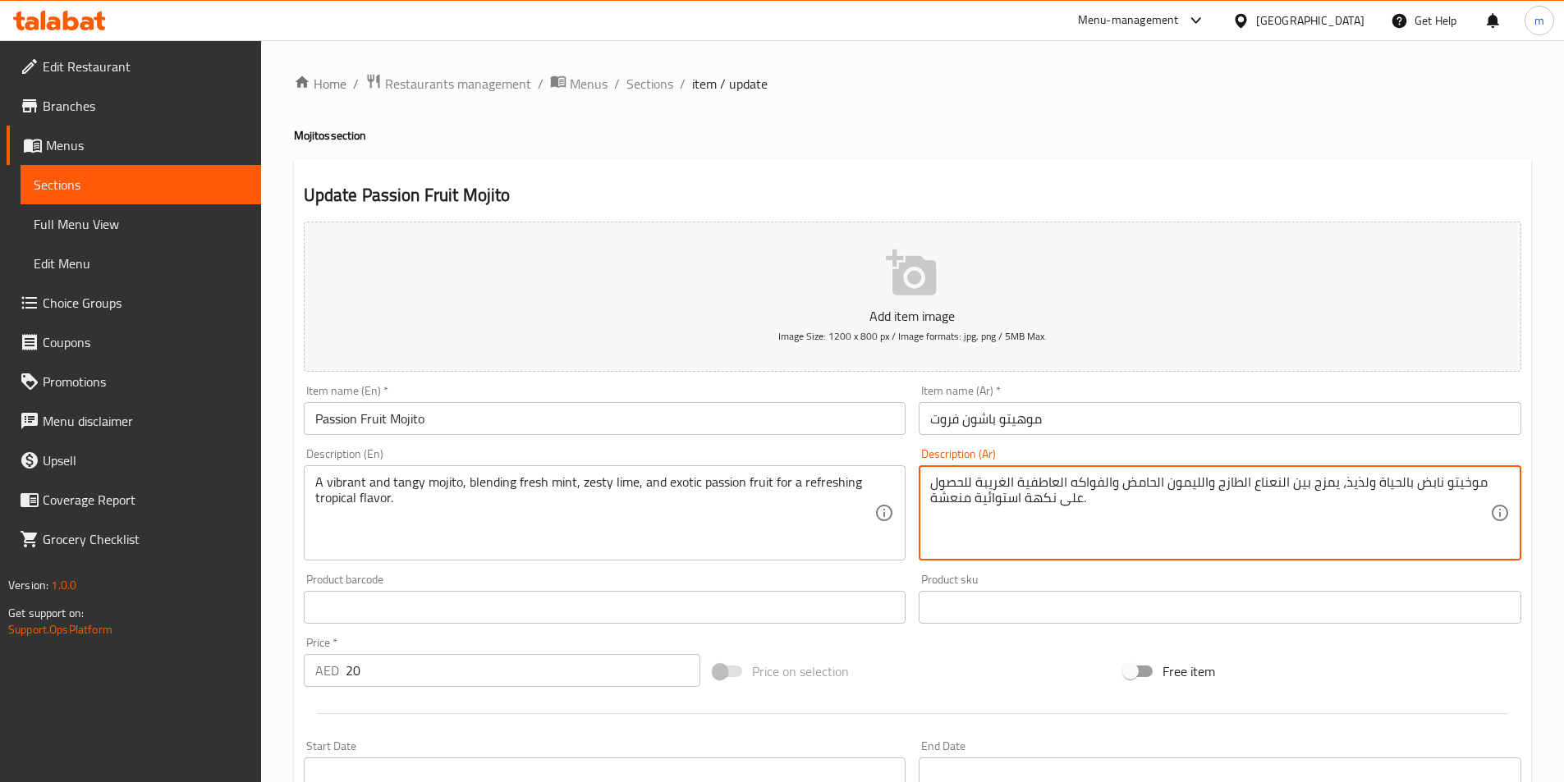
click at [1470, 489] on textarea "موخيتو نابض بالحياة ولذيذ، يمزج بين النعناع الطازج والليمون الحامض والفواكه الع…" at bounding box center [1210, 513] width 560 height 78
paste textarea "ه"
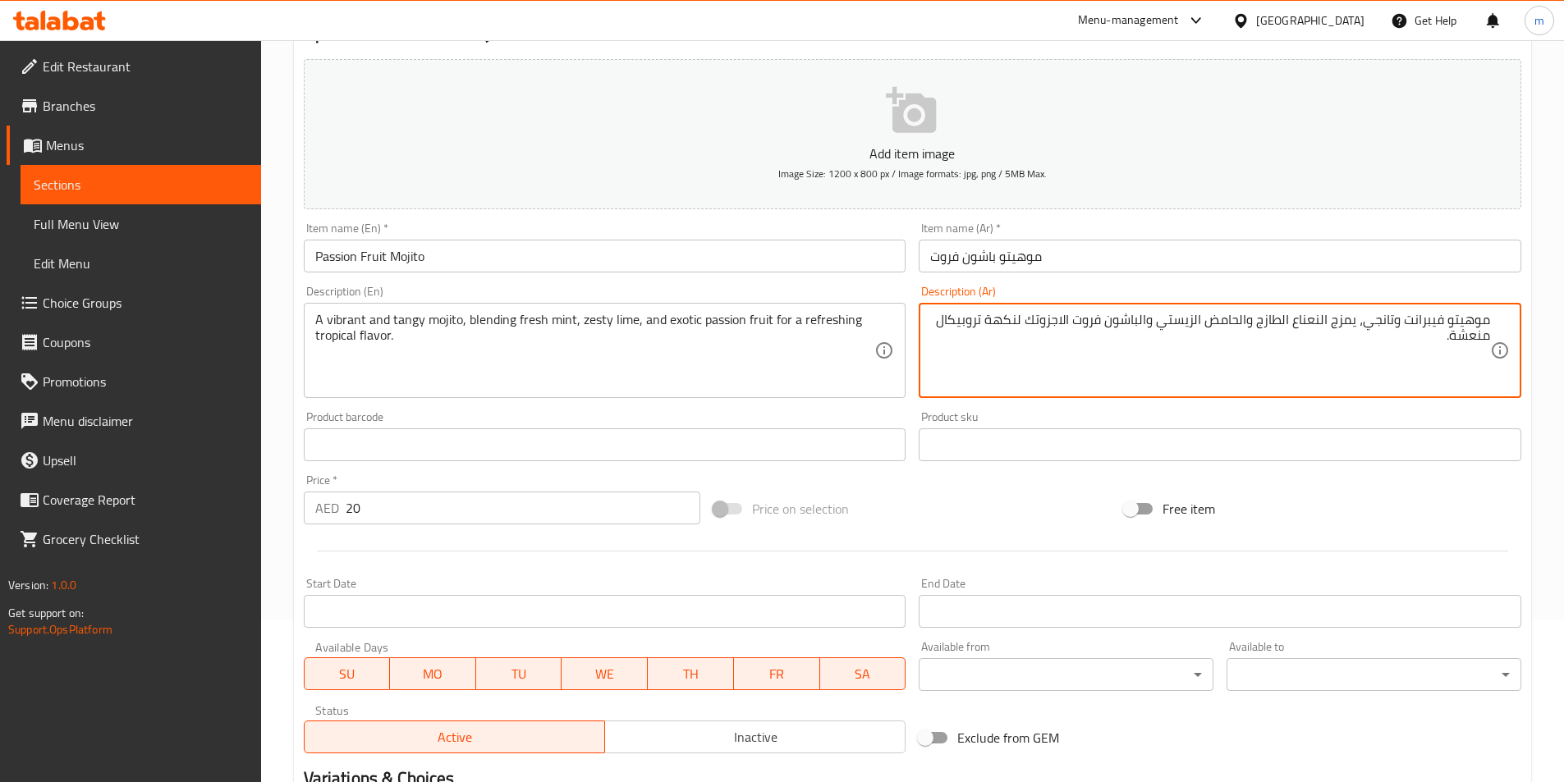
scroll to position [378, 0]
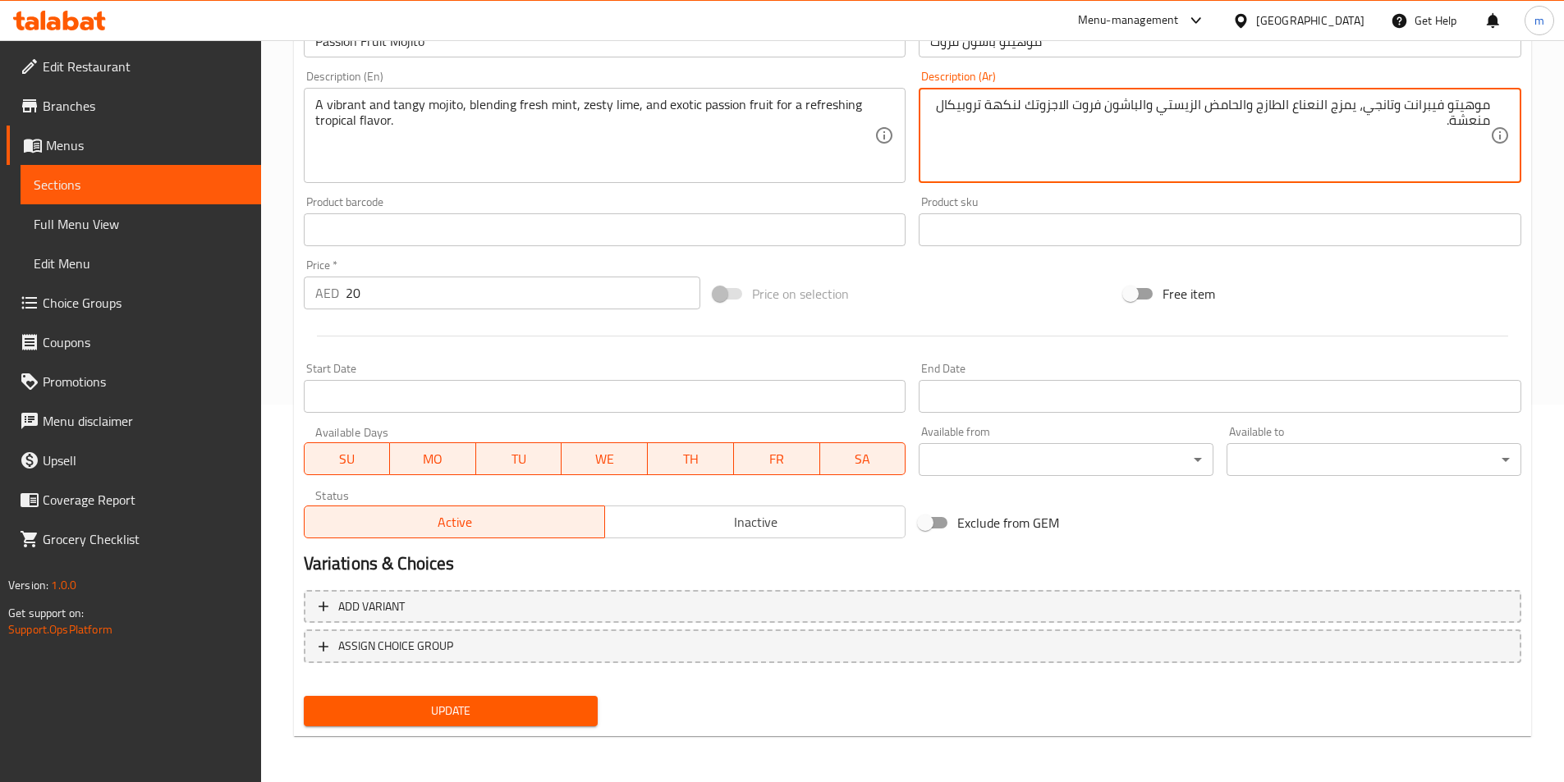
type textarea "موهيتو فيبرانت وتانجي، يمزج النعناع الطازج والحامض الزيستي والباشون فروت الاجزو…"
click at [504, 702] on span "Update" at bounding box center [451, 711] width 268 height 21
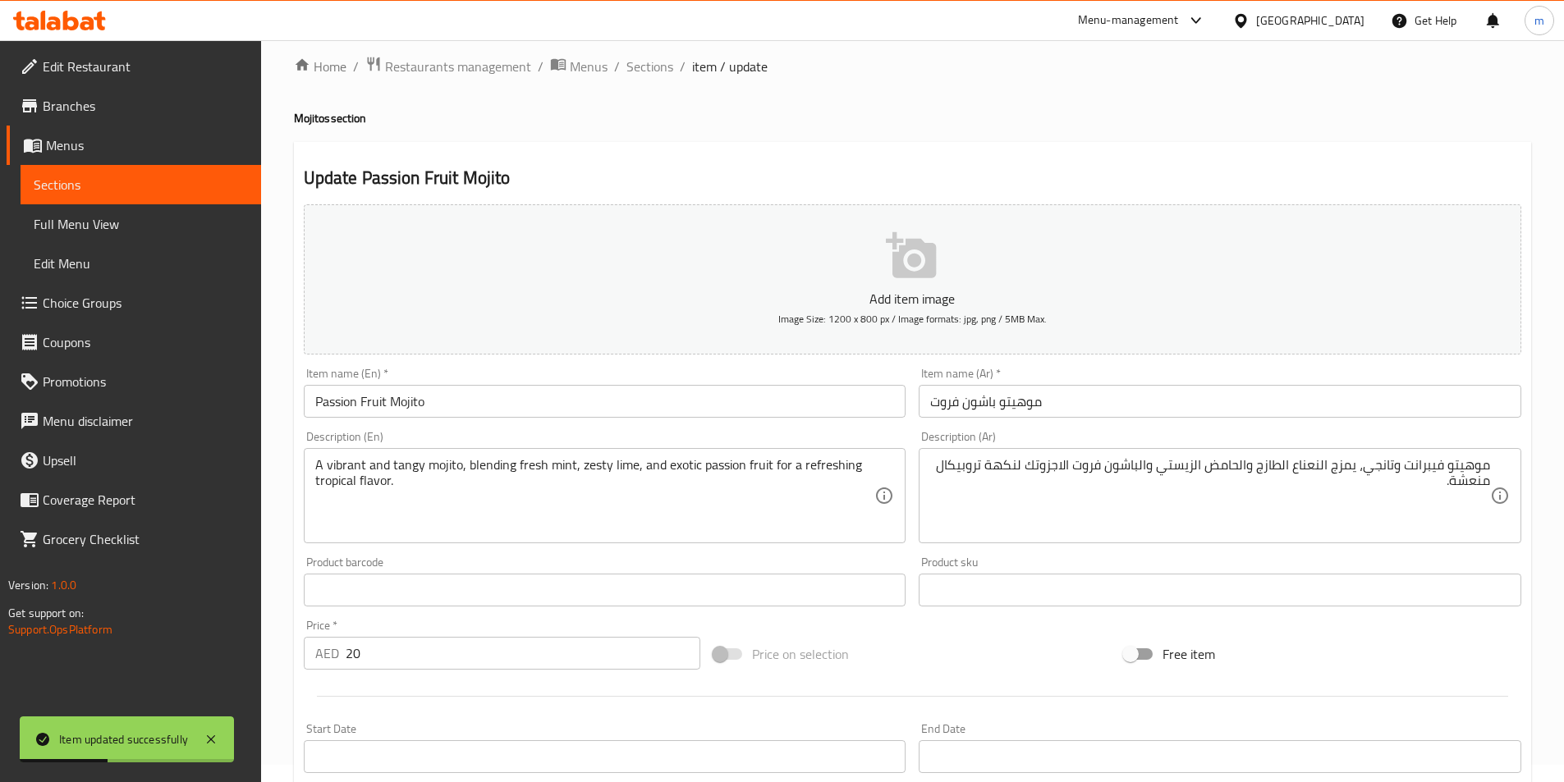
scroll to position [0, 0]
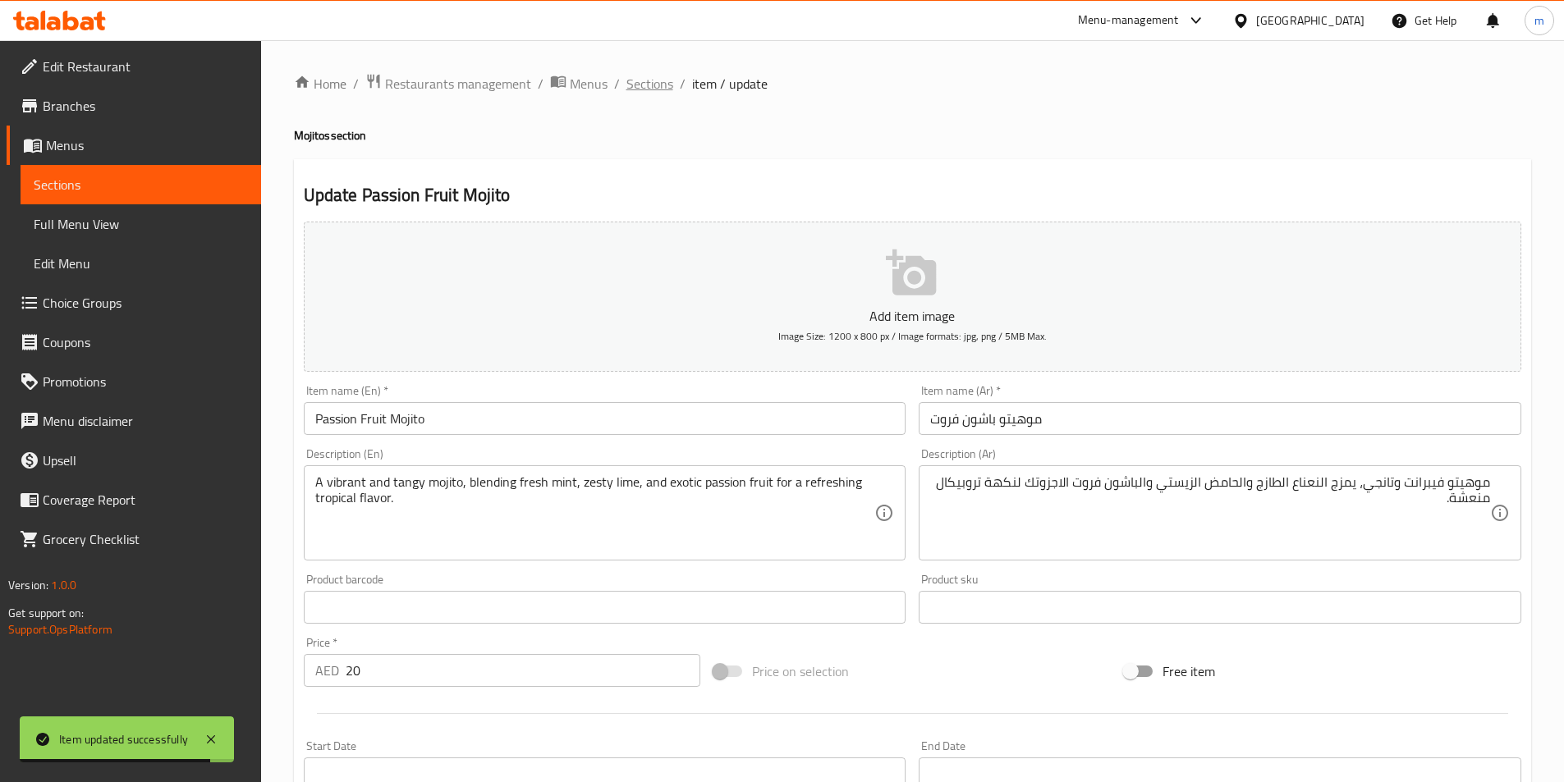
click at [644, 80] on span "Sections" at bounding box center [649, 84] width 47 height 20
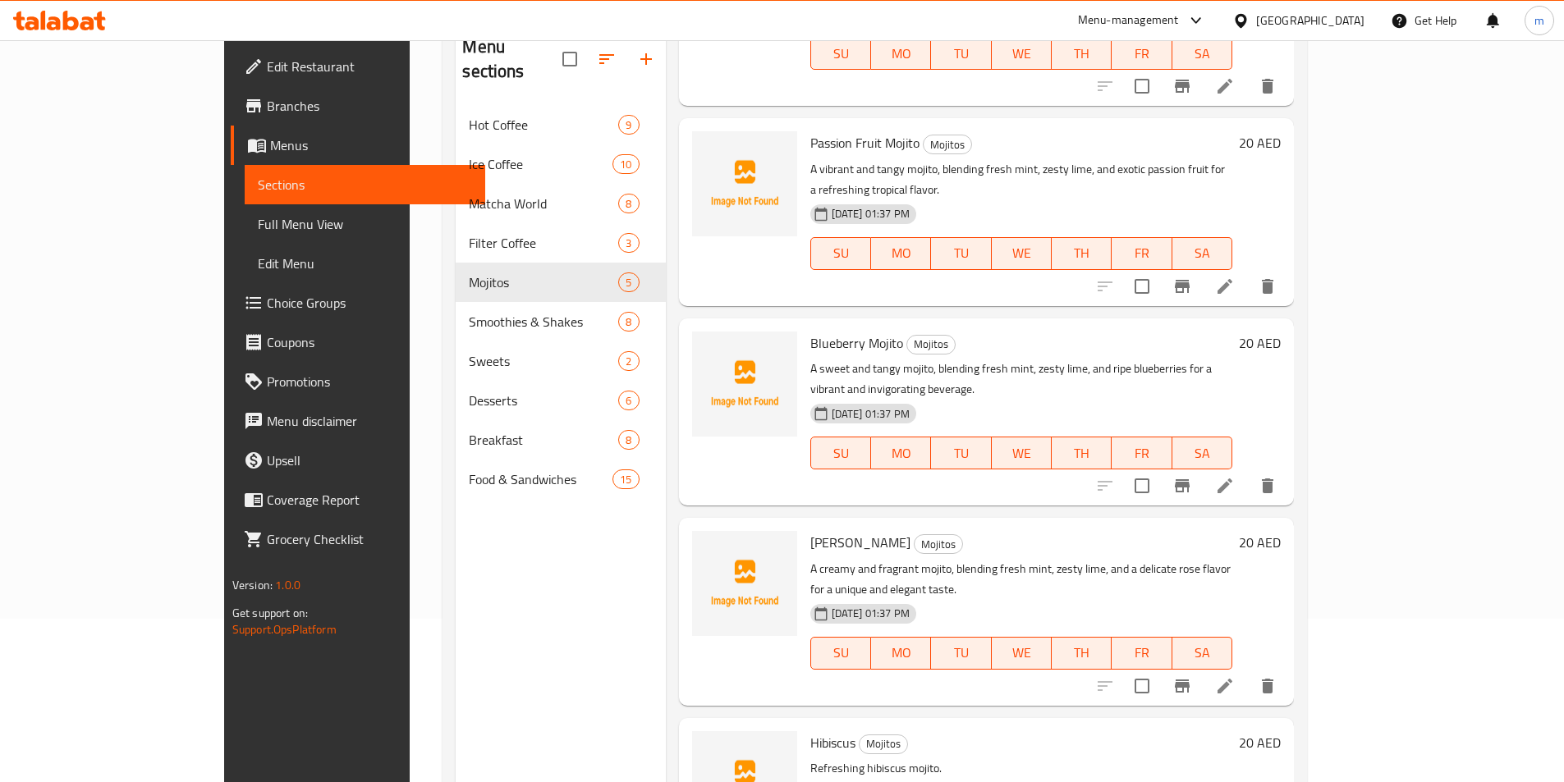
scroll to position [164, 0]
click at [1234, 475] on icon at bounding box center [1225, 485] width 20 height 20
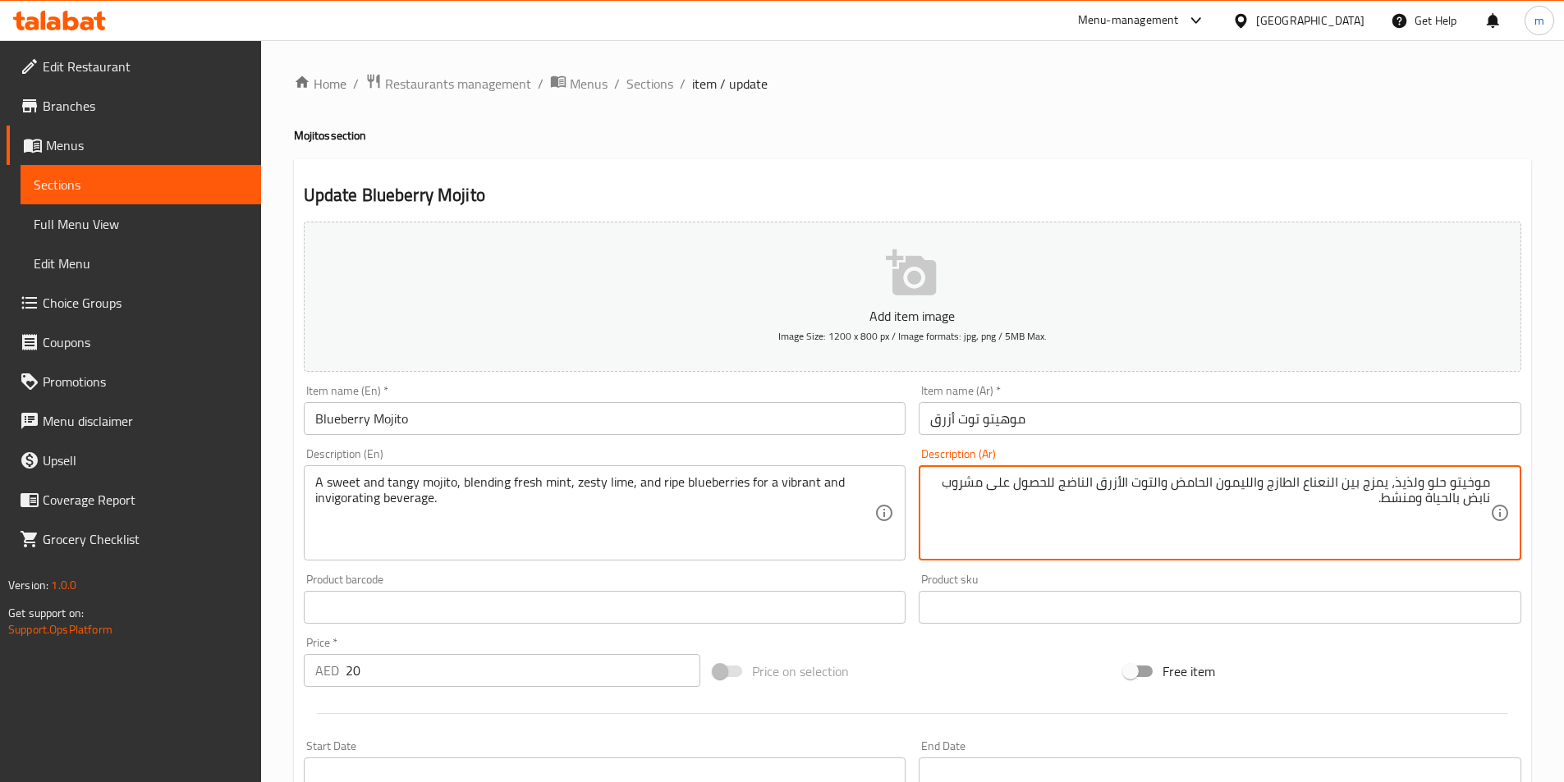
click at [1050, 494] on textarea "موخيتو حلو ولذيذ، يمزج بين النعناع الطازج والليمون الحامض والتوت الأزرق الناضج …" at bounding box center [1210, 513] width 560 height 78
click at [1010, 422] on input "موهيتو توت أزرق" at bounding box center [1219, 418] width 602 height 33
click at [1477, 488] on textarea "موخيتو حلو ولذيذ، يمزج بين النعناع الطازج والليمون الحامض والتوت الأزرق الناضج …" at bounding box center [1210, 513] width 560 height 78
paste textarea "ه"
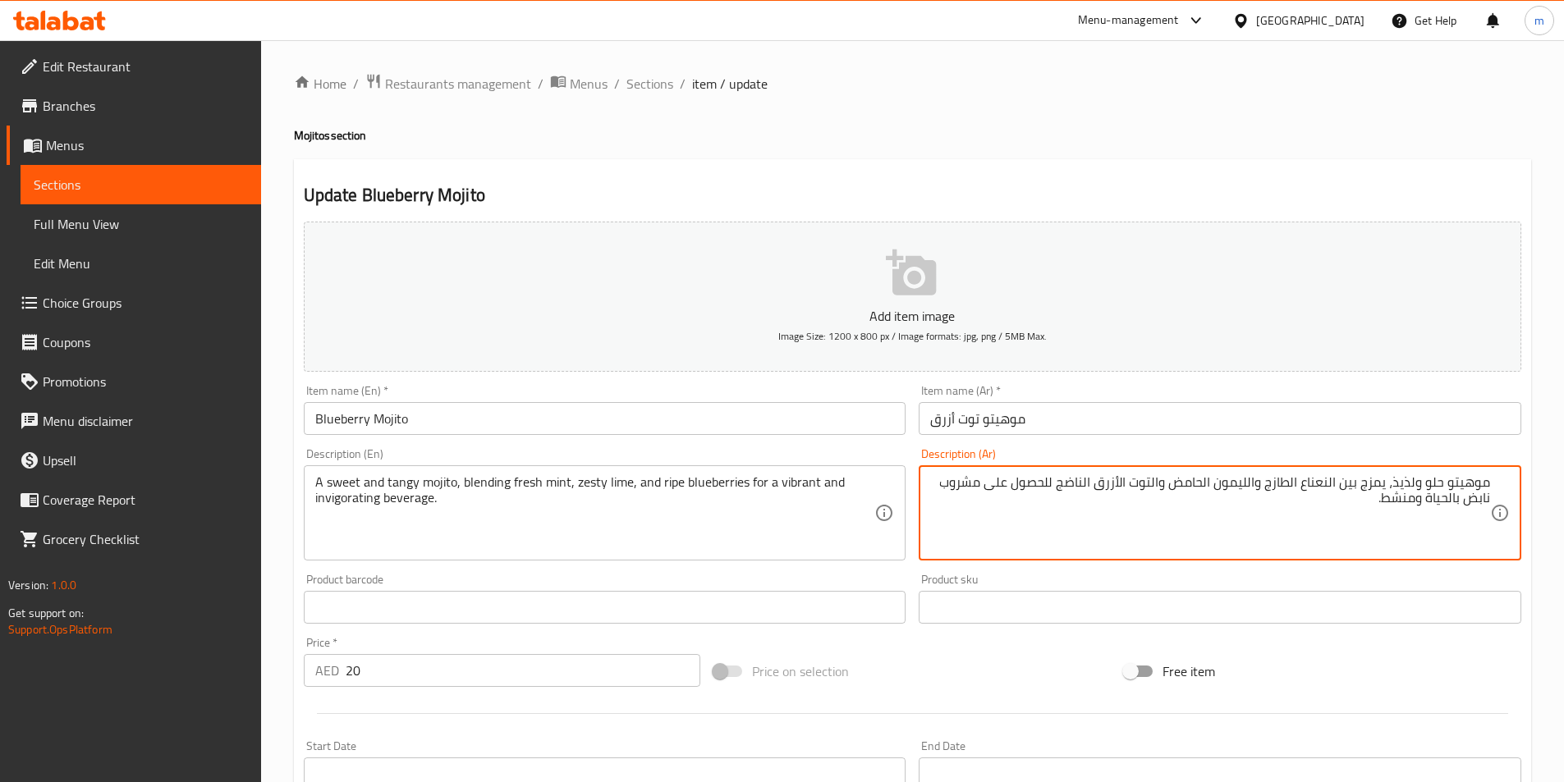
click at [332, 422] on input "Blueberry Mojito" at bounding box center [605, 418] width 602 height 33
click at [1407, 483] on textarea "موهيتو حلو ولذيذ، يمزج بين النعناع الطازج والليمون الحامض والتوت الأزرق الناضج …" at bounding box center [1210, 513] width 560 height 78
click at [1447, 502] on textarea "موهيتو حلو وتانجي، يمزج النعناع الطازج والحامض الزيستي والتوت الأزرق الناضج لمش…" at bounding box center [1210, 513] width 560 height 78
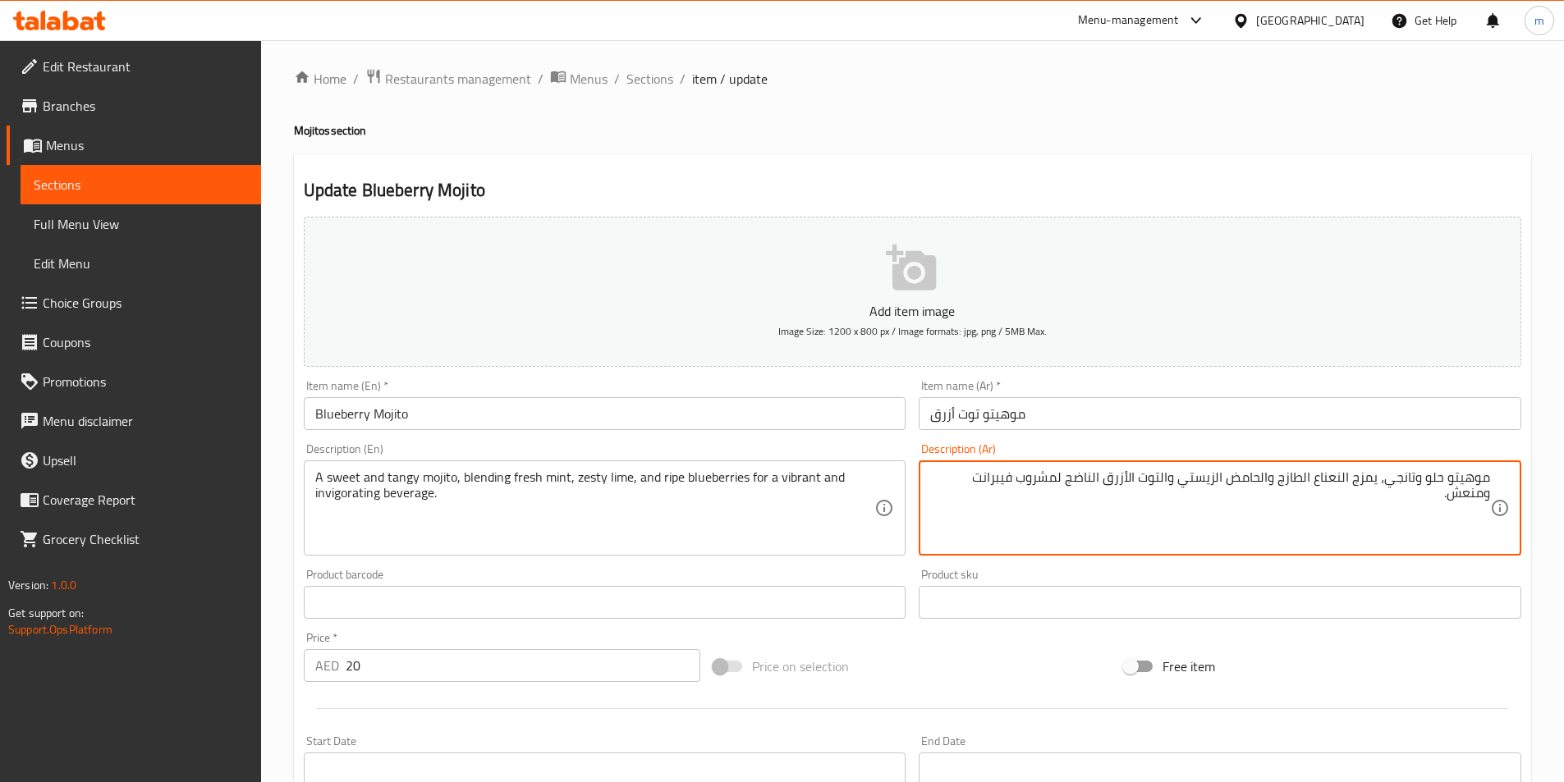
scroll to position [378, 0]
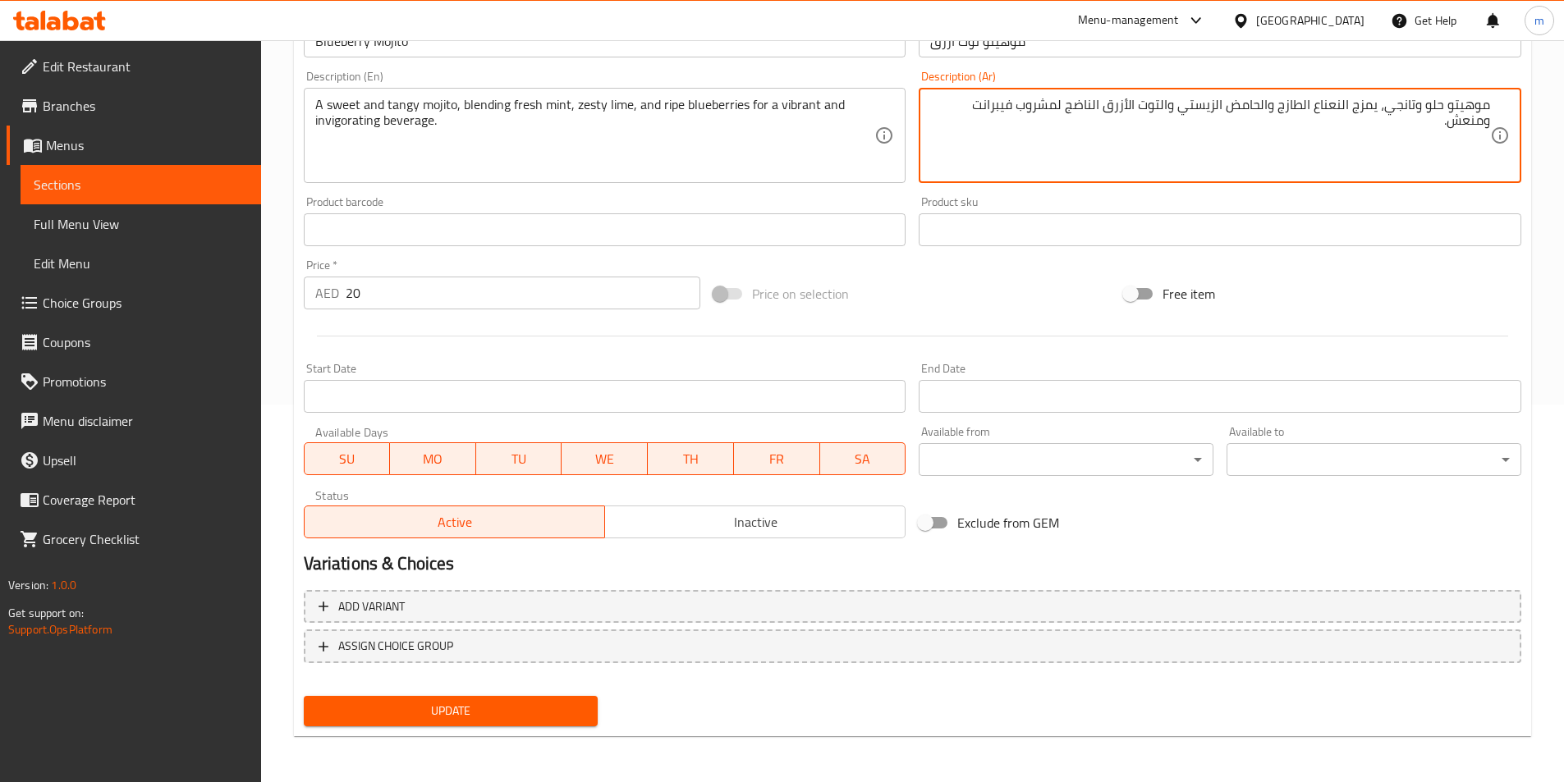
type textarea "موهيتو حلو وتانجي، يمزج النعناع الطازج والحامض الزيستي والتوت الأزرق الناضج لمش…"
click at [520, 702] on span "Update" at bounding box center [451, 711] width 268 height 21
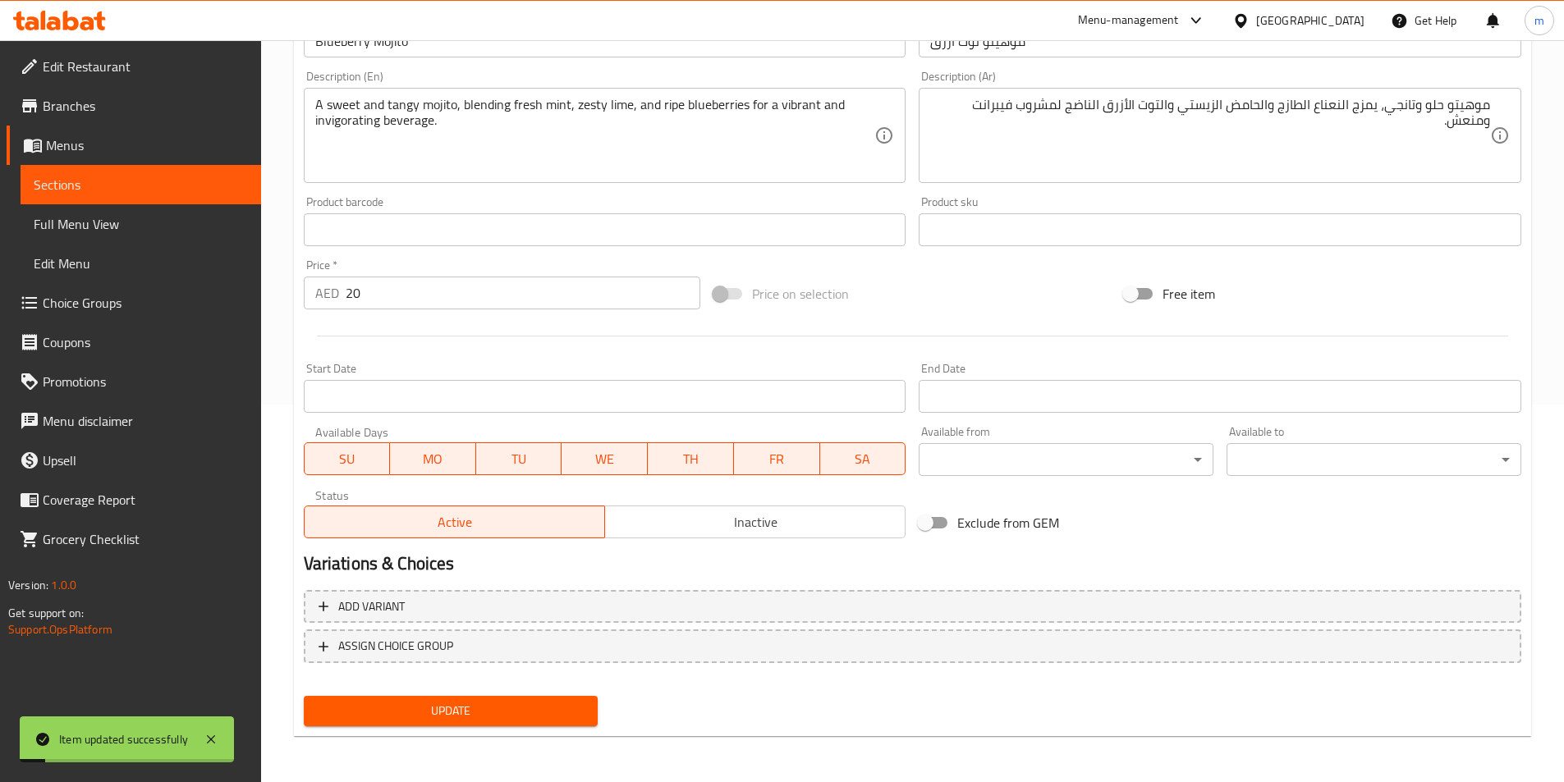
scroll to position [0, 0]
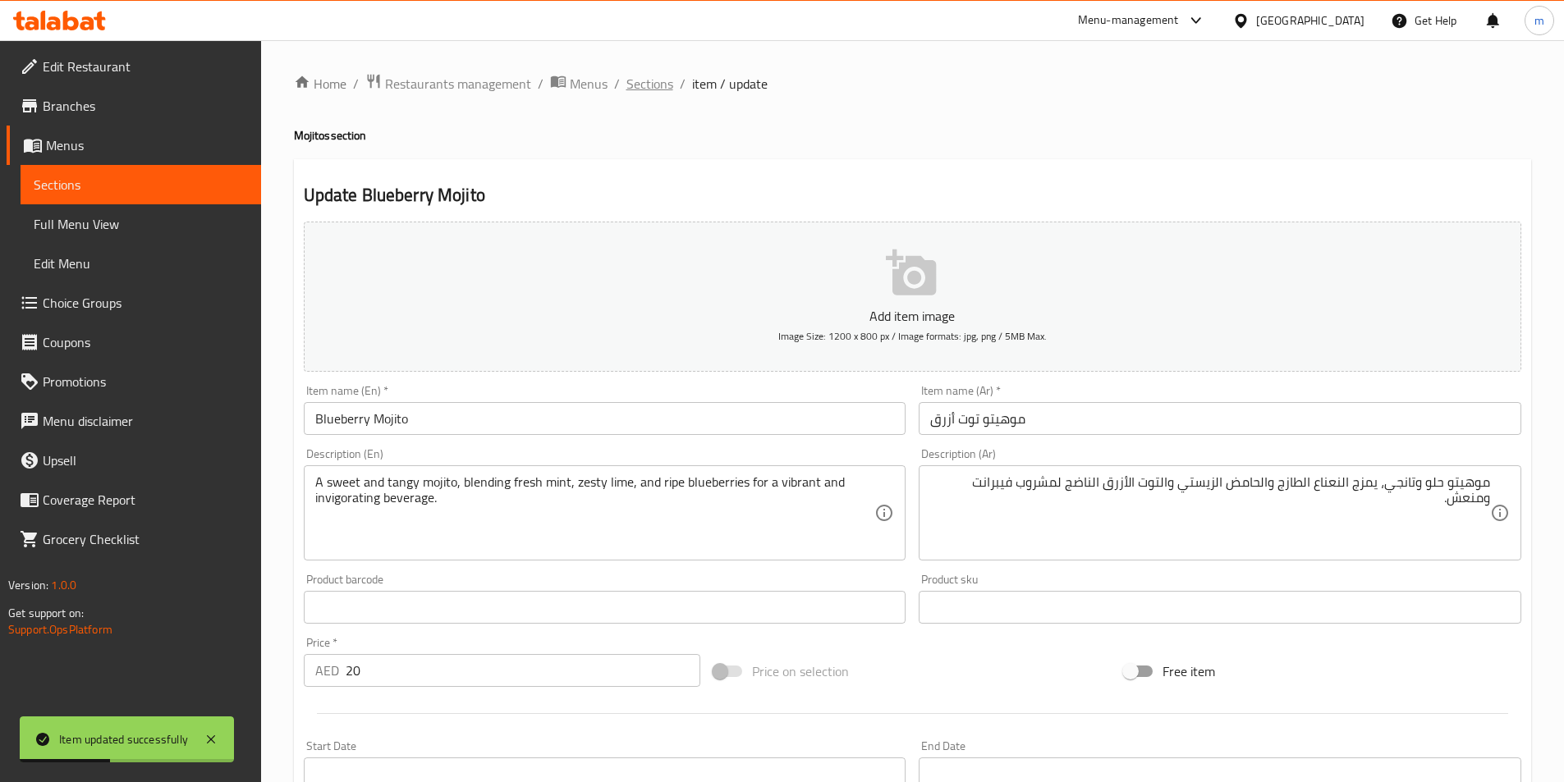
click at [656, 92] on span "Sections" at bounding box center [649, 84] width 47 height 20
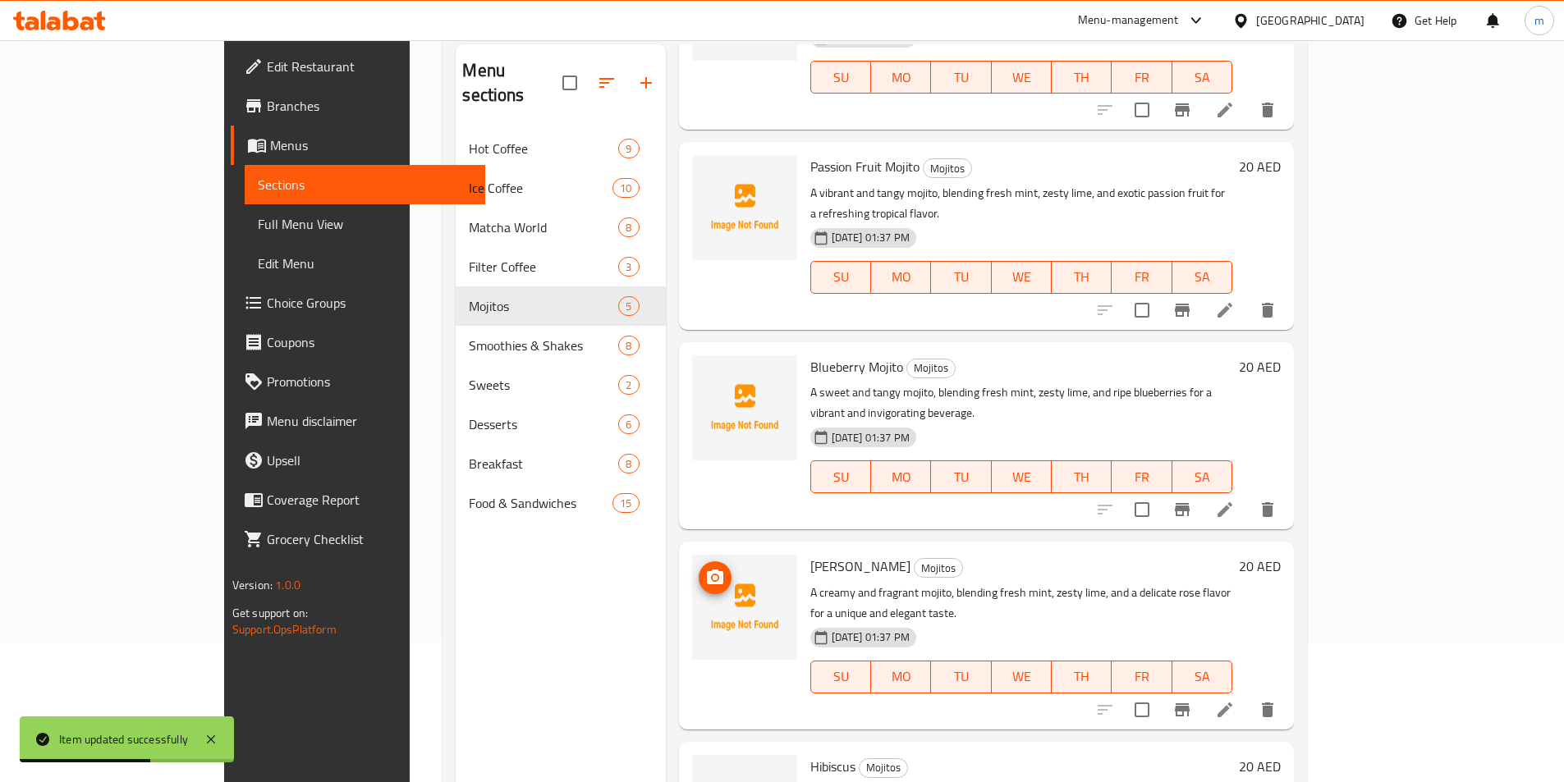
scroll to position [230, 0]
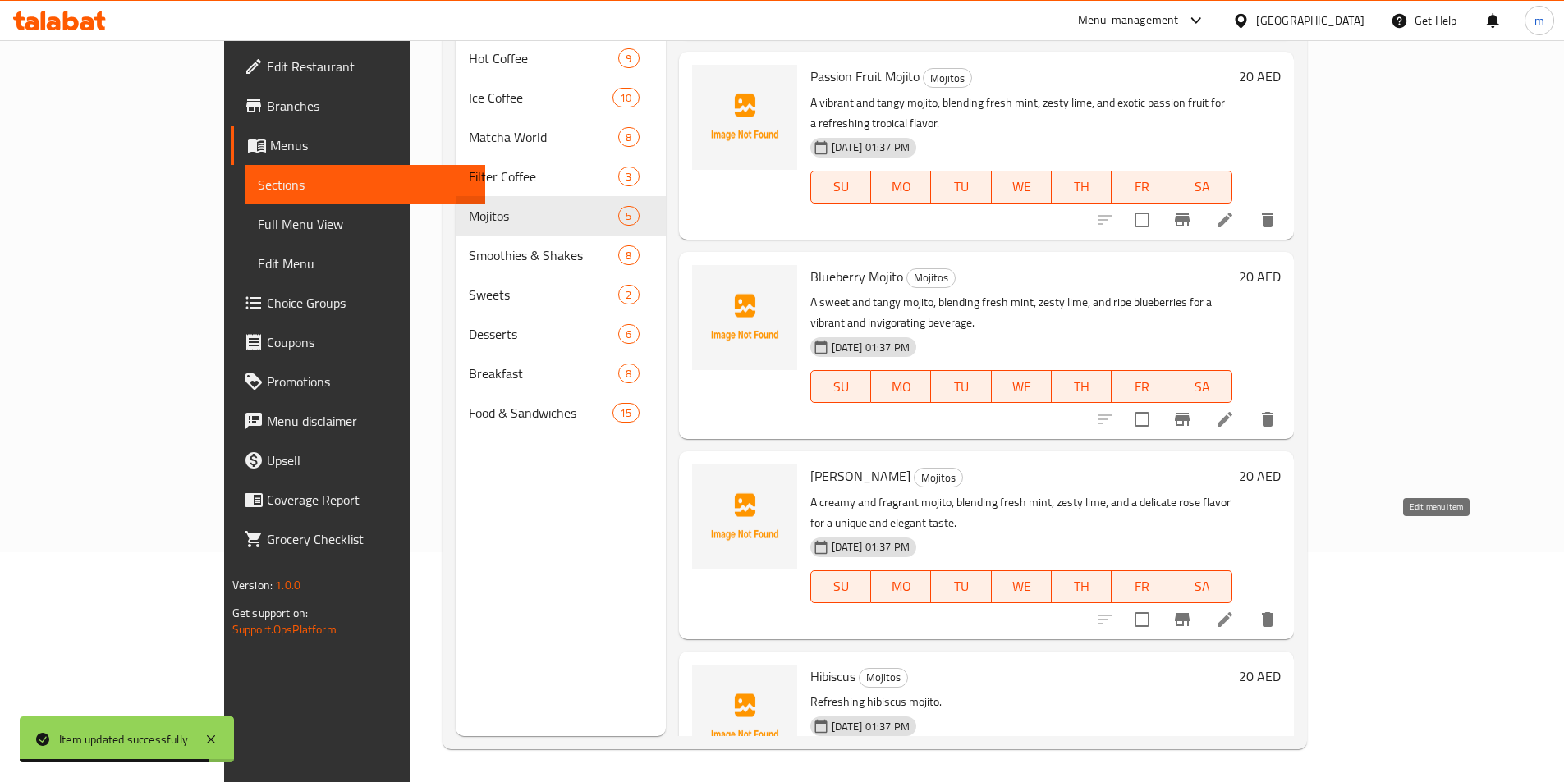
click at [1234, 610] on icon at bounding box center [1225, 620] width 20 height 20
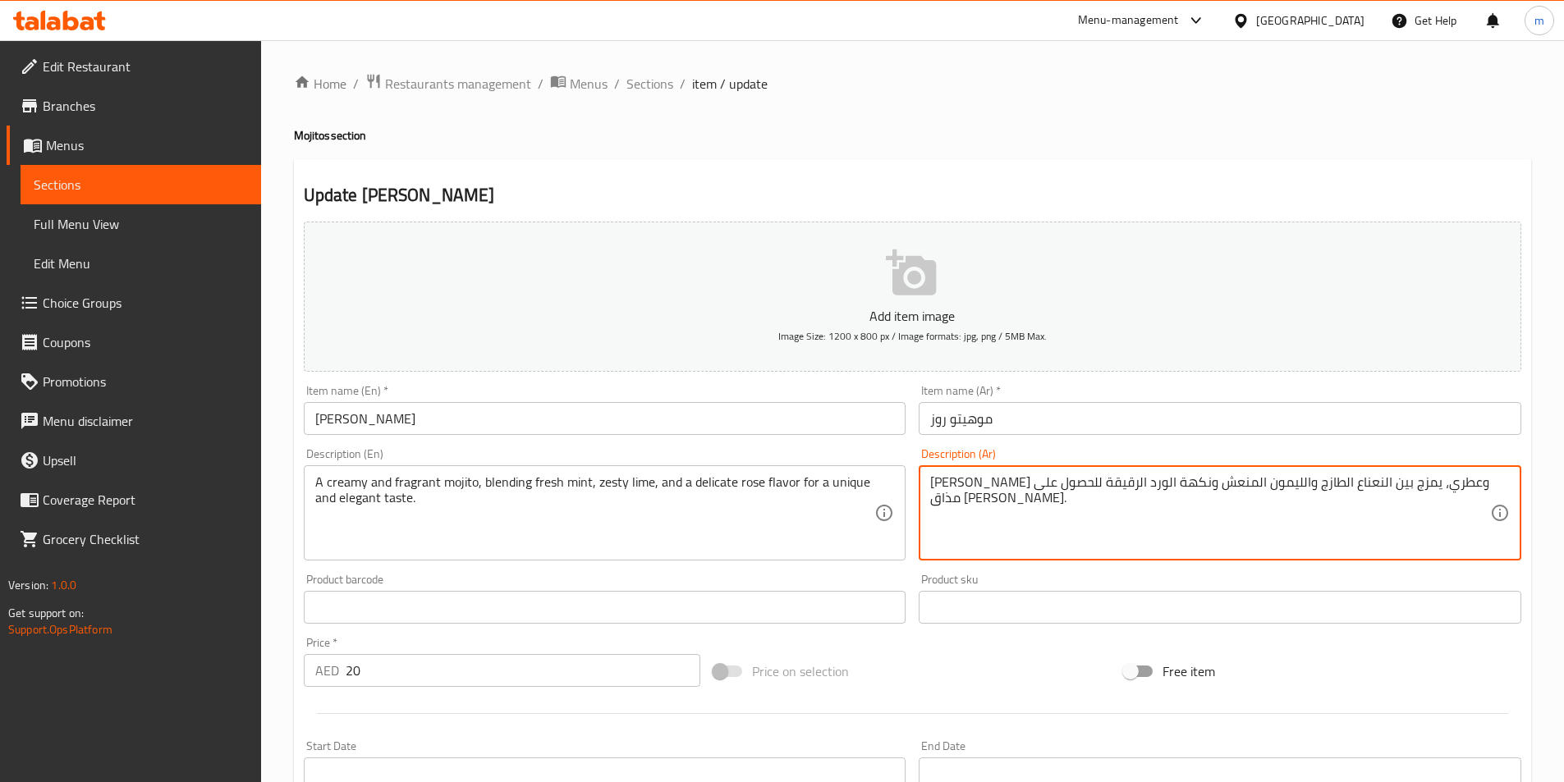
drag, startPoint x: 1013, startPoint y: 537, endPoint x: 1034, endPoint y: 489, distance: 52.2
click at [1065, 495] on textarea "موخيتو كريمي وعطري، يمزج بين النعناع الطازج والليمون المنعش ونكهة الورد الرقيقة…" at bounding box center [1210, 513] width 560 height 78
click at [967, 427] on input "موهيتو روز" at bounding box center [1219, 418] width 602 height 33
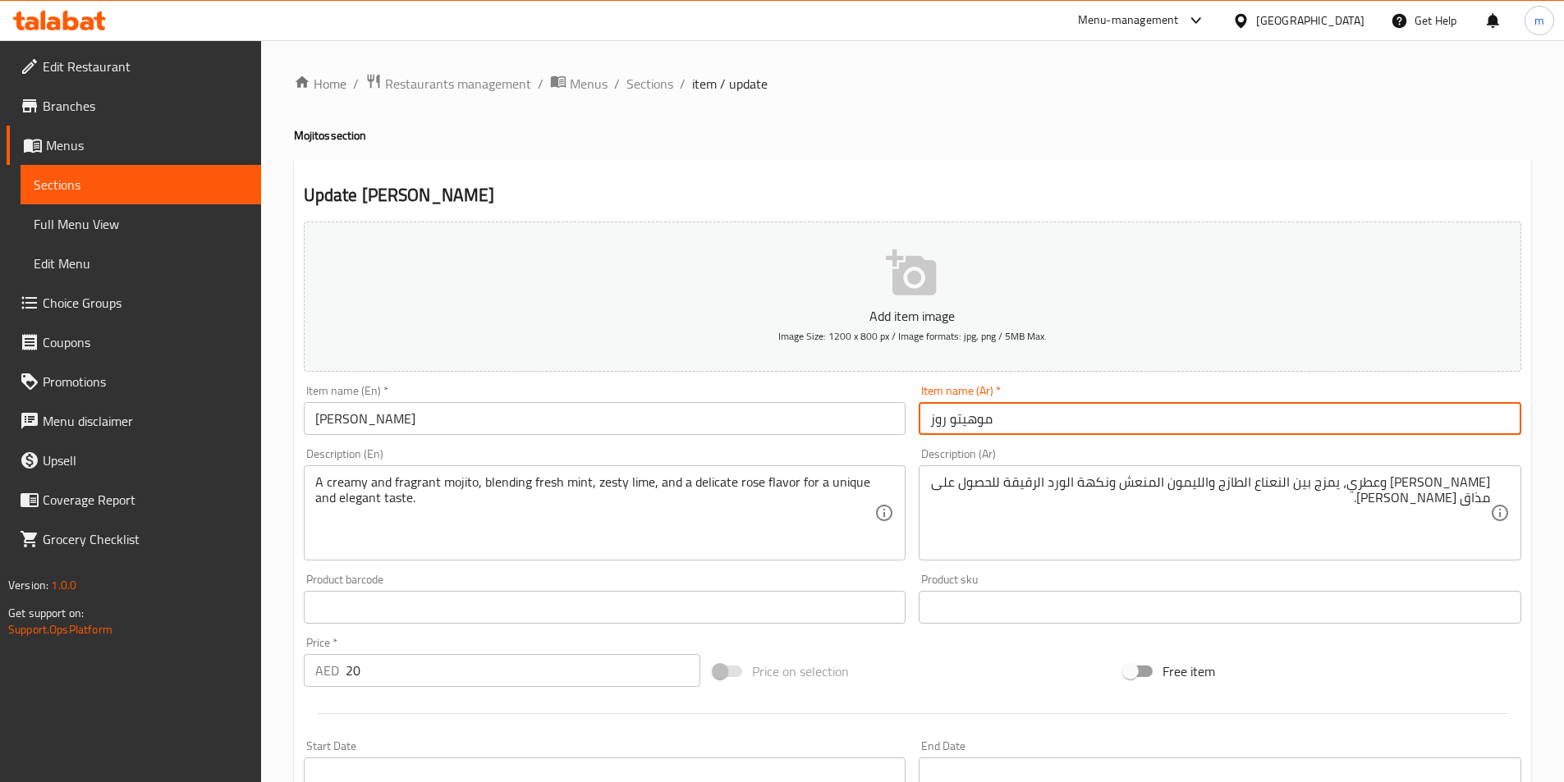
click at [967, 427] on input "موهيتو روز" at bounding box center [1219, 418] width 602 height 33
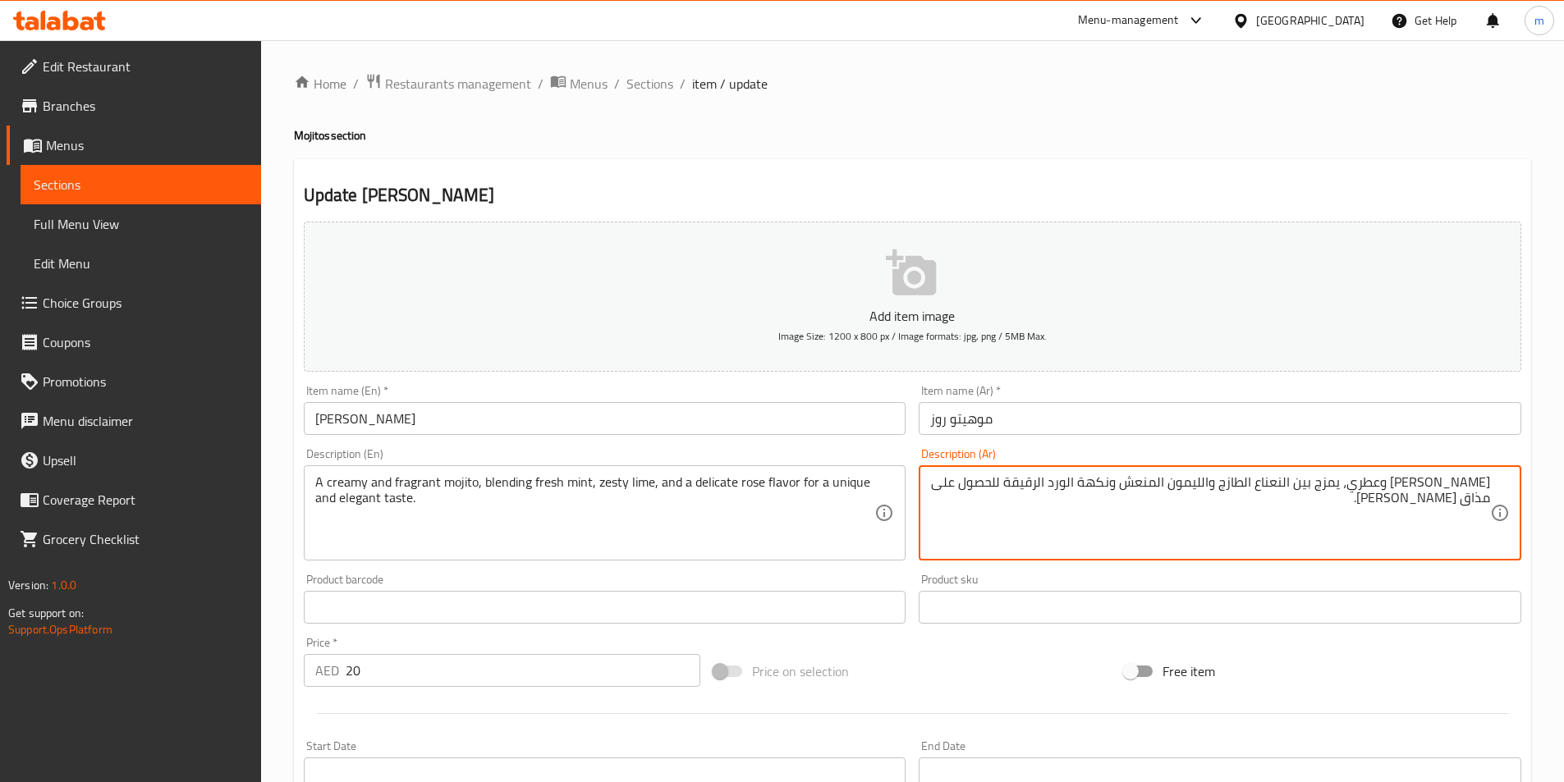
click at [1477, 483] on textarea "موخيتو كريمي وعطري، يمزج بين النعناع الطازج والليمون المنعش ونكهة الورد الرقيقة…" at bounding box center [1210, 513] width 560 height 78
paste textarea "ه"
click at [1346, 485] on textarea "موهيتو كريمي وعطري، يمزج بين النعناع الطازج والليمون المنعش ونكهة الورد الرقيقة…" at bounding box center [1210, 513] width 560 height 78
click at [1315, 485] on textarea "موهيتو كريمي وعطري، يمزج بين النعناع الطازج والليمون المنعش ونكهة الورد الرقيقة…" at bounding box center [1210, 513] width 560 height 78
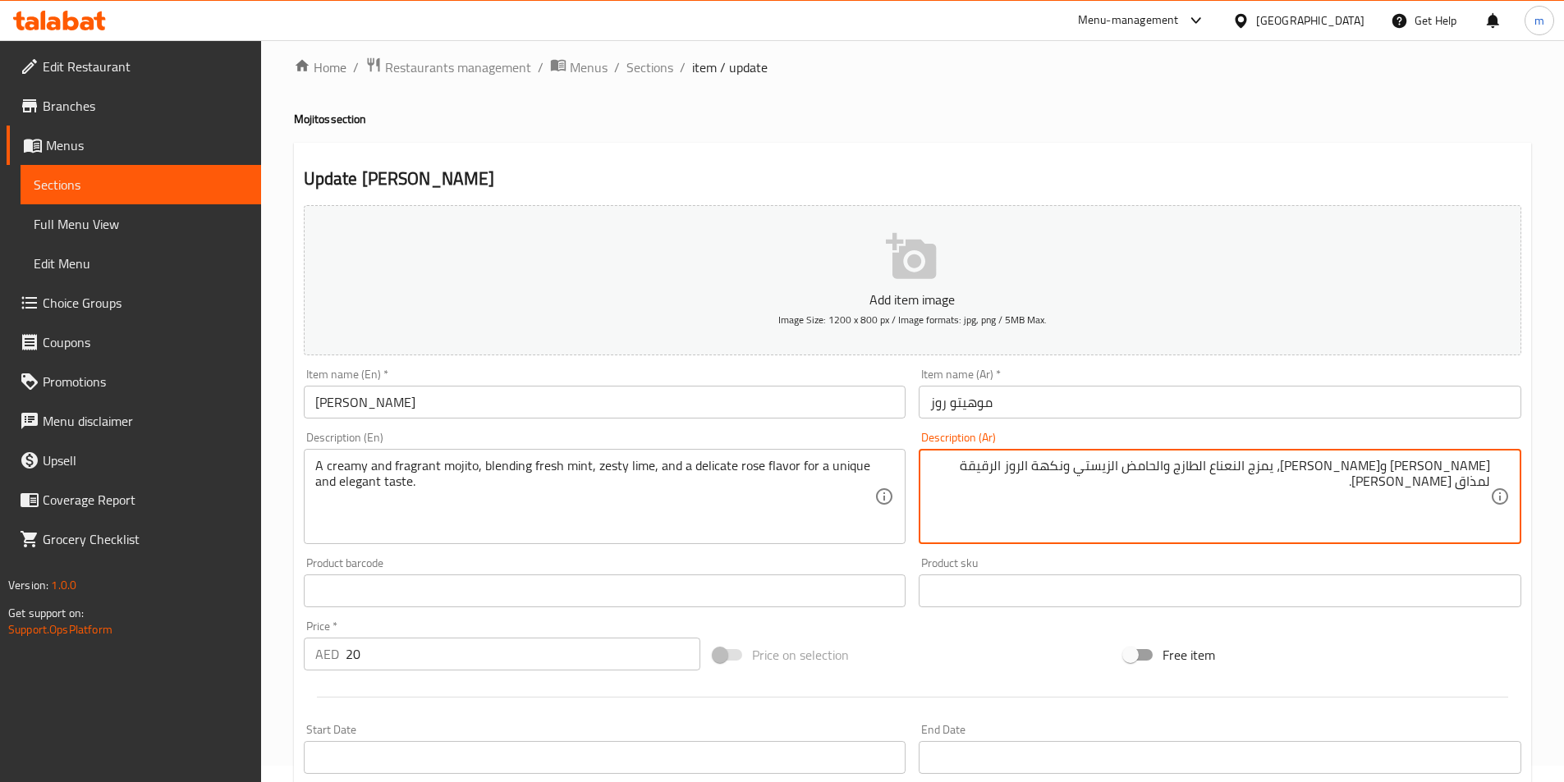
scroll to position [378, 0]
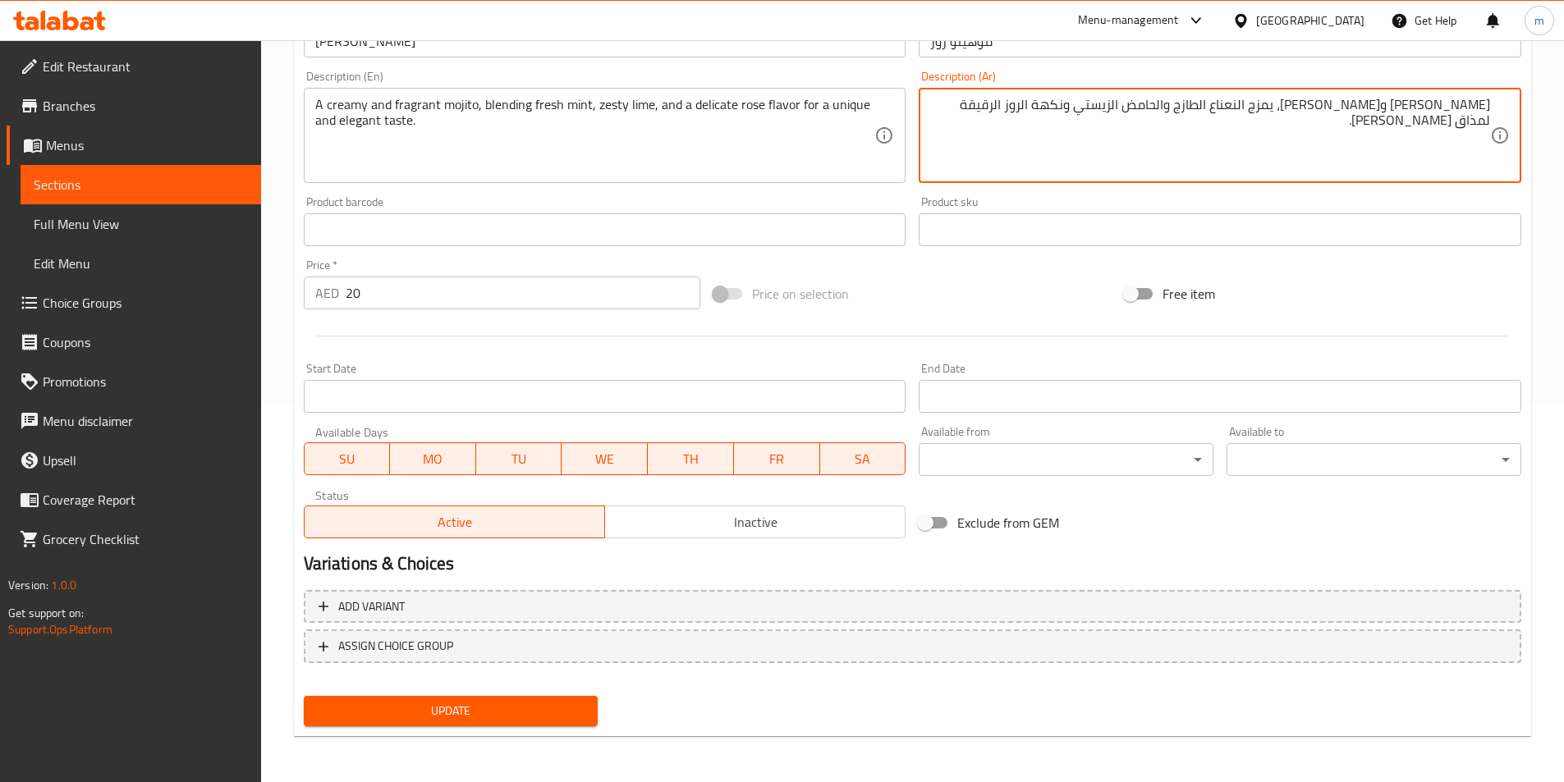
type textarea "[PERSON_NAME] و[PERSON_NAME]، يمزج النعناع الطازج والحامض الزيستي ونكهة الروز ا…"
click at [580, 712] on span "Update" at bounding box center [451, 711] width 268 height 21
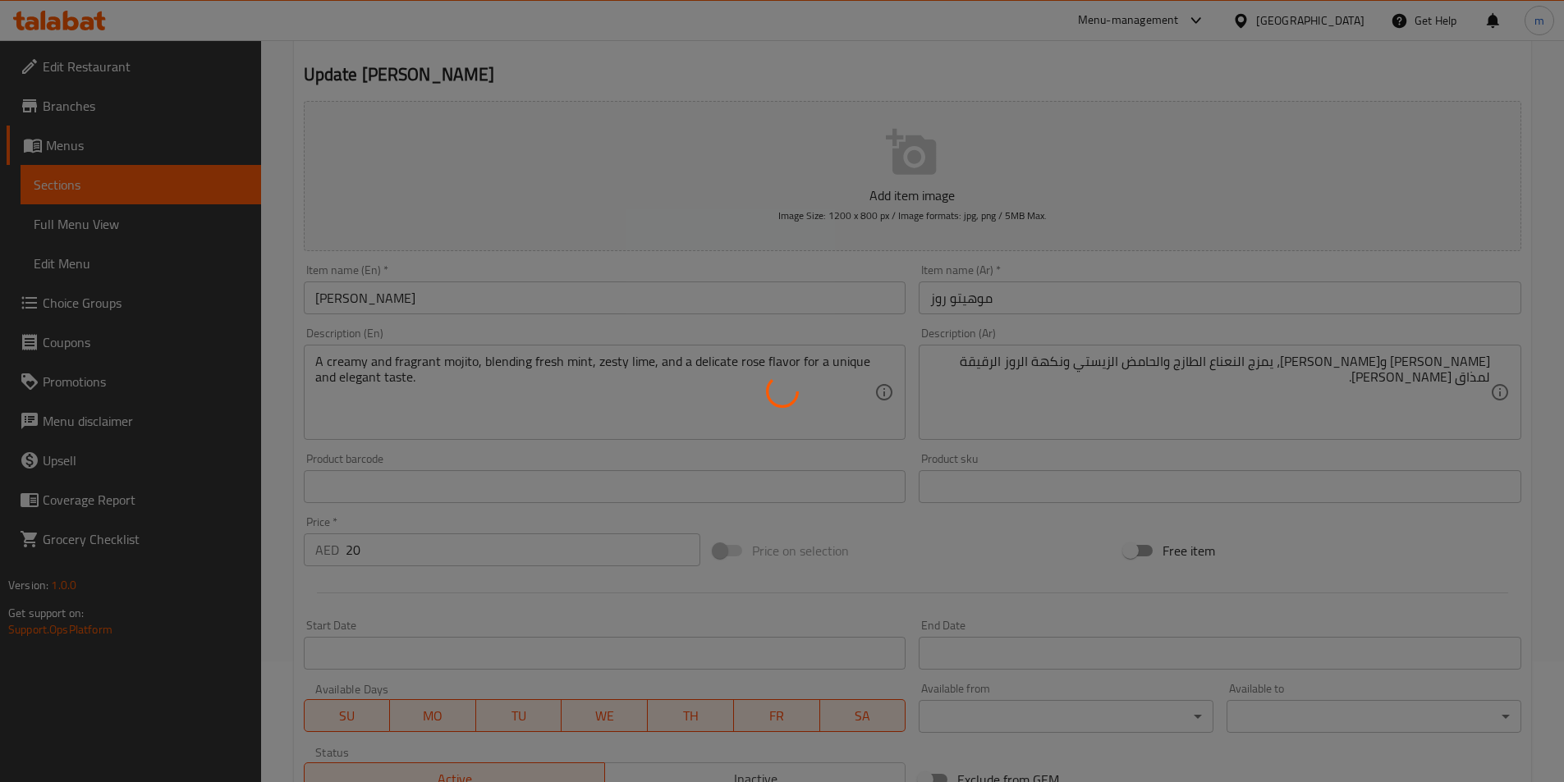
scroll to position [0, 0]
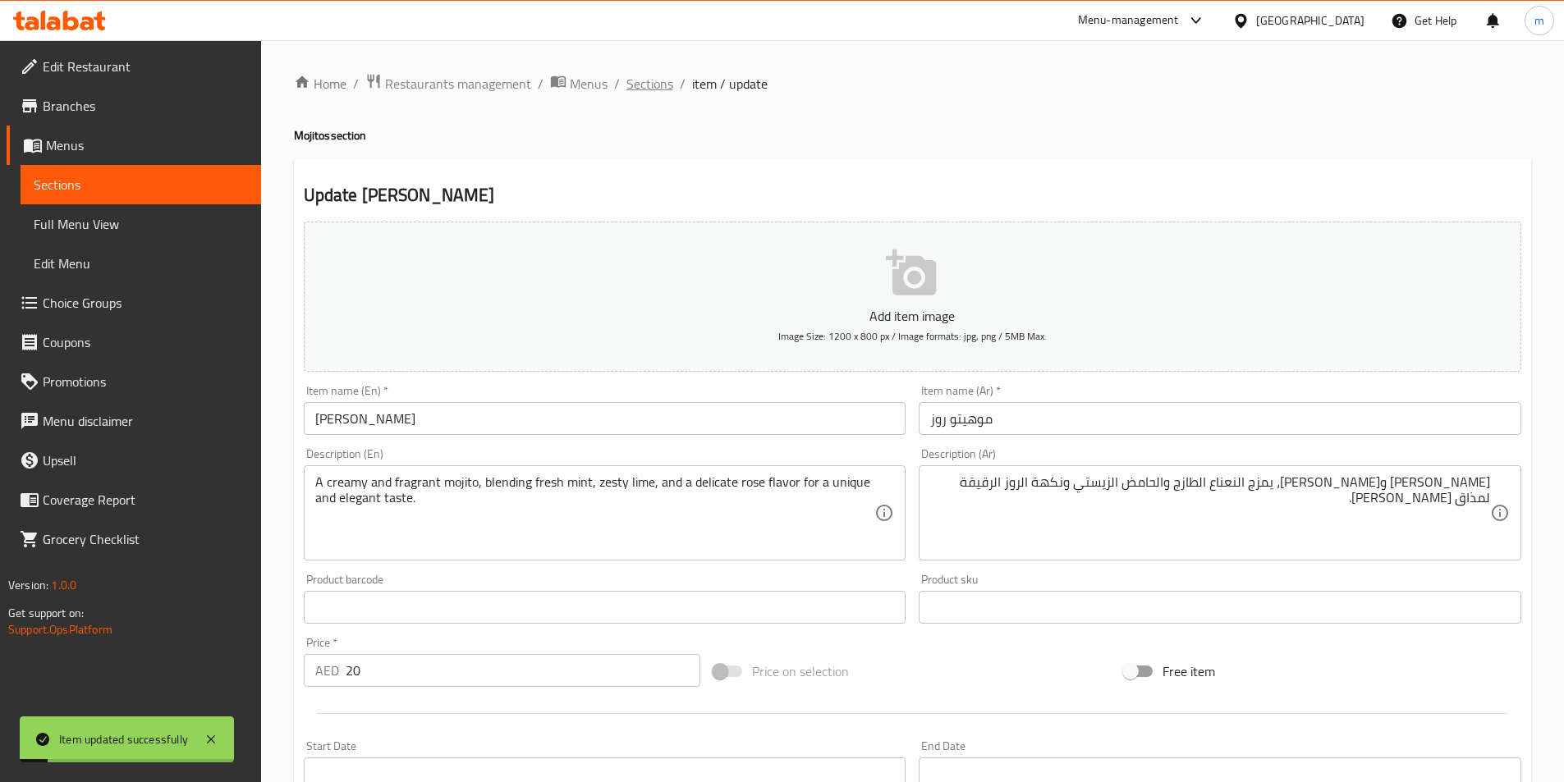
click at [656, 91] on span "Sections" at bounding box center [649, 84] width 47 height 20
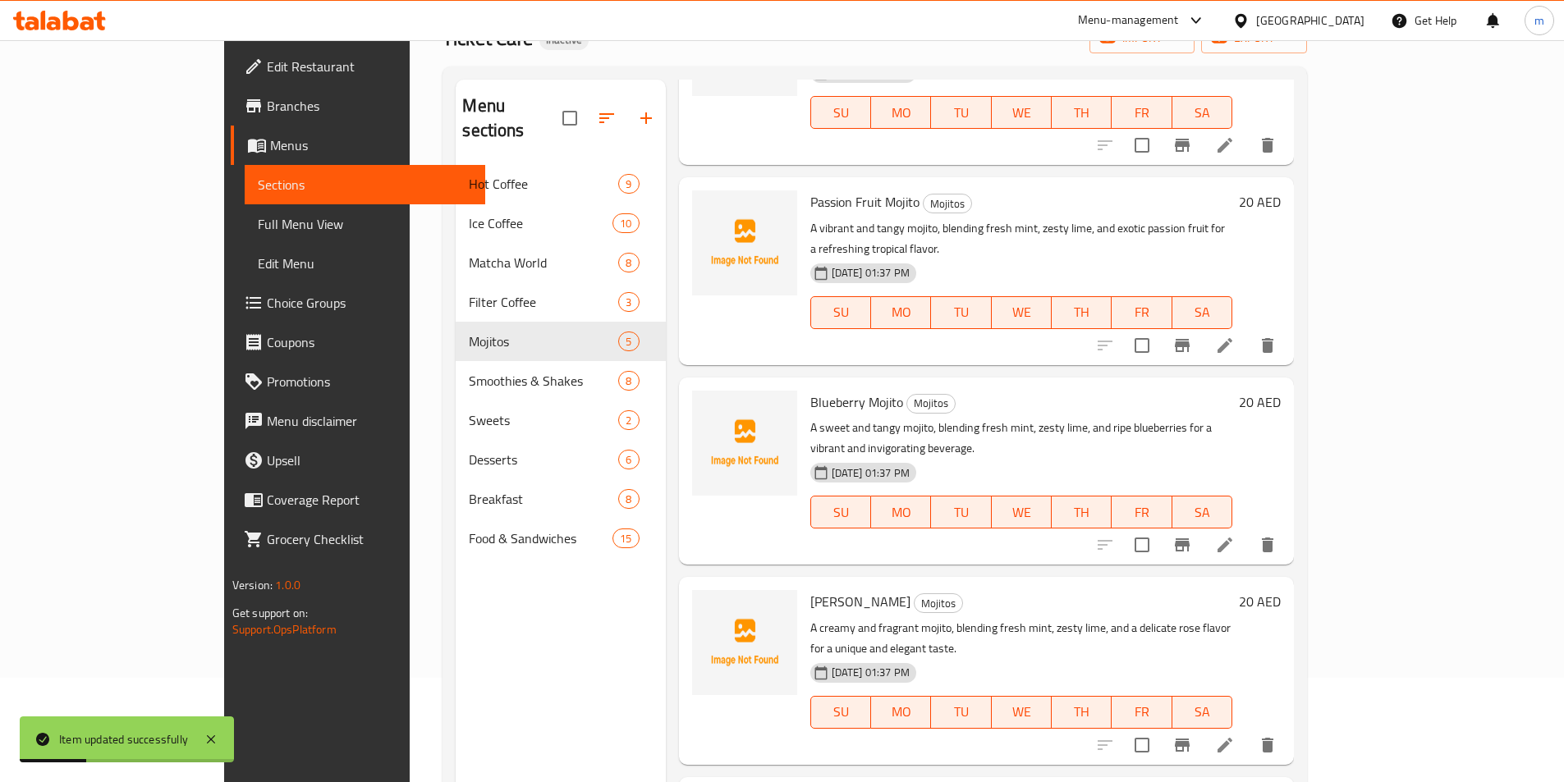
scroll to position [230, 0]
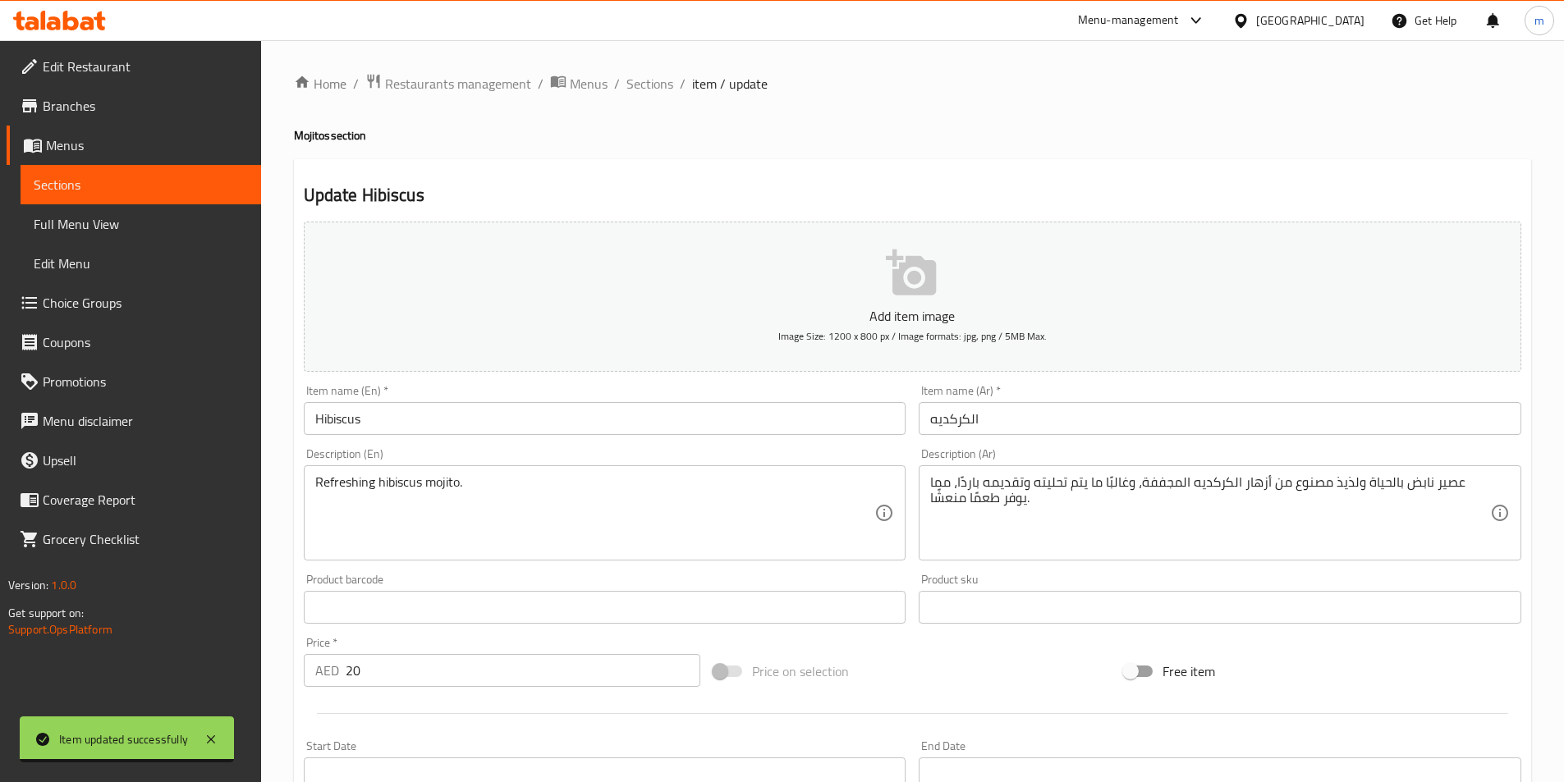
click at [428, 472] on div "Refreshing hibiscus mojito. Description (En)" at bounding box center [605, 512] width 602 height 95
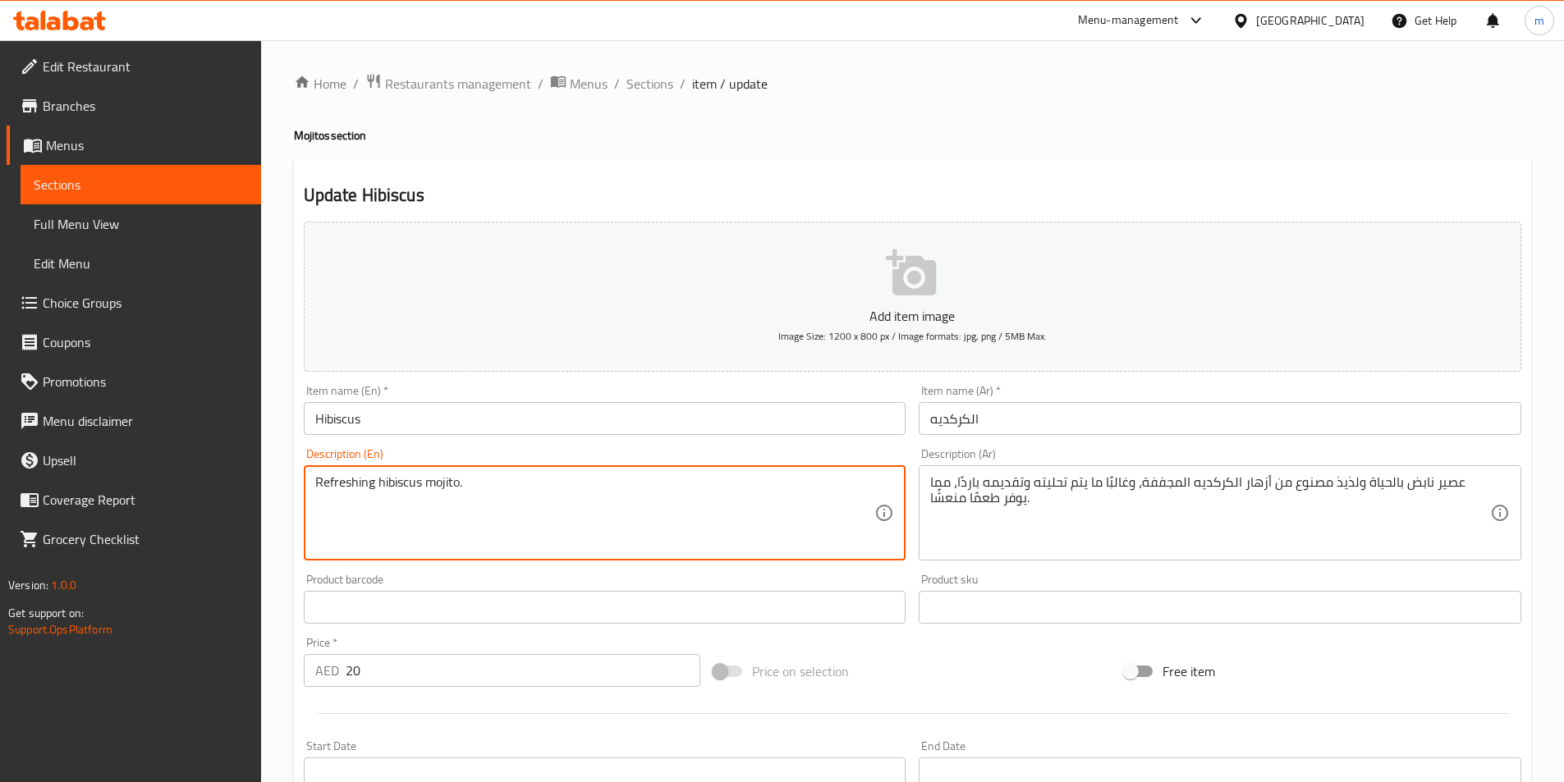
click at [430, 494] on textarea "Refreshing hibiscus mojito." at bounding box center [595, 513] width 560 height 78
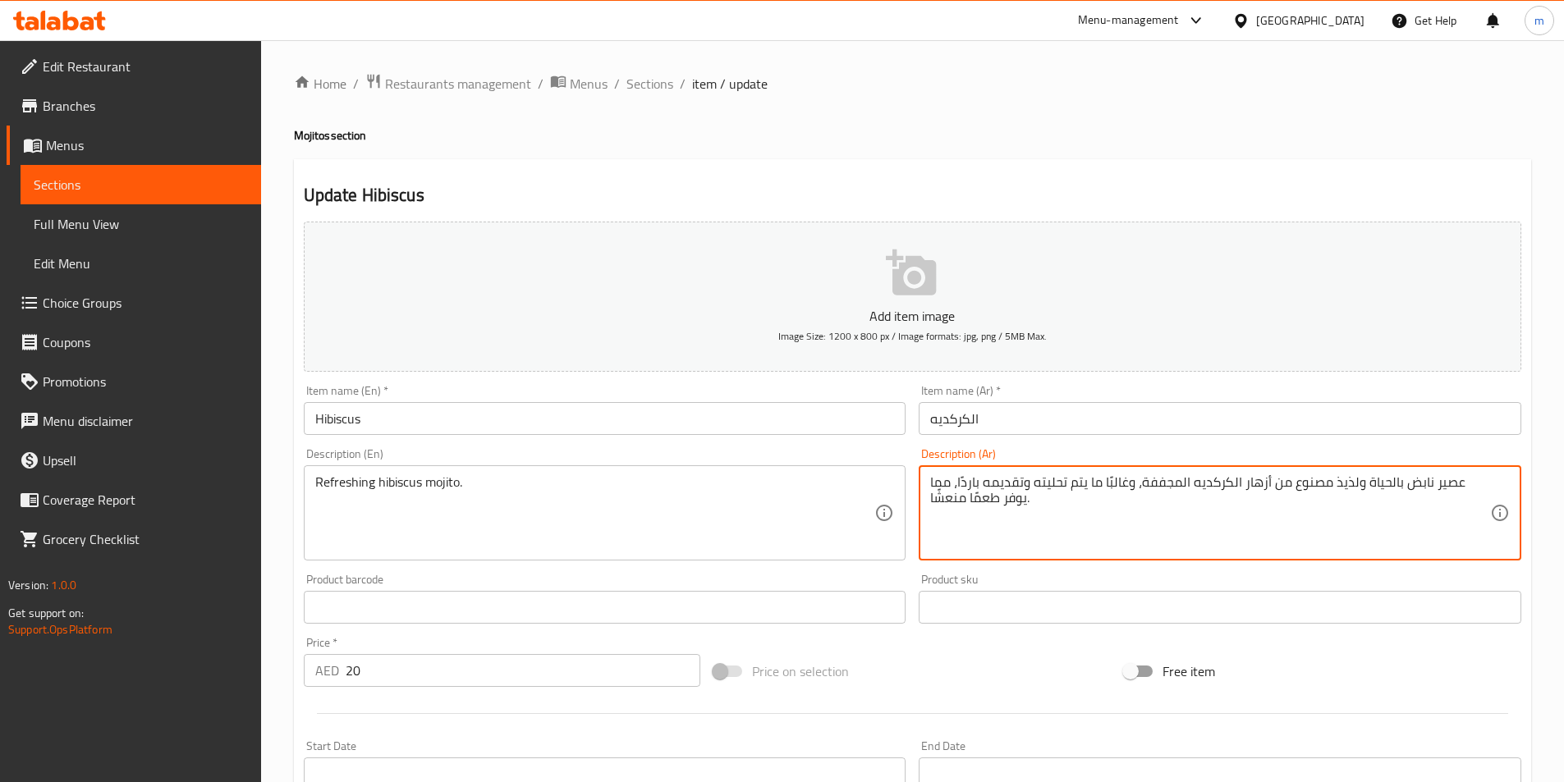
click at [1290, 504] on textarea "عصير نابض بالحياة ولذيذ مصنوع من أزهار الكركديه المجففة، وغالبًا ما يتم تحليته …" at bounding box center [1210, 513] width 560 height 78
paste textarea "موخيتو الكركديه المنعش"
click at [1487, 481] on textarea "موخيتو الكركديه المنعش." at bounding box center [1210, 513] width 560 height 78
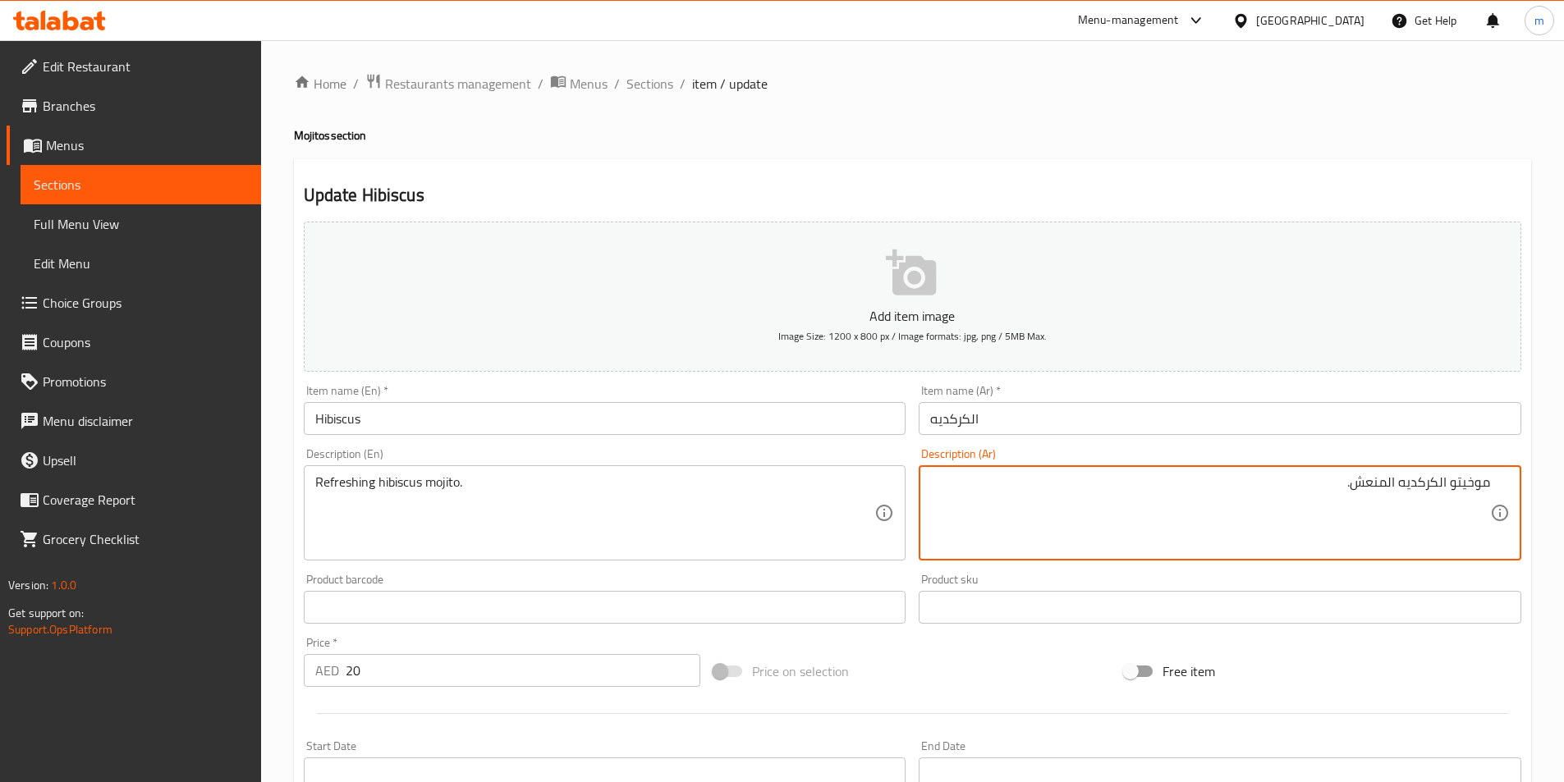
click at [1487, 481] on textarea "موخيتو الكركديه المنعش." at bounding box center [1210, 513] width 560 height 78
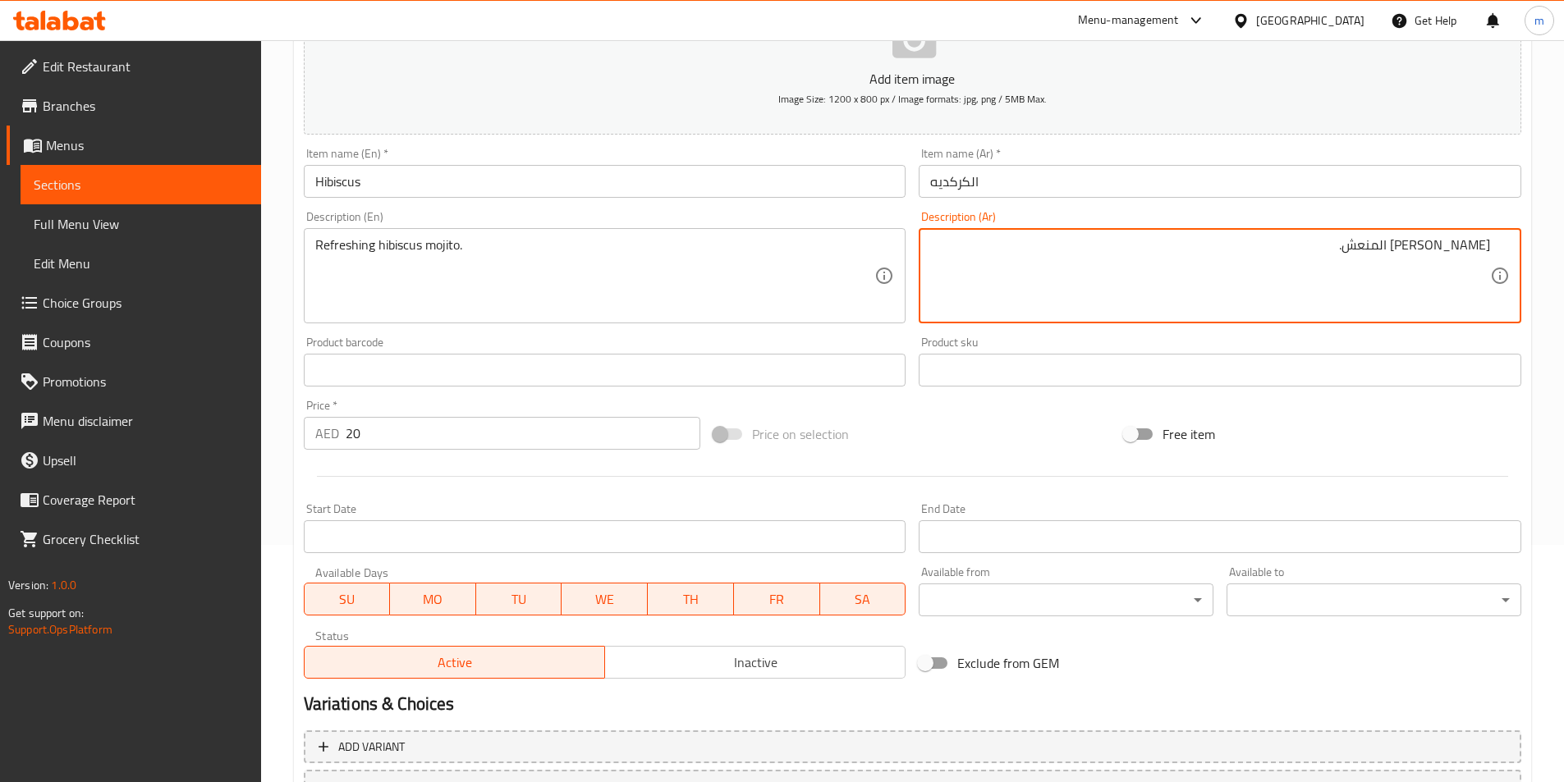
scroll to position [328, 0]
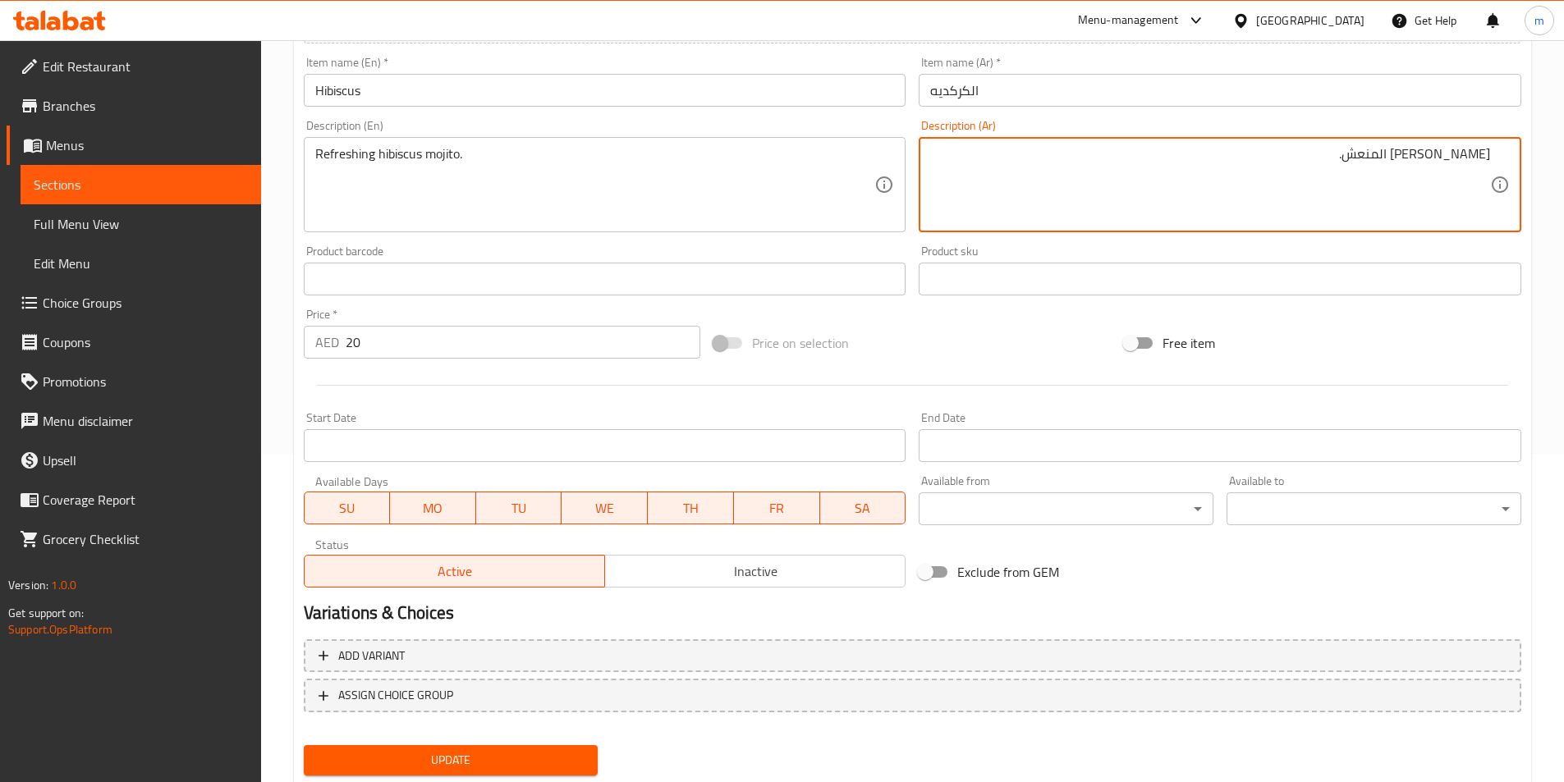
type textarea "[PERSON_NAME] المنعش."
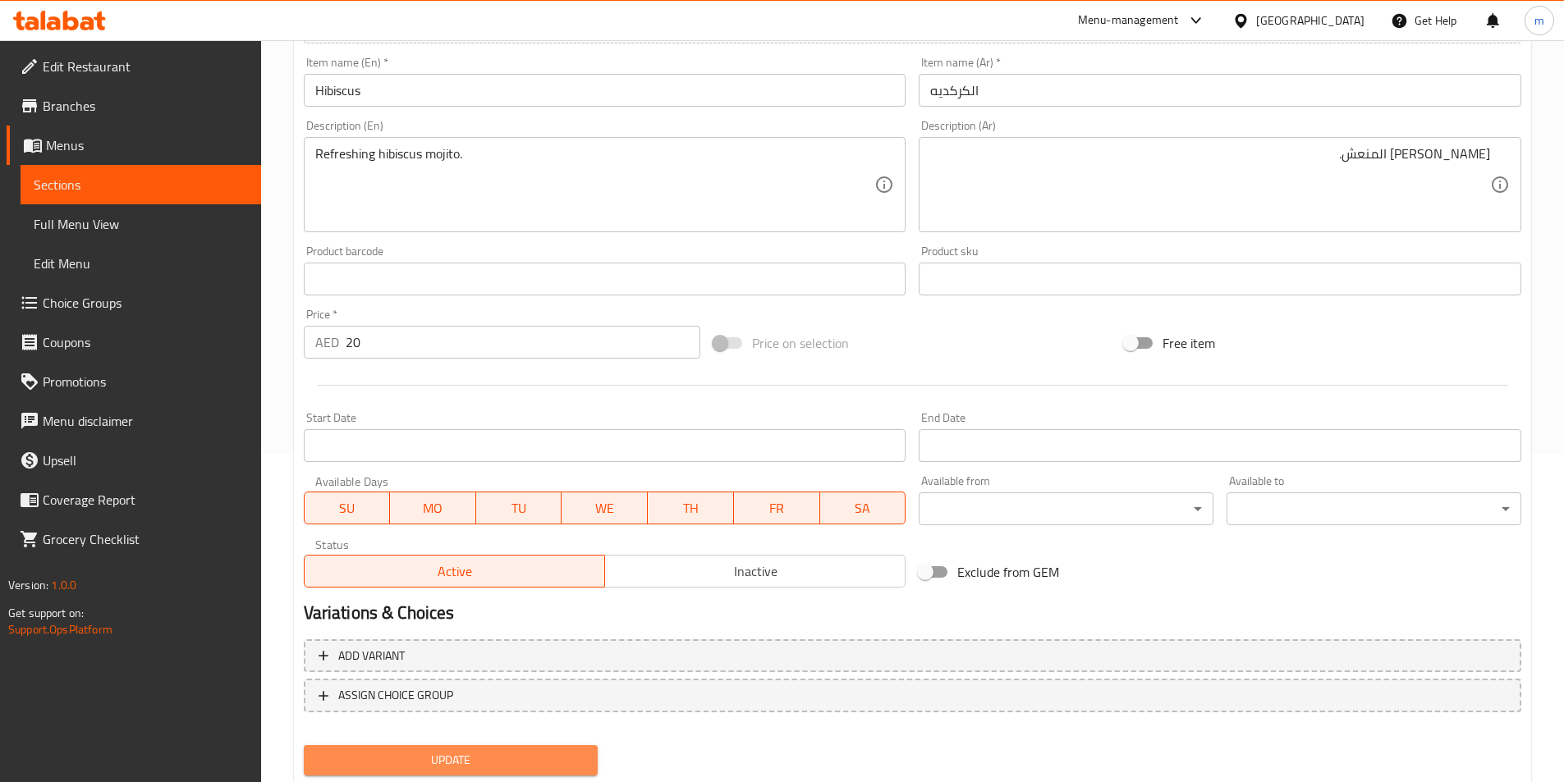
click at [420, 757] on span "Update" at bounding box center [451, 760] width 268 height 21
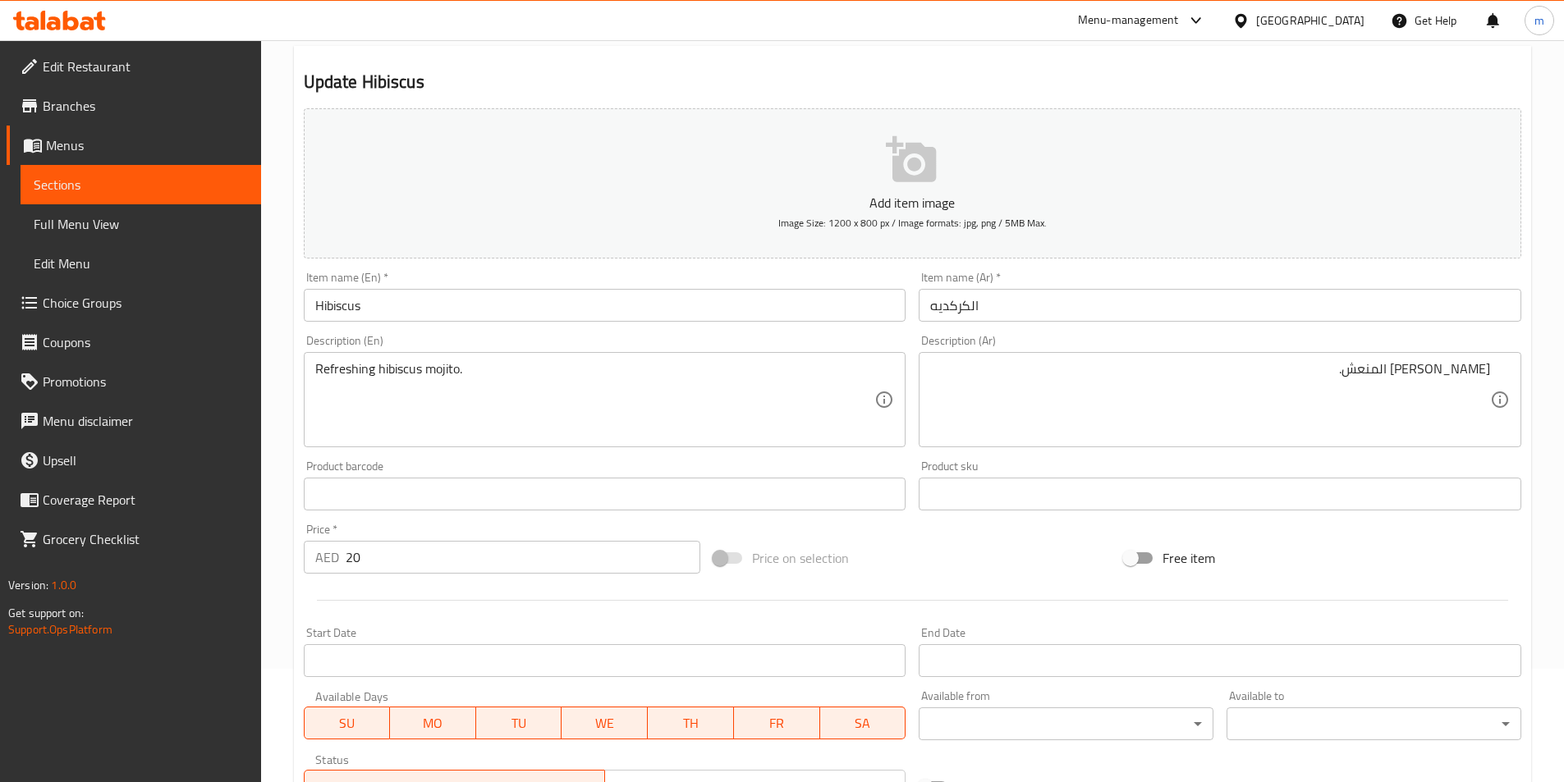
scroll to position [0, 0]
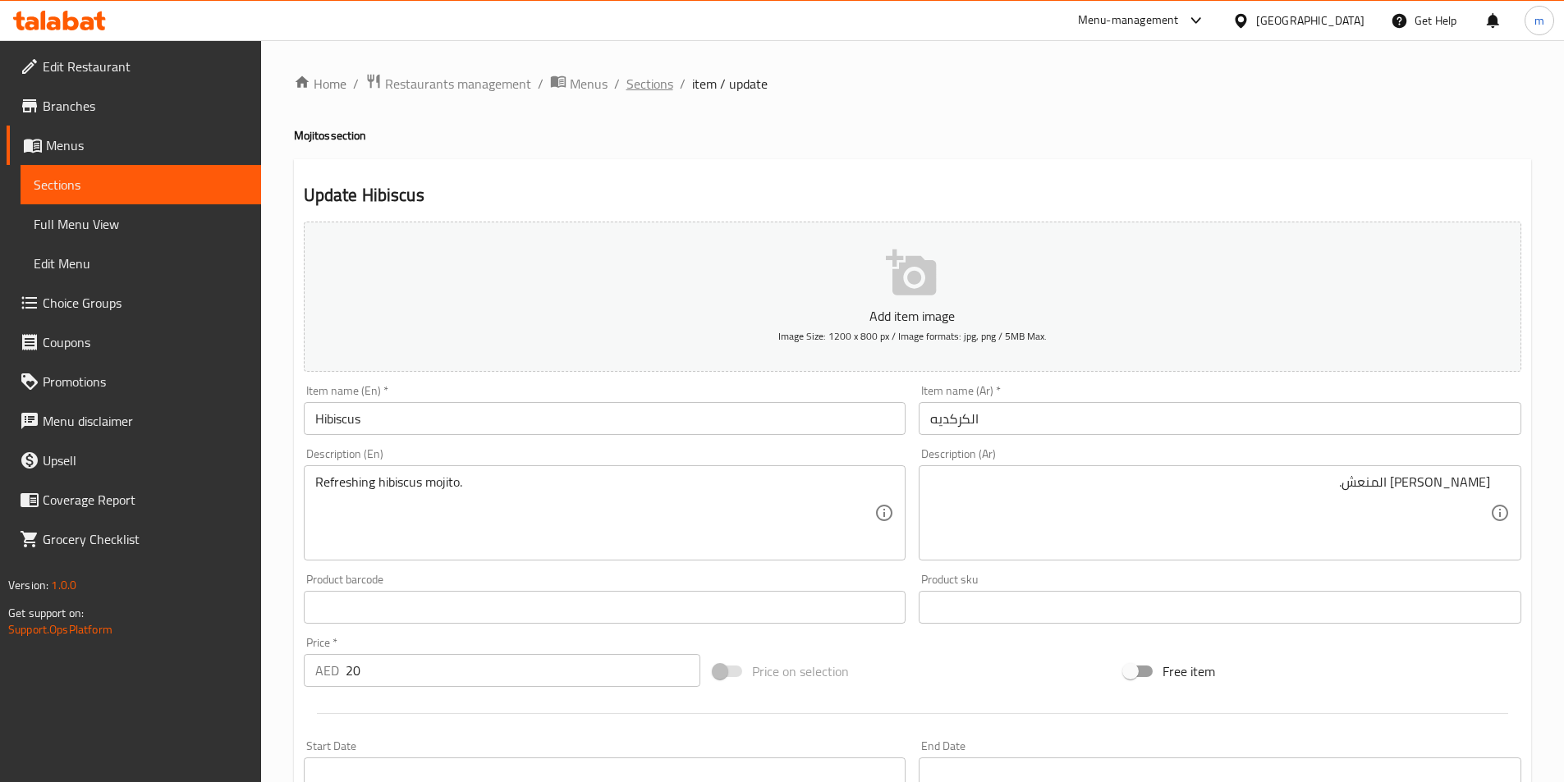
click at [641, 80] on span "Sections" at bounding box center [649, 84] width 47 height 20
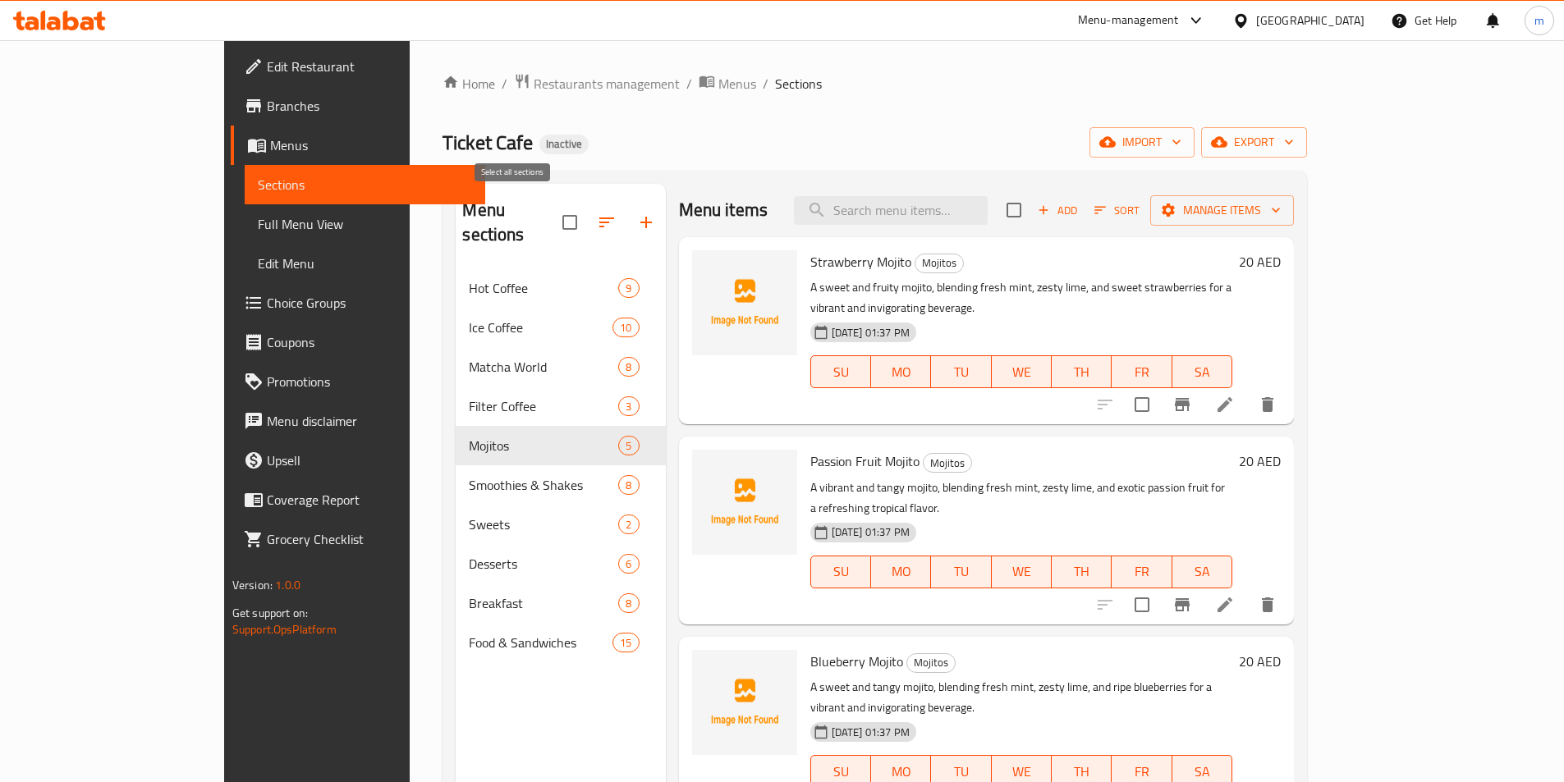
click at [552, 208] on input "checkbox" at bounding box center [569, 222] width 34 height 34
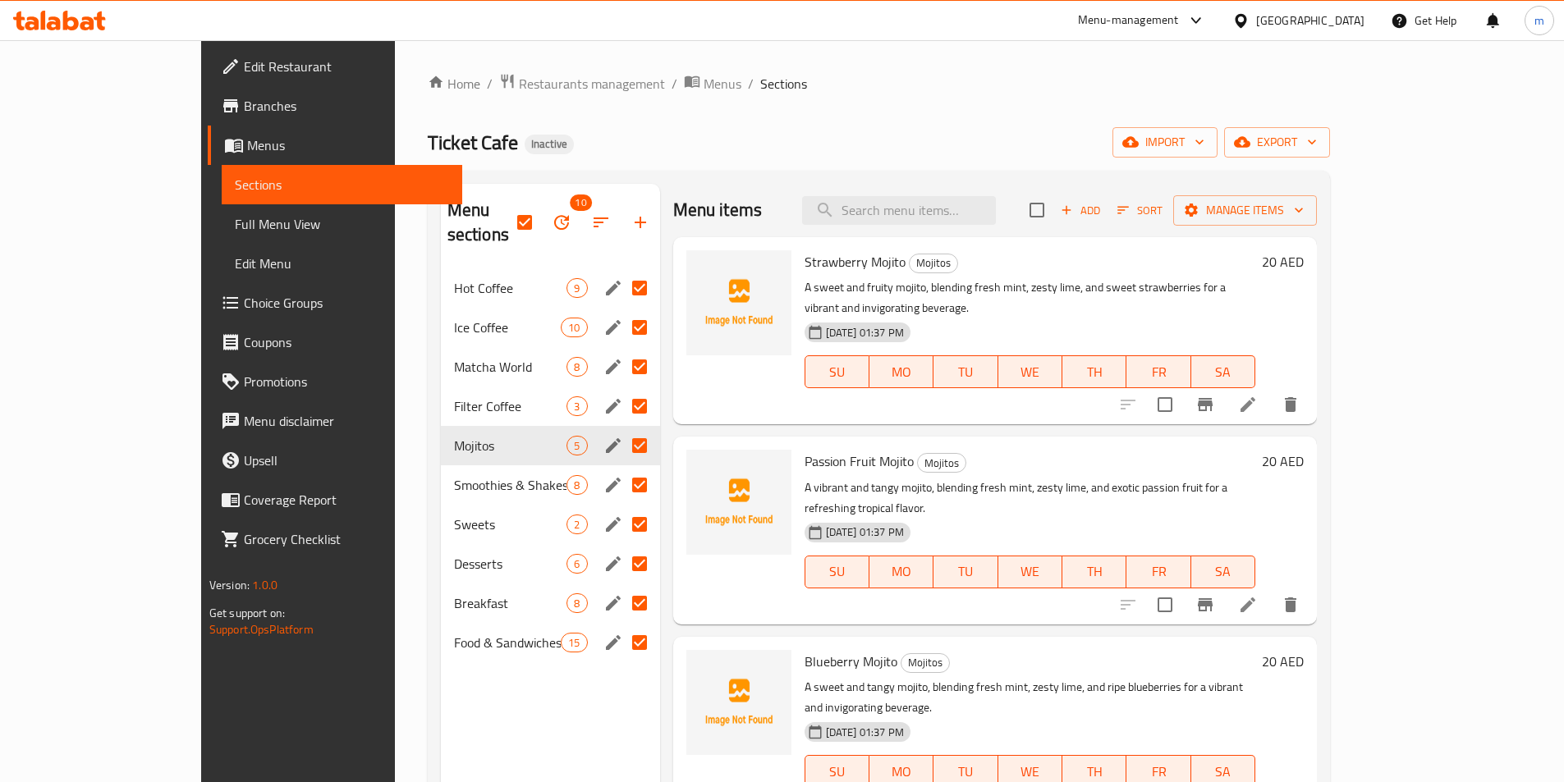
click at [622, 271] on input "Menu sections" at bounding box center [639, 288] width 34 height 34
checkbox input "false"
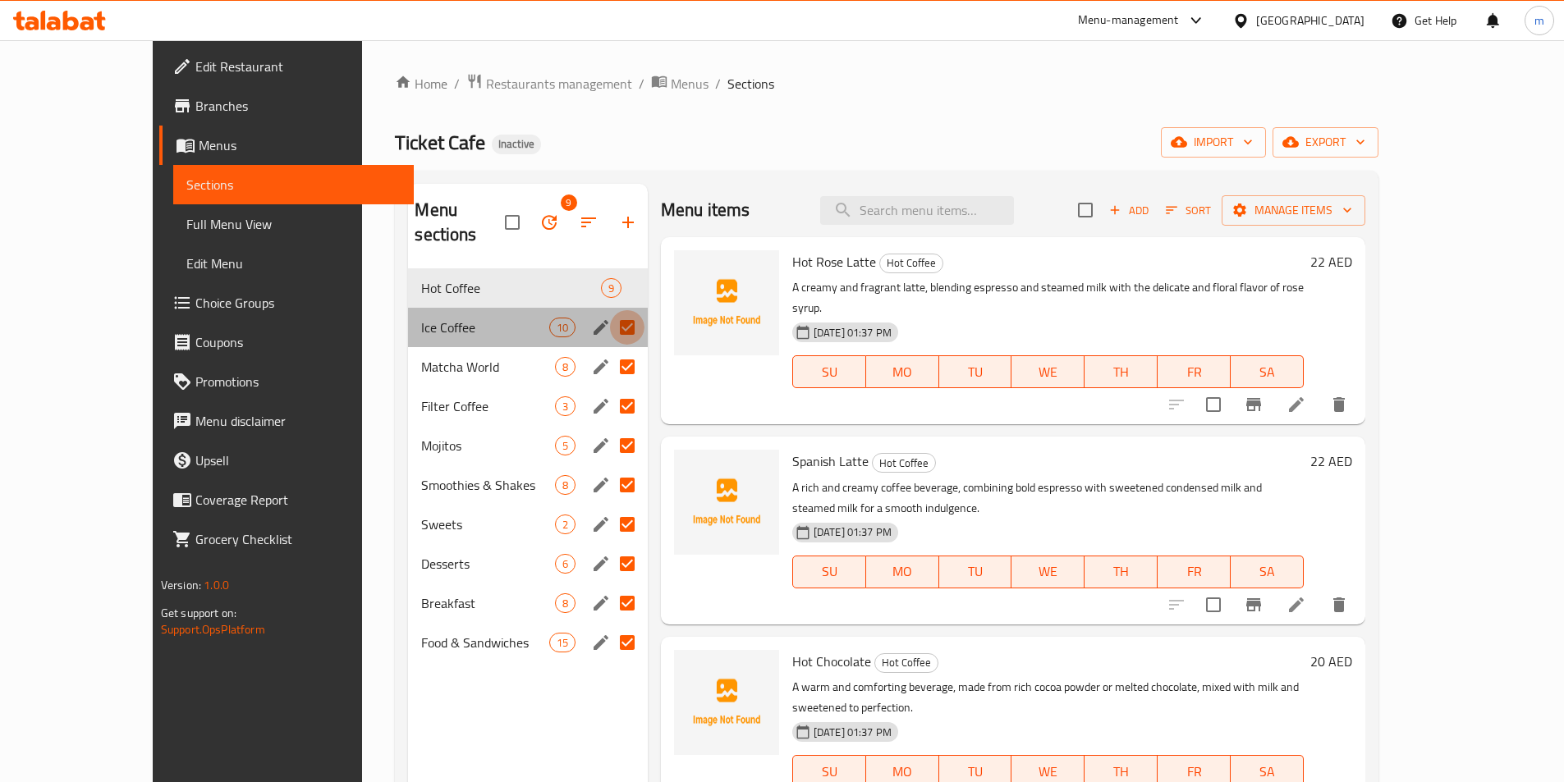
click at [610, 310] on input "Menu sections" at bounding box center [627, 327] width 34 height 34
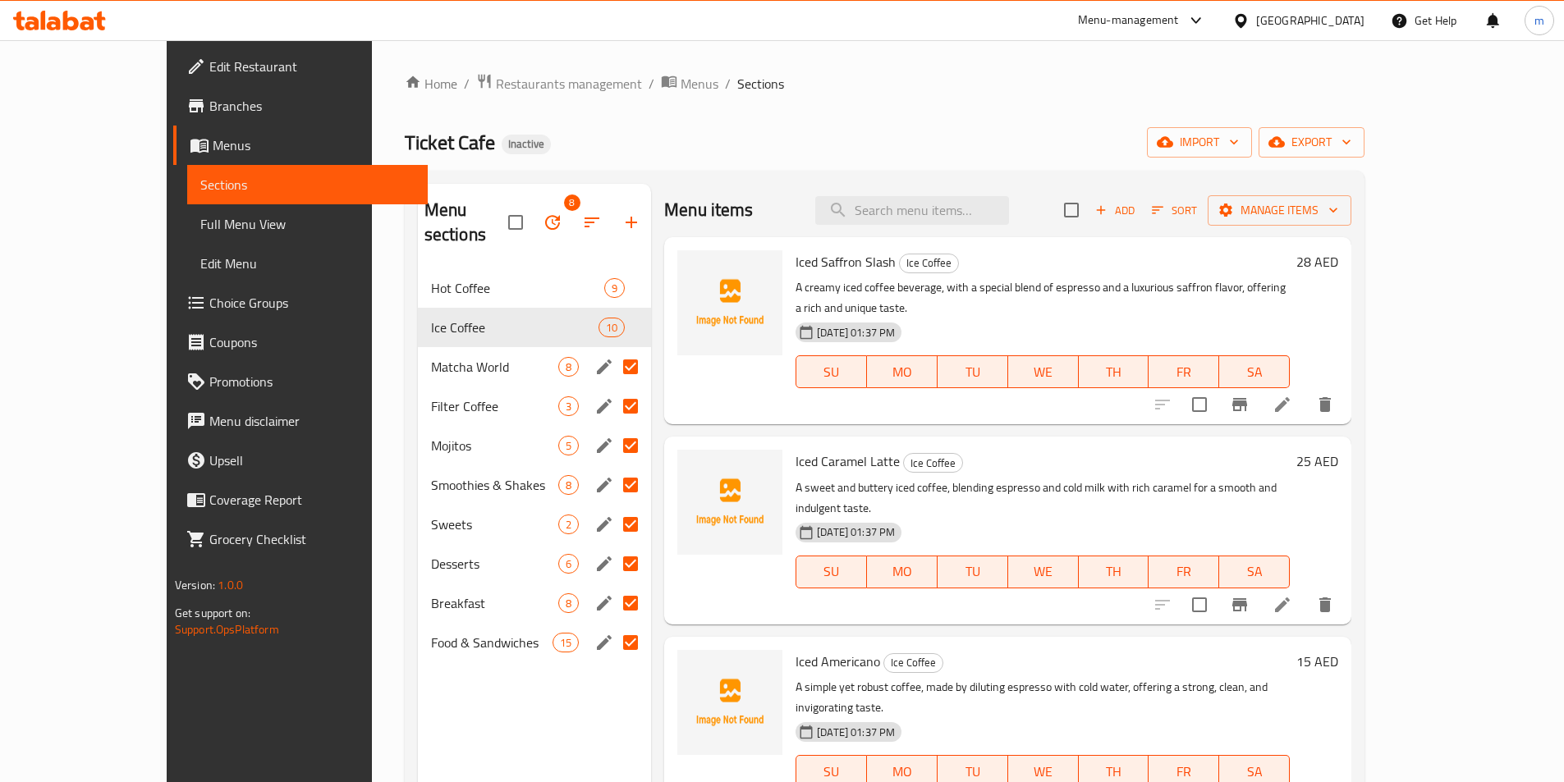
click at [613, 428] on input "Menu sections" at bounding box center [630, 445] width 34 height 34
checkbox input "false"
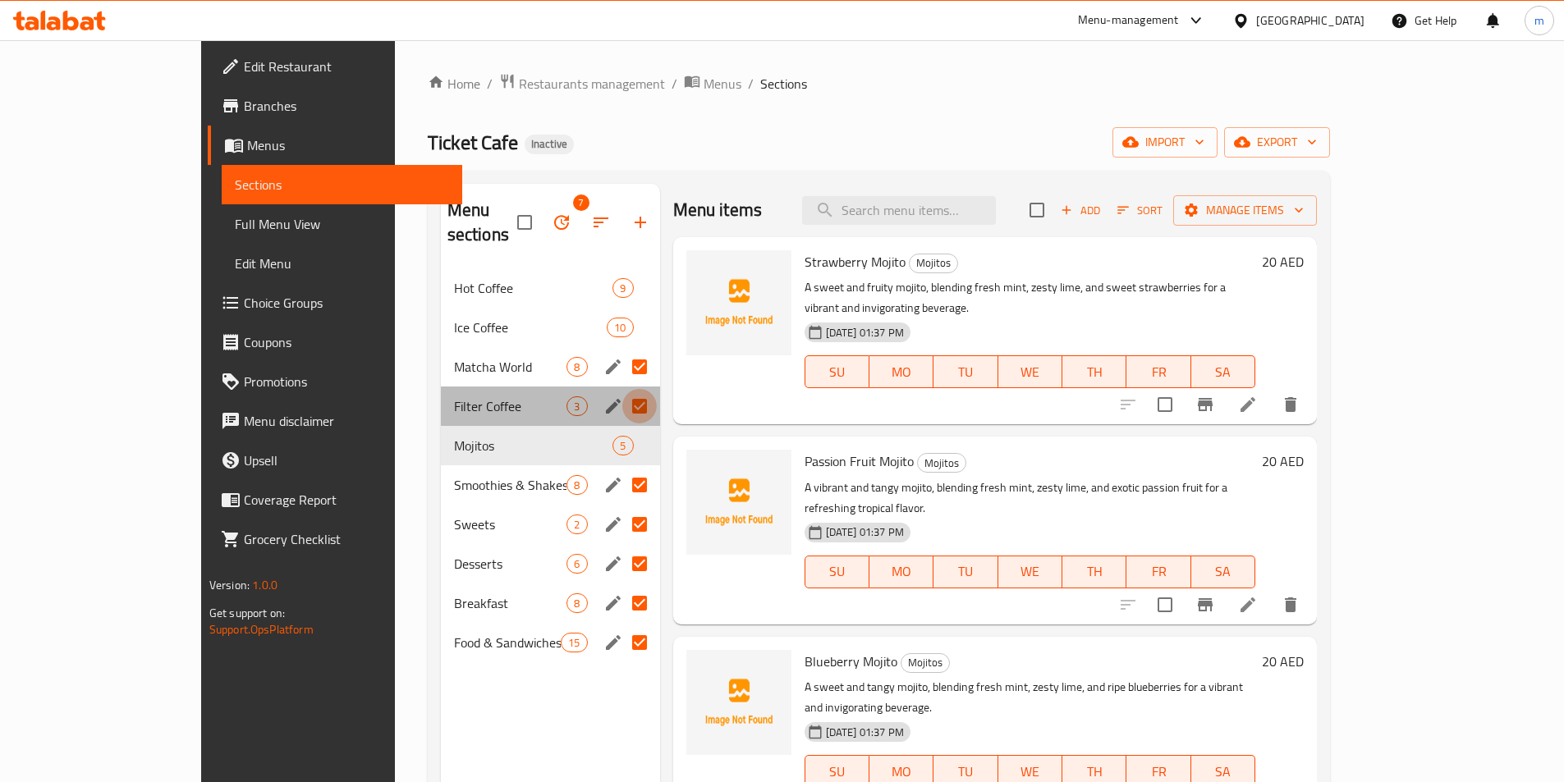
click at [622, 389] on input "Menu sections" at bounding box center [639, 406] width 34 height 34
checkbox input "false"
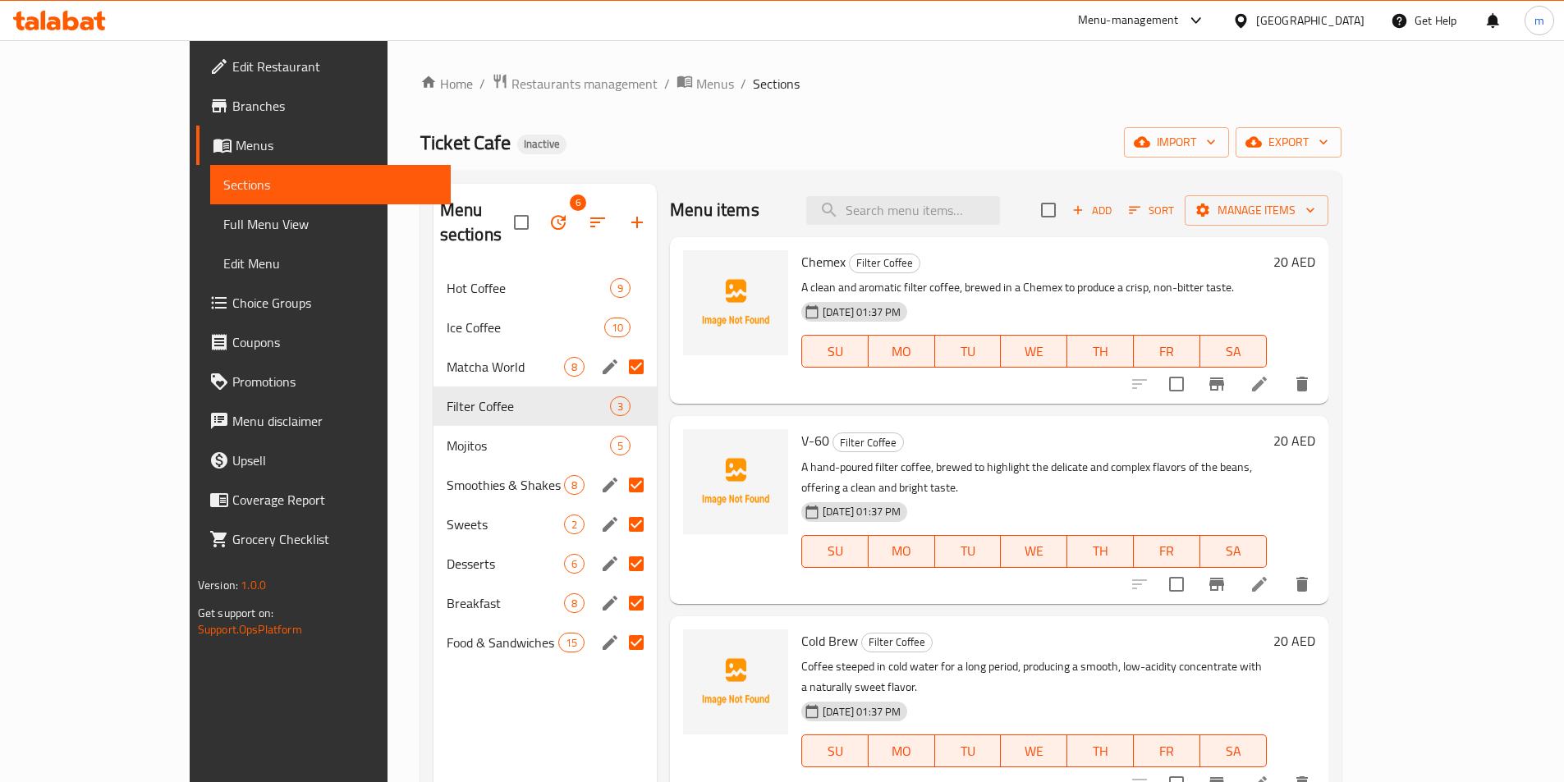
click at [619, 350] on input "Menu sections" at bounding box center [636, 367] width 34 height 34
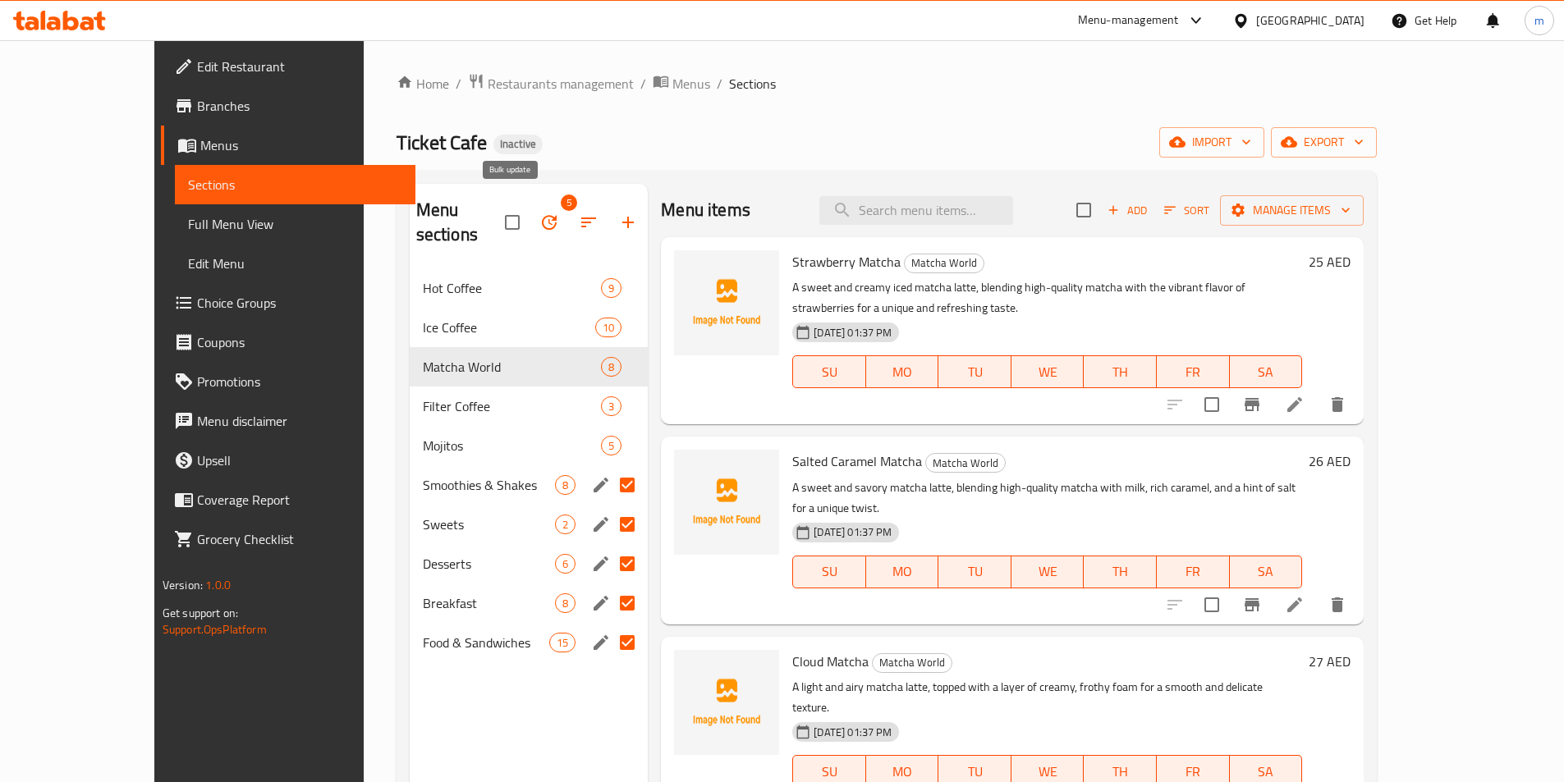
click at [539, 213] on icon "button" at bounding box center [549, 223] width 20 height 20
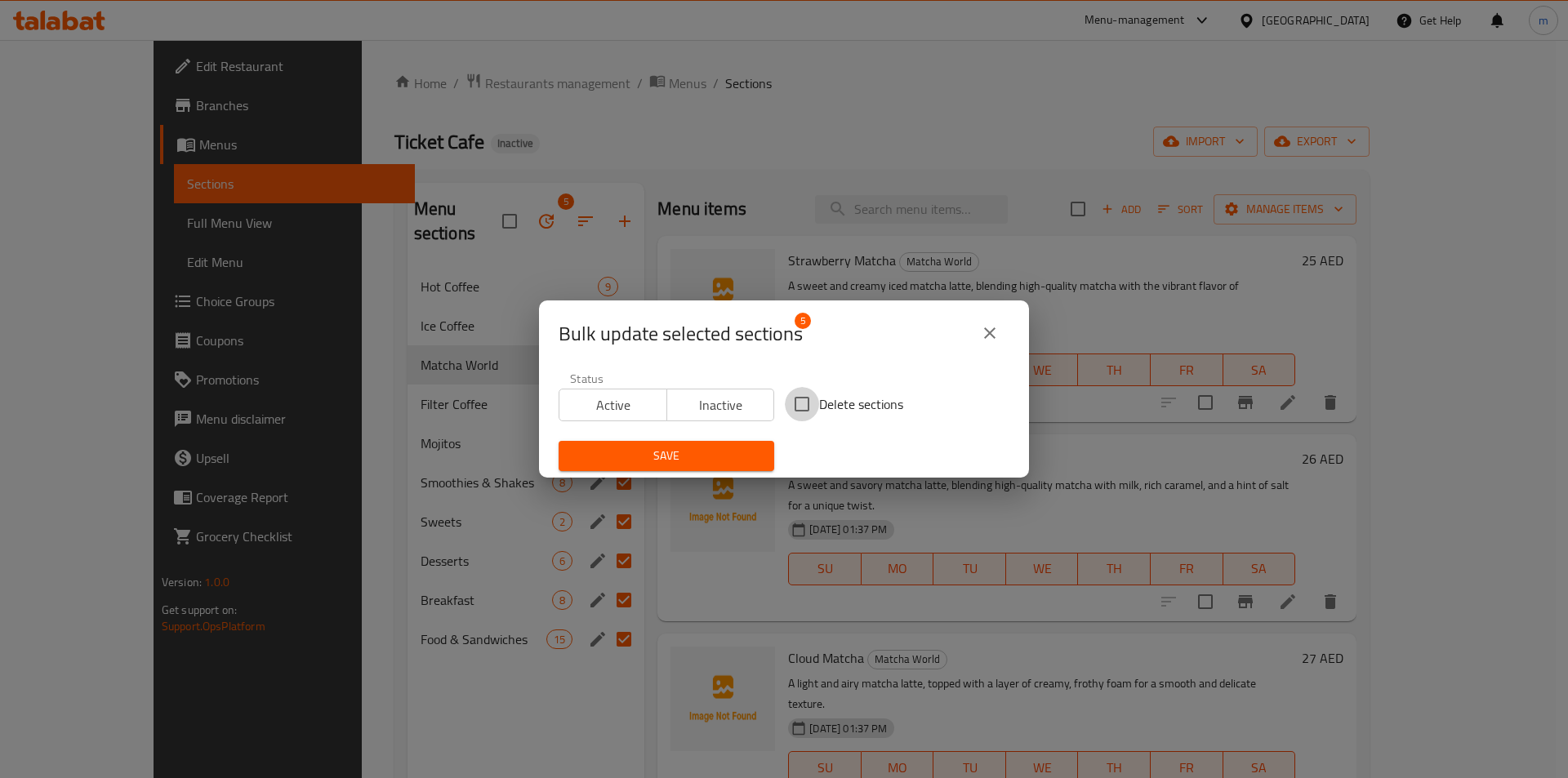
click at [792, 402] on input "Delete sections" at bounding box center [802, 404] width 34 height 34
checkbox input "true"
click at [734, 447] on span "Save" at bounding box center [667, 456] width 189 height 21
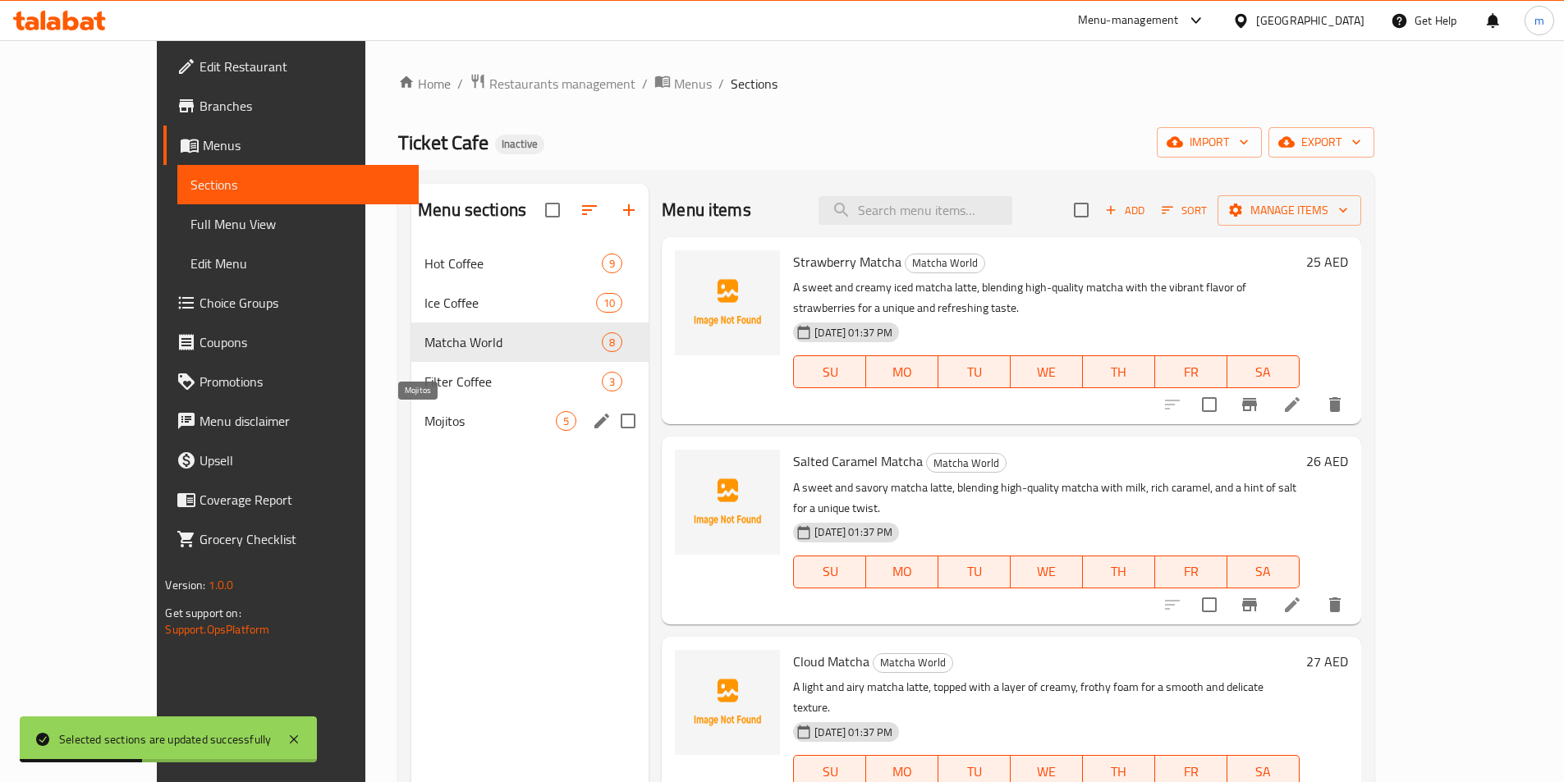
click at [442, 423] on span "Mojitos" at bounding box center [489, 421] width 131 height 20
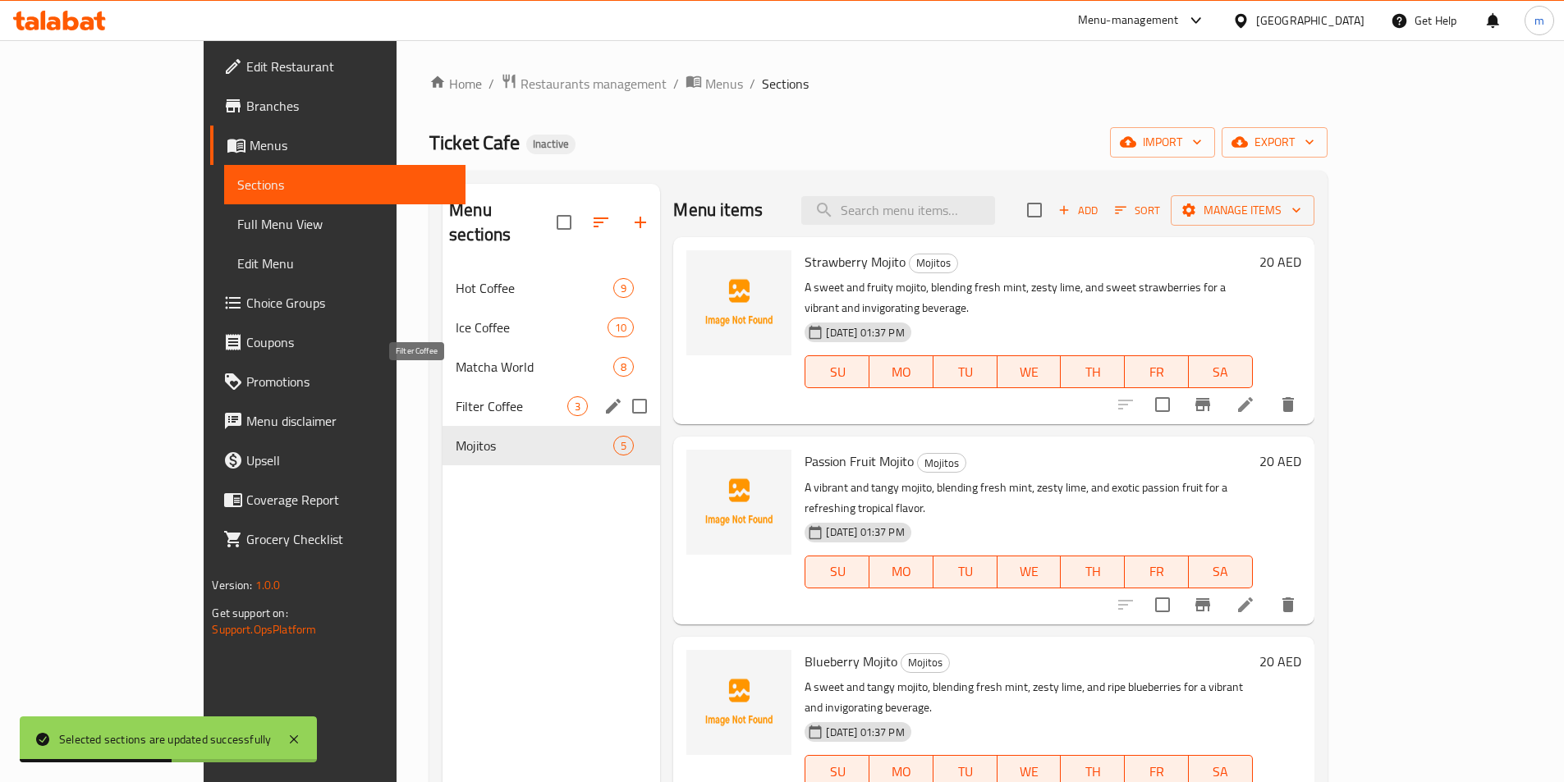
click at [456, 396] on span "Filter Coffee" at bounding box center [512, 406] width 112 height 20
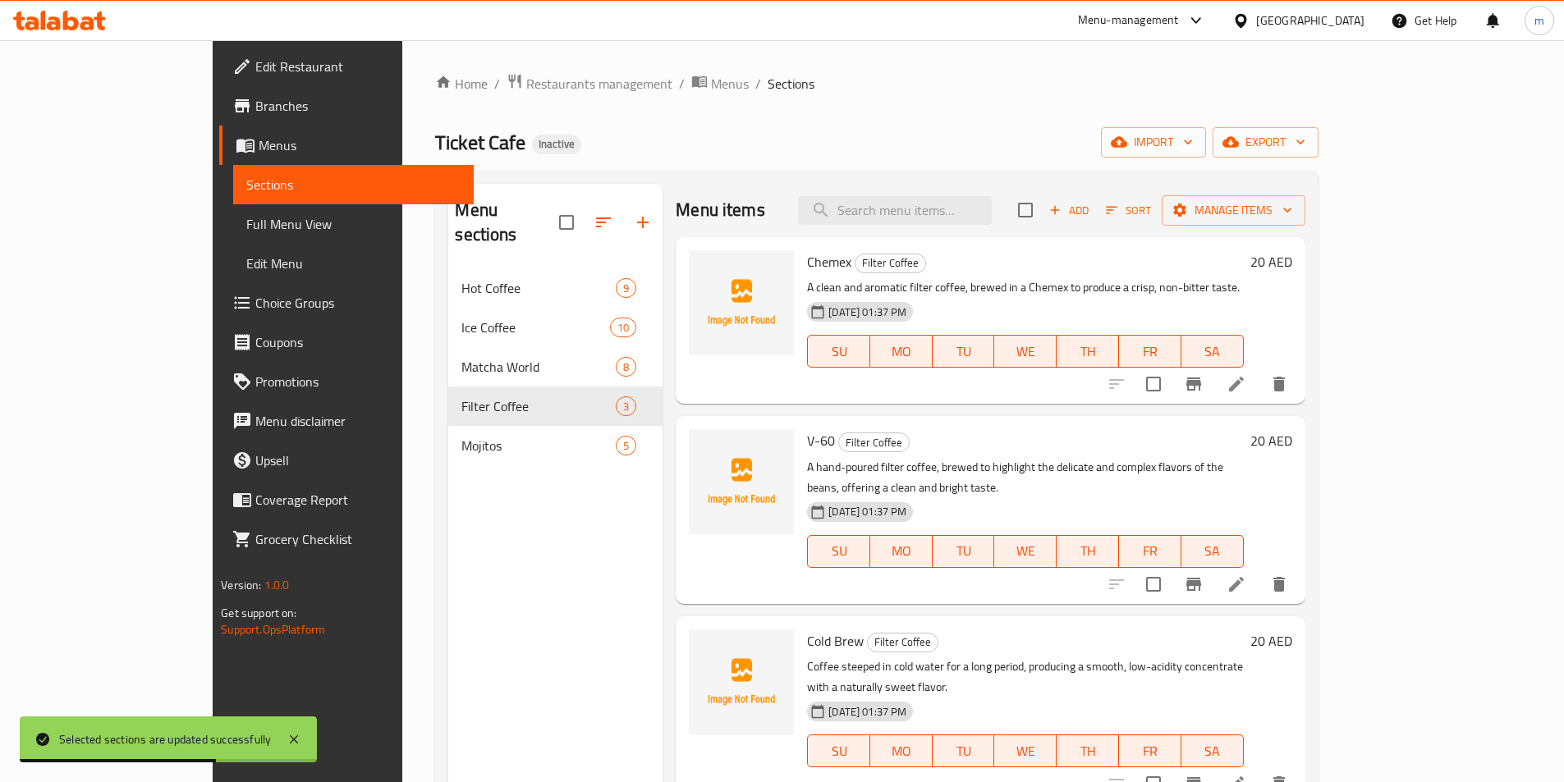
click at [448, 484] on div "Menu sections Hot Coffee 9 Ice Coffee 10 Matcha World 8 Filter Coffee 3 Mojitos…" at bounding box center [555, 575] width 214 height 782
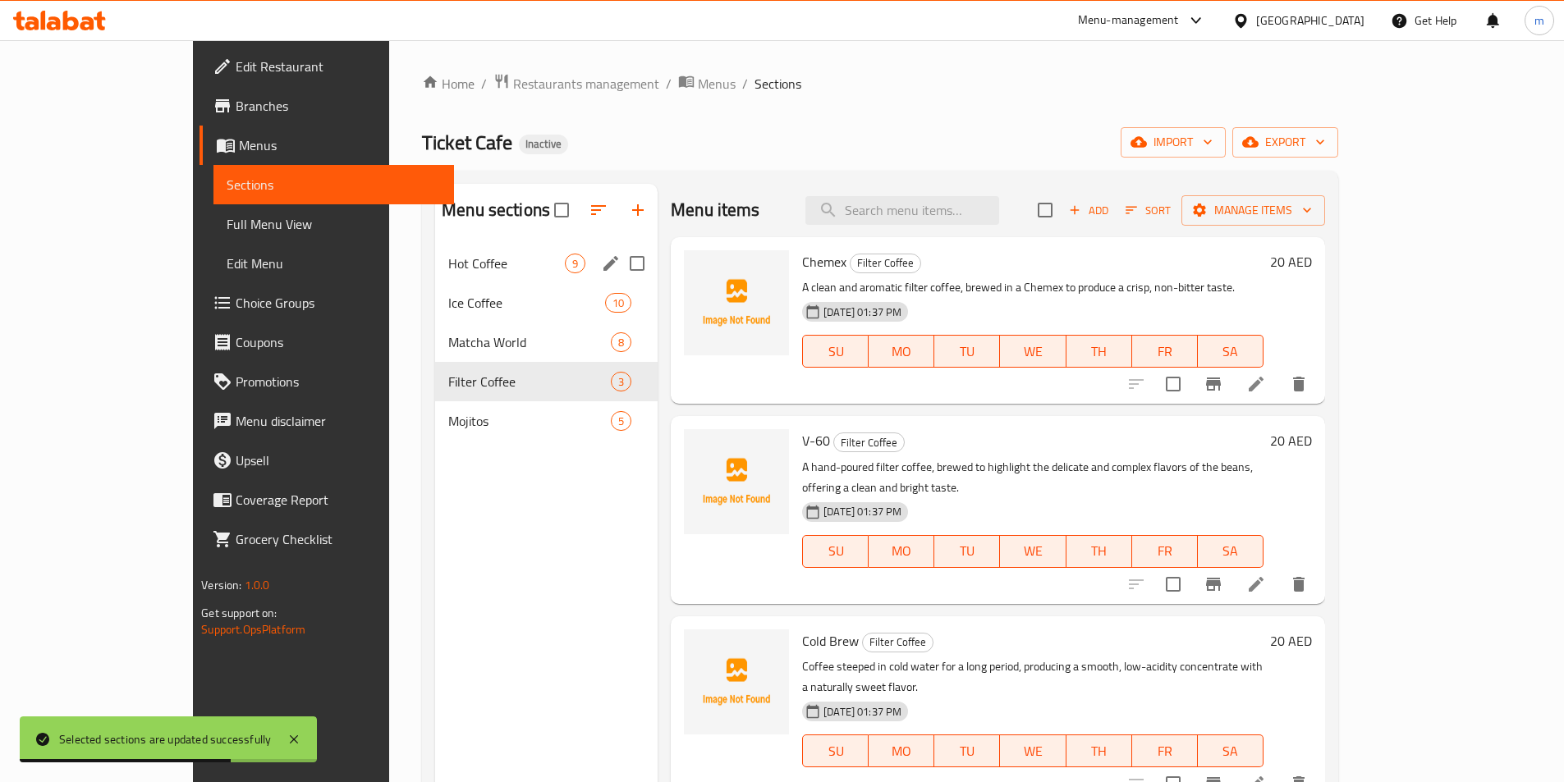
click at [448, 256] on span "Hot Coffee" at bounding box center [506, 264] width 117 height 20
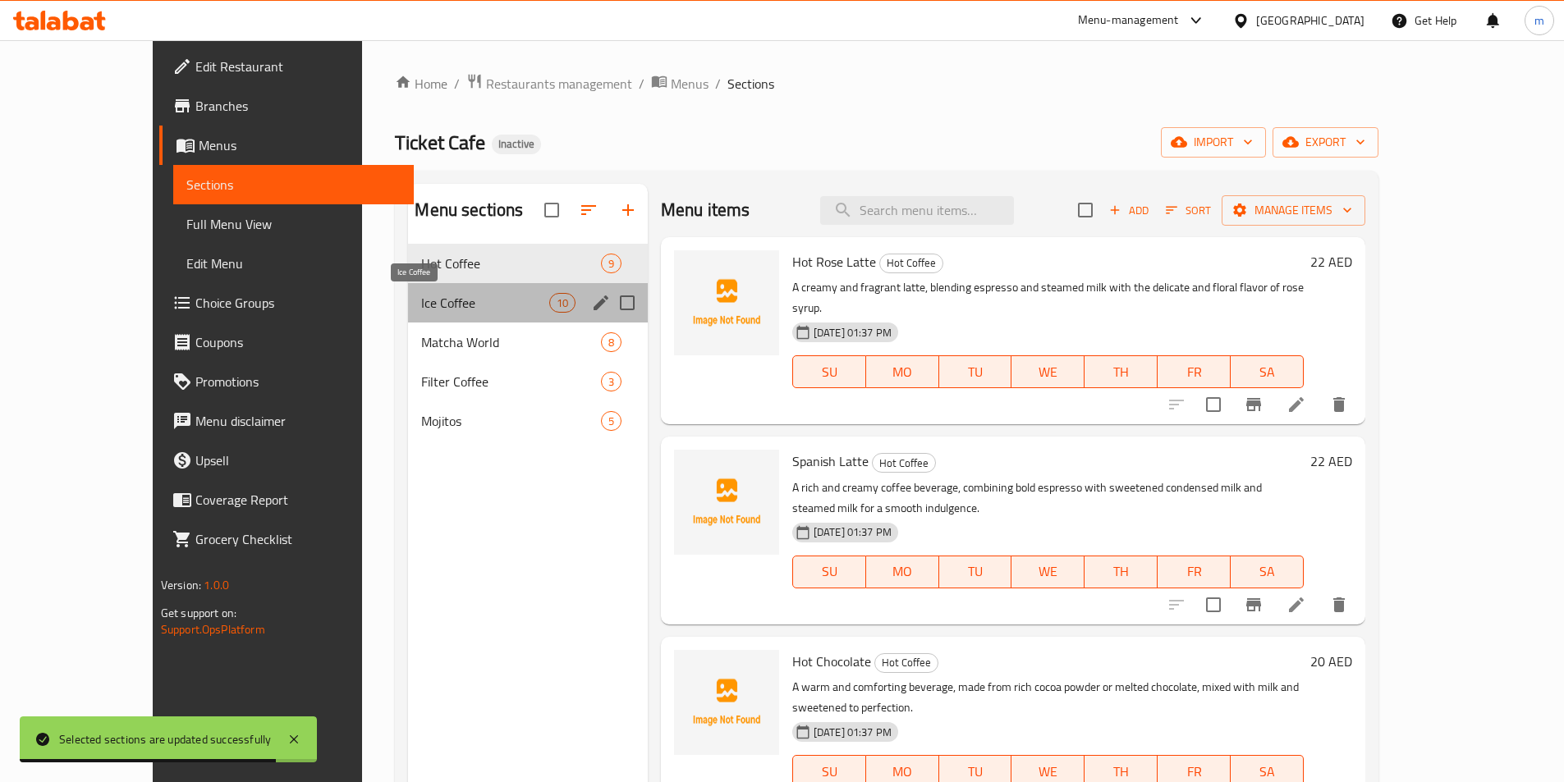
click at [421, 293] on span "Ice Coffee" at bounding box center [484, 303] width 127 height 20
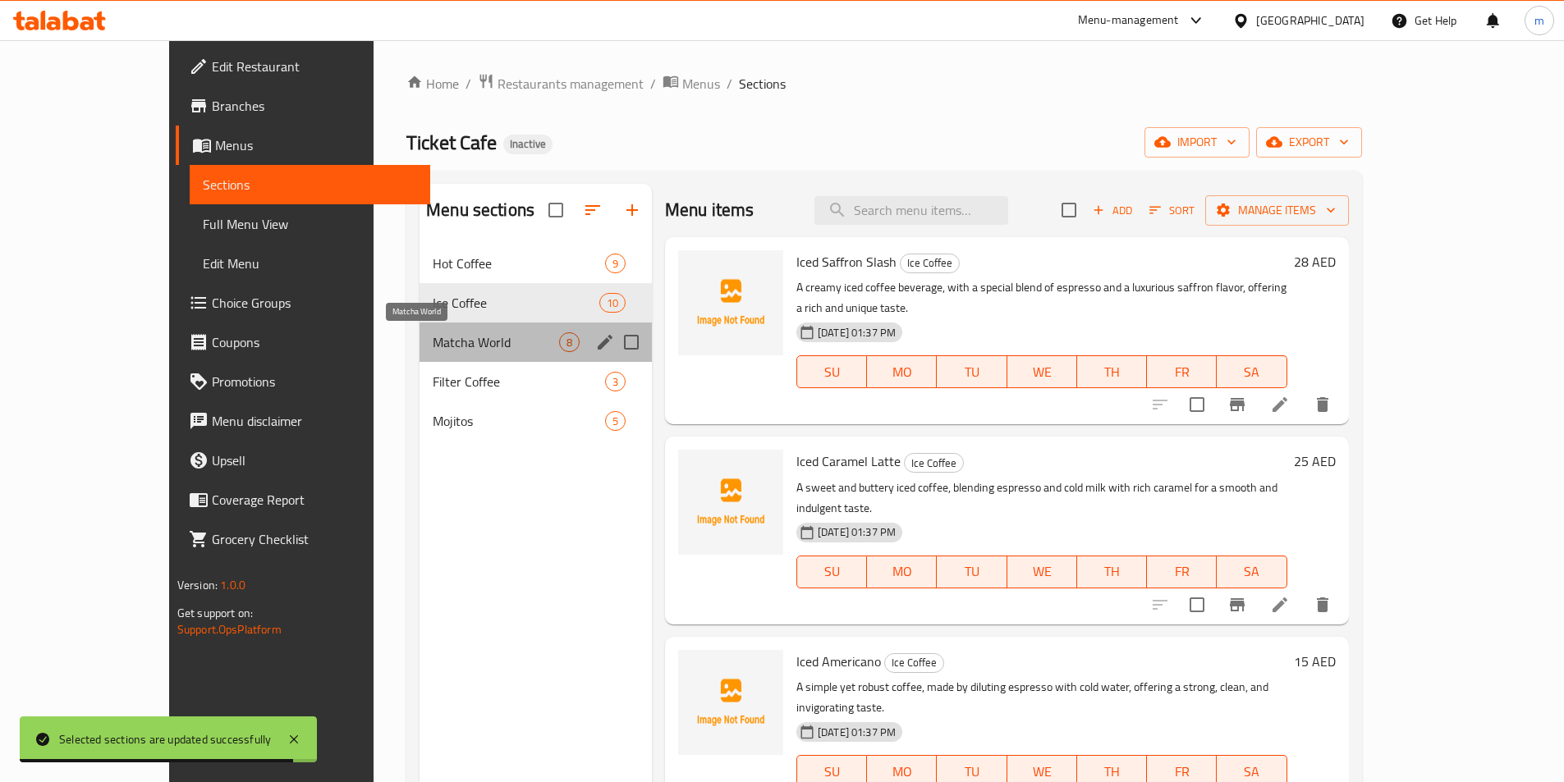
click at [433, 346] on span "Matcha World" at bounding box center [496, 342] width 126 height 20
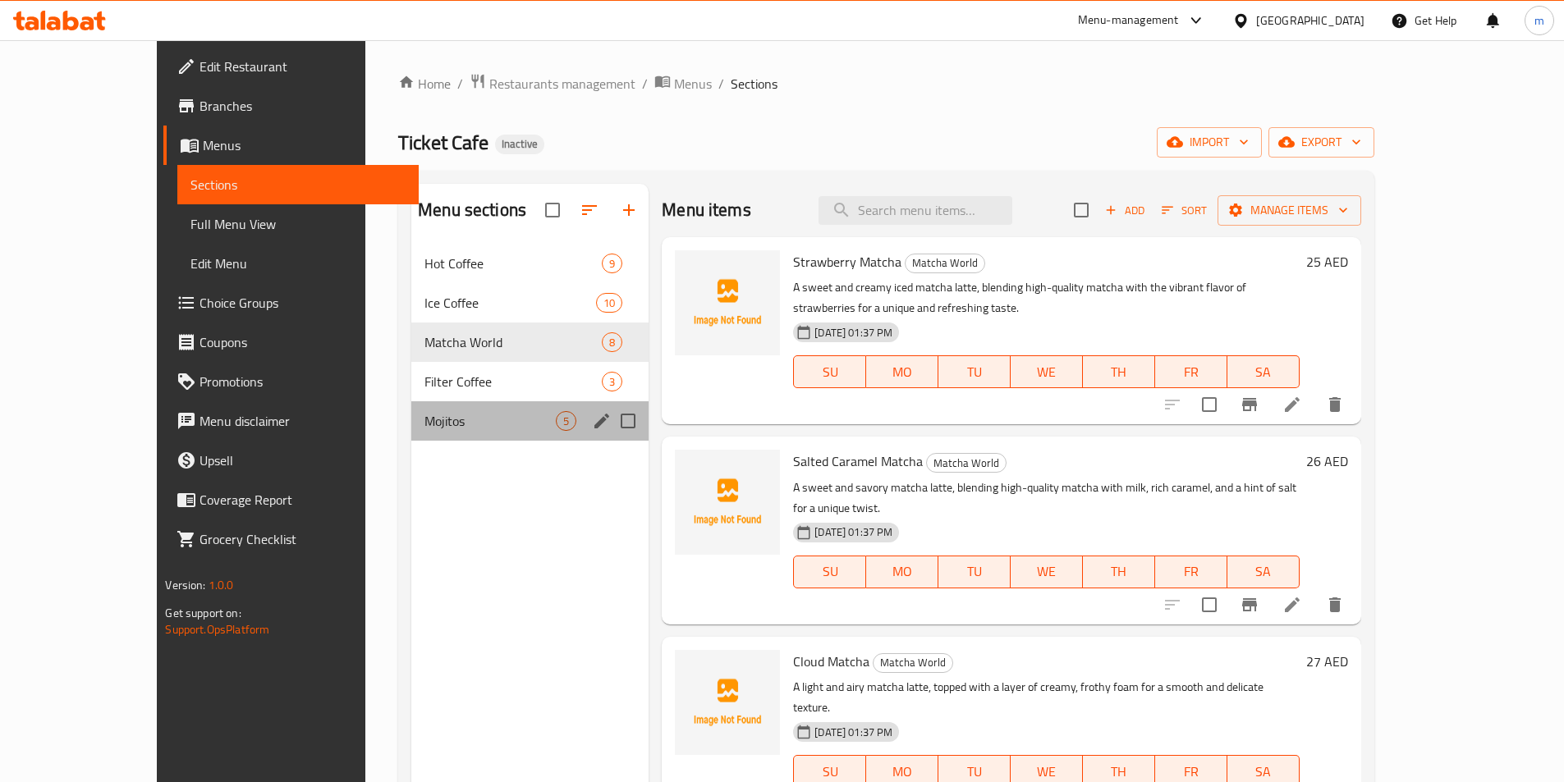
click at [411, 409] on div "Mojitos 5" at bounding box center [529, 420] width 237 height 39
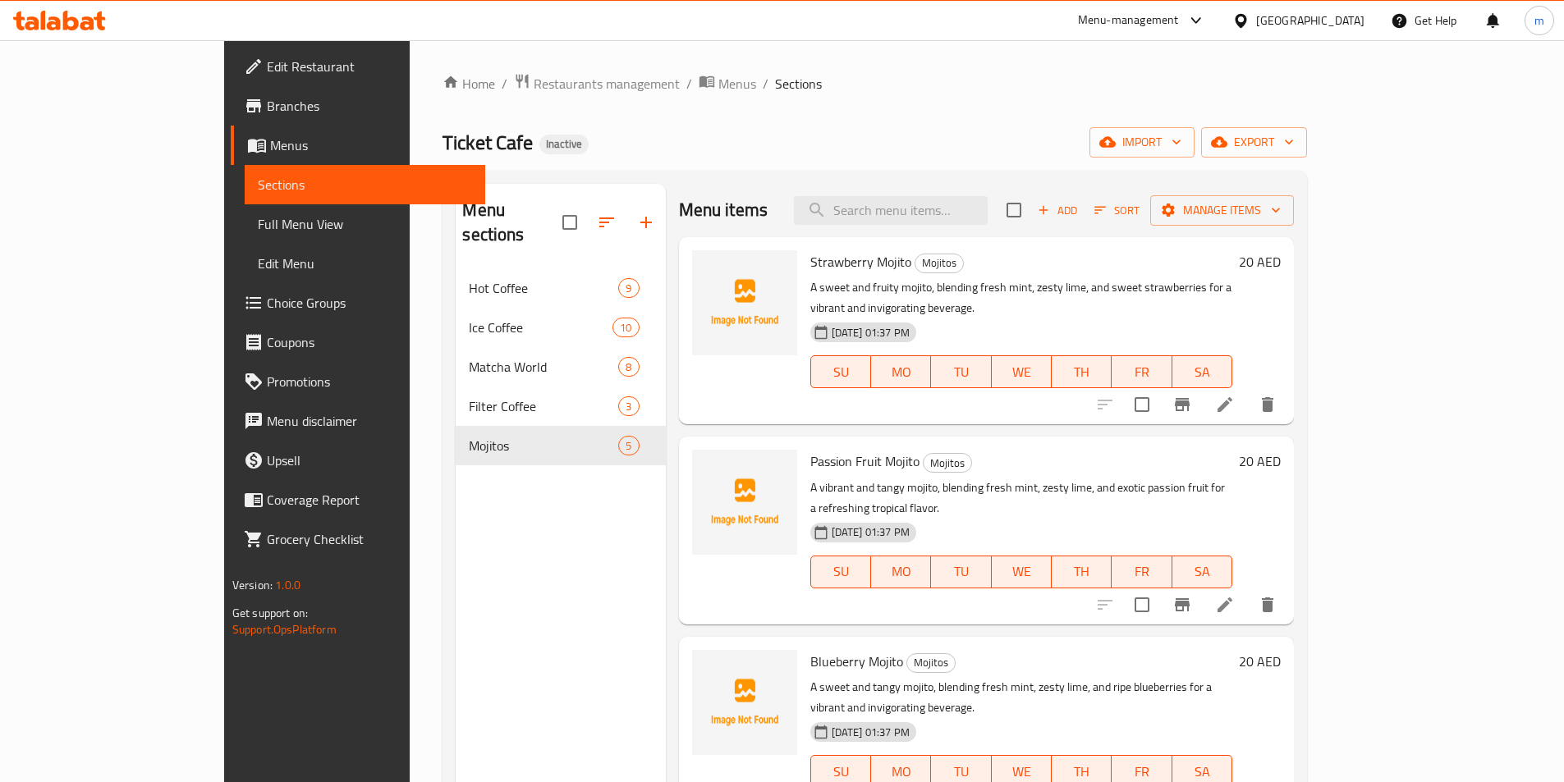
click at [726, 71] on div "Home / Restaurants management / Menus / Sections Ticket Cafe Inactive import ex…" at bounding box center [875, 526] width 930 height 972
click at [913, 87] on ol "Home / Restaurants management / Menus / Sections" at bounding box center [874, 83] width 864 height 21
click at [735, 87] on ol "Home / Restaurants management / Menus / Sections" at bounding box center [874, 83] width 864 height 21
click at [811, 84] on ol "Home / Restaurants management / Menus / Sections" at bounding box center [874, 83] width 864 height 21
click at [766, 102] on div "Home / Restaurants management / Menus / Sections Ticket Cafe Inactive import ex…" at bounding box center [874, 526] width 864 height 906
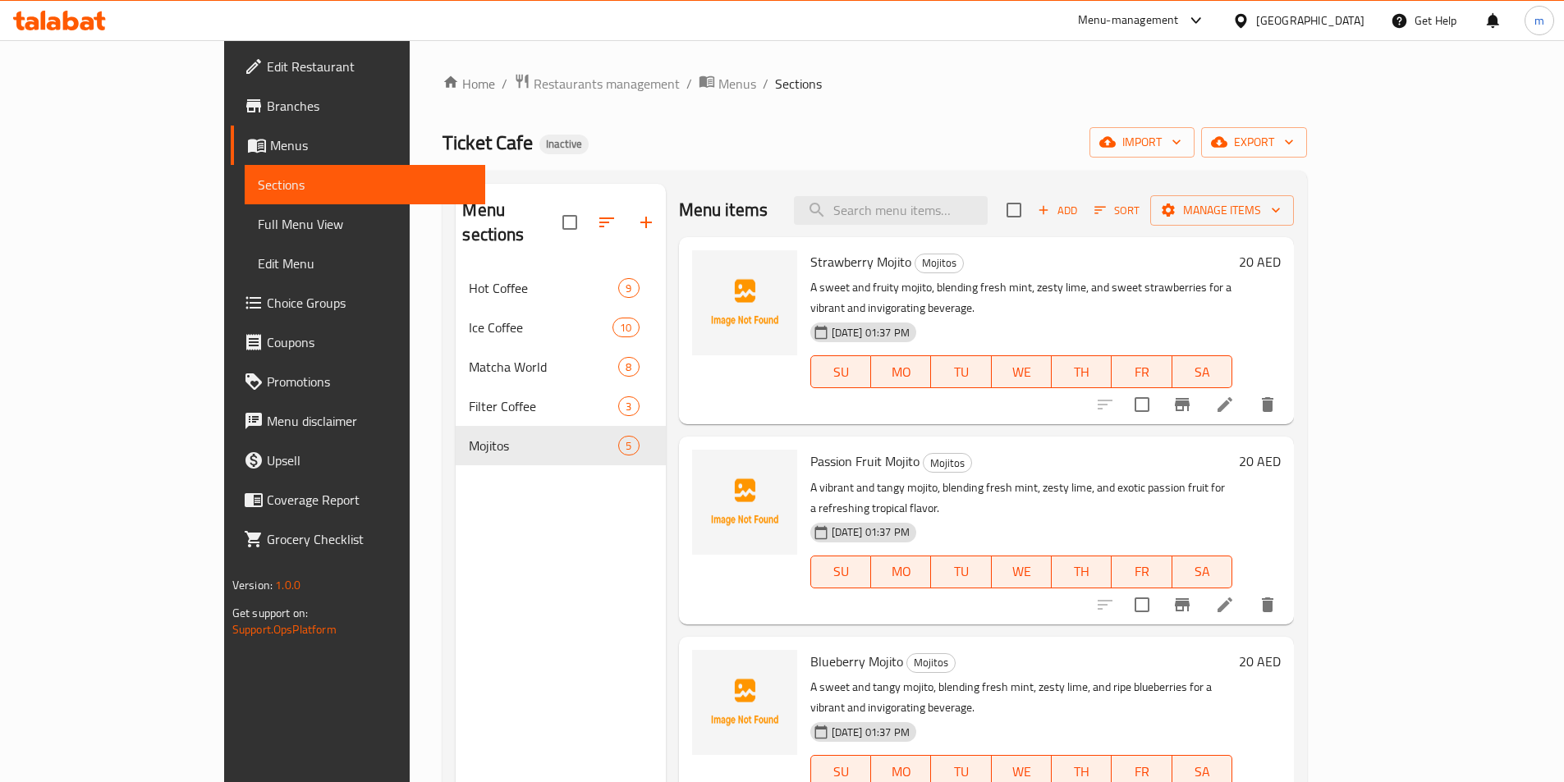
click at [442, 140] on span "Ticket Cafe" at bounding box center [487, 142] width 90 height 37
copy span "Ticket Cafe"
click at [1128, 144] on div "Ticket Cafe Inactive import export" at bounding box center [874, 142] width 864 height 30
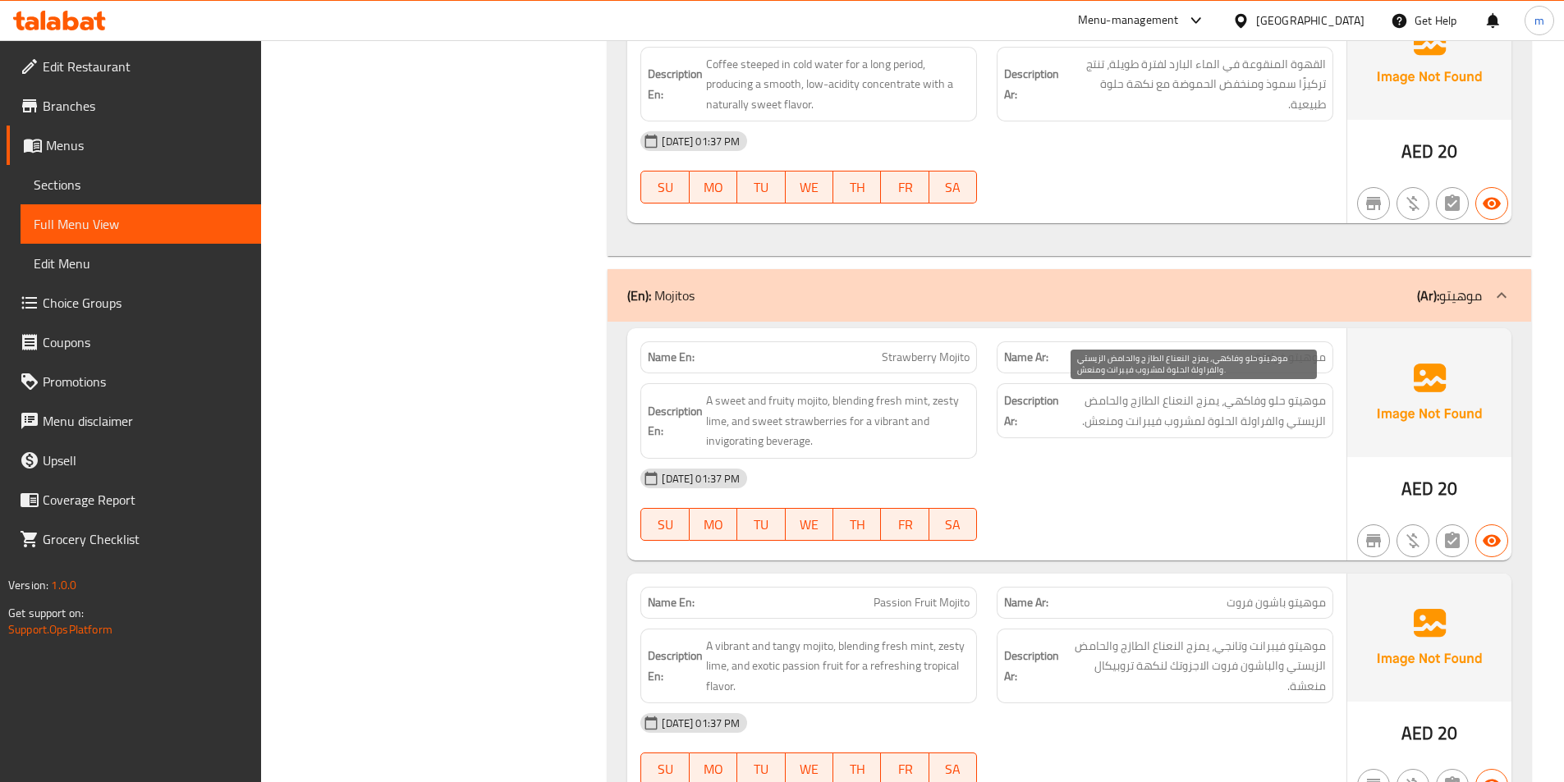
scroll to position [7715, 0]
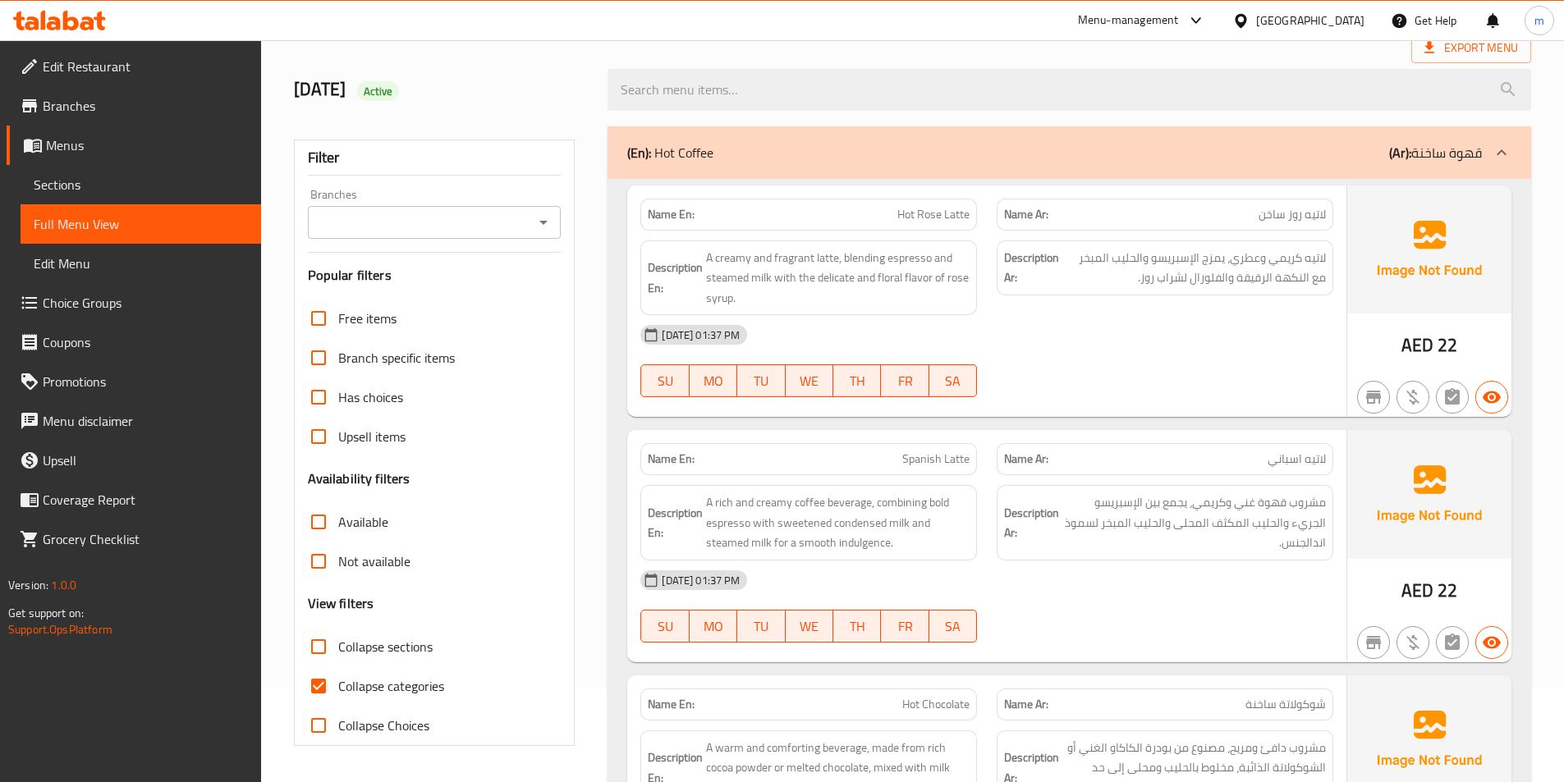
scroll to position [328, 0]
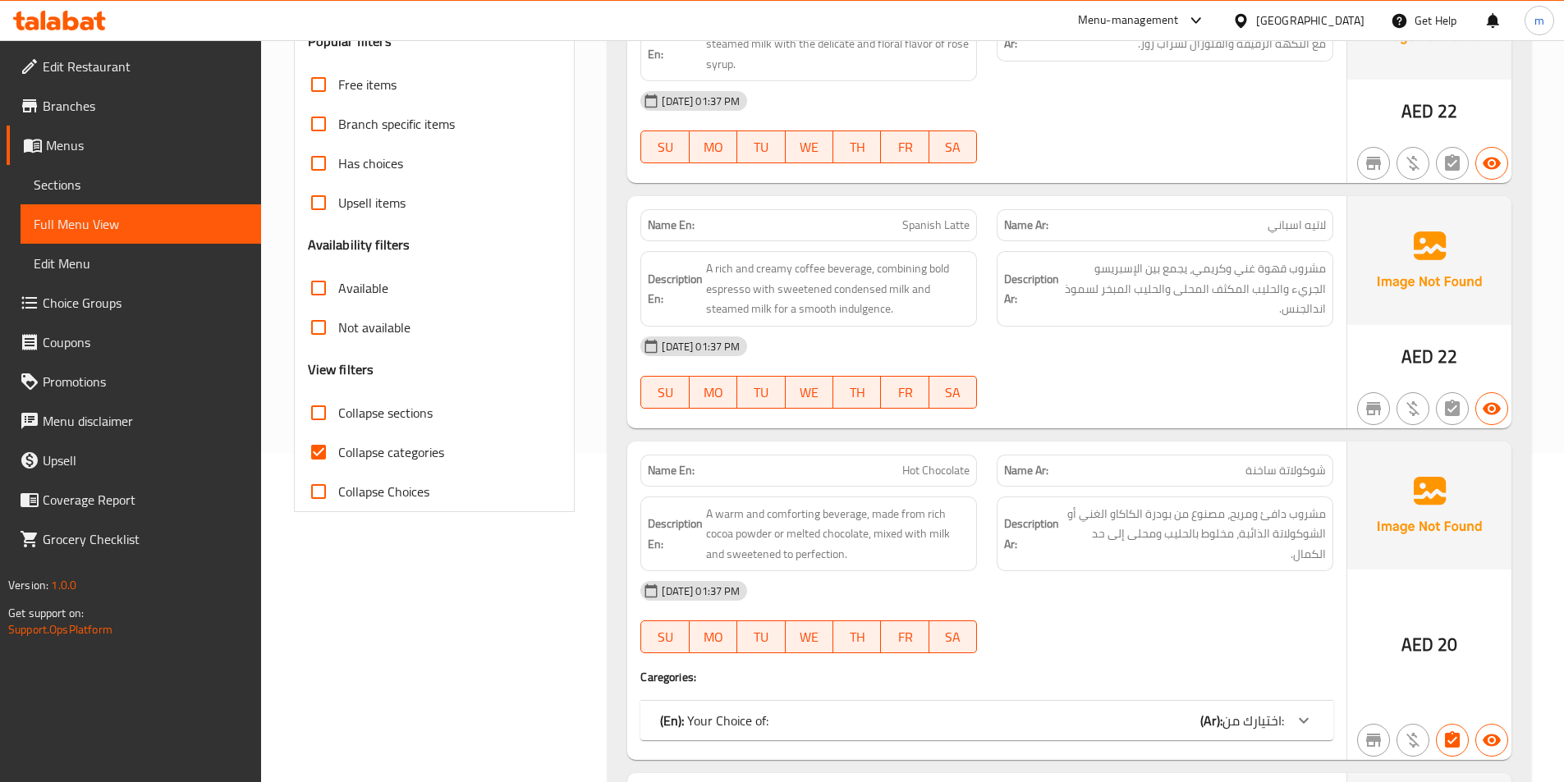
click at [352, 454] on span "Collapse categories" at bounding box center [391, 452] width 106 height 20
click at [338, 454] on input "Collapse categories" at bounding box center [318, 452] width 39 height 39
checkbox input "false"
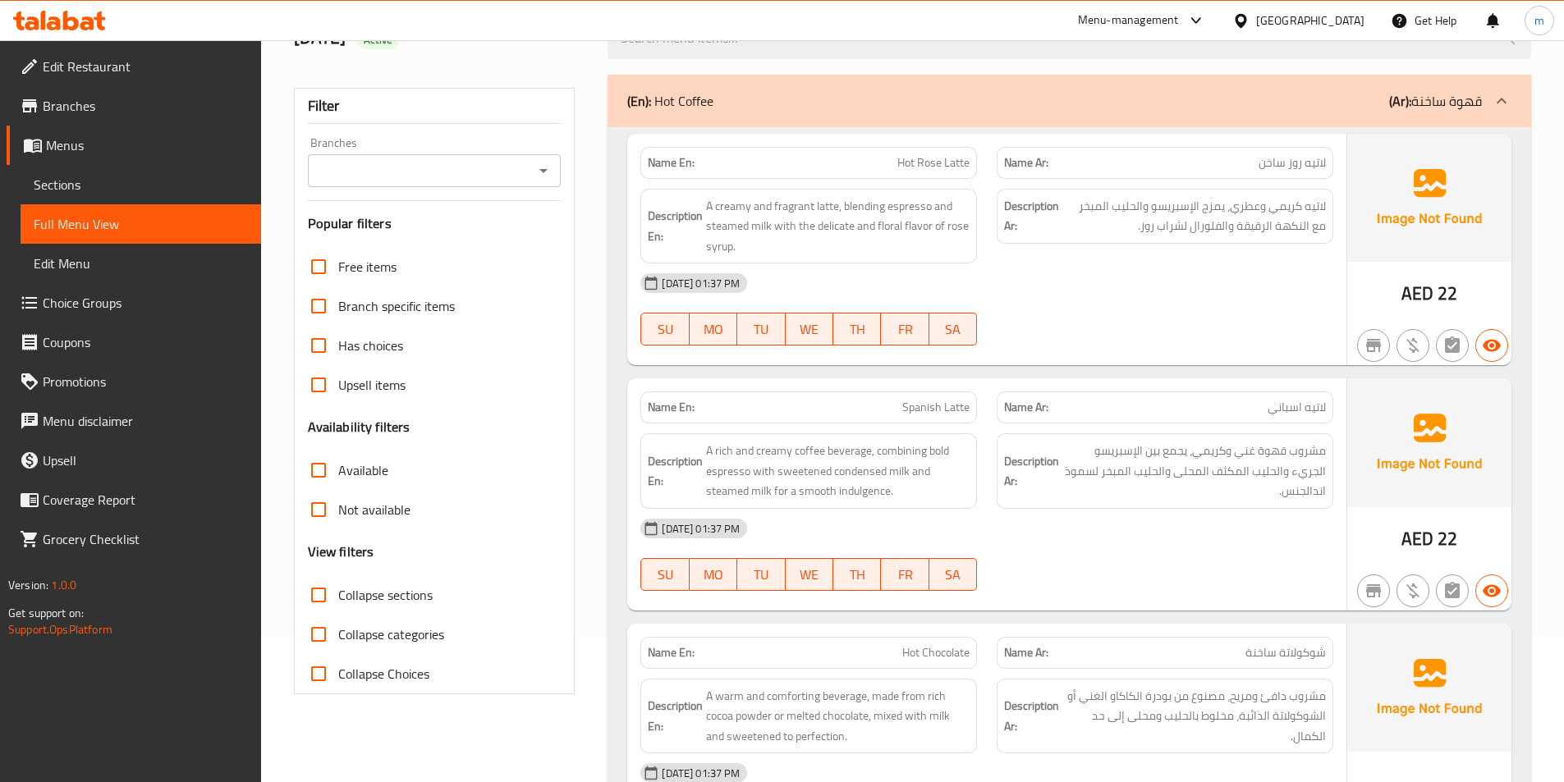
scroll to position [0, 0]
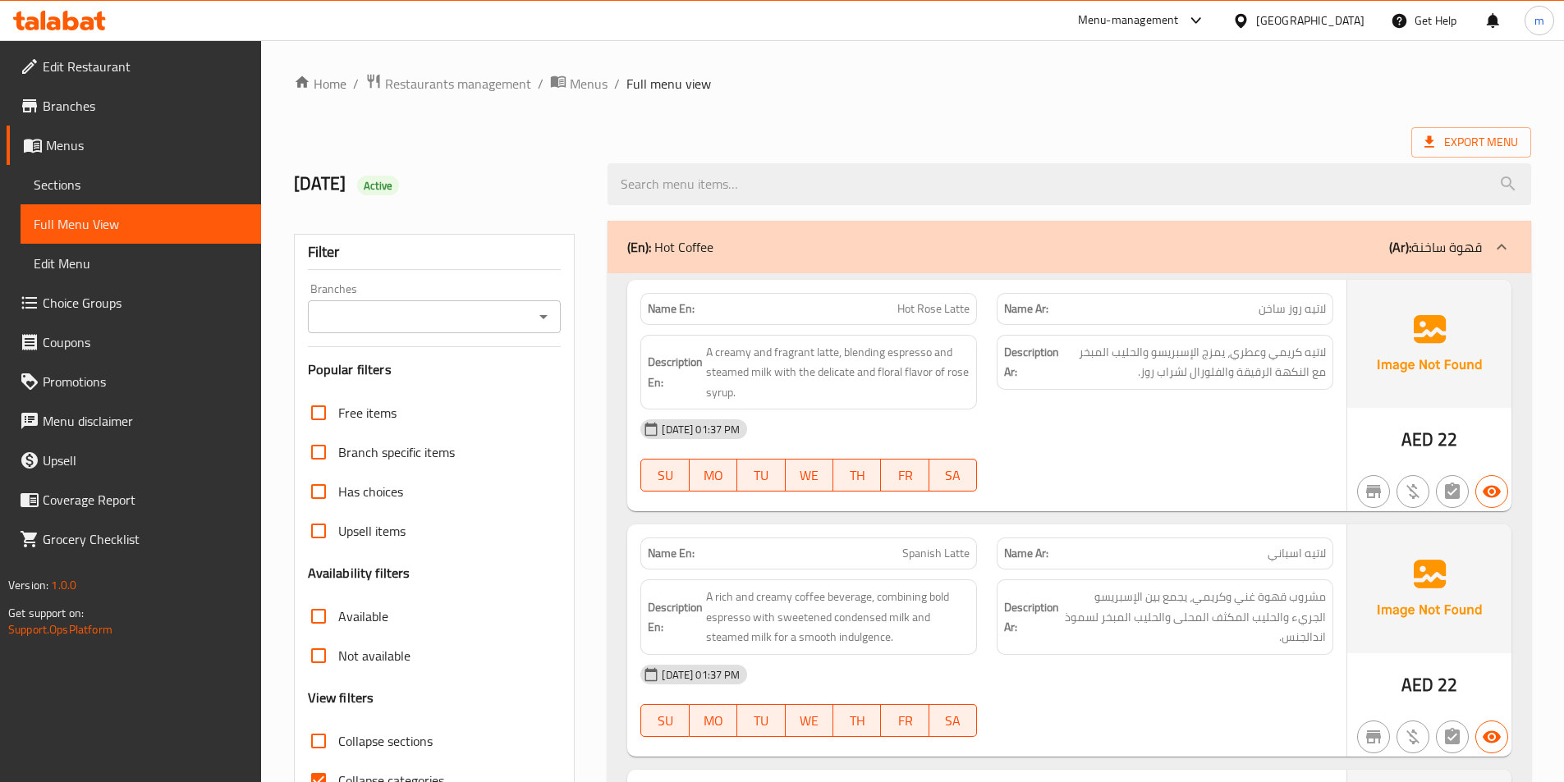
click at [374, 775] on span "Collapse categories" at bounding box center [391, 781] width 106 height 20
click at [338, 775] on input "Collapse categories" at bounding box center [318, 780] width 39 height 39
checkbox input "false"
click at [1476, 133] on span "Export Menu" at bounding box center [1471, 142] width 94 height 21
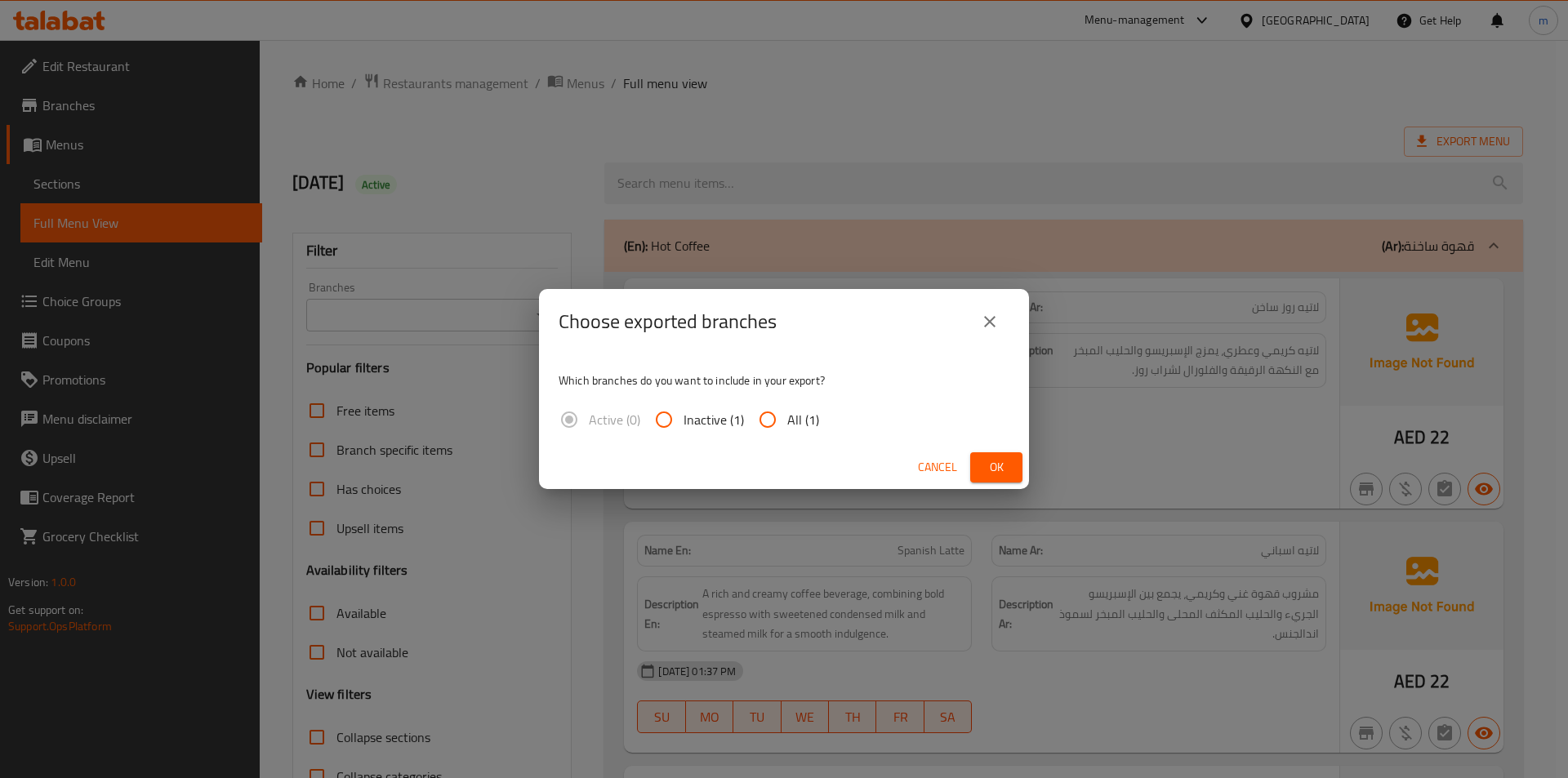
click at [786, 413] on input "All (1)" at bounding box center [767, 419] width 39 height 39
radio input "true"
click at [1005, 454] on button "Ok" at bounding box center [996, 468] width 53 height 30
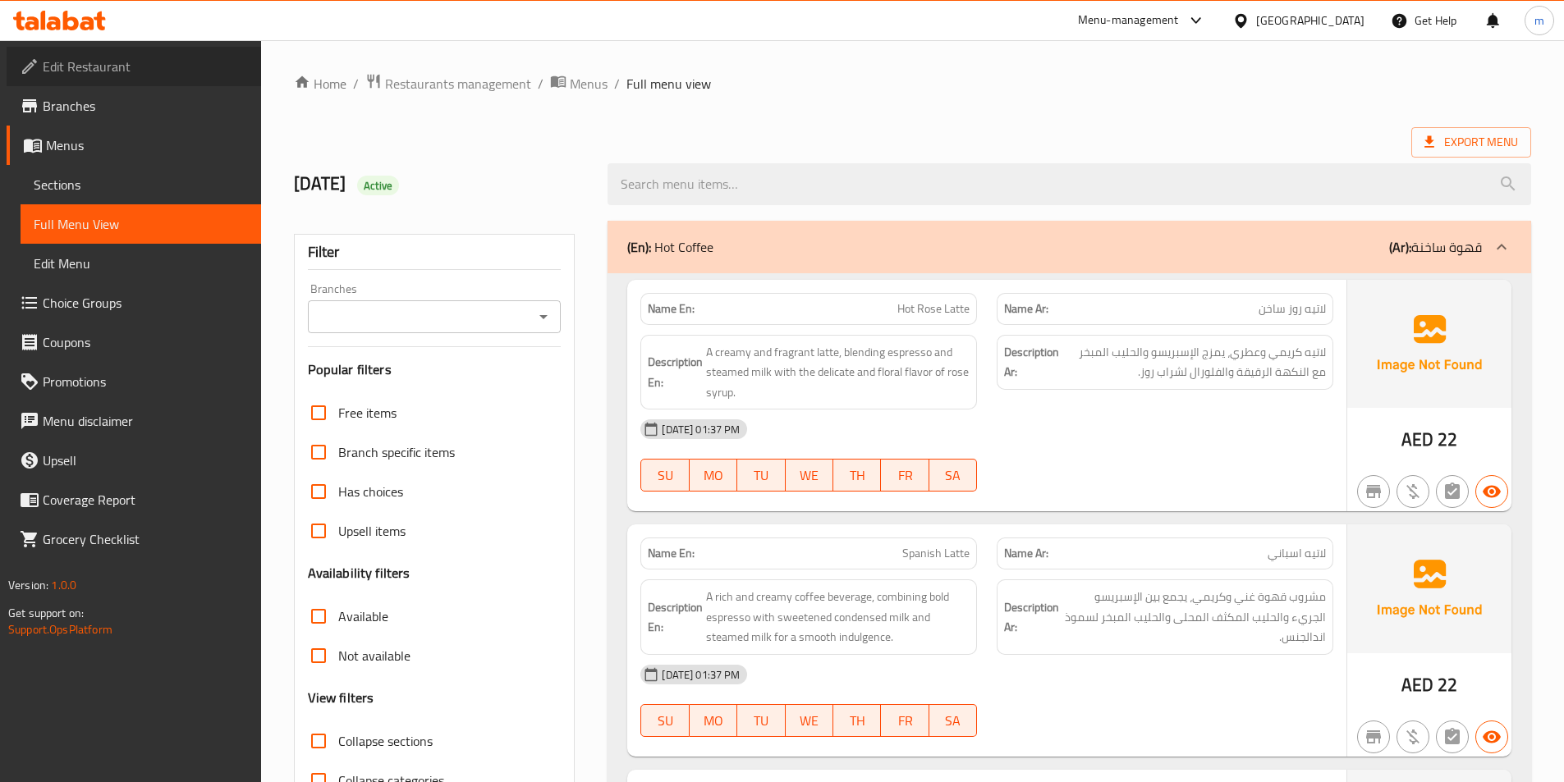
click at [59, 68] on span "Edit Restaurant" at bounding box center [145, 67] width 205 height 20
